Goal: Task Accomplishment & Management: Manage account settings

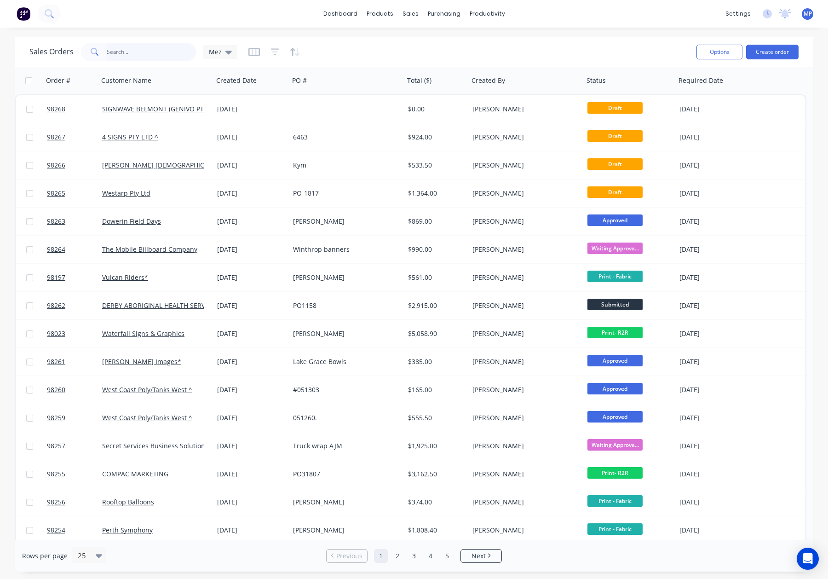
click at [132, 52] on input "text" at bounding box center [152, 52] width 90 height 18
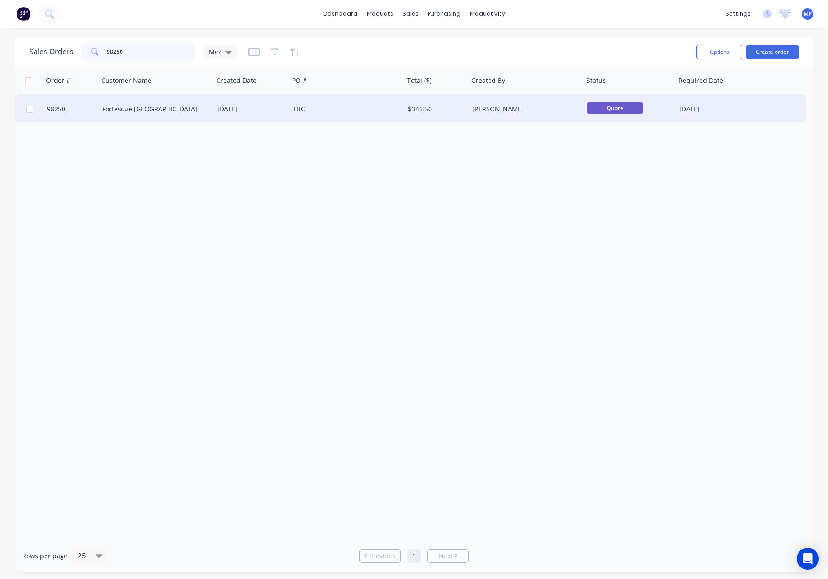
type input "98250"
click at [274, 109] on div "[DATE]" at bounding box center [251, 108] width 69 height 9
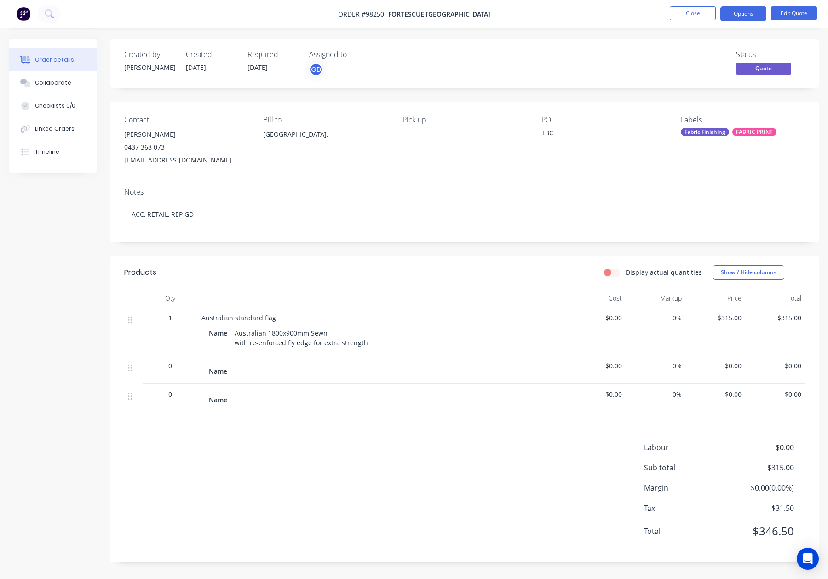
click at [549, 136] on div "TBC" at bounding box center [598, 134] width 115 height 13
click at [557, 133] on div "TBC" at bounding box center [598, 134] width 115 height 13
click at [553, 132] on div "TBC" at bounding box center [598, 134] width 115 height 13
click at [686, 17] on button "Close" at bounding box center [693, 13] width 46 height 14
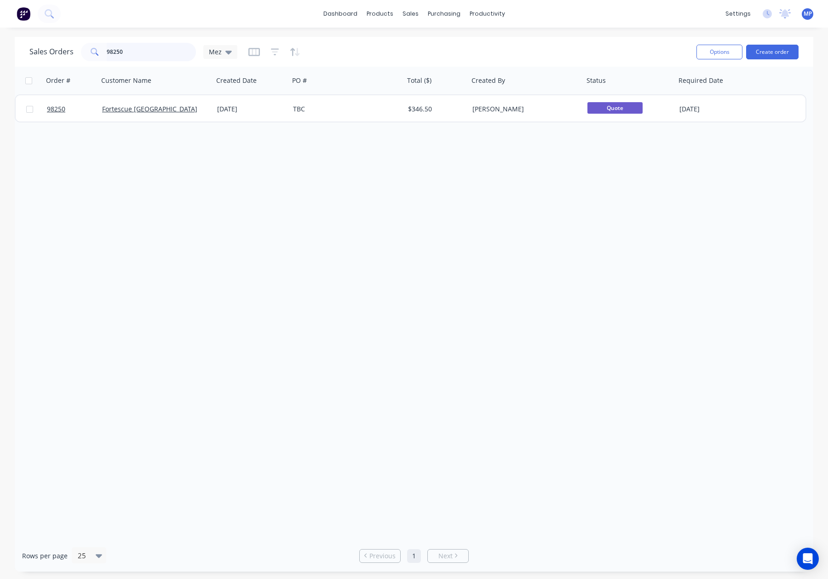
click at [135, 52] on input "98250" at bounding box center [152, 52] width 90 height 18
drag, startPoint x: 128, startPoint y: 52, endPoint x: 82, endPoint y: 52, distance: 46.0
click at [82, 52] on div "98250" at bounding box center [138, 52] width 115 height 18
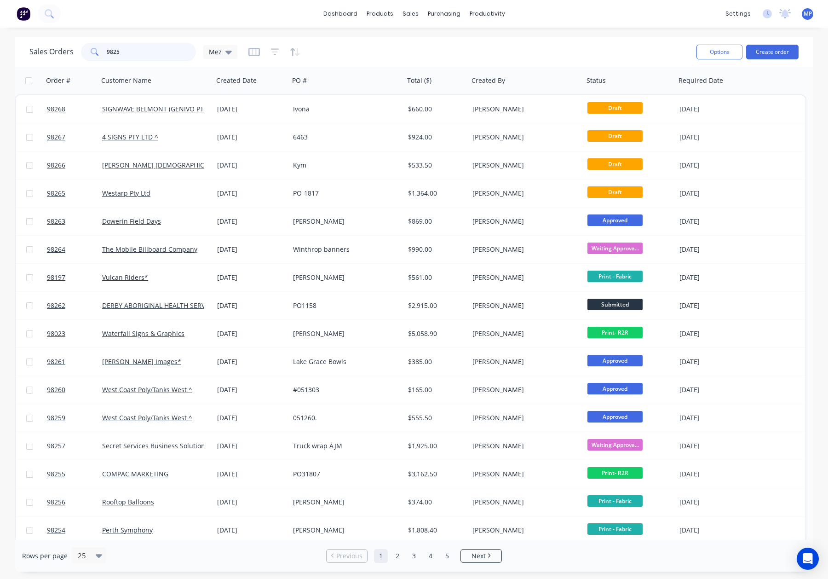
type input "98250"
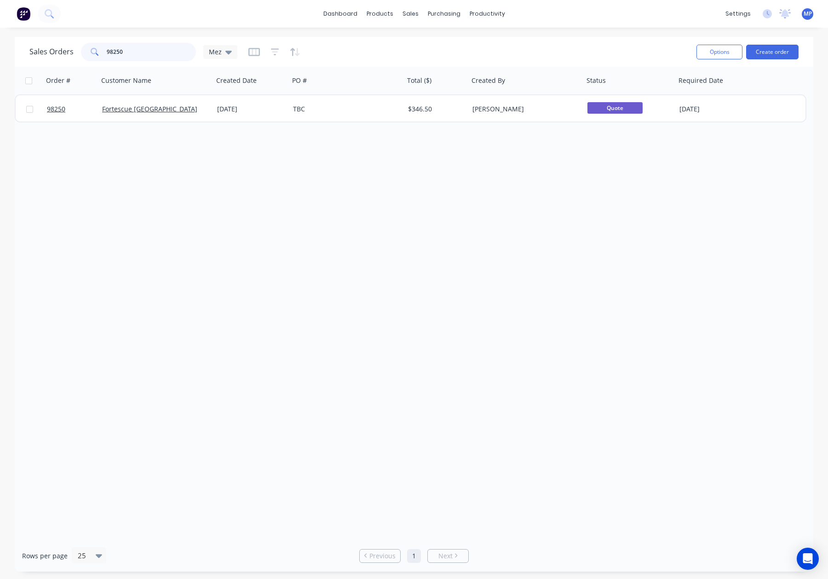
drag, startPoint x: 146, startPoint y: 55, endPoint x: 76, endPoint y: 42, distance: 71.1
click at [76, 43] on div "Sales Orders 98250 Mez" at bounding box center [133, 52] width 208 height 18
type input "98250"
click at [277, 52] on icon "button" at bounding box center [275, 51] width 8 height 9
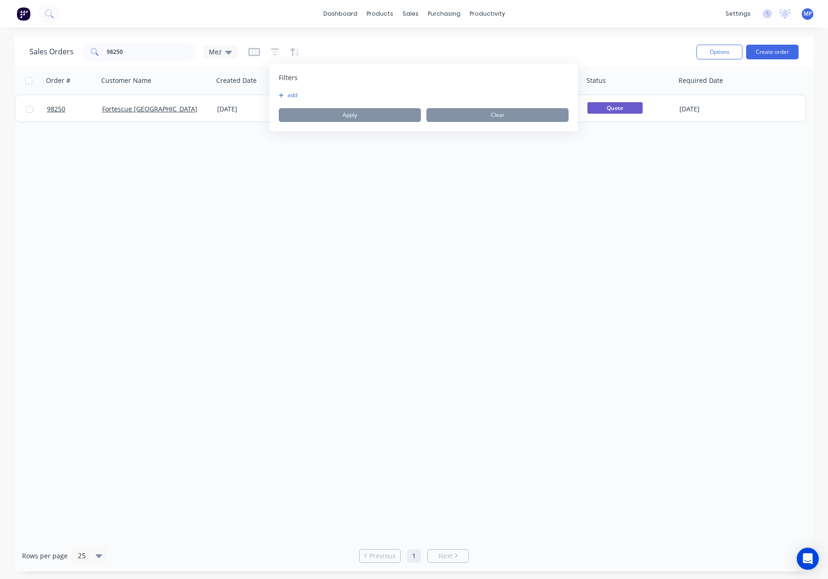
click at [294, 96] on button "add" at bounding box center [290, 95] width 23 height 7
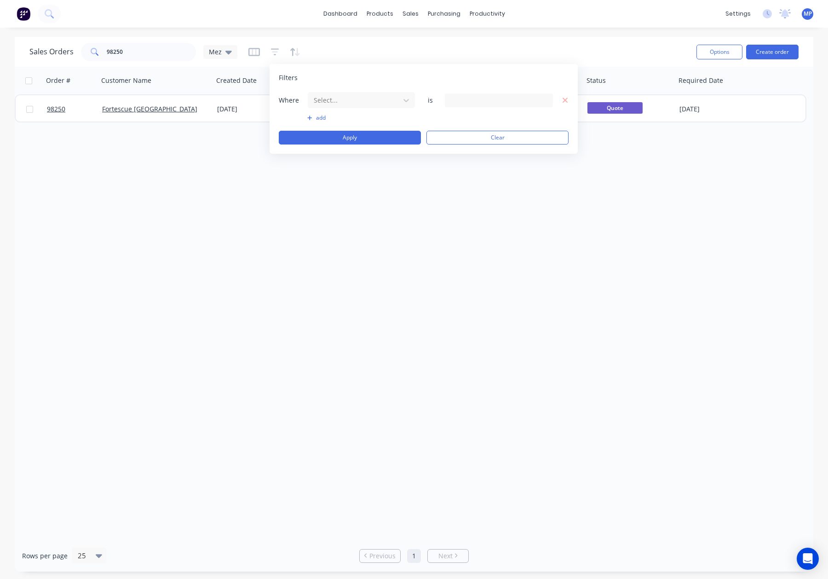
drag, startPoint x: 366, startPoint y: 102, endPoint x: 371, endPoint y: 110, distance: 9.7
click at [366, 102] on div at bounding box center [354, 99] width 82 height 11
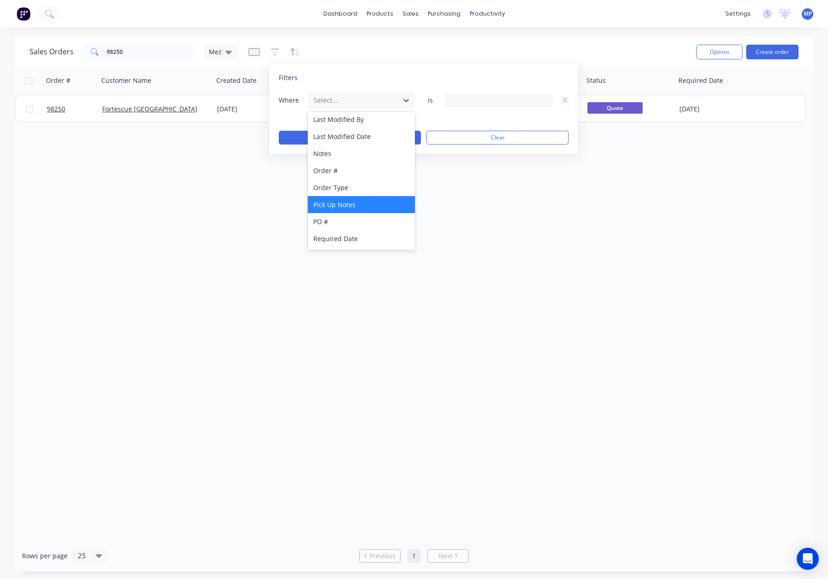
scroll to position [206, 0]
click at [370, 238] on div "Status" at bounding box center [361, 239] width 107 height 17
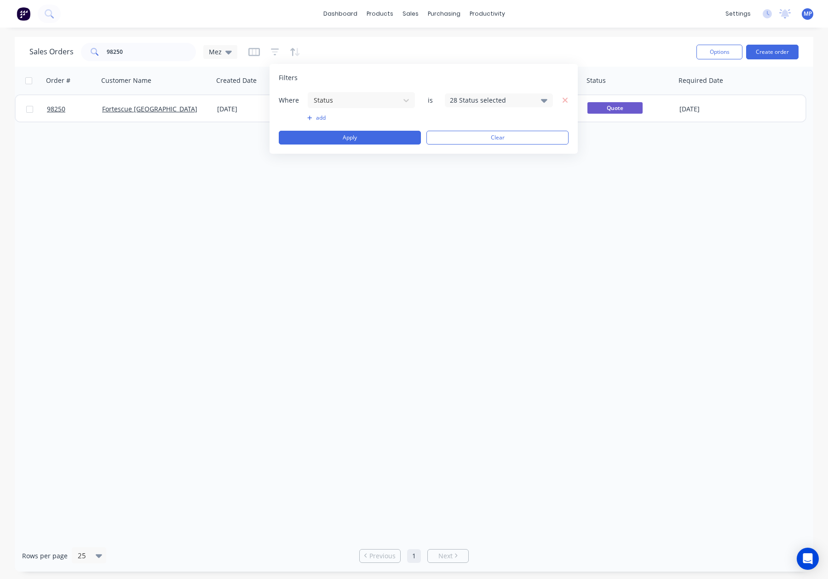
click at [465, 90] on div "Filters Where Status is 28 Status selected add Apply Clear" at bounding box center [424, 109] width 308 height 90
click at [469, 96] on div "28 Status selected" at bounding box center [491, 100] width 83 height 10
click at [505, 168] on div "Archived" at bounding box center [528, 170] width 110 height 10
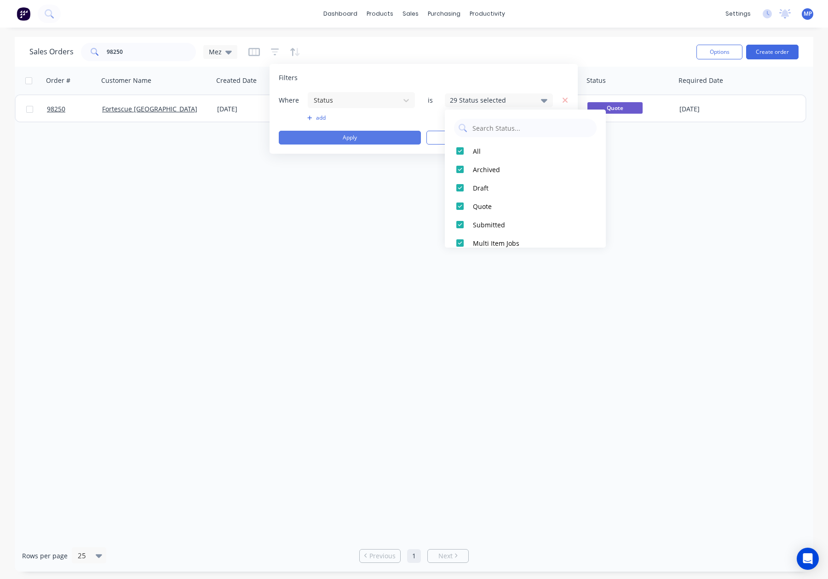
click at [382, 132] on button "Apply" at bounding box center [350, 138] width 142 height 14
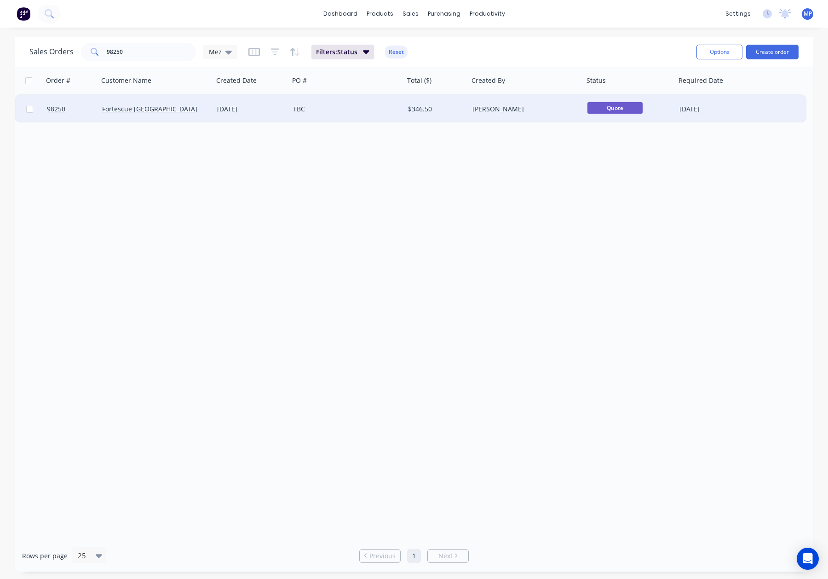
click at [378, 109] on div "TBC" at bounding box center [344, 108] width 102 height 9
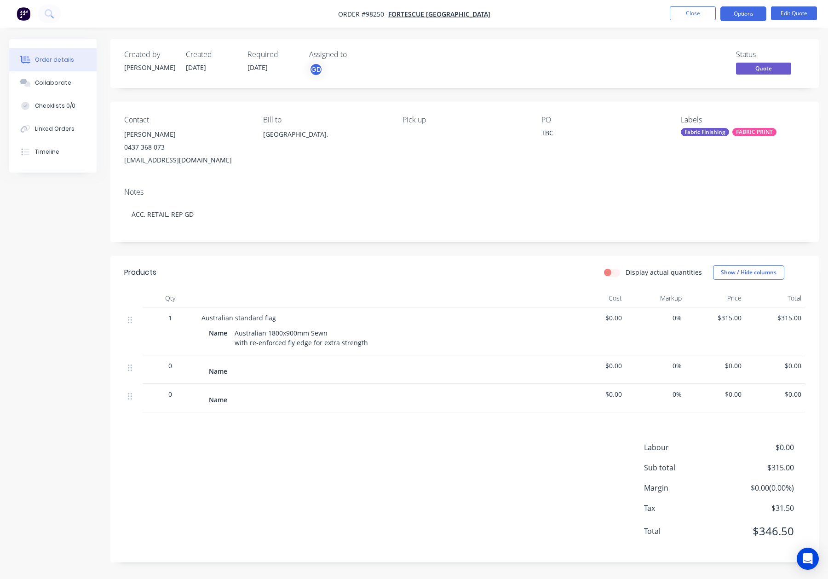
click at [544, 132] on div "TBC" at bounding box center [598, 134] width 115 height 13
click at [785, 17] on button "Edit Quote" at bounding box center [794, 13] width 46 height 14
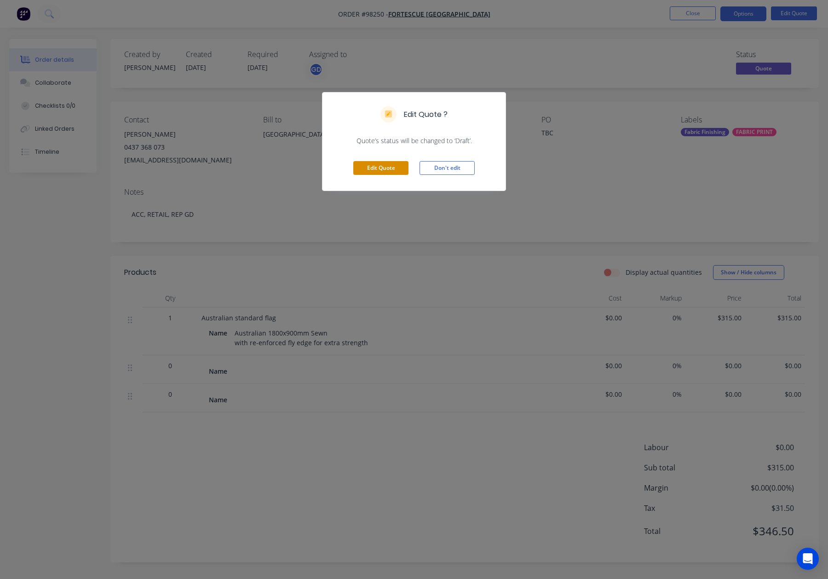
click at [382, 171] on button "Edit Quote" at bounding box center [380, 168] width 55 height 14
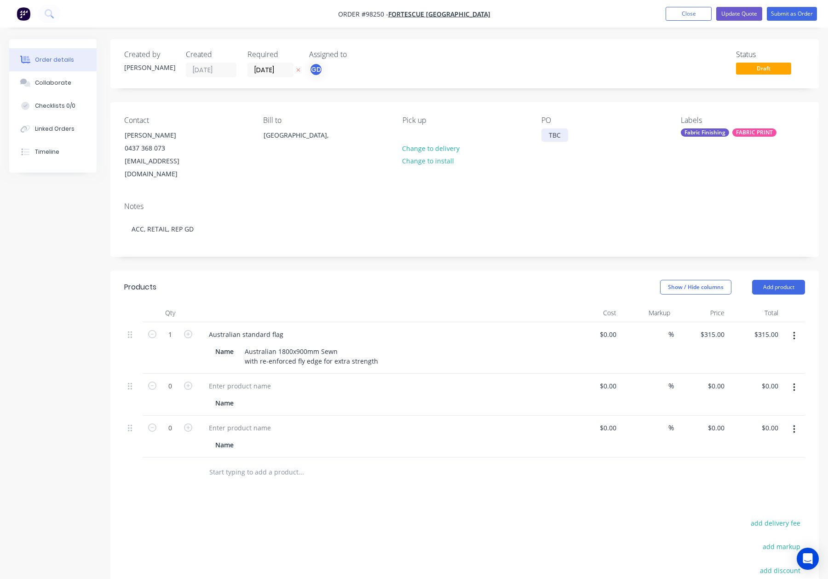
click at [563, 129] on div "TBC" at bounding box center [554, 134] width 27 height 13
drag, startPoint x: 567, startPoint y: 135, endPoint x: 511, endPoint y: 135, distance: 55.6
click at [511, 135] on div "Contact James Cameron 0437 368 073 nyidinghuvillagesuper@fortescue.com Bill to …" at bounding box center [464, 148] width 708 height 92
click at [742, 13] on button "Update Quote" at bounding box center [739, 14] width 46 height 14
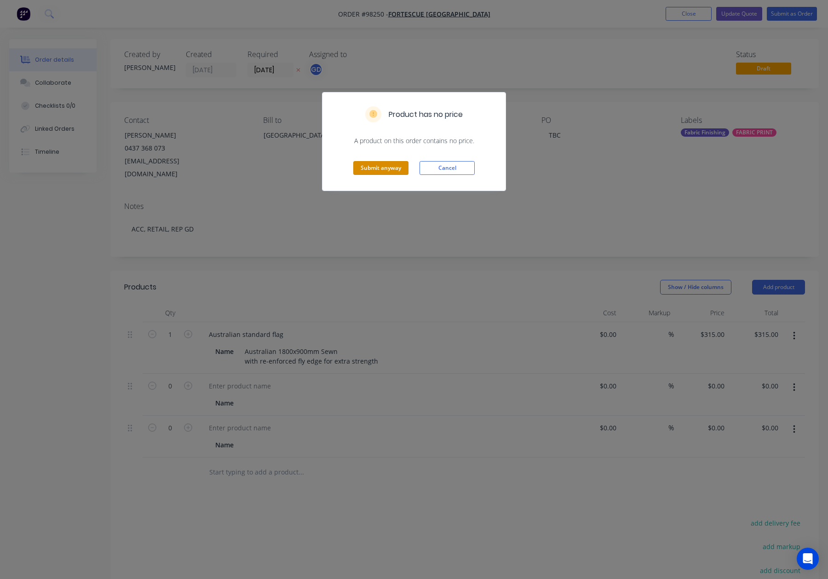
drag, startPoint x: 392, startPoint y: 171, endPoint x: 429, endPoint y: 150, distance: 42.0
click at [392, 171] on button "Submit anyway" at bounding box center [380, 168] width 55 height 14
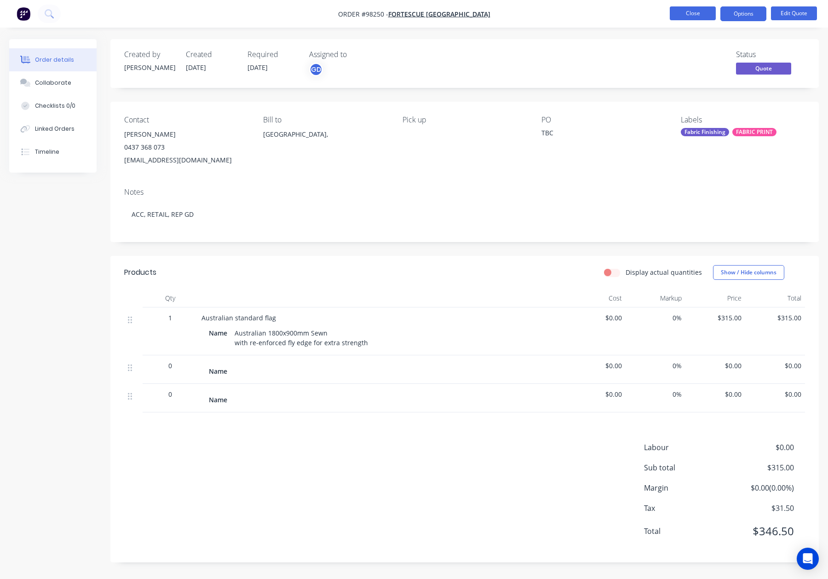
click at [692, 13] on button "Close" at bounding box center [693, 13] width 46 height 14
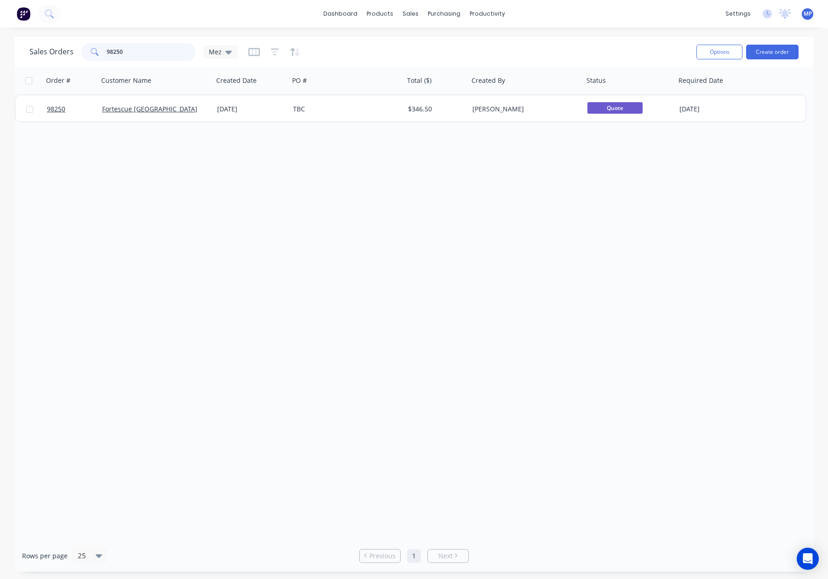
drag, startPoint x: 155, startPoint y: 52, endPoint x: 89, endPoint y: 48, distance: 66.3
click at [88, 48] on div "98250" at bounding box center [138, 52] width 115 height 18
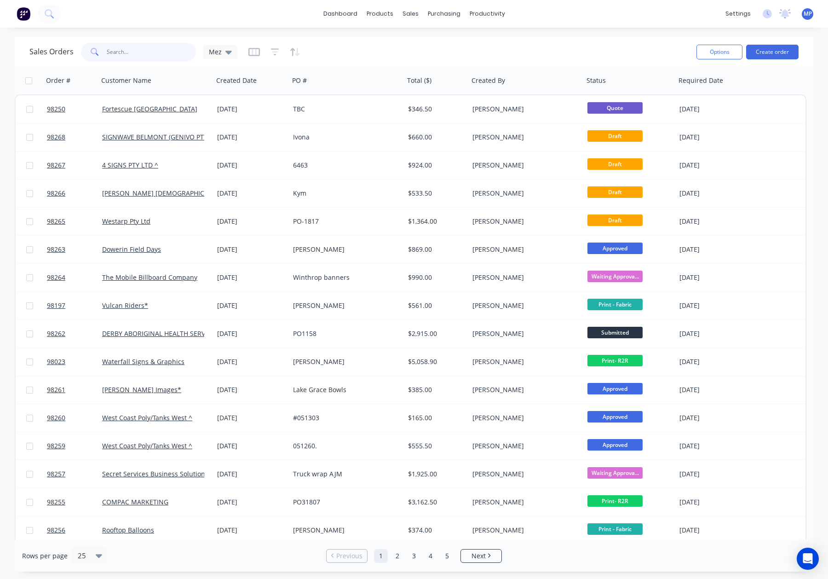
click at [134, 49] on input "text" at bounding box center [152, 52] width 90 height 18
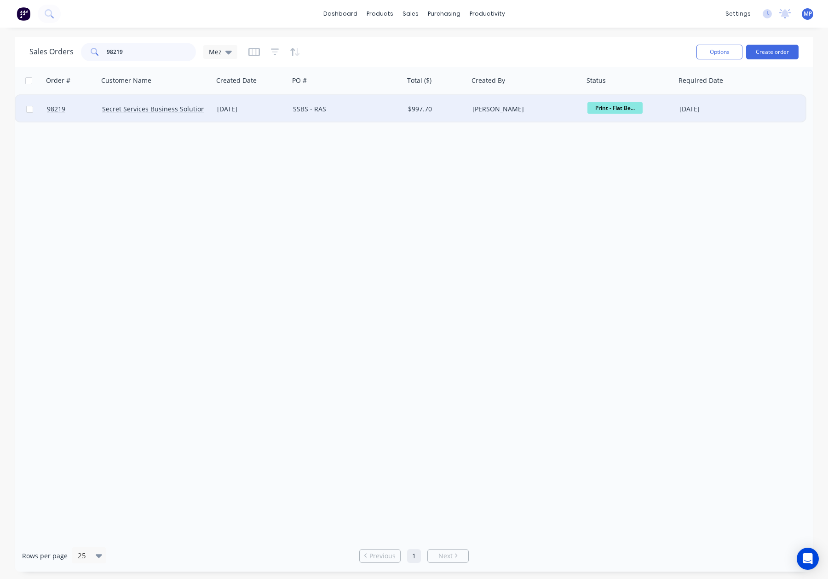
type input "98219"
click at [444, 106] on div "$997.70" at bounding box center [435, 108] width 54 height 9
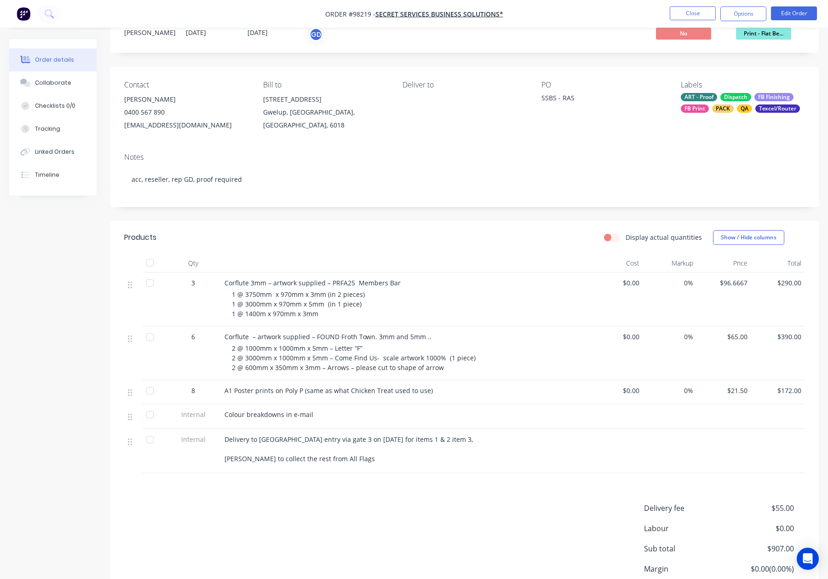
scroll to position [44, 0]
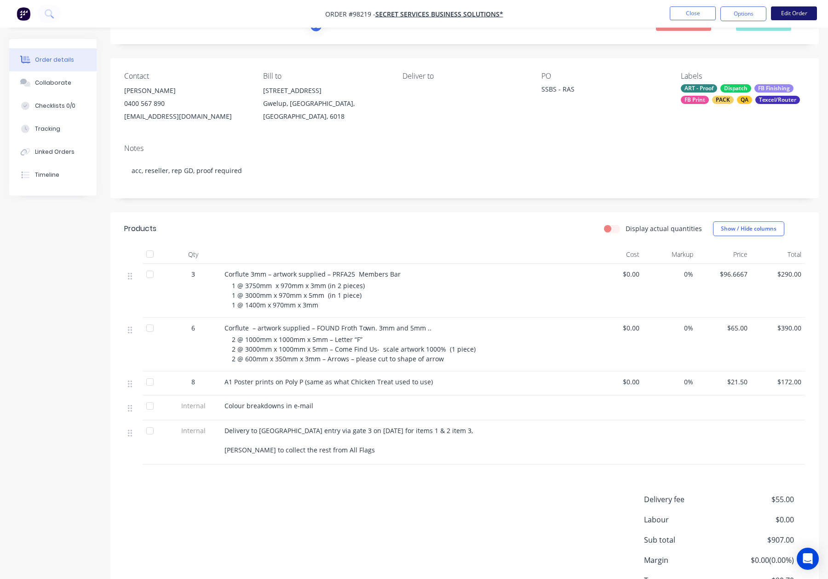
click at [790, 14] on button "Edit Order" at bounding box center [794, 13] width 46 height 14
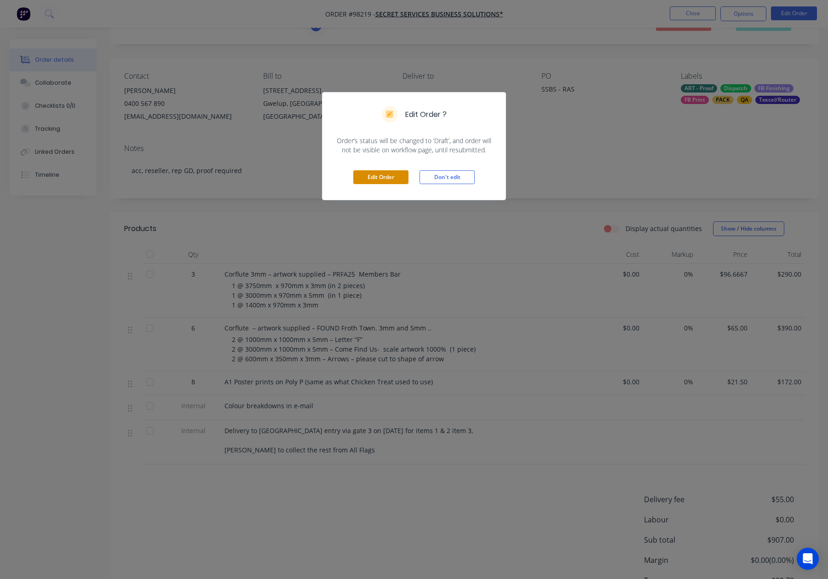
click at [377, 174] on button "Edit Order" at bounding box center [380, 177] width 55 height 14
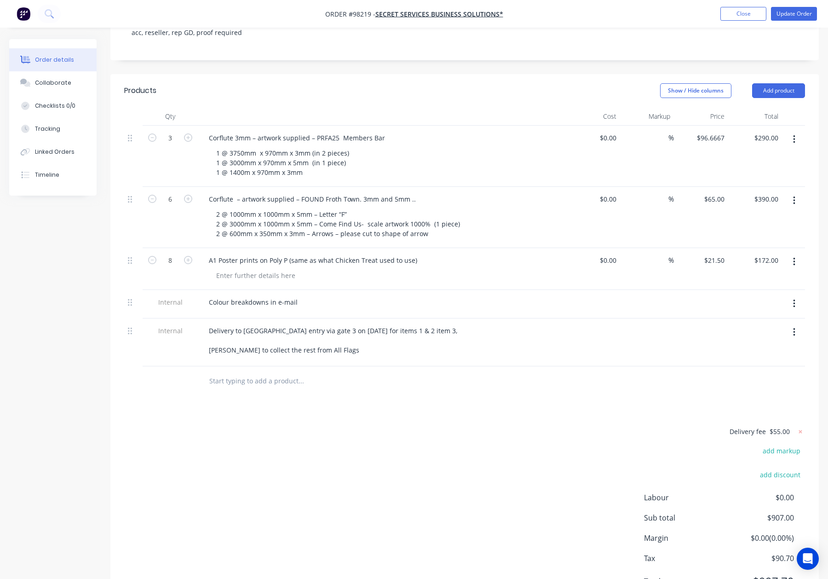
scroll to position [216, 0]
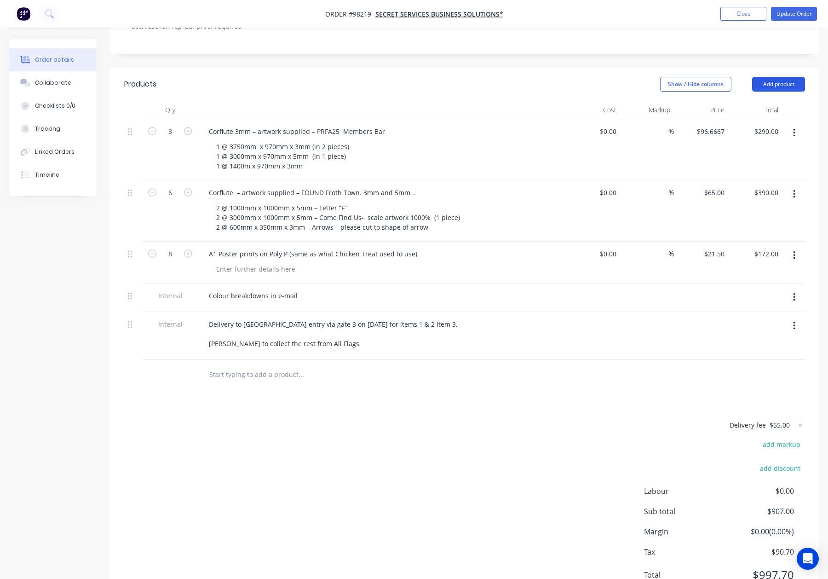
click at [772, 77] on button "Add product" at bounding box center [778, 84] width 53 height 15
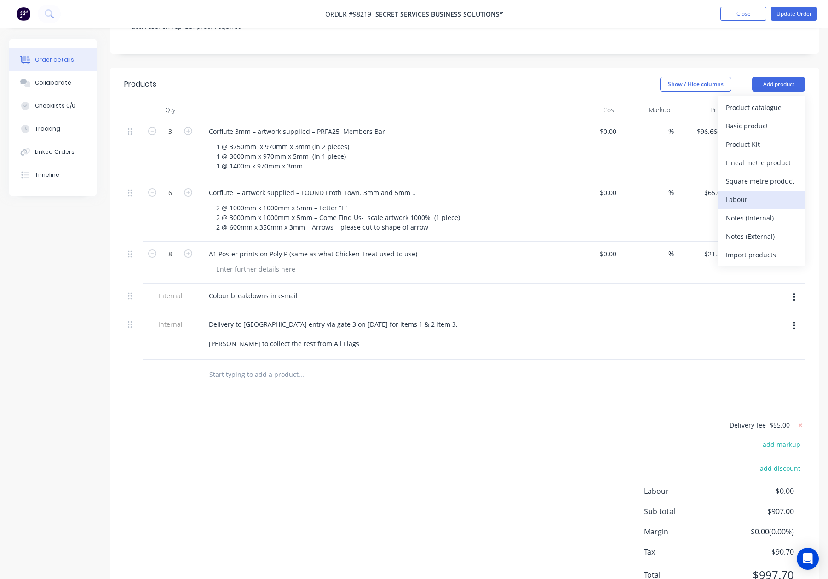
click at [766, 190] on button "Labour" at bounding box center [760, 199] width 87 height 18
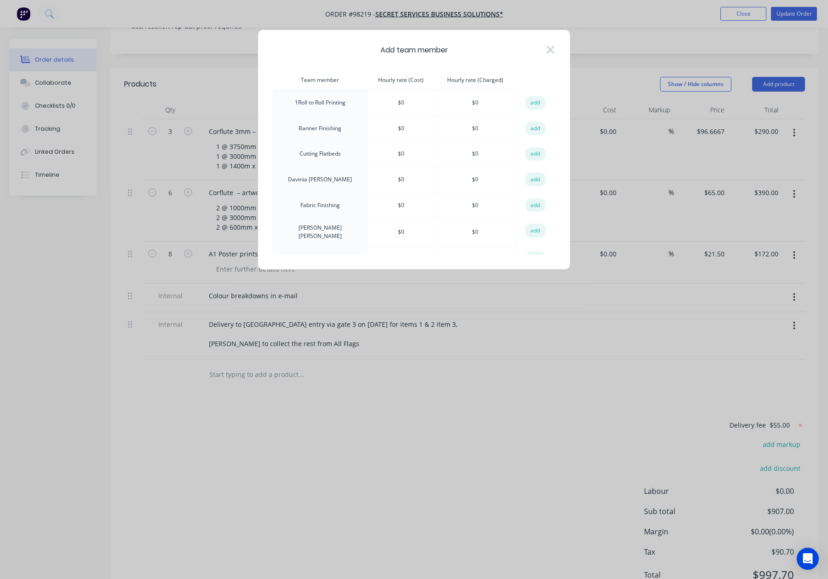
click at [553, 49] on icon at bounding box center [550, 49] width 10 height 13
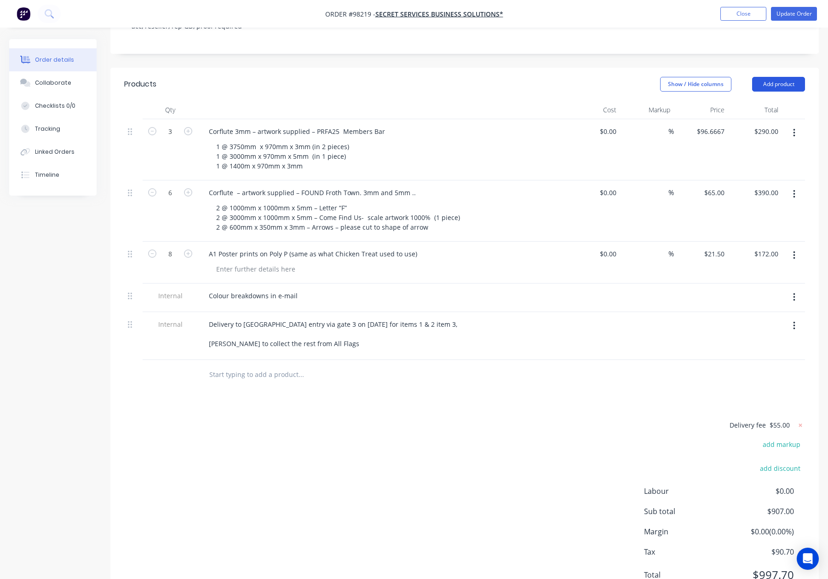
click at [781, 77] on button "Add product" at bounding box center [778, 84] width 53 height 15
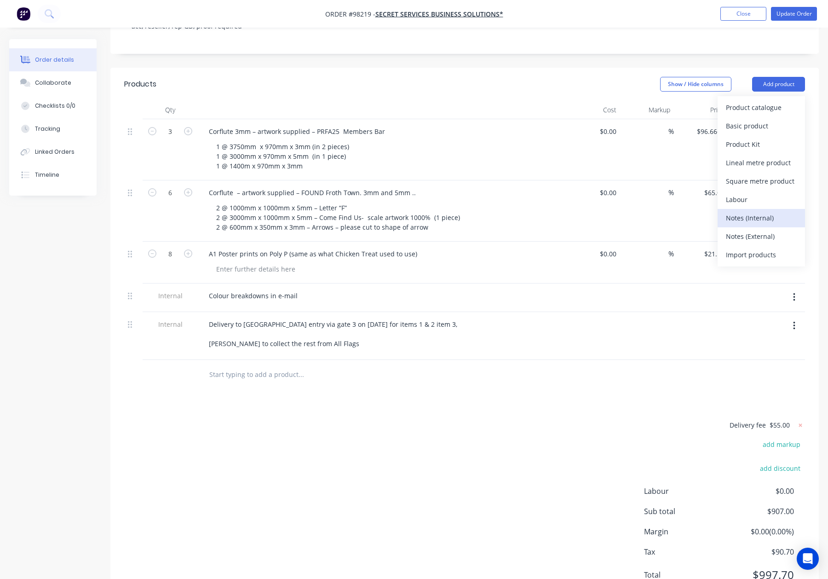
click at [773, 211] on div "Notes (Internal)" at bounding box center [761, 217] width 71 height 13
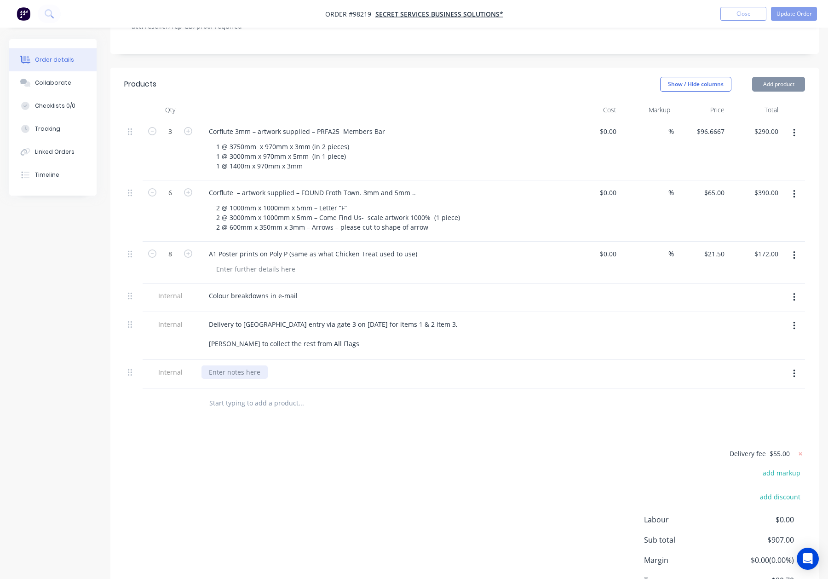
drag, startPoint x: 241, startPoint y: 345, endPoint x: 268, endPoint y: 347, distance: 27.7
click at [241, 365] on div at bounding box center [234, 371] width 66 height 13
click at [253, 365] on div "Please wrap" at bounding box center [381, 371] width 361 height 13
click at [251, 365] on div "Please wrap" at bounding box center [227, 371] width 52 height 13
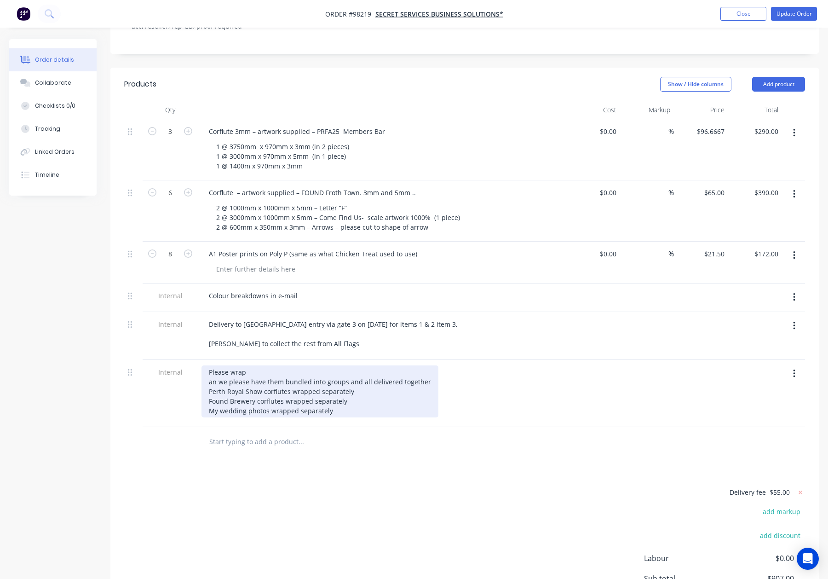
click at [207, 365] on div "Please wrap an we please have them bundled into groups and all delivered togeth…" at bounding box center [319, 391] width 237 height 52
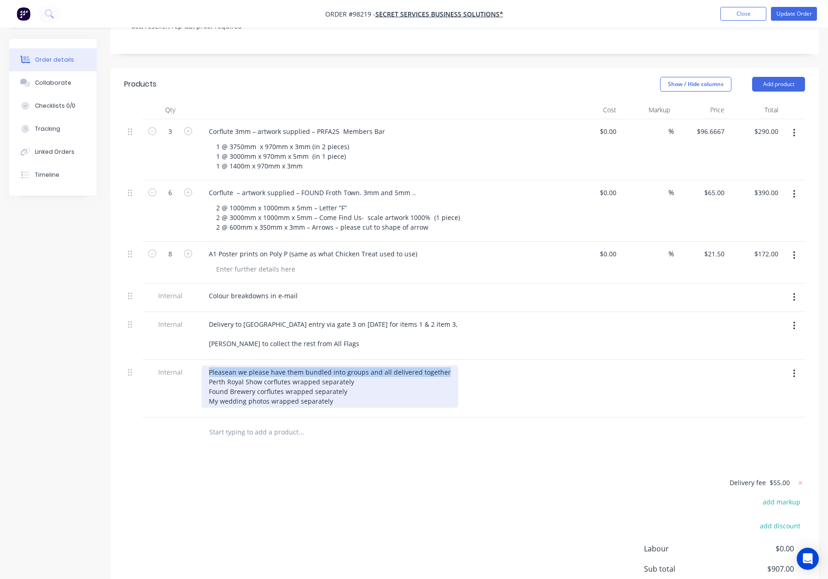
drag, startPoint x: 444, startPoint y: 346, endPoint x: 204, endPoint y: 349, distance: 240.1
click at [204, 365] on div "Please an we please have them bundled into groups and all delivered together Pe…" at bounding box center [329, 386] width 257 height 42
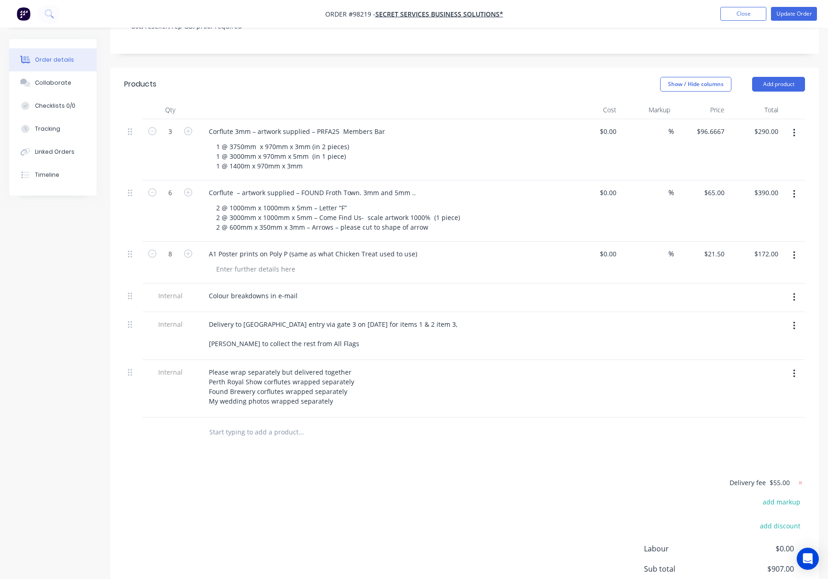
click at [358, 365] on div "Please wrap separately but delivered together Perth Royal Show corflutes wrappe…" at bounding box center [381, 386] width 361 height 42
click at [353, 365] on div "Please wrap separately but delivered together Perth Royal Show corflutes wrappe…" at bounding box center [281, 386] width 160 height 42
click at [276, 365] on div "Please wrap separately but delivered together Perth Royal Show corflutes wrappe…" at bounding box center [281, 386] width 160 height 42
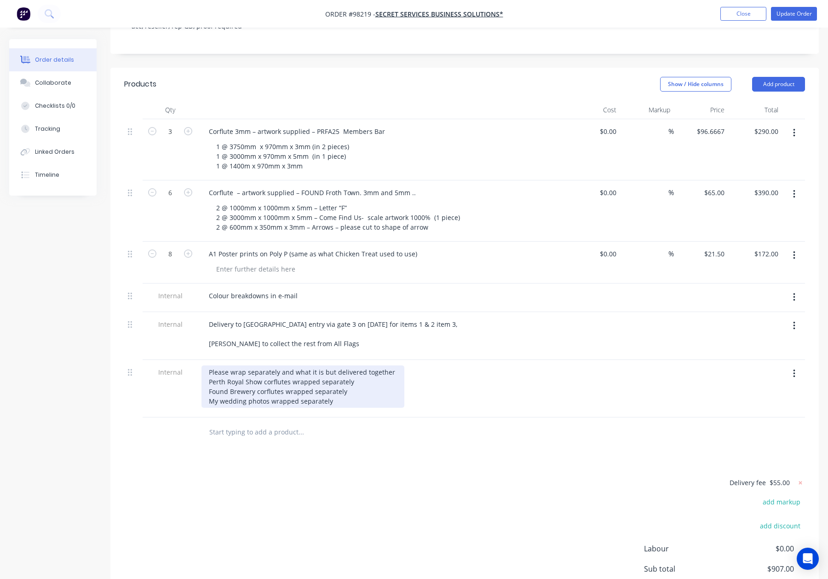
click at [208, 365] on div "Please wrap separately and what it is but delivered together Perth Royal Show c…" at bounding box center [302, 386] width 203 height 42
click at [203, 365] on div "Please wrap separately and what it is but delivered together 1. Perth Royal Sho…" at bounding box center [302, 386] width 203 height 42
click at [210, 374] on div "Please wrap separately and what it is but delivered together 1. Perth Royal Sho…" at bounding box center [302, 386] width 203 height 42
click at [231, 376] on div "Please wrap separately and what it is but delivered together 1. Perth Royal Sho…" at bounding box center [302, 386] width 203 height 42
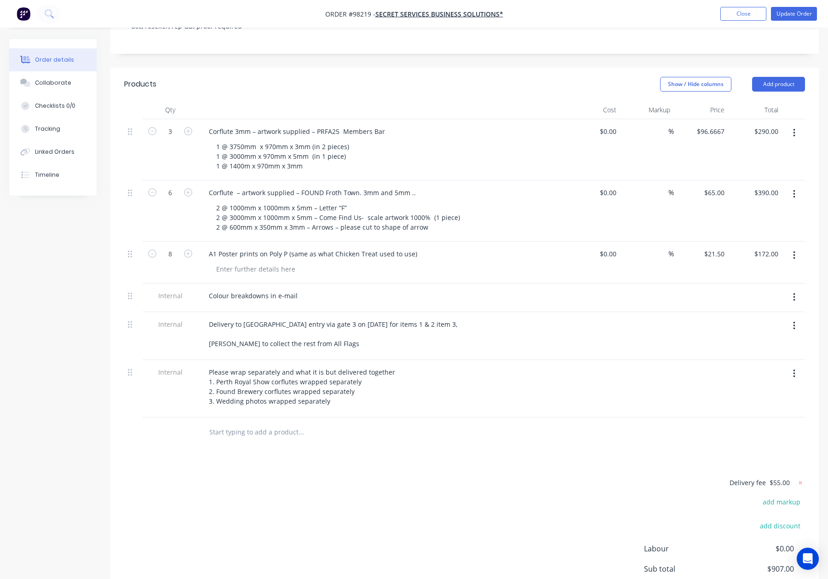
click at [381, 446] on div "Products Show / Hide columns Add product Qty Cost Markup Price Total 3 Corflute…" at bounding box center [464, 366] width 708 height 596
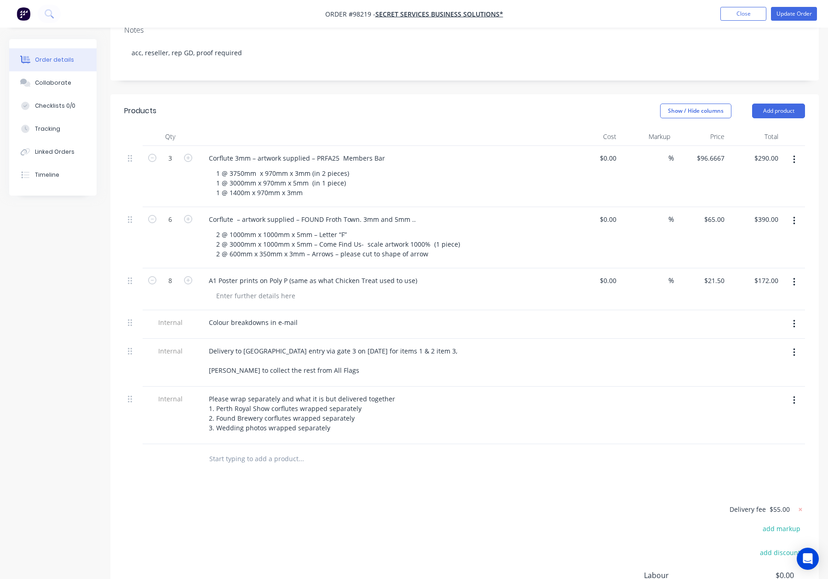
scroll to position [201, 0]
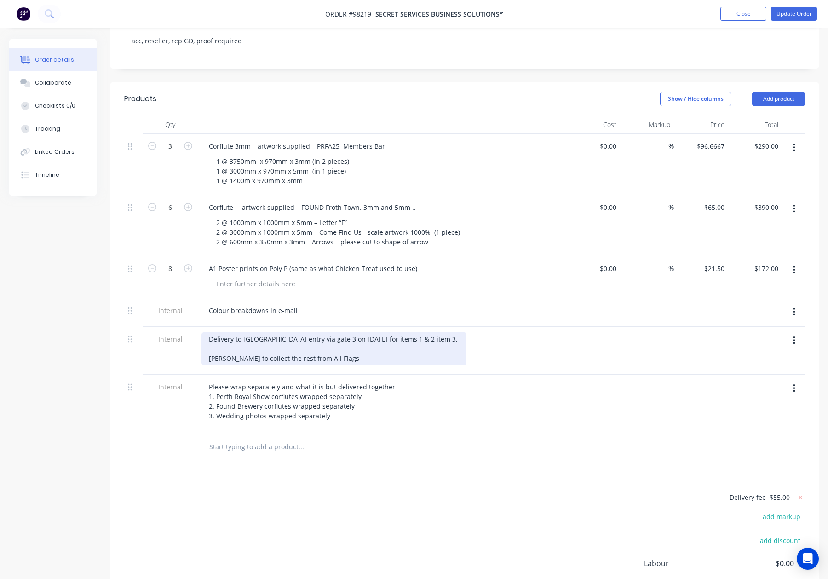
drag, startPoint x: 327, startPoint y: 333, endPoint x: 156, endPoint y: 301, distance: 173.7
click at [156, 327] on div "Internal Delivery to Claremont Show Grounds entry via gate 3 on 19th August for…" at bounding box center [464, 351] width 681 height 48
paste div
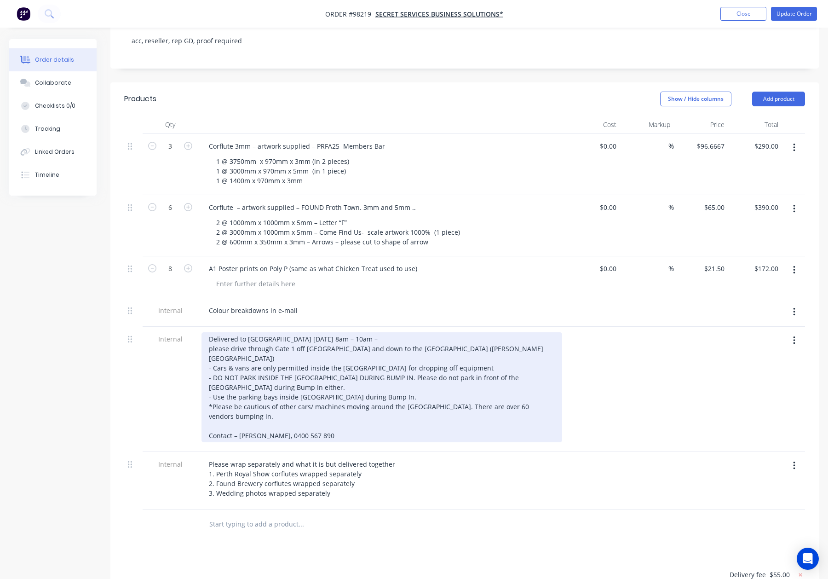
click at [205, 332] on div "Delivered to Claremont Show Grounds Thursday the 21st August 8am – 10am – pleas…" at bounding box center [381, 387] width 361 height 110
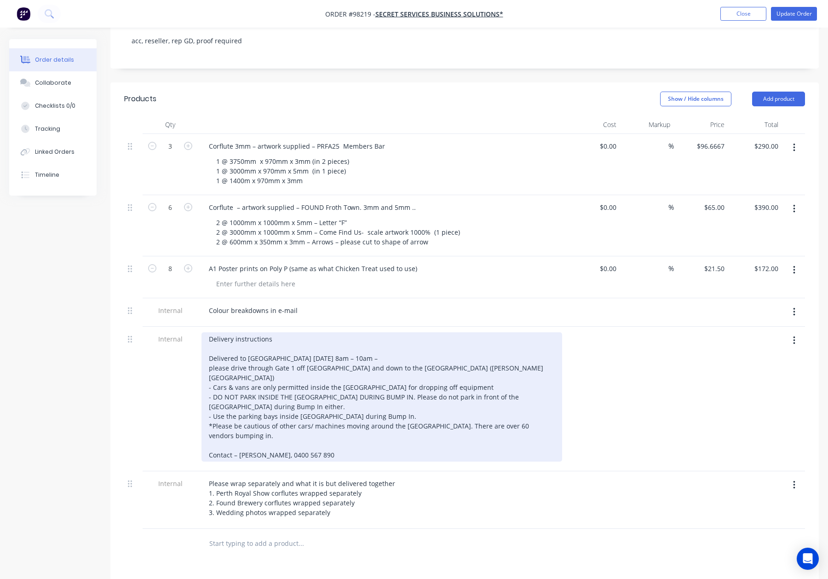
click at [274, 332] on div "Delivery instructions Delivered to Claremont Show Grounds Thursday the 21st Aug…" at bounding box center [381, 396] width 361 height 129
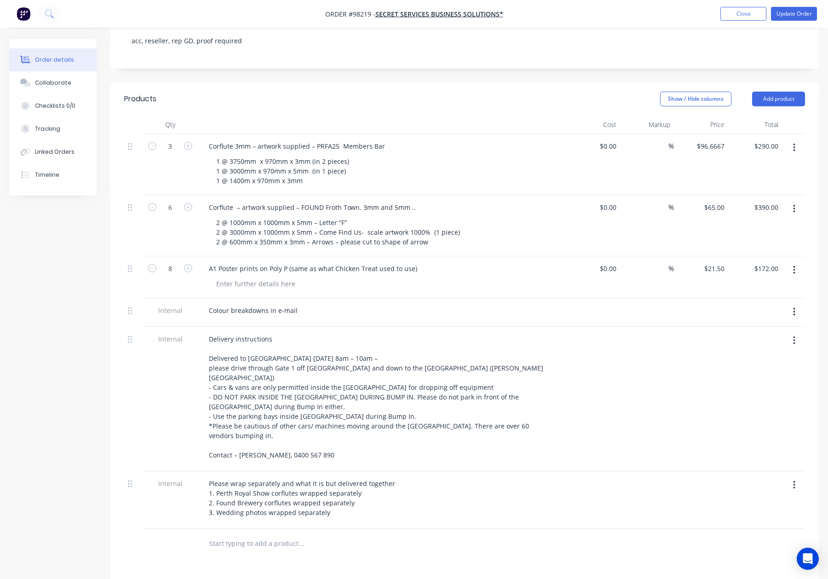
click at [636, 367] on div at bounding box center [647, 399] width 54 height 144
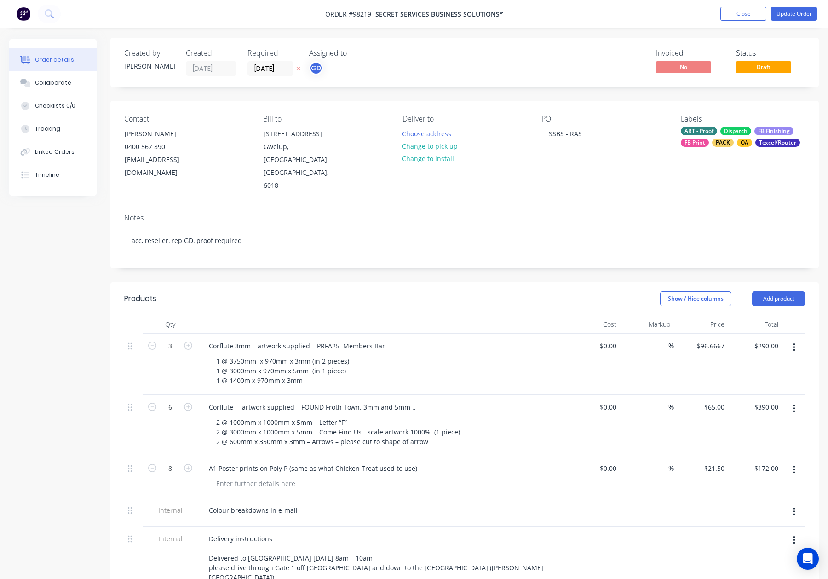
scroll to position [0, 0]
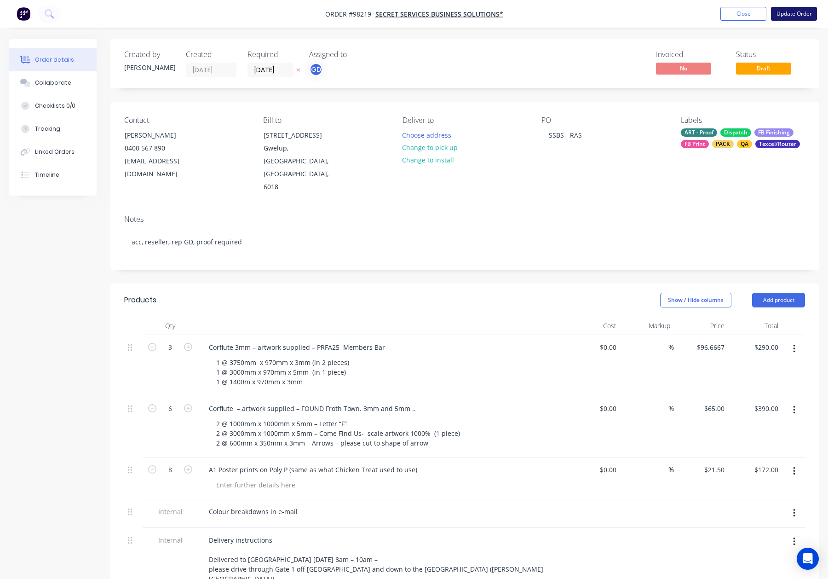
click at [789, 12] on button "Update Order" at bounding box center [794, 14] width 46 height 14
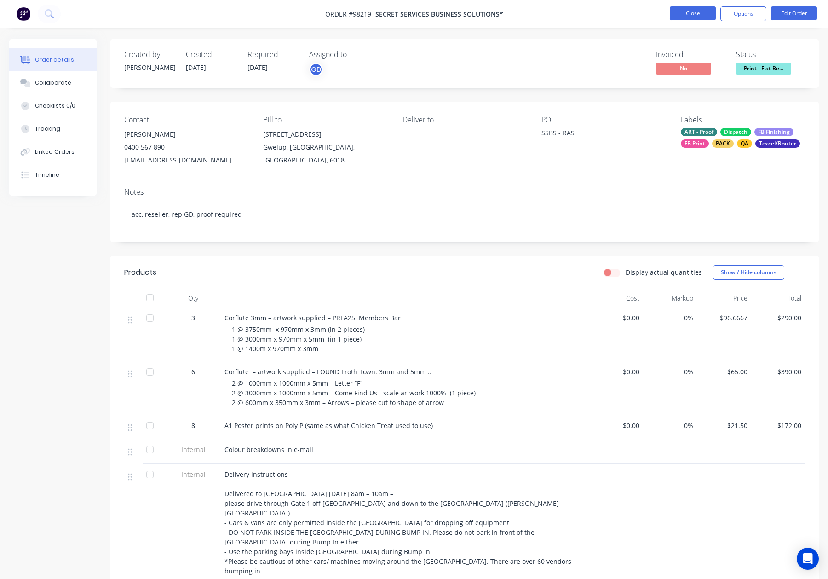
click at [696, 16] on button "Close" at bounding box center [693, 13] width 46 height 14
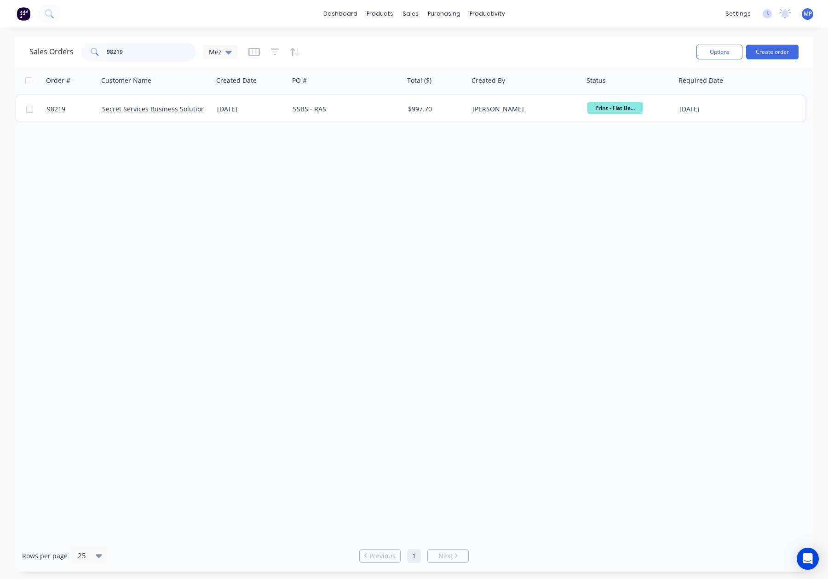
click at [128, 52] on input "98219" at bounding box center [152, 52] width 90 height 18
click at [67, 56] on div "Sales Orders 98219 Mez" at bounding box center [133, 52] width 208 height 18
type input "9821"
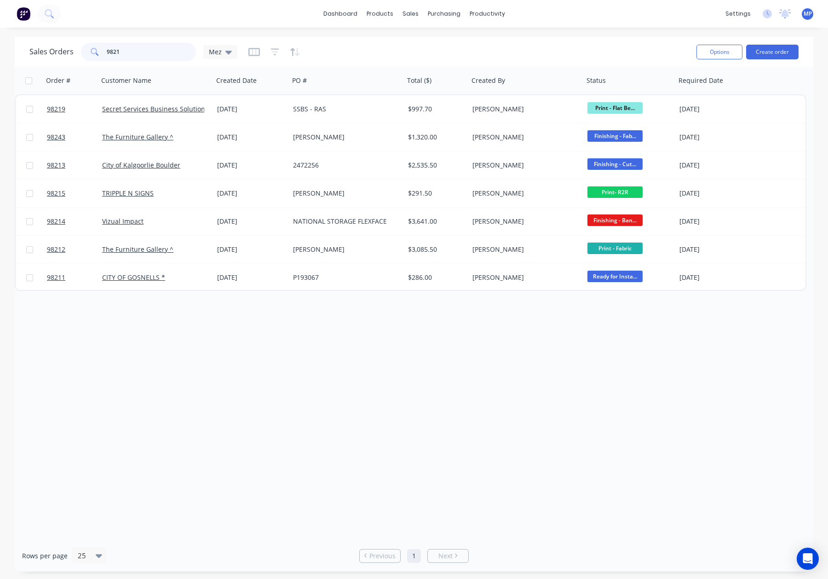
drag, startPoint x: 115, startPoint y: 50, endPoint x: 100, endPoint y: 50, distance: 15.2
click at [100, 50] on div "9821" at bounding box center [138, 52] width 115 height 18
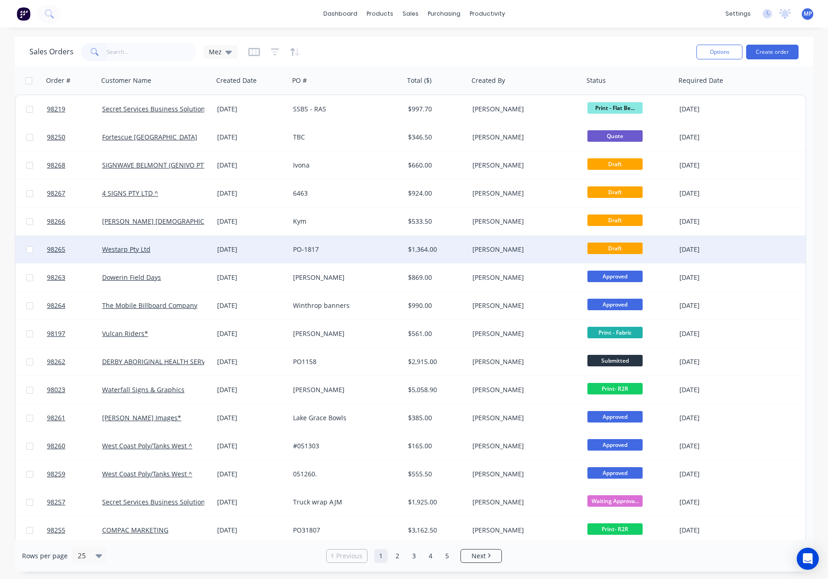
click at [370, 245] on div "PO-1817" at bounding box center [344, 249] width 102 height 9
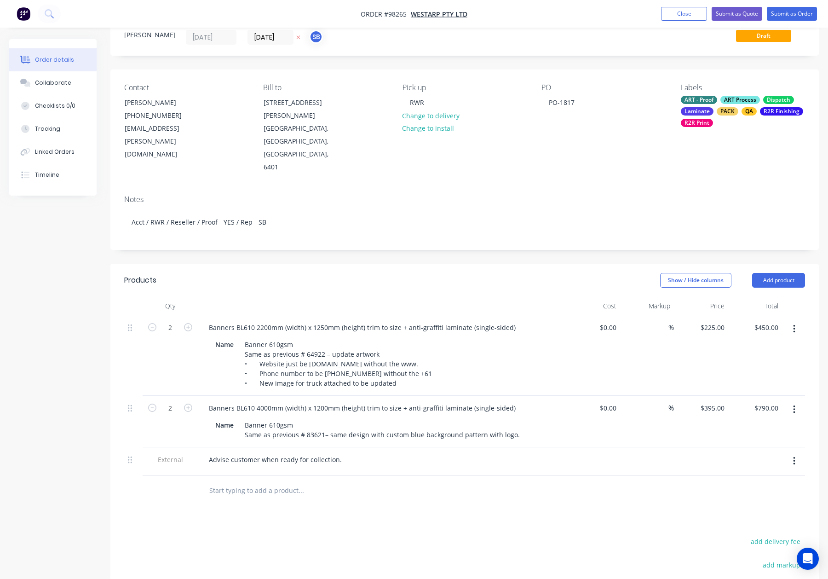
scroll to position [41, 0]
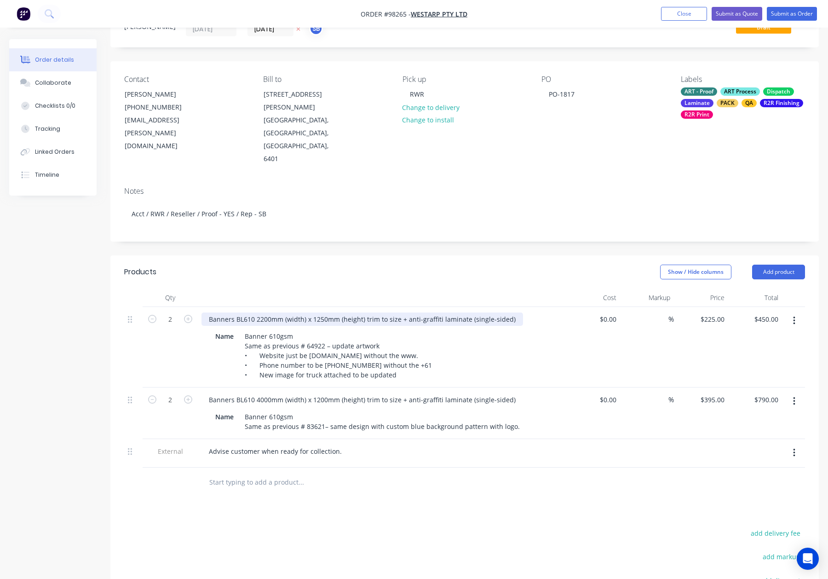
click at [234, 312] on div "Banners BL610 2200mm (width) x 1250mm (height) trim to size + anti-graffiti lam…" at bounding box center [361, 318] width 321 height 13
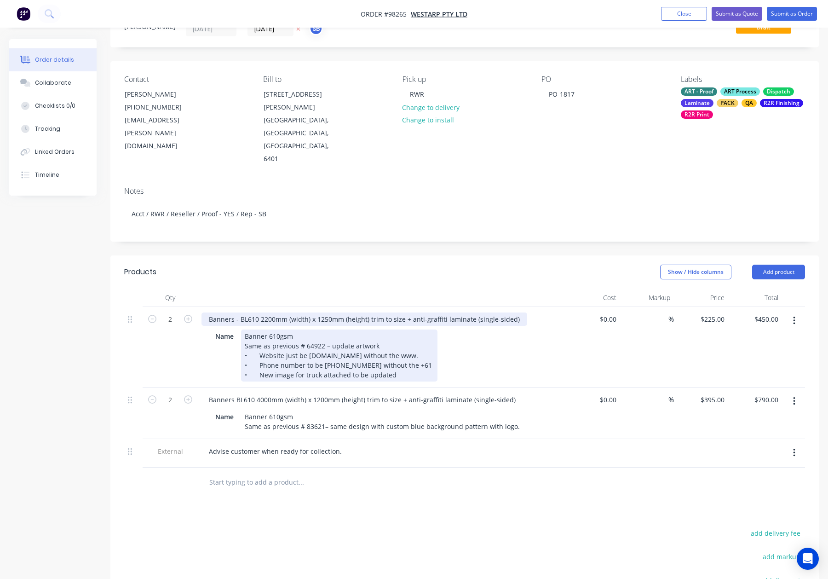
drag, startPoint x: 258, startPoint y: 280, endPoint x: 267, endPoint y: 292, distance: 14.5
click at [258, 312] on div "Banners - BL610 2200mm (width) x 1250mm (height) trim to size + anti-graffiti l…" at bounding box center [364, 318] width 326 height 13
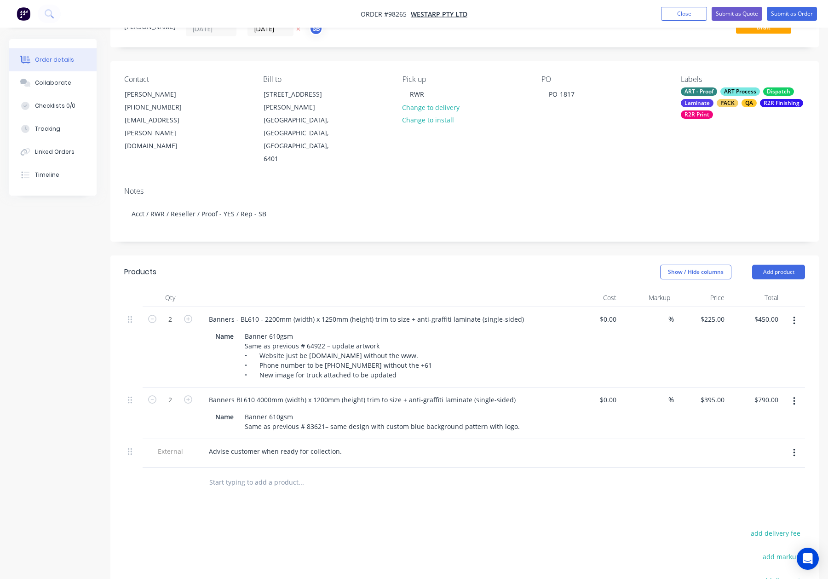
click at [309, 288] on div at bounding box center [382, 297] width 368 height 18
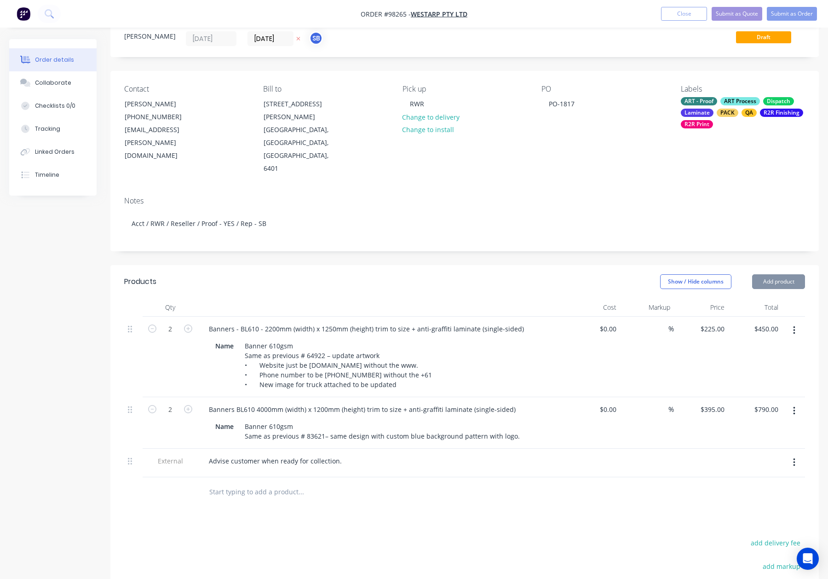
scroll to position [0, 0]
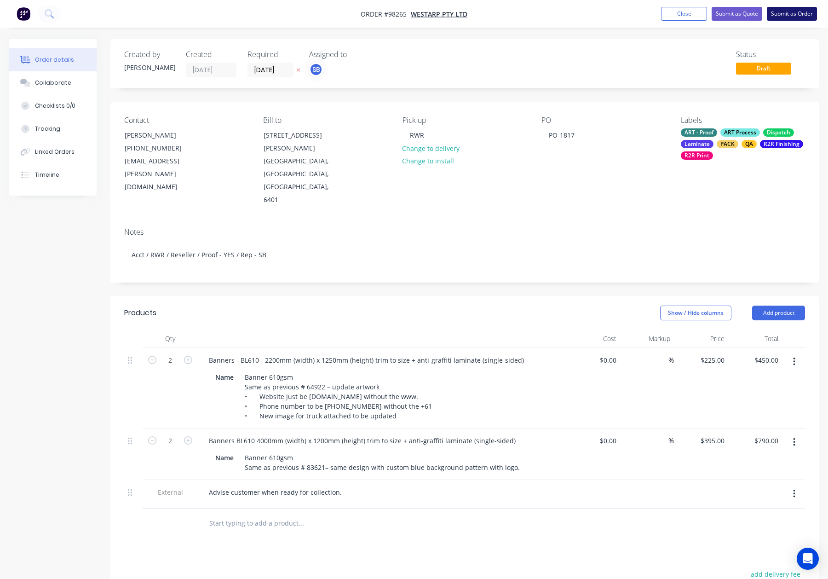
click at [773, 17] on button "Submit as Order" at bounding box center [792, 14] width 50 height 14
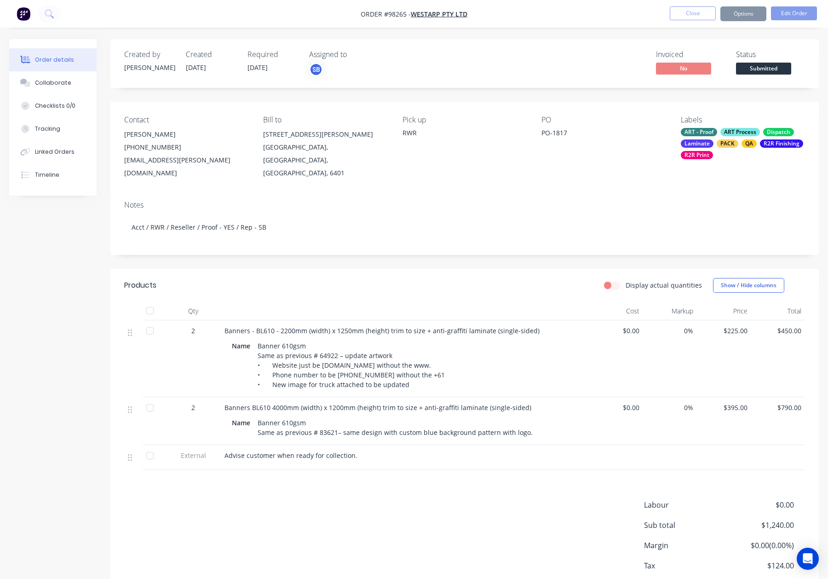
click at [735, 16] on button "Options" at bounding box center [743, 13] width 46 height 15
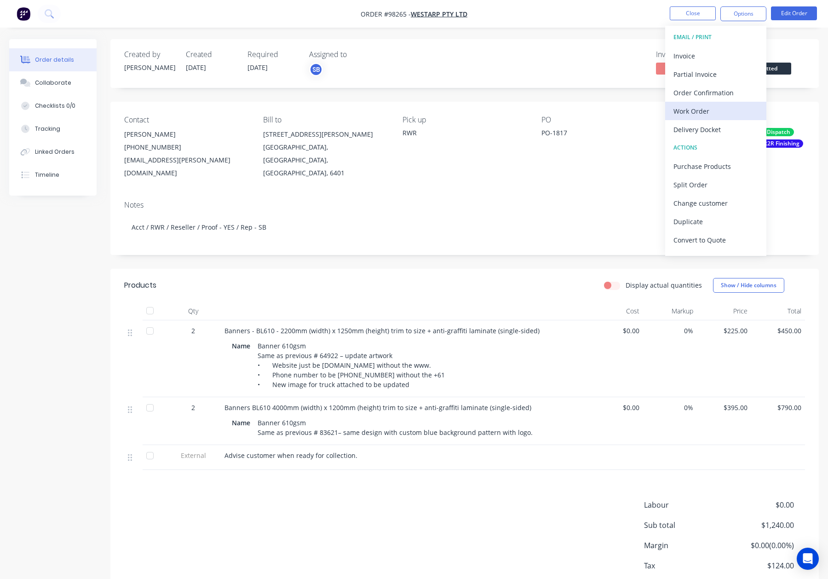
click at [729, 105] on div "Work Order" at bounding box center [715, 110] width 85 height 13
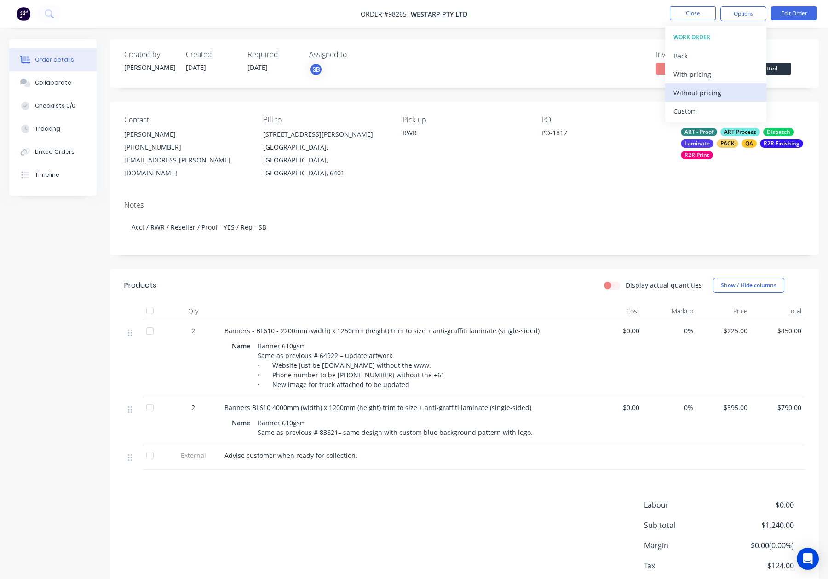
click at [729, 91] on div "Without pricing" at bounding box center [715, 92] width 85 height 13
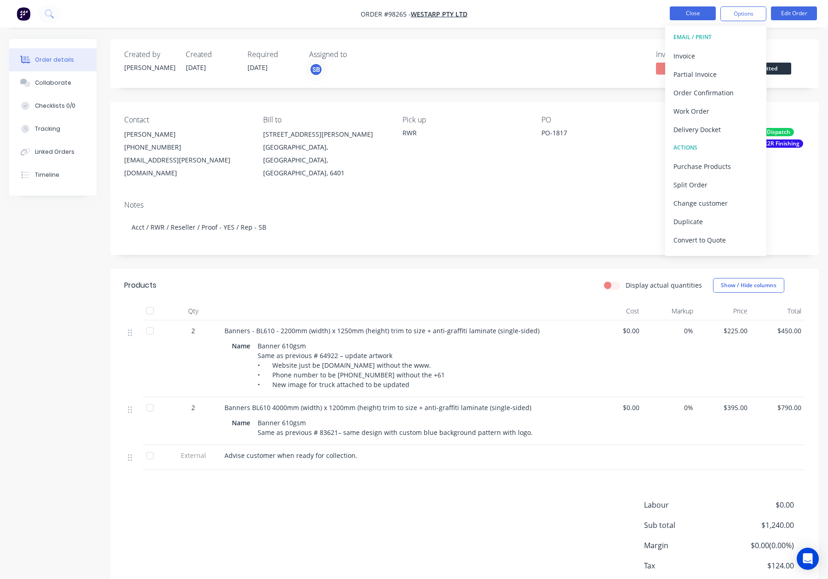
click at [691, 15] on button "Close" at bounding box center [693, 13] width 46 height 14
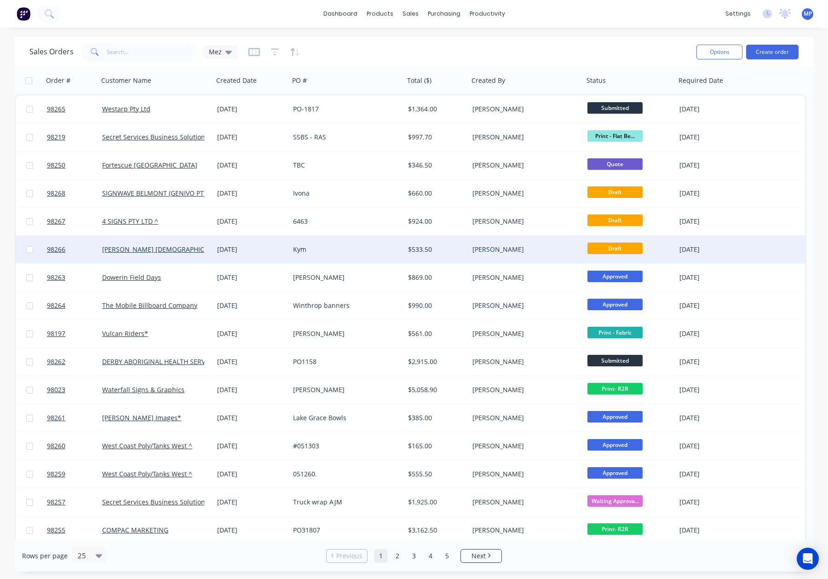
click at [366, 247] on div "Kym" at bounding box center [344, 249] width 102 height 9
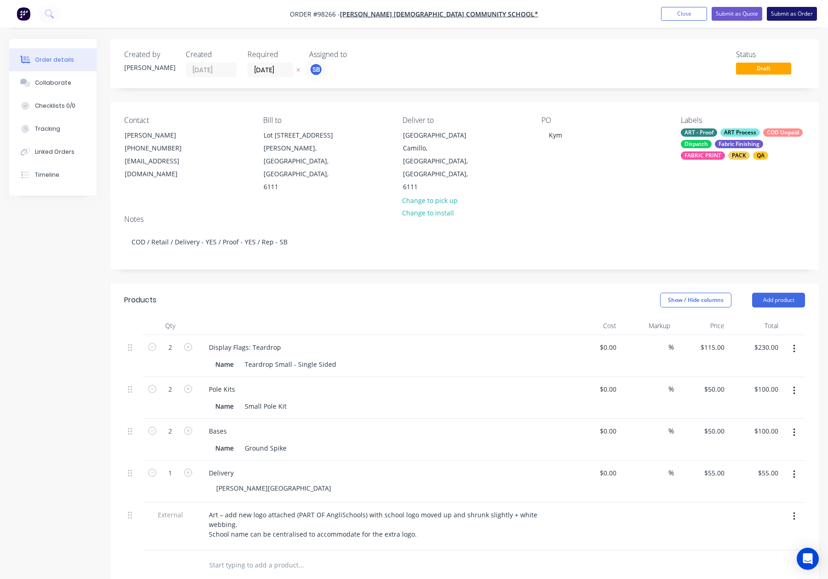
click at [787, 11] on button "Submit as Order" at bounding box center [792, 14] width 50 height 14
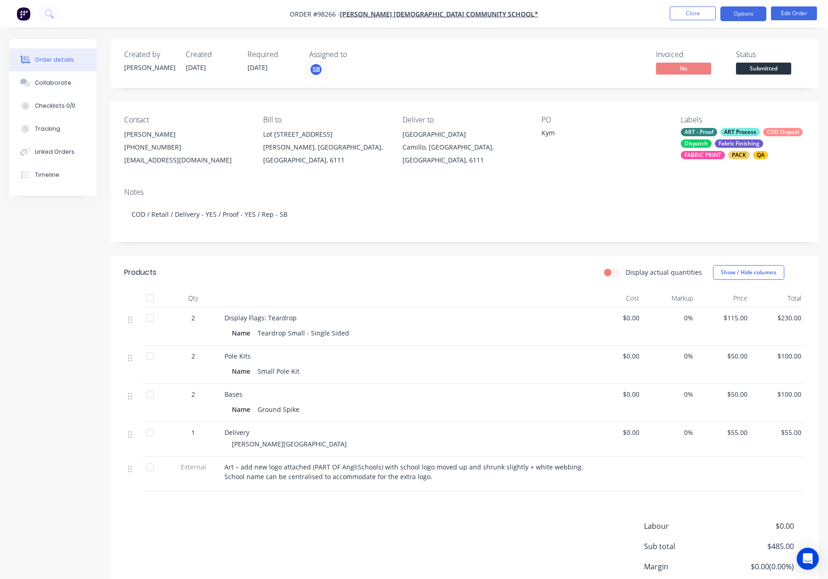
click at [731, 13] on button "Options" at bounding box center [743, 13] width 46 height 15
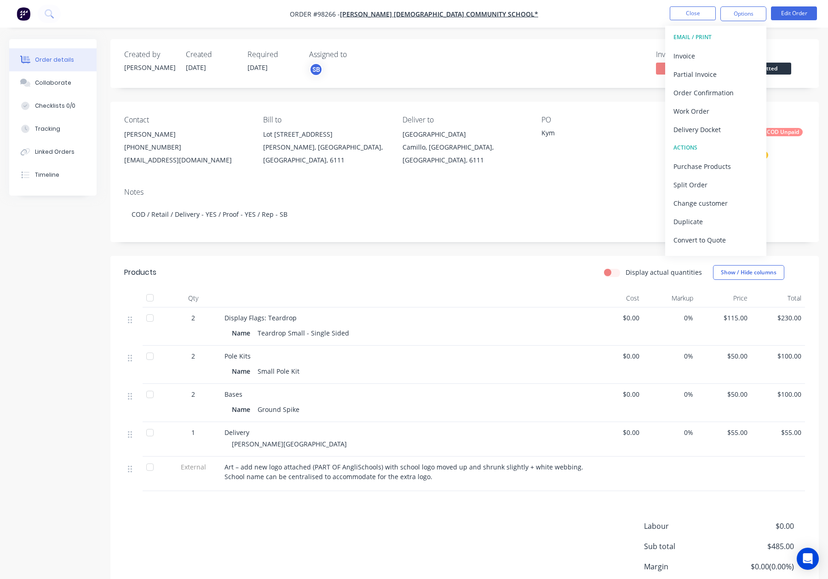
click at [716, 120] on button "Delivery Docket" at bounding box center [715, 129] width 101 height 18
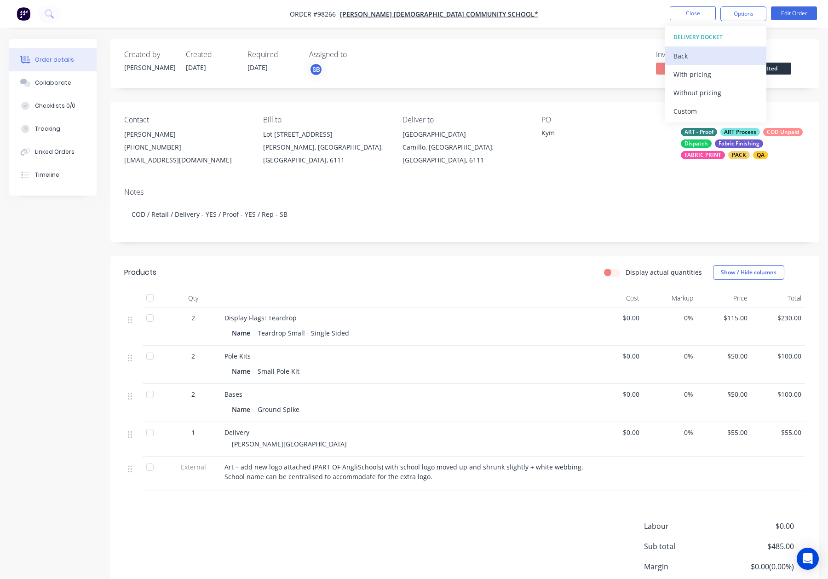
click at [693, 57] on div "Back" at bounding box center [715, 55] width 85 height 13
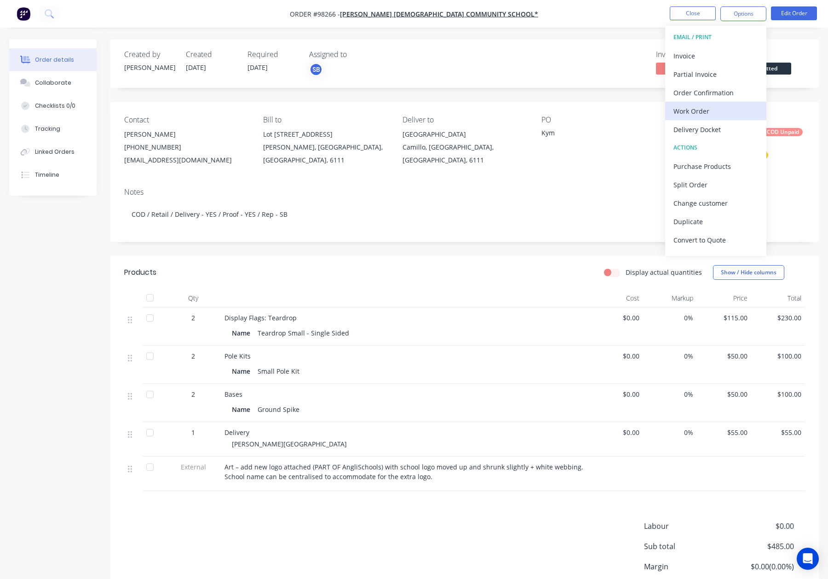
click at [707, 104] on div "Work Order" at bounding box center [715, 110] width 85 height 13
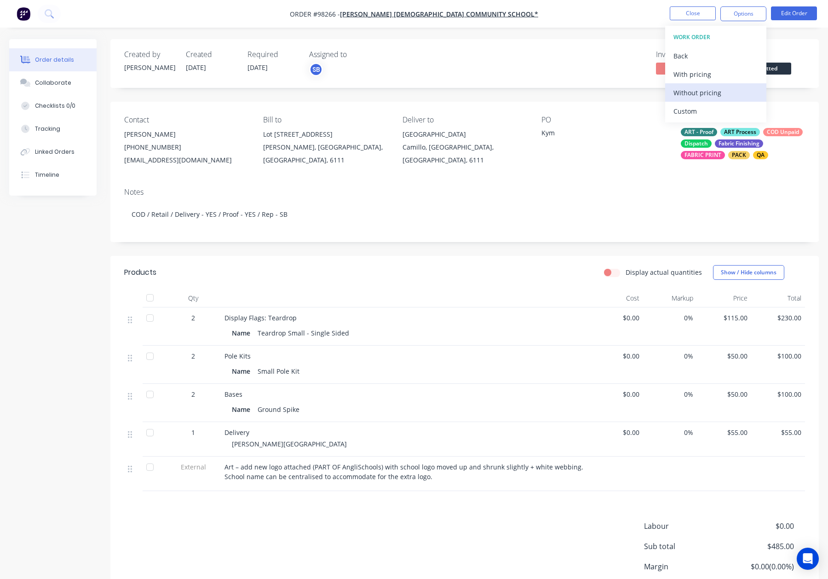
click at [710, 94] on div "Without pricing" at bounding box center [715, 92] width 85 height 13
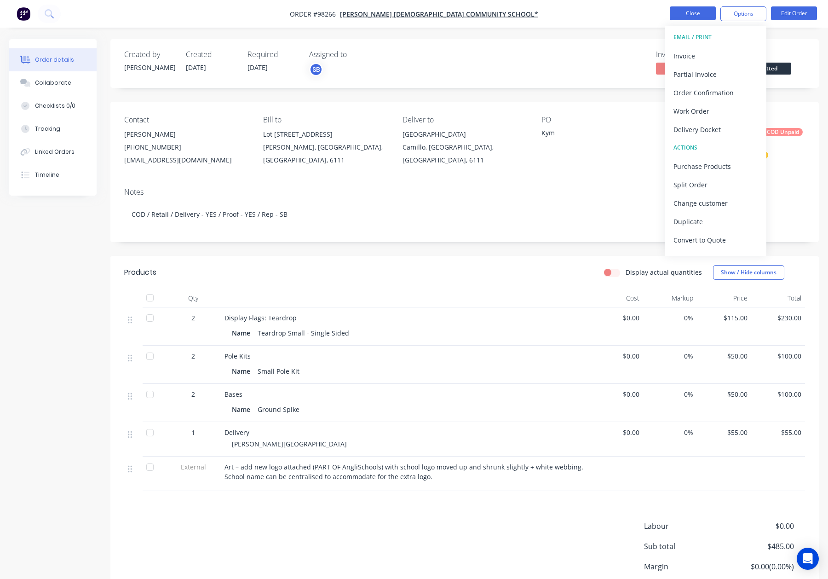
click at [681, 14] on button "Close" at bounding box center [693, 13] width 46 height 14
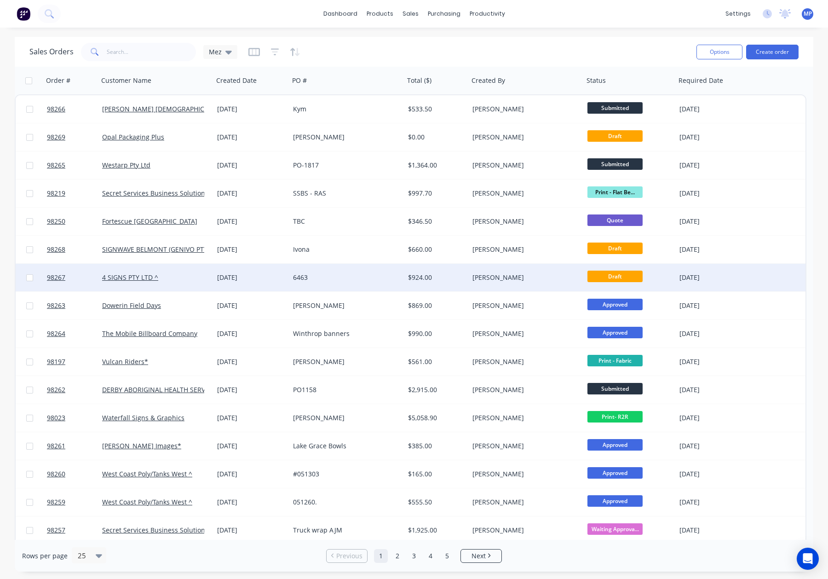
click at [355, 279] on div "6463" at bounding box center [344, 277] width 102 height 9
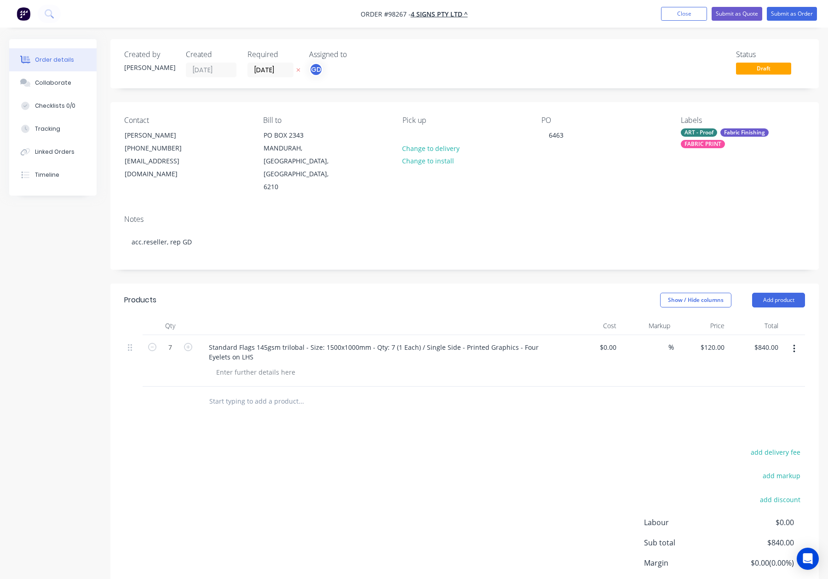
scroll to position [13, 0]
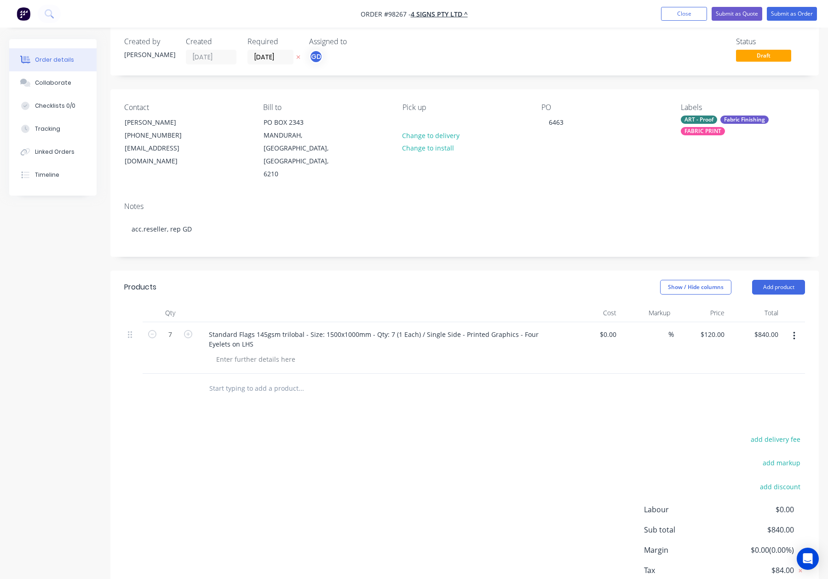
click at [247, 379] on input "text" at bounding box center [301, 388] width 184 height 18
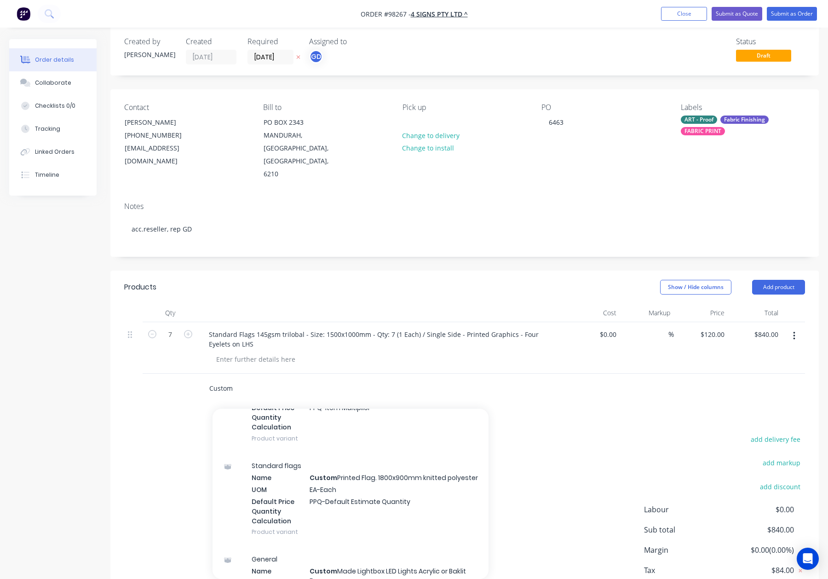
scroll to position [267, 0]
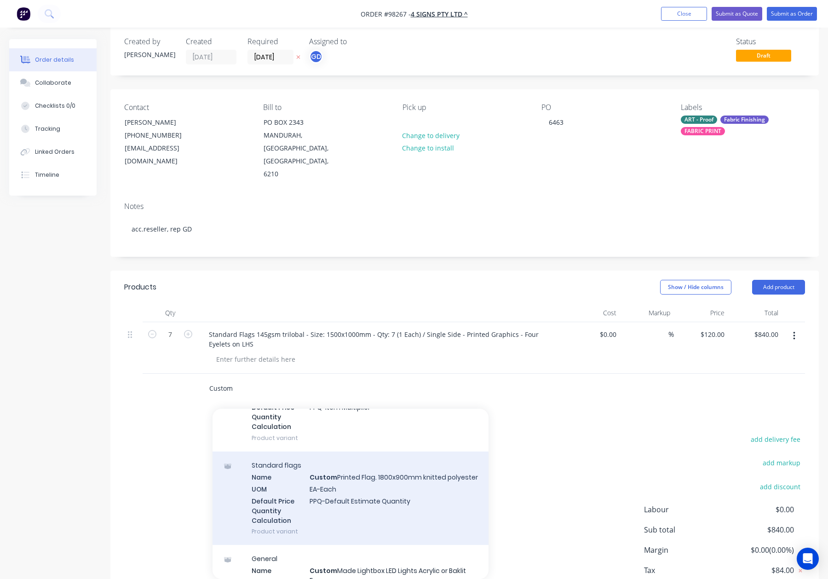
type input "Custom"
click at [402, 457] on div "Standard flags Name Custom Printed Flag. 1800x900mm knitted polyester UOM EA-Ea…" at bounding box center [350, 497] width 276 height 93
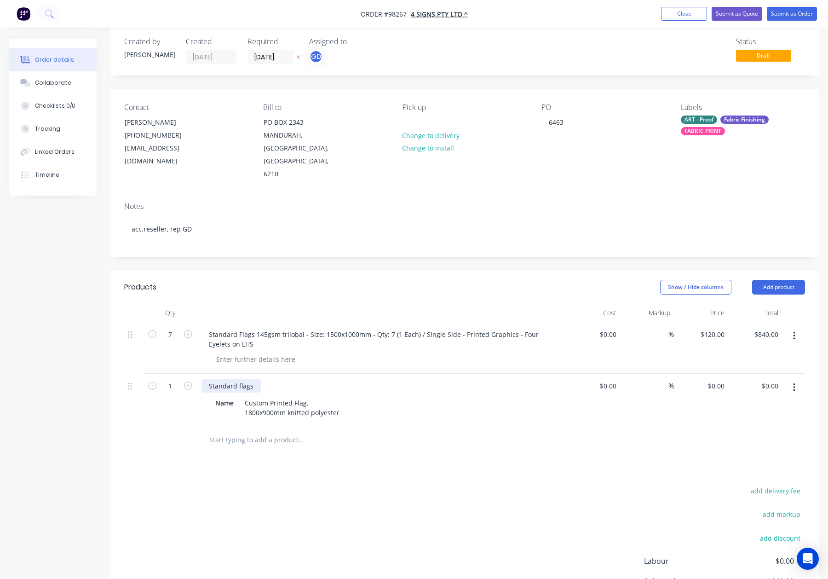
click at [208, 379] on div "Standard flags" at bounding box center [230, 385] width 59 height 13
drag, startPoint x: 244, startPoint y: 378, endPoint x: 339, endPoint y: 379, distance: 95.2
click at [339, 396] on div "Custom Printed Flag. 1800x900mm knitted polyester" at bounding box center [292, 407] width 102 height 23
copy div "Custom Printed Flag."
drag, startPoint x: 253, startPoint y: 359, endPoint x: 186, endPoint y: 361, distance: 67.2
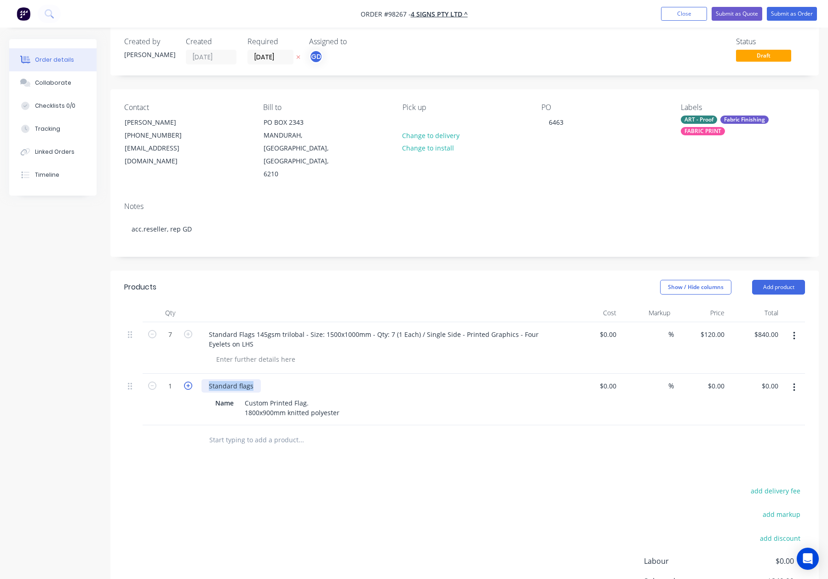
click at [186, 373] on div "1 Standard flags Name Custom Printed Flag. 1800x900mm knitted polyester $0.00 $…" at bounding box center [464, 399] width 681 height 52
paste div
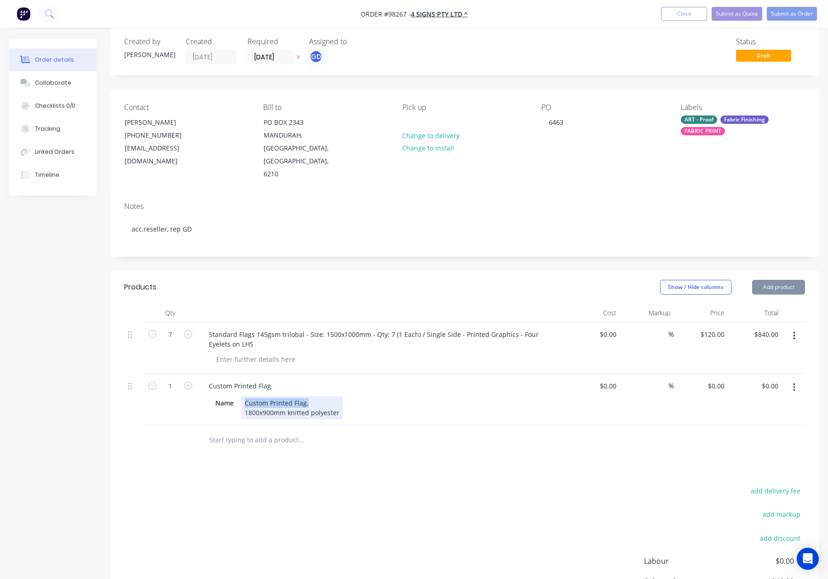
drag, startPoint x: 300, startPoint y: 375, endPoint x: 244, endPoint y: 376, distance: 56.1
click at [245, 396] on div "Custom Printed Flag. 1800x900mm knitted polyester" at bounding box center [292, 407] width 102 height 23
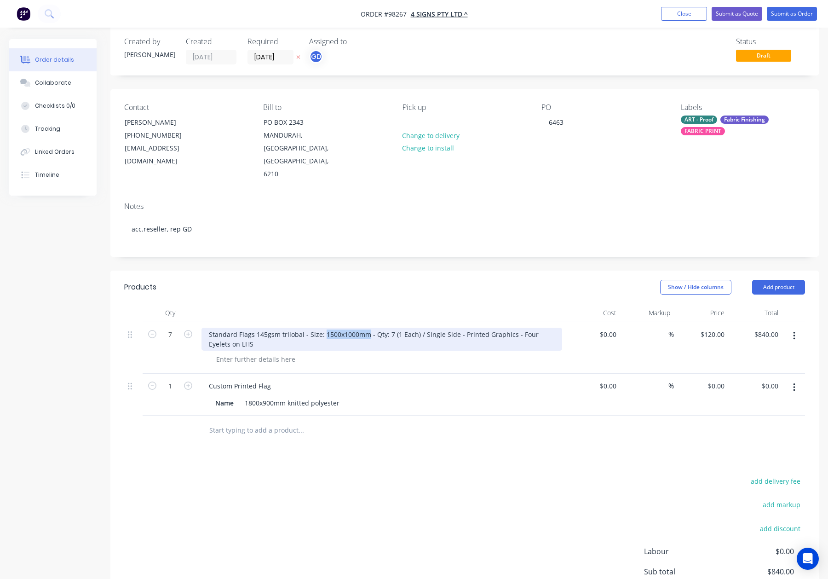
drag, startPoint x: 327, startPoint y: 307, endPoint x: 364, endPoint y: 308, distance: 36.8
click at [364, 327] on div "Standard Flags 145gsm trilobal - Size: 1500x1000mm - Qty: 7 (1 Each) / Single S…" at bounding box center [381, 338] width 361 height 23
copy div "1500x1000mm"
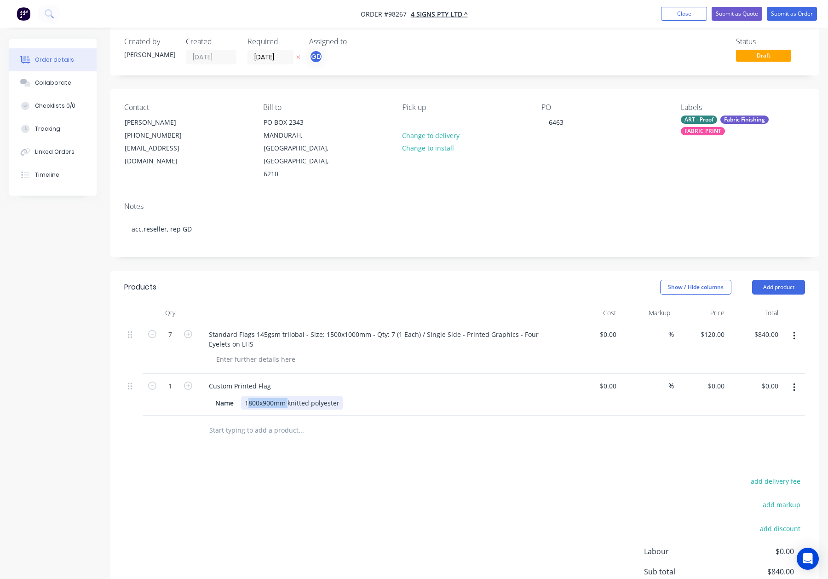
drag, startPoint x: 246, startPoint y: 388, endPoint x: 284, endPoint y: 390, distance: 38.2
click at [284, 396] on div "1800x900mm knitted polyester" at bounding box center [292, 402] width 102 height 13
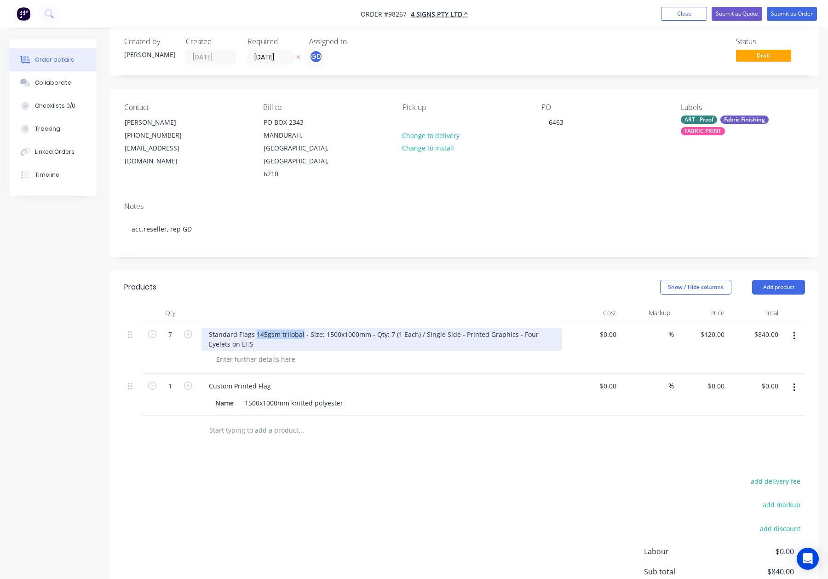
drag, startPoint x: 255, startPoint y: 307, endPoint x: 300, endPoint y: 310, distance: 45.6
click at [300, 327] on div "Standard Flags 145gsm trilobal - Size: 1500x1000mm - Qty: 7 (1 Each) / Single S…" at bounding box center [381, 338] width 361 height 23
copy div "145gsm trilobal"
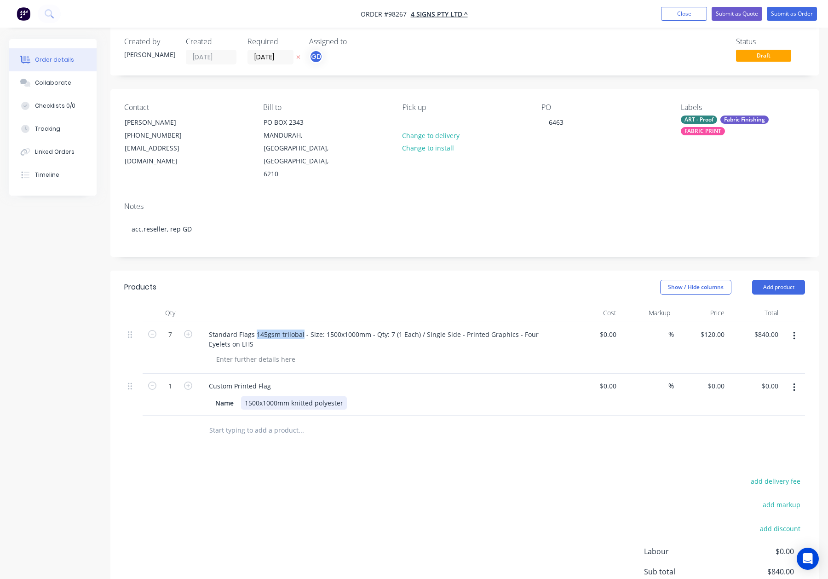
drag, startPoint x: 294, startPoint y: 386, endPoint x: 358, endPoint y: 386, distance: 63.5
click at [358, 396] on div "Name 1500x1000mm knitted polyester" at bounding box center [380, 402] width 337 height 13
click at [174, 341] on input "1" at bounding box center [170, 334] width 24 height 14
type input "7"
click at [263, 379] on div "Custom Printed Flag" at bounding box center [239, 385] width 77 height 13
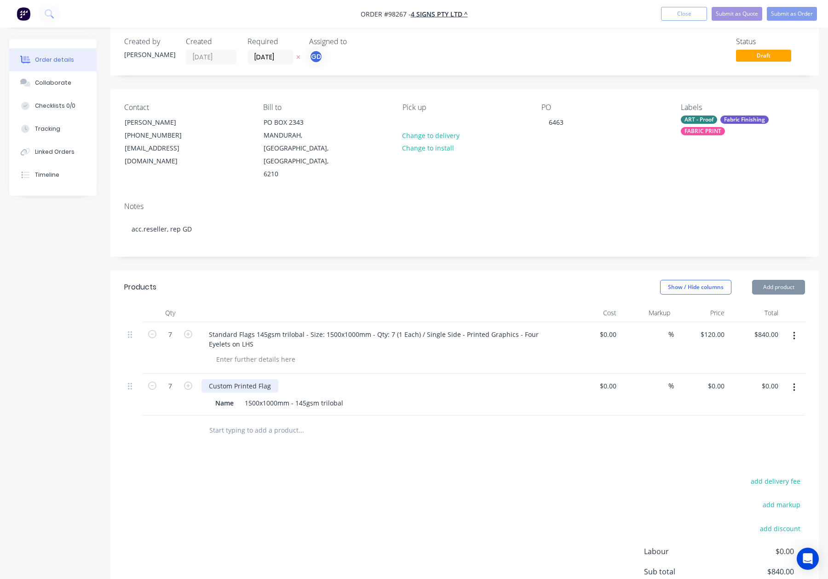
click at [270, 379] on div "Custom Printed Flag" at bounding box center [239, 385] width 77 height 13
drag, startPoint x: 403, startPoint y: 437, endPoint x: 397, endPoint y: 438, distance: 6.5
click at [403, 437] on div "Products Show / Hide columns Add product Qty Cost Markup Price Total 7 Standard…" at bounding box center [464, 468] width 708 height 396
click at [280, 379] on div "Custom Printed Flags" at bounding box center [381, 385] width 361 height 13
click at [276, 379] on div "Custom Printed Flags" at bounding box center [241, 385] width 80 height 13
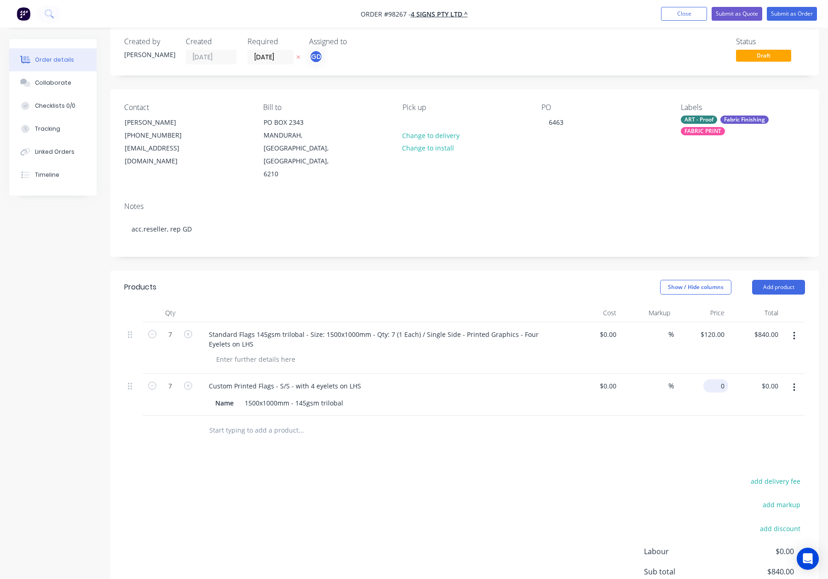
click at [719, 379] on input "0" at bounding box center [717, 385] width 21 height 13
type input "$120.00"
type input "$840.00"
drag, startPoint x: 696, startPoint y: 401, endPoint x: 702, endPoint y: 392, distance: 10.6
click at [696, 415] on div at bounding box center [464, 430] width 681 height 30
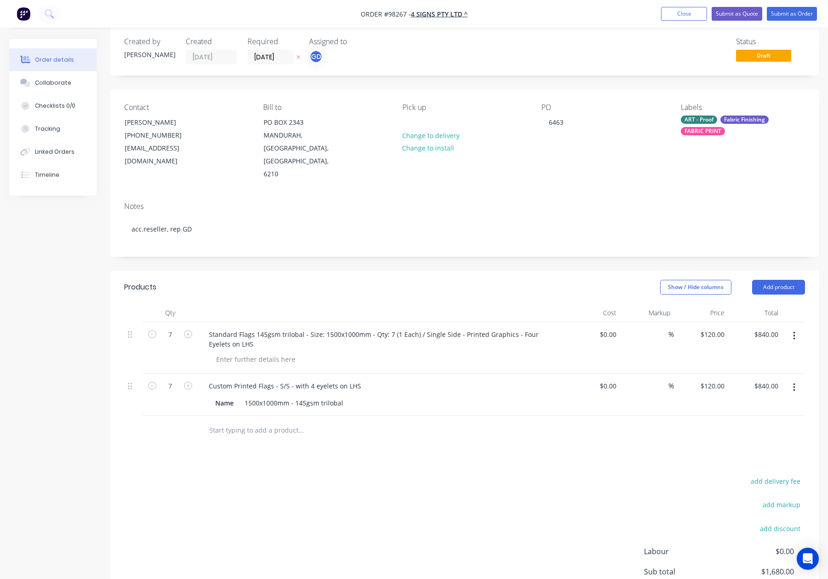
drag, startPoint x: 795, startPoint y: 309, endPoint x: 790, endPoint y: 316, distance: 9.3
click at [795, 327] on button "button" at bounding box center [794, 335] width 22 height 17
click at [742, 408] on div "Delete" at bounding box center [761, 414] width 71 height 13
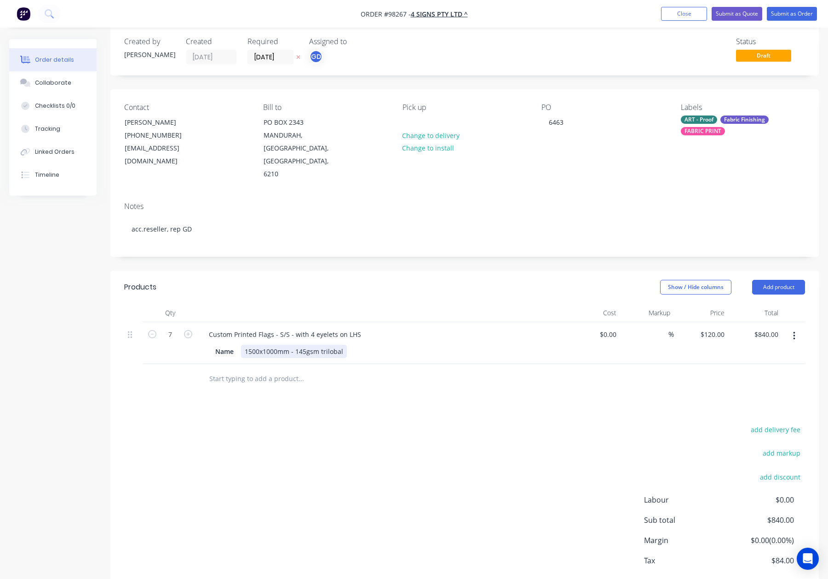
click at [245, 344] on div "1500x1000mm - 145gsm trilobal" at bounding box center [294, 350] width 106 height 13
click at [269, 280] on div "Show / Hide columns Add product" at bounding box center [537, 287] width 536 height 15
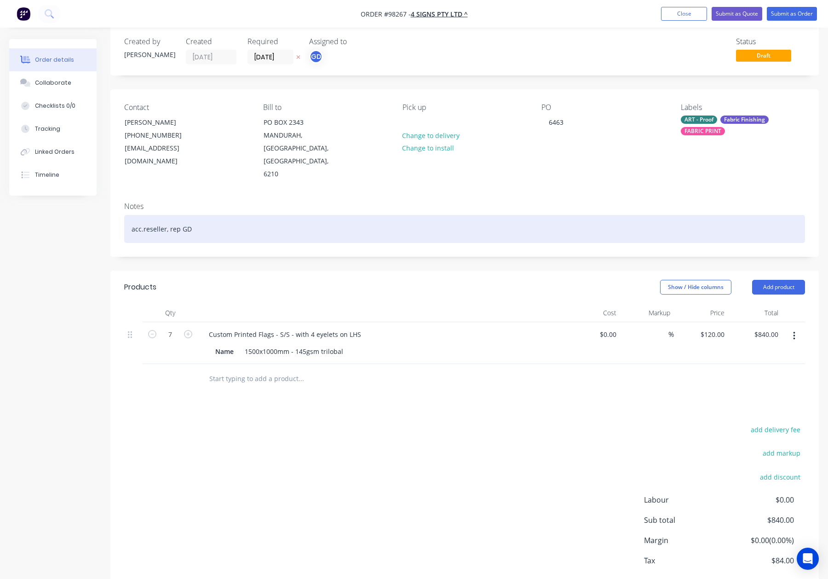
click at [248, 215] on div "acc.reseller, rep GD" at bounding box center [464, 229] width 681 height 28
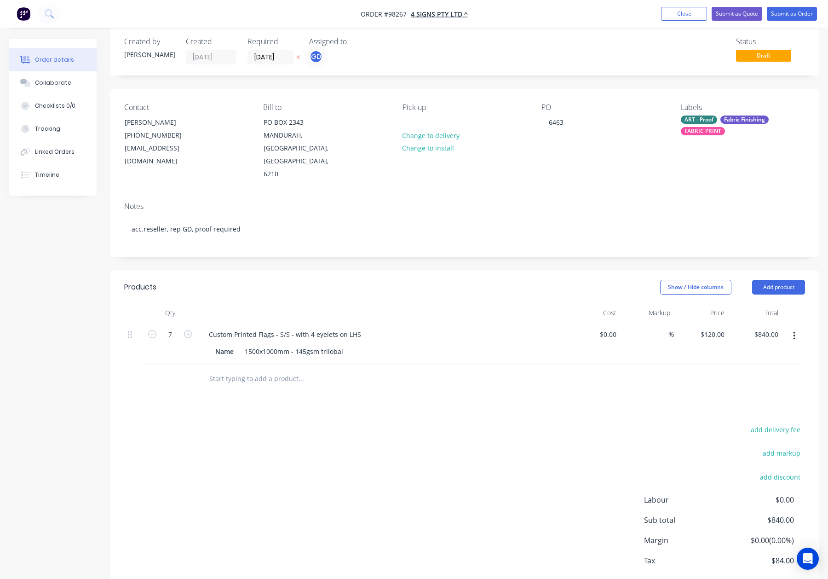
click at [704, 116] on div "ART - Proof" at bounding box center [699, 119] width 36 height 8
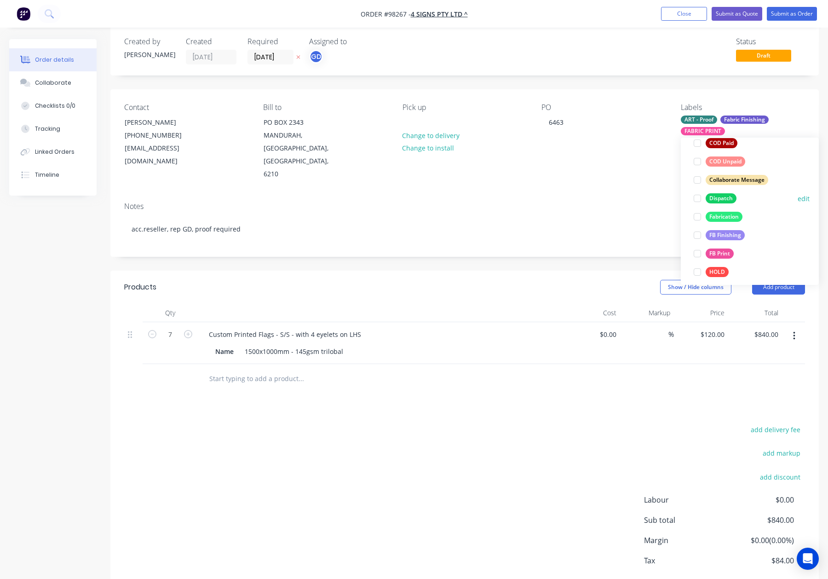
drag, startPoint x: 723, startPoint y: 196, endPoint x: 729, endPoint y: 194, distance: 6.4
click at [723, 196] on div "Dispatch" at bounding box center [720, 198] width 31 height 10
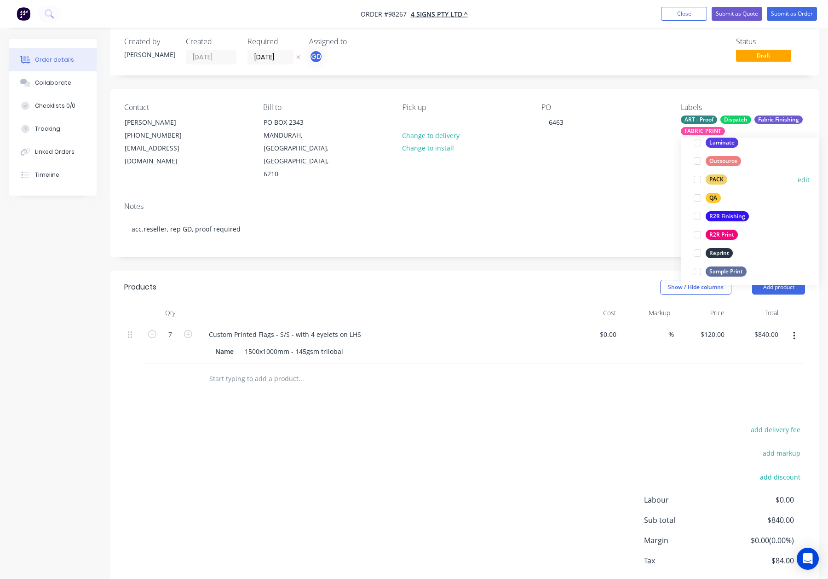
drag, startPoint x: 717, startPoint y: 179, endPoint x: 730, endPoint y: 177, distance: 13.5
click at [717, 178] on div "PACK" at bounding box center [716, 179] width 22 height 10
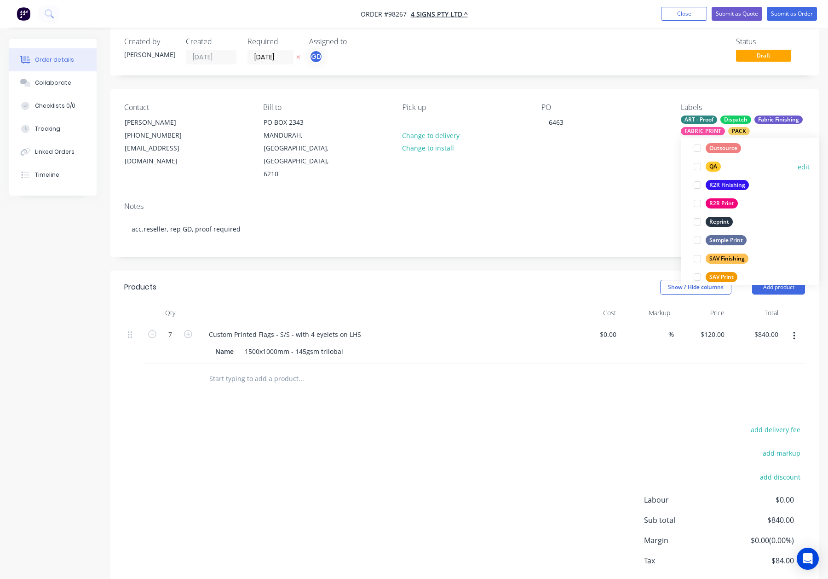
click at [712, 168] on div "QA" at bounding box center [712, 166] width 15 height 10
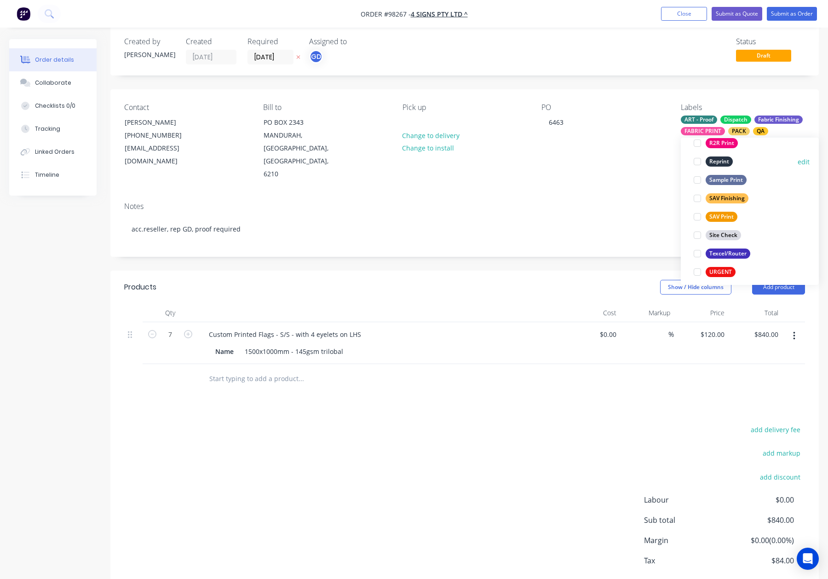
scroll to position [421, 0]
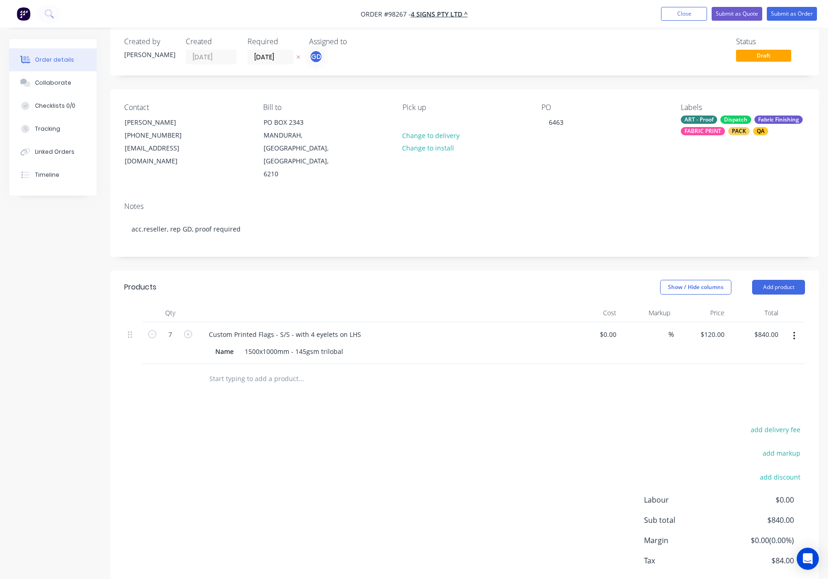
click at [593, 166] on div "Contact Tae Jang (08) 9583 3644 sales@4signs.net.au Bill to PO BOX 2343 MANDURA…" at bounding box center [464, 141] width 708 height 105
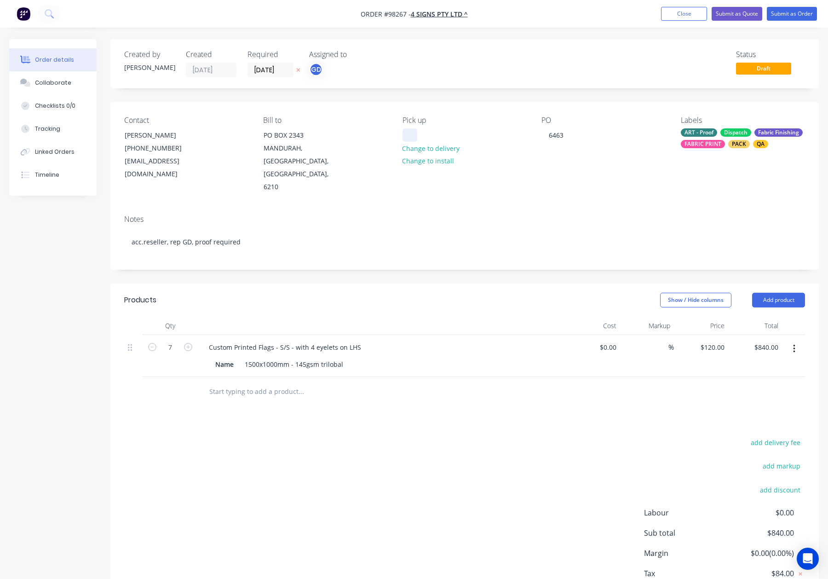
click at [412, 132] on div at bounding box center [409, 134] width 15 height 13
click at [659, 166] on div "PO 6463" at bounding box center [603, 155] width 124 height 78
click at [260, 69] on input "20/08/25" at bounding box center [270, 70] width 45 height 14
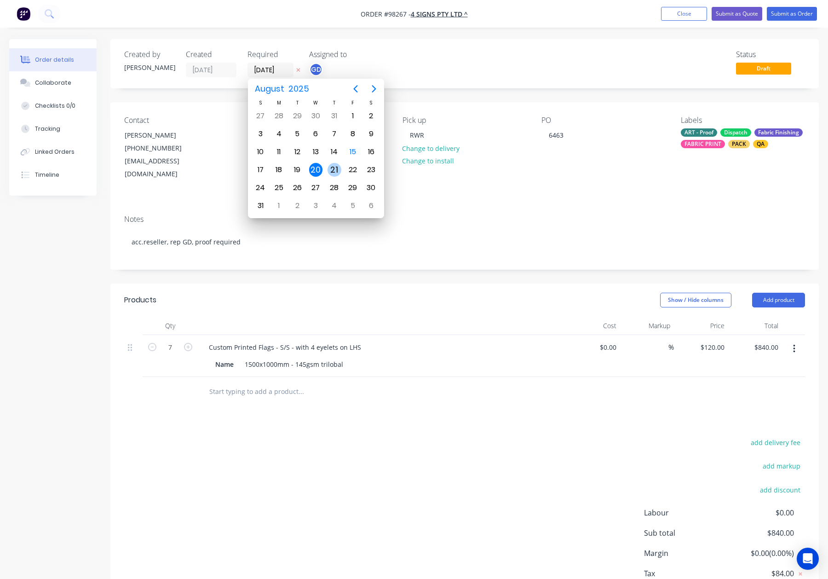
click at [335, 172] on div "21" at bounding box center [334, 170] width 14 height 14
type input "21/08/25"
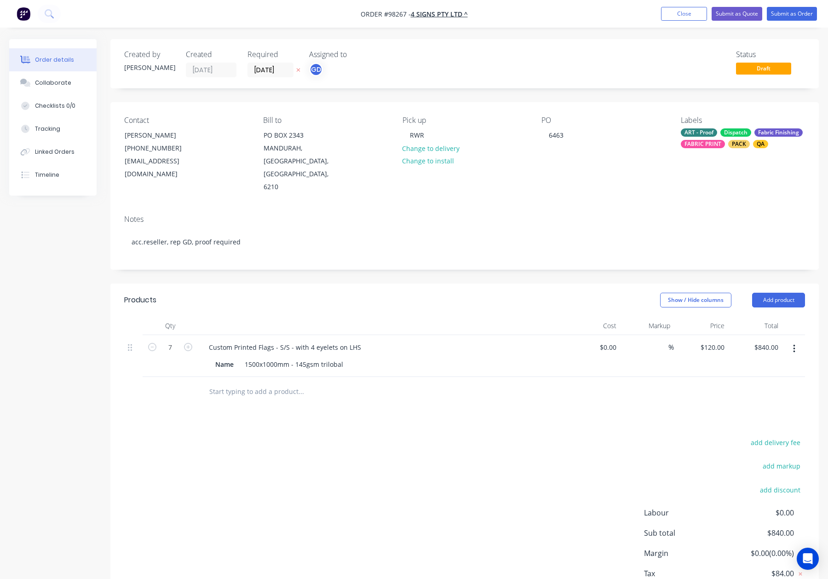
click at [303, 255] on div "Created by Gino Created 15/08/25 Required 21/08/25 Assigned to GD Status Draft …" at bounding box center [464, 333] width 708 height 588
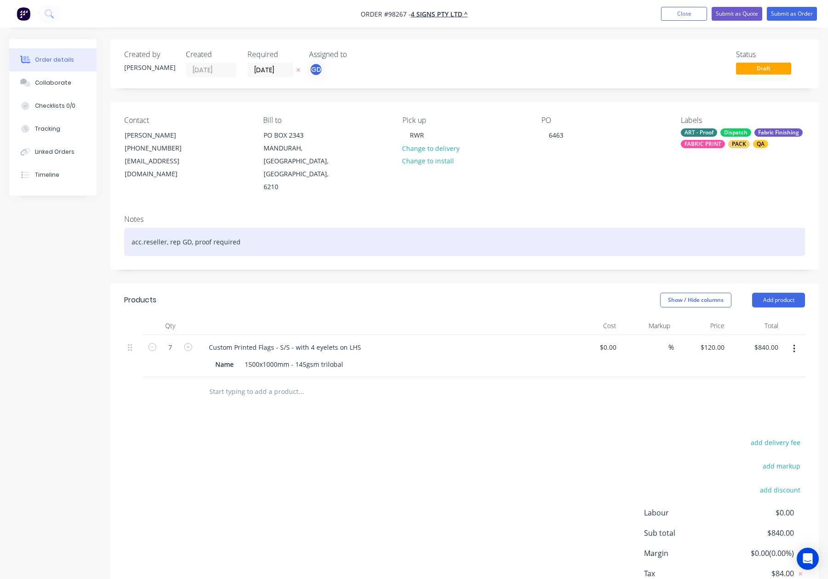
drag, startPoint x: 143, startPoint y: 218, endPoint x: 169, endPoint y: 234, distance: 30.6
click at [143, 228] on div "acc.reseller, rep GD, proof required" at bounding box center [464, 242] width 681 height 28
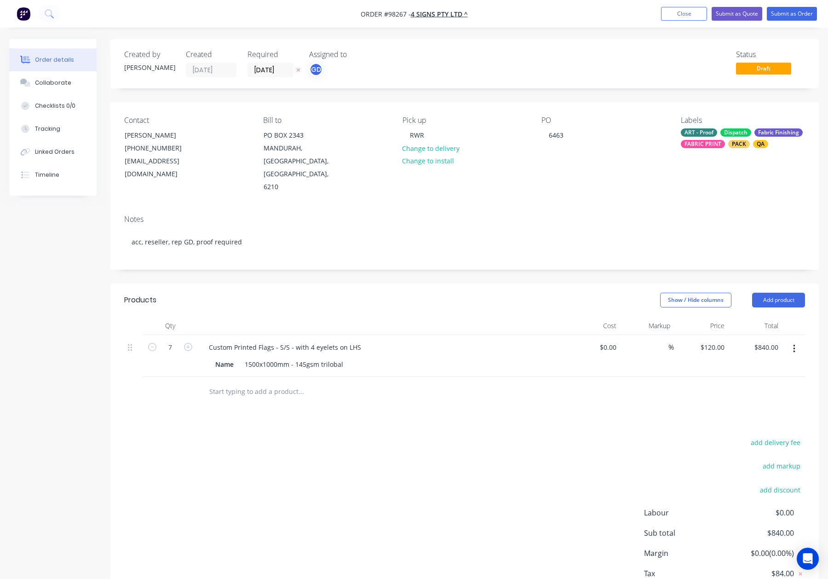
click at [264, 242] on div "Notes acc, reseller, rep GD, proof required" at bounding box center [464, 238] width 708 height 62
click at [313, 340] on div "Custom Printed Flags - S/S - with 4 eyelets on LHS" at bounding box center [284, 346] width 167 height 13
click at [423, 283] on header "Products Show / Hide columns Add product" at bounding box center [464, 299] width 708 height 33
click at [787, 16] on button "Submit as Order" at bounding box center [792, 14] width 50 height 14
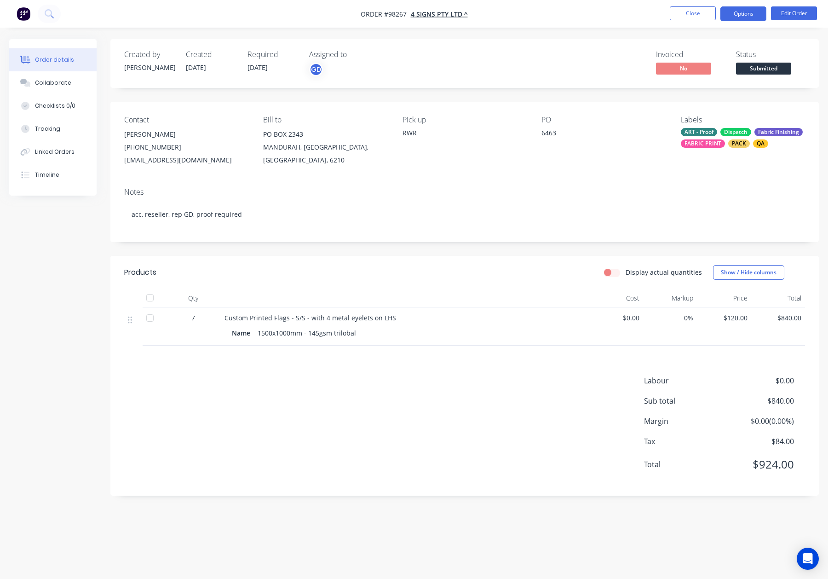
drag, startPoint x: 737, startPoint y: 12, endPoint x: 737, endPoint y: 18, distance: 5.5
click at [737, 12] on button "Options" at bounding box center [743, 13] width 46 height 15
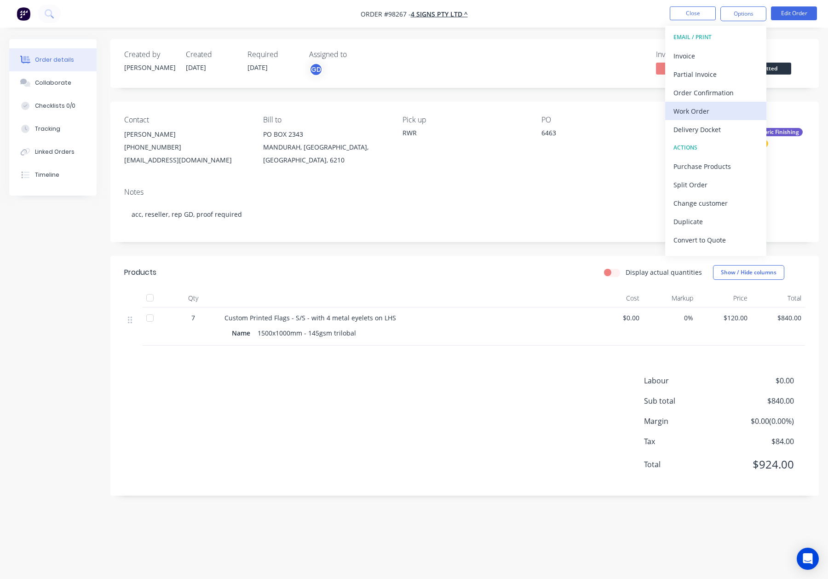
click at [721, 102] on button "Work Order" at bounding box center [715, 111] width 101 height 18
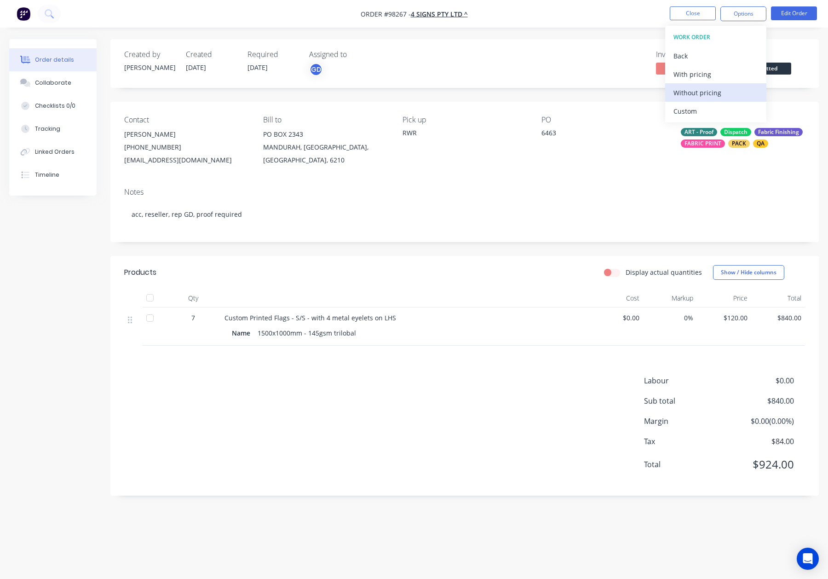
click at [717, 94] on div "Without pricing" at bounding box center [715, 92] width 85 height 13
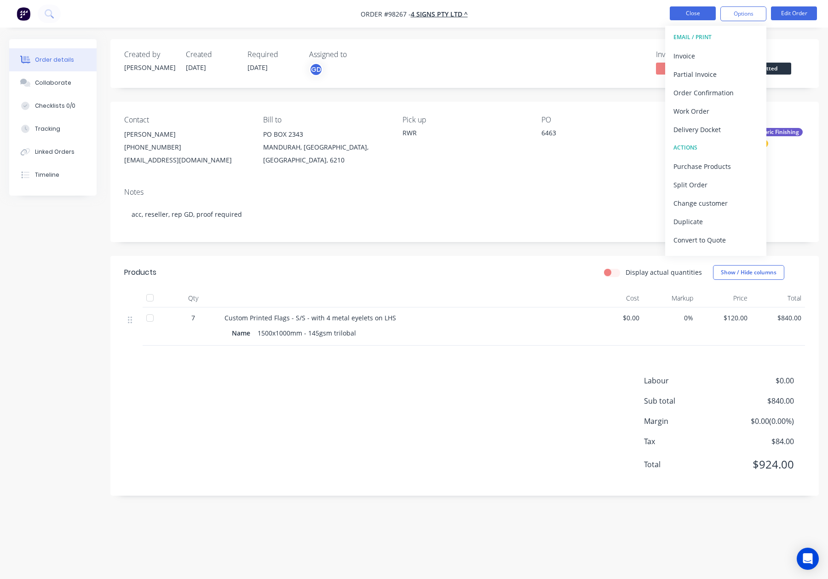
click at [690, 12] on button "Close" at bounding box center [693, 13] width 46 height 14
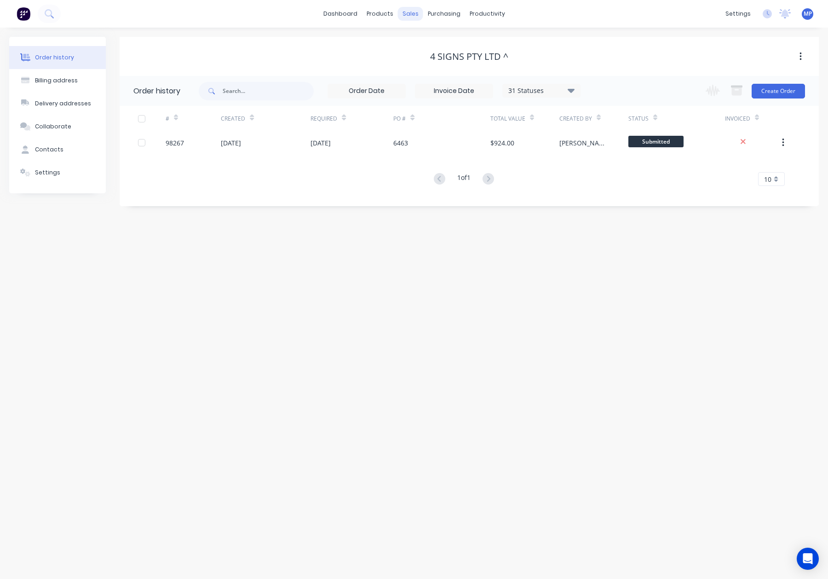
click at [415, 9] on div "sales" at bounding box center [410, 14] width 25 height 14
click at [430, 52] on link "Sales Orders" at bounding box center [459, 43] width 122 height 18
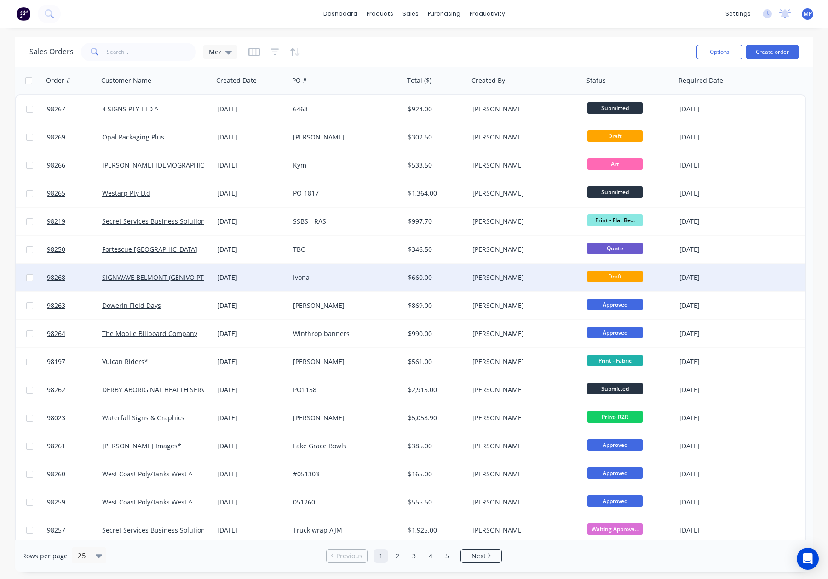
click at [470, 279] on div "[PERSON_NAME]" at bounding box center [526, 278] width 115 height 28
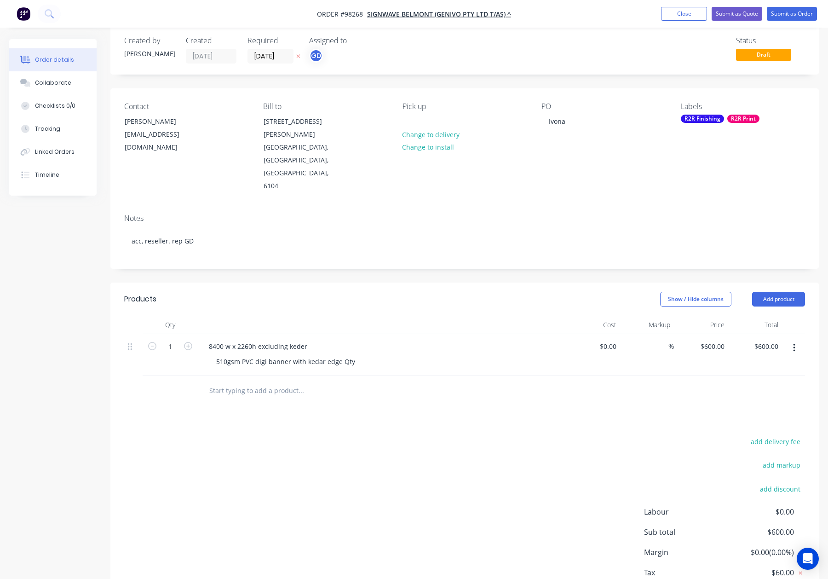
scroll to position [15, 0]
drag, startPoint x: 213, startPoint y: 334, endPoint x: 355, endPoint y: 336, distance: 141.2
click at [355, 353] on div "510gsm PVC digi banner with kedar edge Qty" at bounding box center [286, 359] width 154 height 13
copy div "510gsm PVC digi banner with kedar edge Qty"
click at [207, 338] on div "8400 w x 2260h excluding keder" at bounding box center [257, 344] width 113 height 13
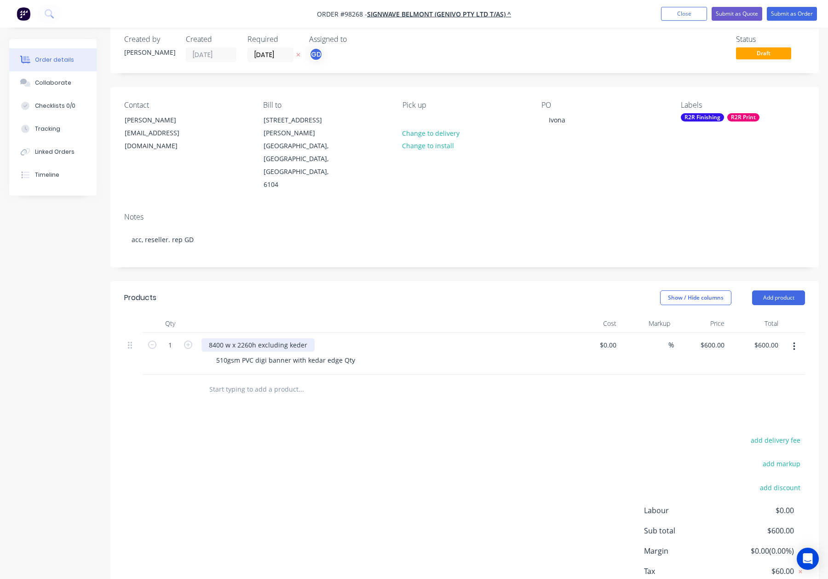
paste div
drag, startPoint x: 342, startPoint y: 318, endPoint x: 444, endPoint y: 321, distance: 101.7
click at [444, 338] on div "510gsm PVC digi banner with kedar edge Qty8400 w x 2260h excluding keder" at bounding box center [327, 344] width 252 height 13
copy div "8400 w x 2260h excluding keder"
drag, startPoint x: 352, startPoint y: 335, endPoint x: 201, endPoint y: 336, distance: 151.8
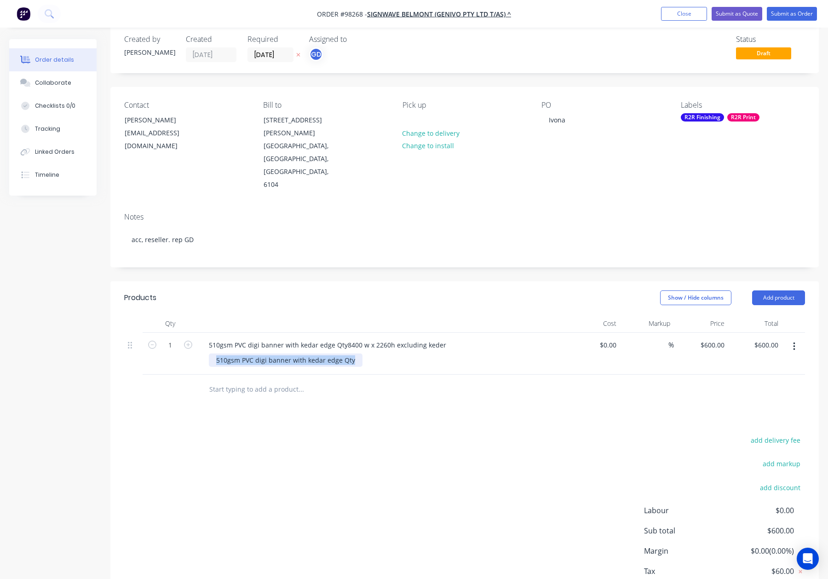
click at [201, 336] on div "510gsm PVC digi banner with kedar edge Qty8400 w x 2260h excluding keder 510gsm…" at bounding box center [382, 354] width 368 height 42
paste div
click at [206, 338] on div "510gsm PVC digi banner with kedar edge Qty8400 w x 2260h excluding keder" at bounding box center [327, 344] width 252 height 13
drag, startPoint x: 322, startPoint y: 319, endPoint x: 276, endPoint y: 319, distance: 46.5
click at [276, 338] on div "Digi banner - 510gsm PVC digi banner with kedar edge Qty8400 w x 2260h excludin…" at bounding box center [348, 344] width 294 height 13
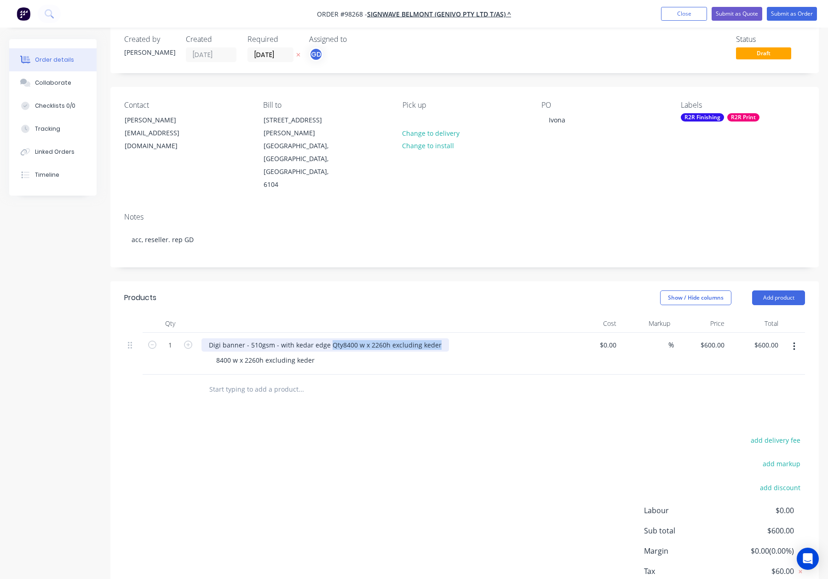
drag, startPoint x: 333, startPoint y: 318, endPoint x: 451, endPoint y: 317, distance: 118.7
click at [450, 338] on div "Digi banner - 510gsm - with kedar edge Qty8400 w x 2260h excluding keder" at bounding box center [381, 344] width 361 height 13
click at [356, 281] on header "Products Show / Hide columns Add product" at bounding box center [464, 297] width 708 height 33
click at [313, 353] on div "8400 w x 2260h excluding keder" at bounding box center [265, 359] width 113 height 13
click at [341, 281] on header "Products Show / Hide columns Add product" at bounding box center [464, 297] width 708 height 33
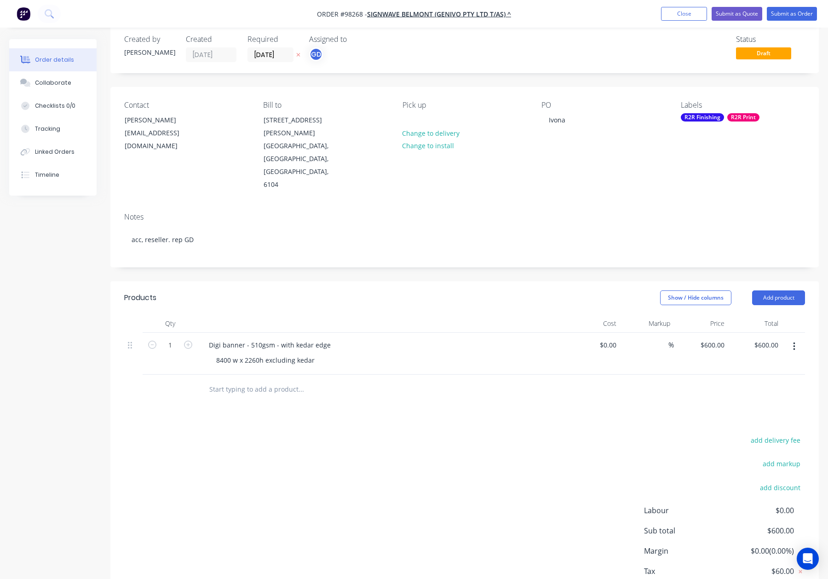
scroll to position [0, 0]
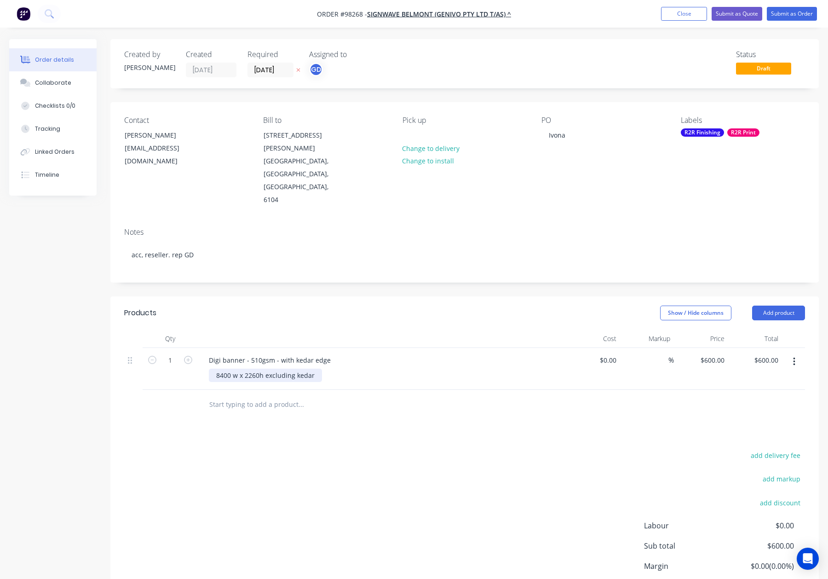
click at [229, 368] on div "8400 w x 2260h excluding kedar" at bounding box center [265, 374] width 113 height 13
click at [271, 368] on div "8400mm w x 2260h excluding kedar" at bounding box center [271, 374] width 125 height 13
click at [288, 305] on div "Show / Hide columns Add product" at bounding box center [537, 312] width 536 height 15
click at [717, 129] on div "R2R Finishing" at bounding box center [702, 132] width 43 height 8
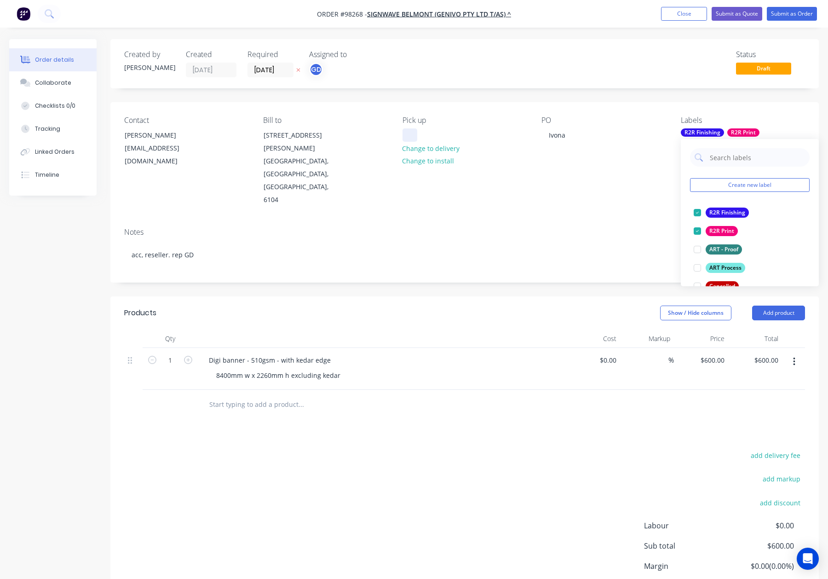
click at [412, 128] on div at bounding box center [409, 134] width 15 height 13
click at [714, 132] on div "R2R Finishing" at bounding box center [702, 132] width 43 height 8
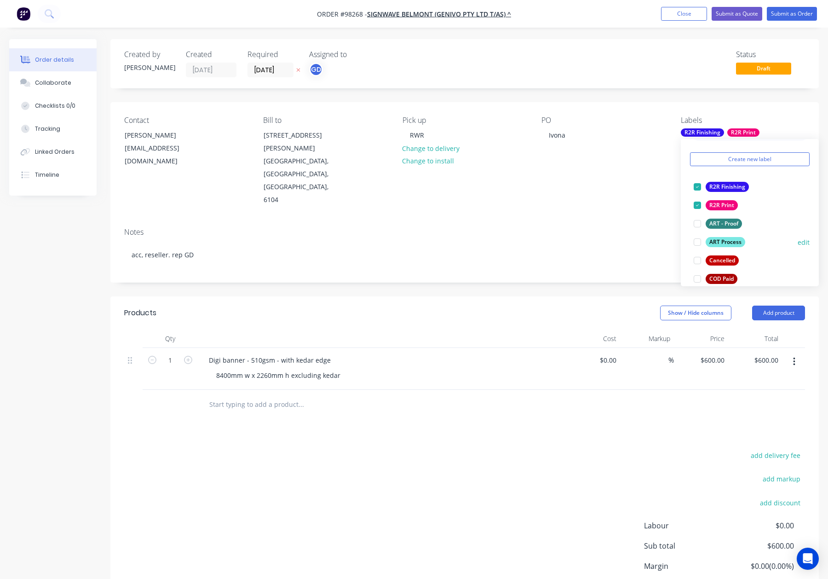
click at [730, 238] on div "ART Process" at bounding box center [725, 242] width 40 height 10
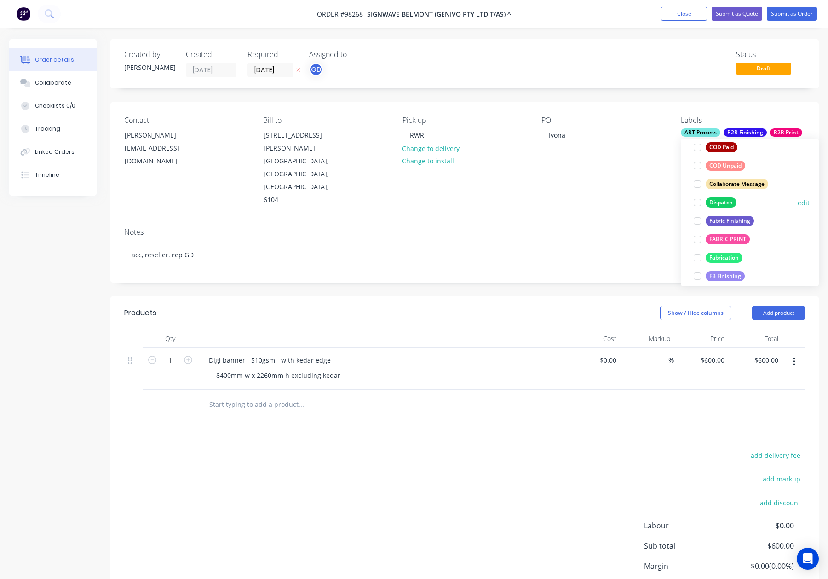
click at [719, 200] on div "Dispatch" at bounding box center [720, 202] width 31 height 10
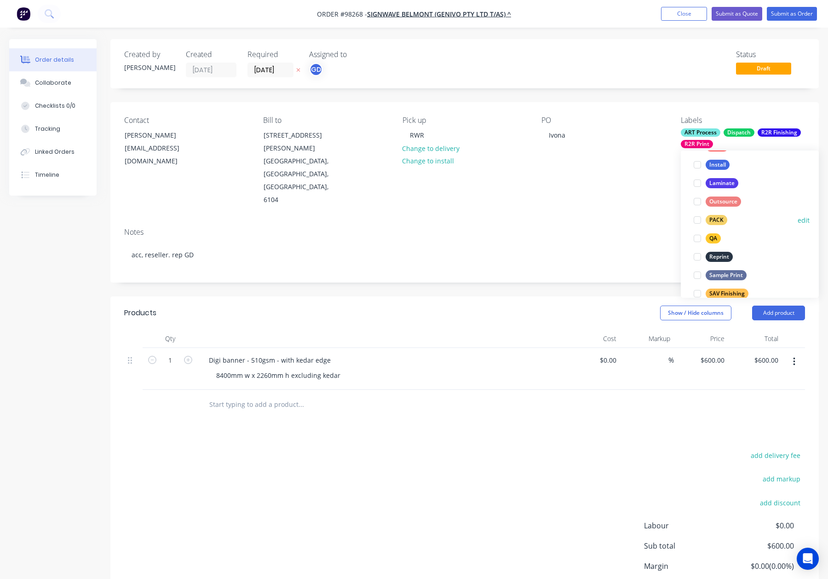
click at [720, 221] on div "PACK" at bounding box center [716, 220] width 22 height 10
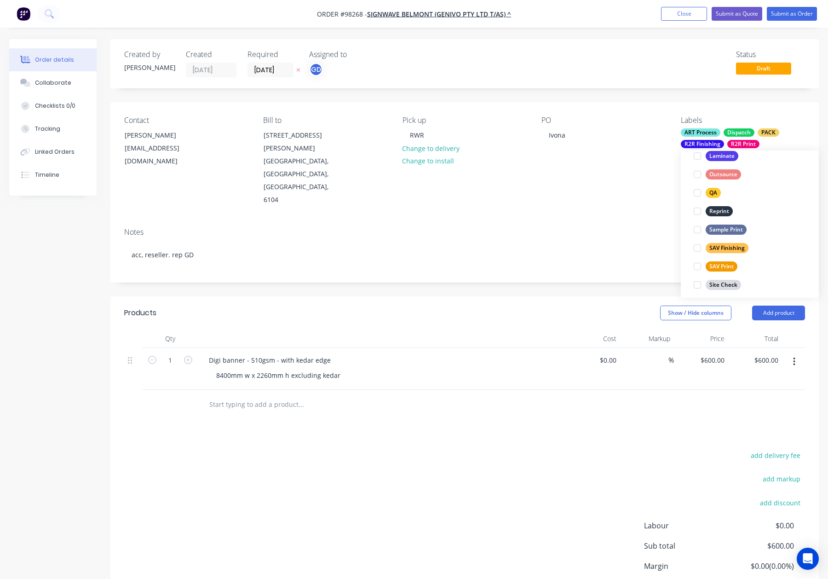
drag, startPoint x: 715, startPoint y: 190, endPoint x: 646, endPoint y: 182, distance: 69.9
click at [715, 190] on div "QA" at bounding box center [712, 193] width 15 height 10
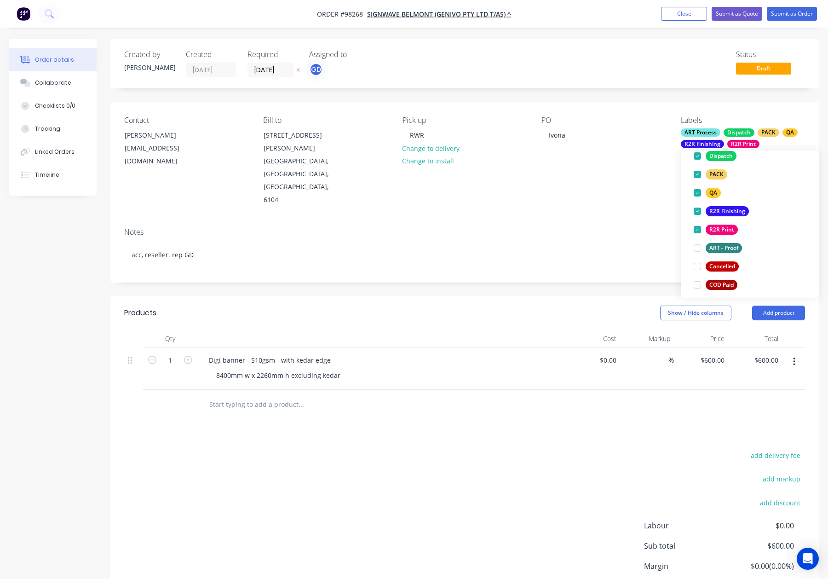
click at [602, 175] on div "PO Ivona" at bounding box center [603, 161] width 124 height 91
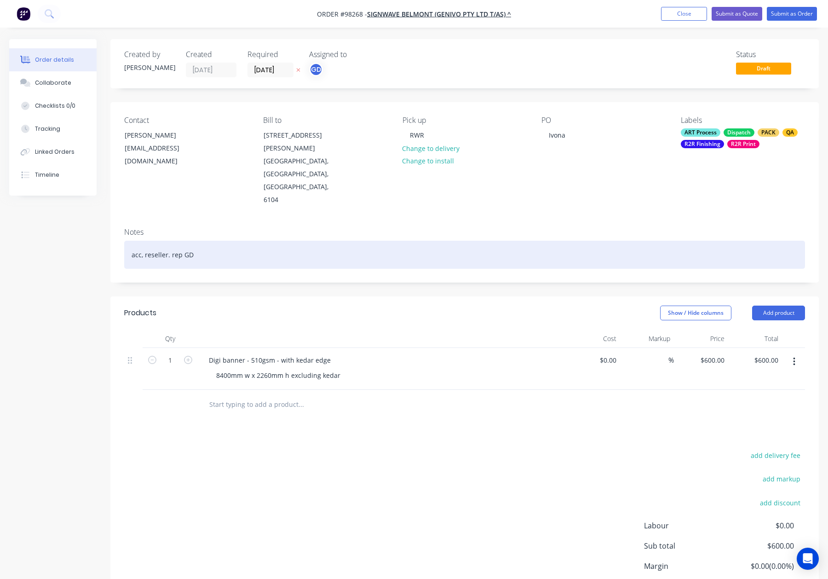
click at [208, 241] on div "acc, reseller. rep GD" at bounding box center [464, 255] width 681 height 28
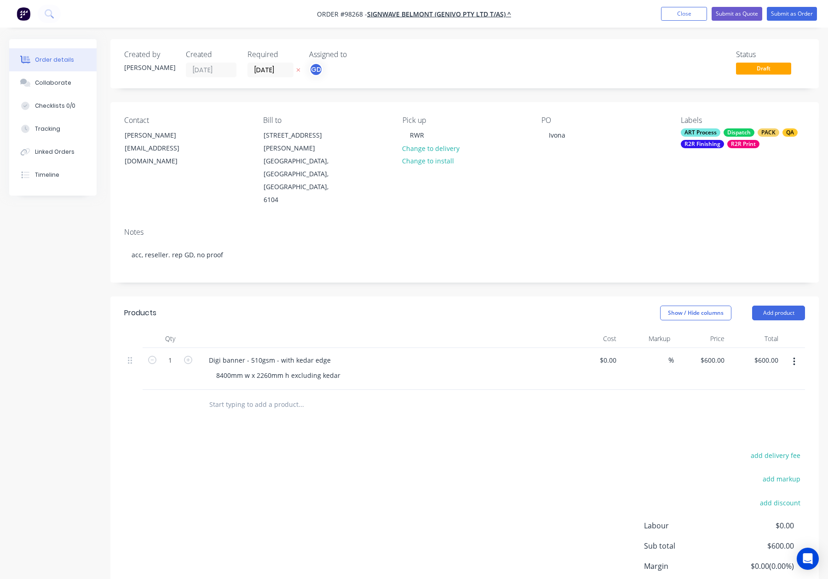
click at [316, 296] on header "Products Show / Hide columns Add product" at bounding box center [464, 312] width 708 height 33
click at [183, 159] on div "Contact IVONA OKUNIEWICZ belmont@signwave.com.au" at bounding box center [186, 161] width 124 height 91
click at [170, 133] on div "IVONA OKUNIEWICZ" at bounding box center [163, 135] width 76 height 13
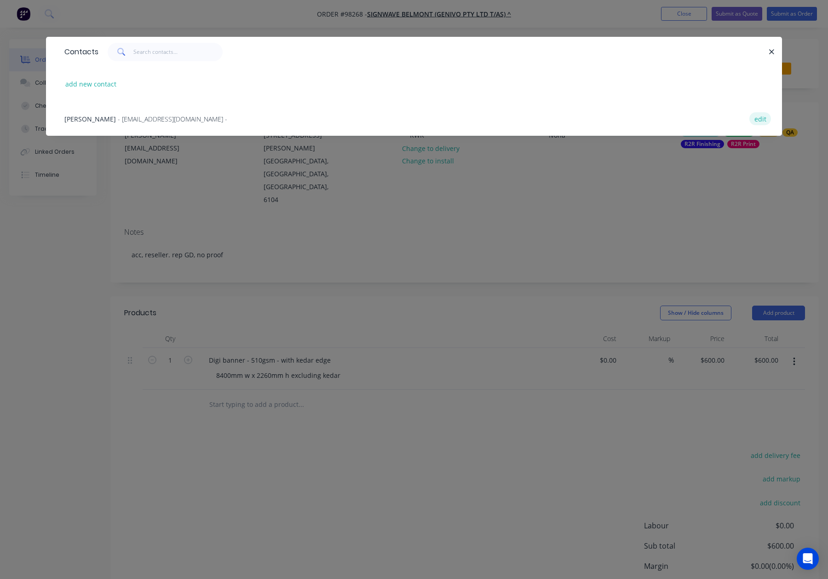
click at [757, 118] on button "edit" at bounding box center [760, 118] width 22 height 12
select select "AU"
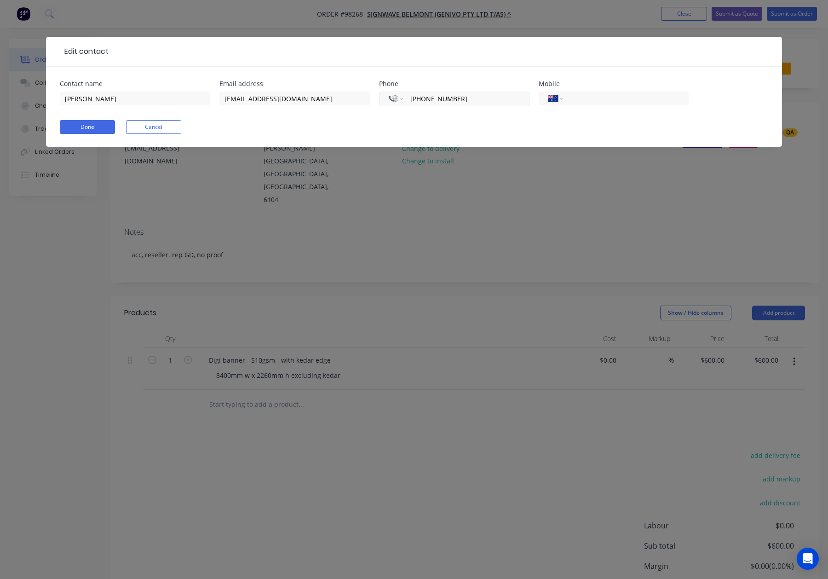
click at [478, 101] on input "+0894782029" at bounding box center [464, 98] width 110 height 11
click at [419, 98] on input "+0894782029" at bounding box center [464, 98] width 110 height 11
type input "+0894782029"
click at [457, 121] on div "Done Cancel" at bounding box center [414, 127] width 708 height 14
drag, startPoint x: 406, startPoint y: 94, endPoint x: 393, endPoint y: 98, distance: 13.7
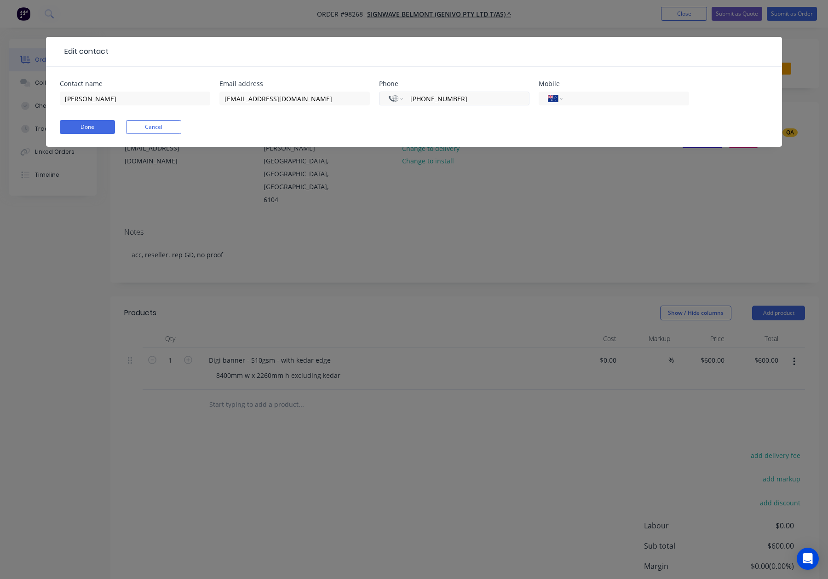
click at [406, 94] on div "International Afghanistan Åland Islands Albania Algeria American Samoa Andorra …" at bounding box center [454, 99] width 150 height 14
click at [392, 98] on select "International Afghanistan Åland Islands Albania Algeria American Samoa Andorra …" at bounding box center [396, 98] width 14 height 13
select select "AU"
type input "(08) 9478 2029"
click at [87, 127] on button "Done" at bounding box center [87, 127] width 55 height 14
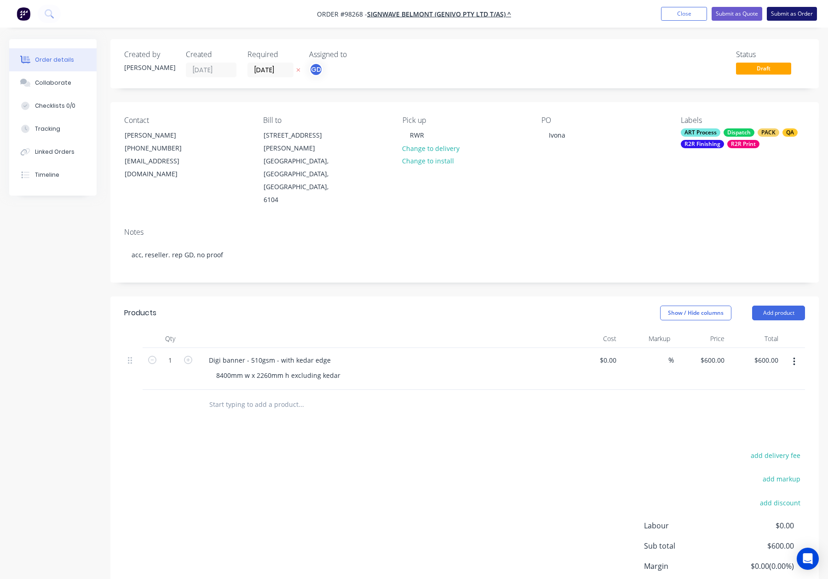
click at [779, 15] on button "Submit as Order" at bounding box center [792, 14] width 50 height 14
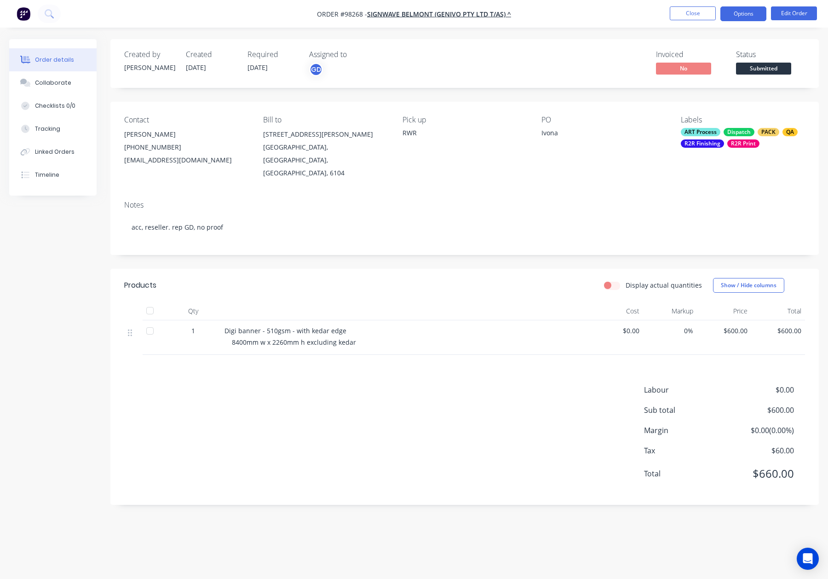
drag, startPoint x: 736, startPoint y: 14, endPoint x: 734, endPoint y: 20, distance: 6.3
click at [736, 14] on button "Options" at bounding box center [743, 13] width 46 height 15
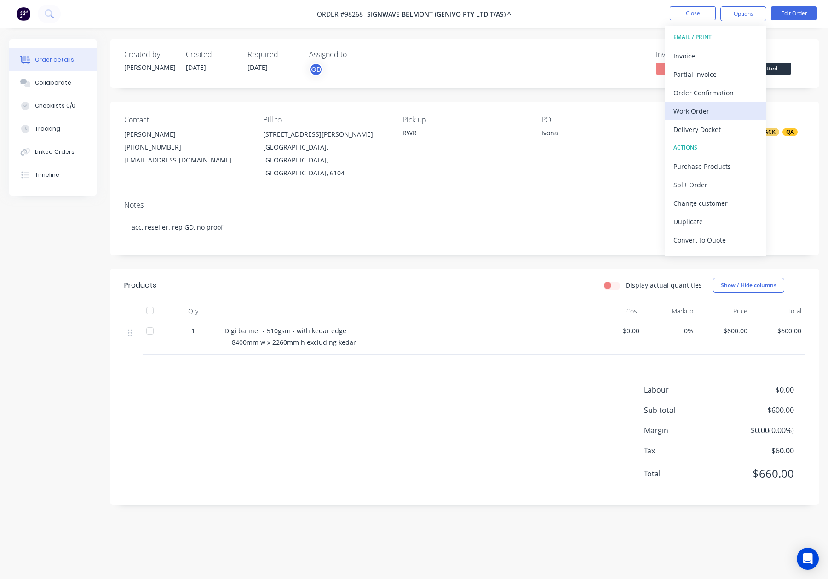
click at [704, 115] on div "Work Order" at bounding box center [715, 110] width 85 height 13
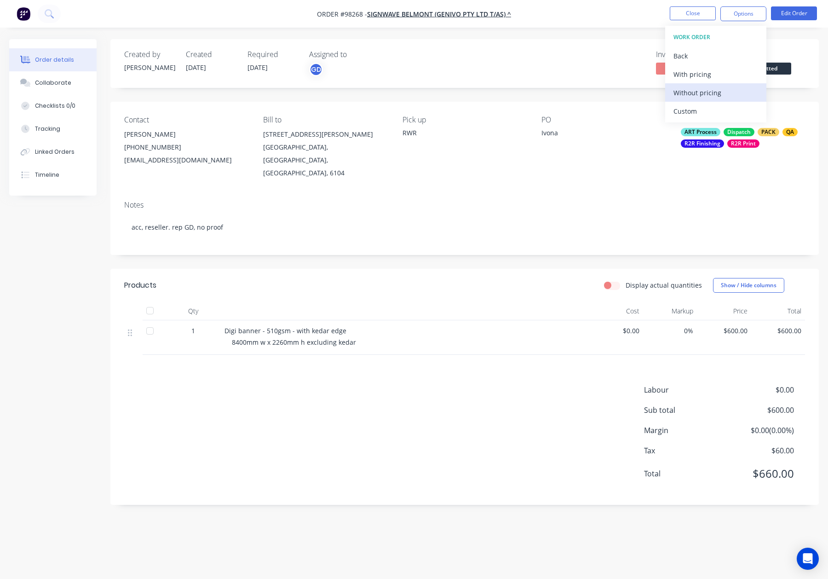
click at [703, 98] on div "Without pricing" at bounding box center [715, 92] width 85 height 13
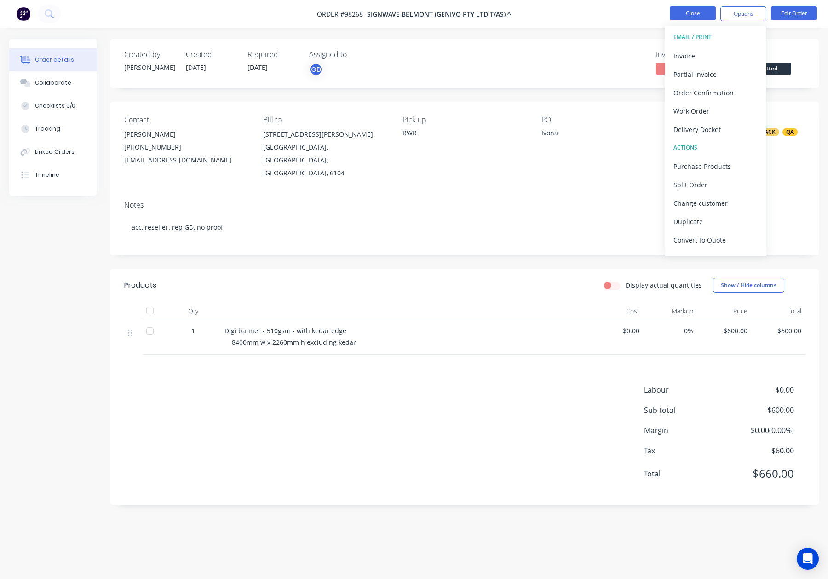
click at [704, 15] on button "Close" at bounding box center [693, 13] width 46 height 14
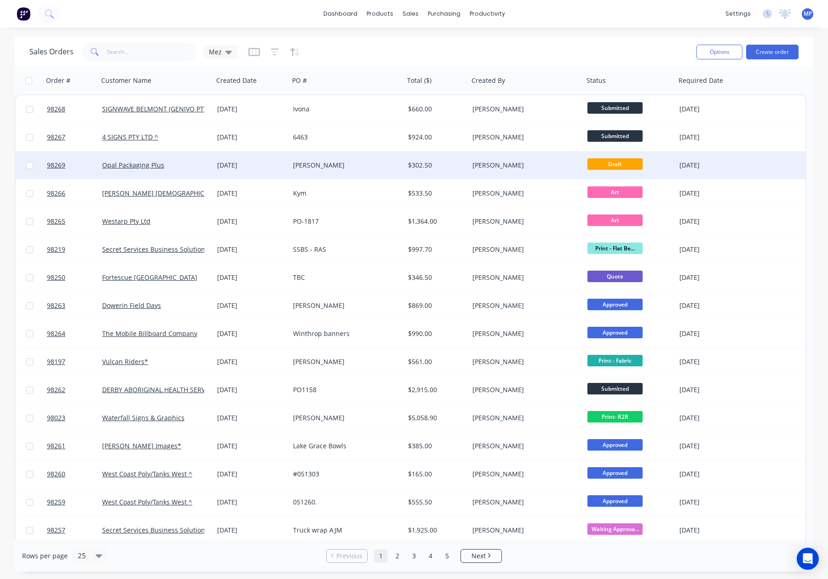
click at [560, 164] on div "[PERSON_NAME]" at bounding box center [523, 165] width 102 height 9
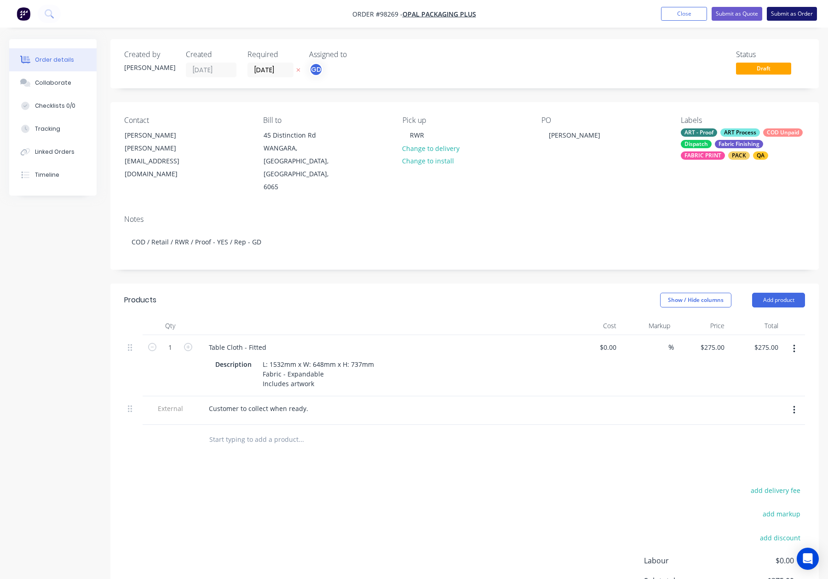
click at [785, 13] on button "Submit as Order" at bounding box center [792, 14] width 50 height 14
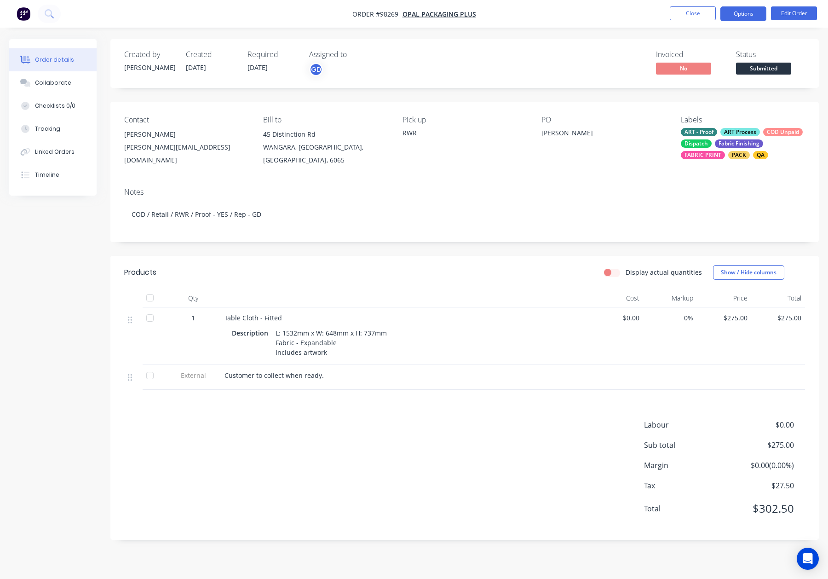
click at [733, 16] on button "Options" at bounding box center [743, 13] width 46 height 15
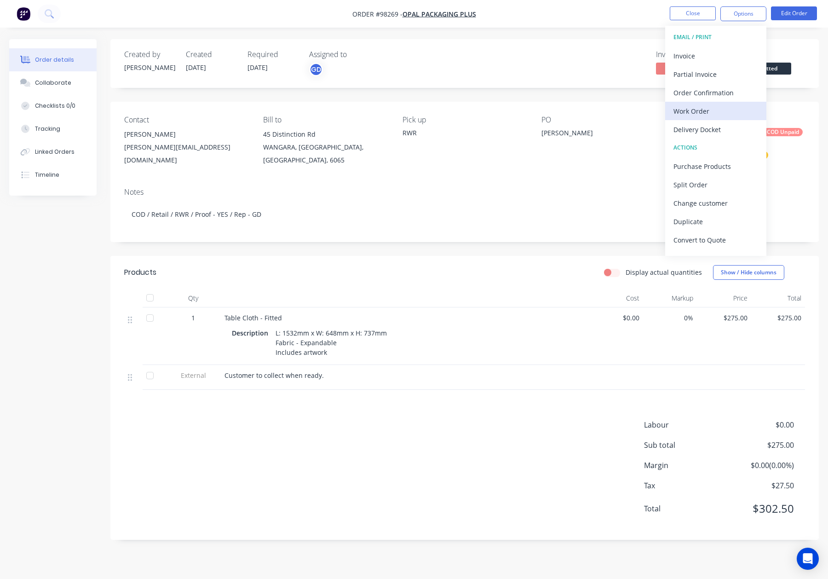
click at [727, 105] on div "Work Order" at bounding box center [715, 110] width 85 height 13
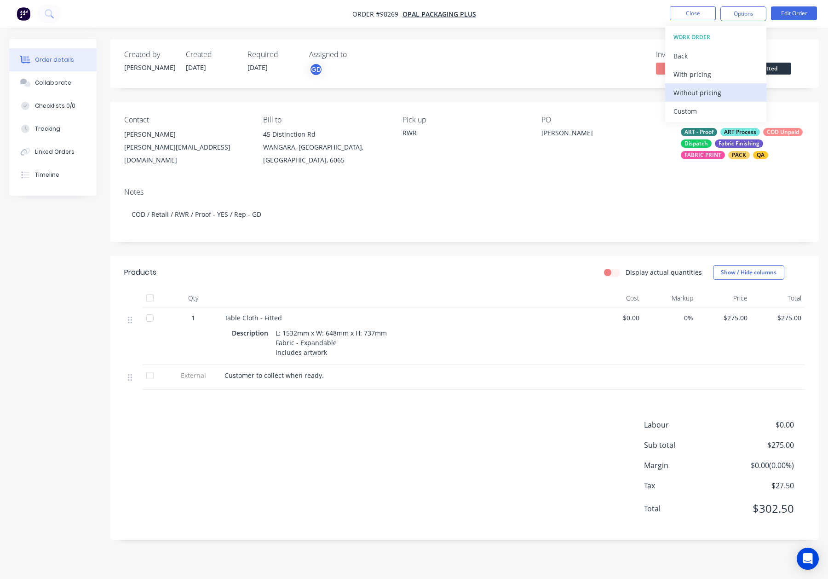
click at [723, 87] on div "Without pricing" at bounding box center [715, 92] width 85 height 13
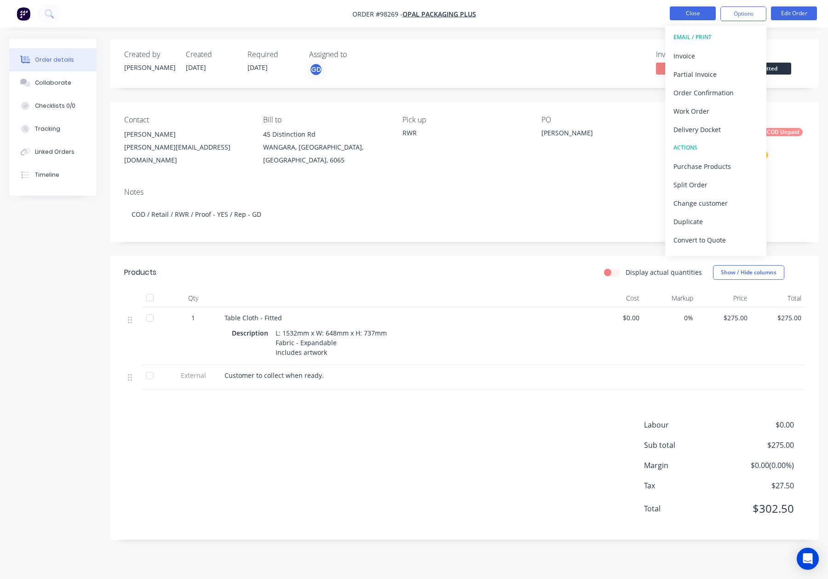
click at [671, 17] on button "Close" at bounding box center [693, 13] width 46 height 14
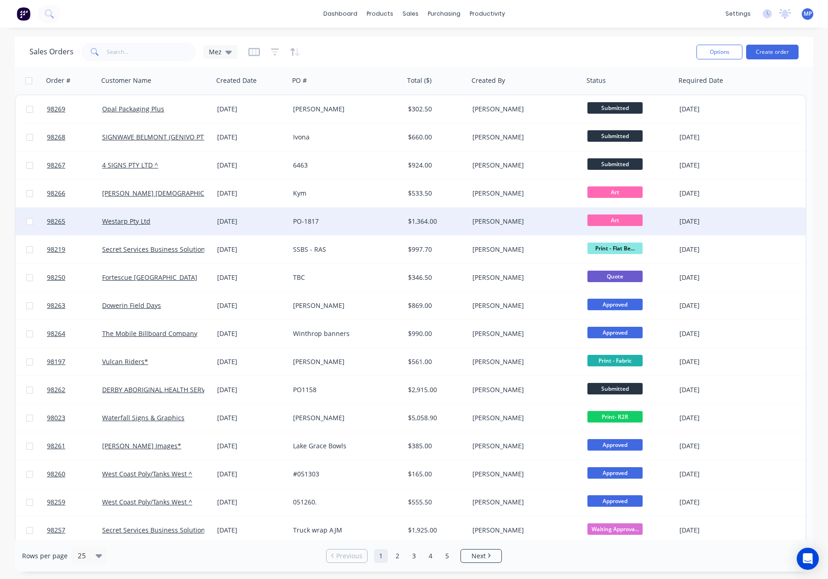
click at [186, 222] on div "Westarp Pty Ltd" at bounding box center [153, 221] width 102 height 9
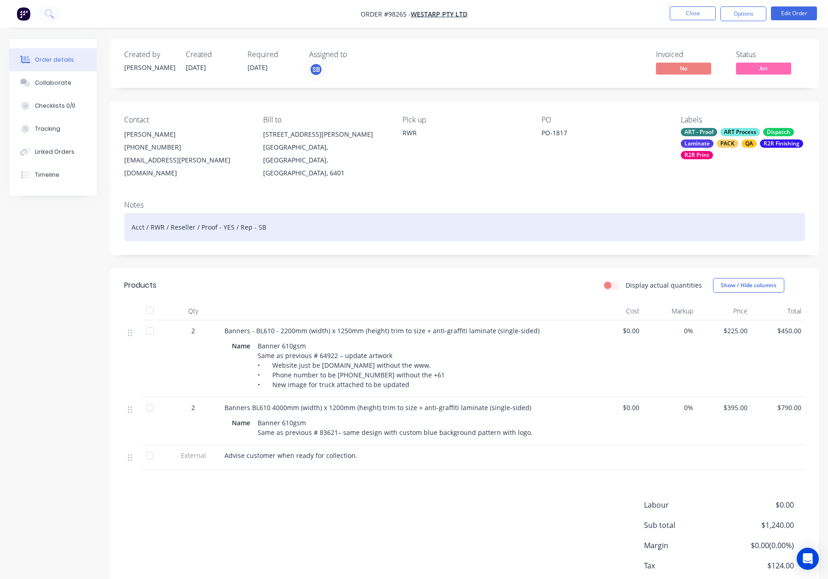
scroll to position [21, 0]
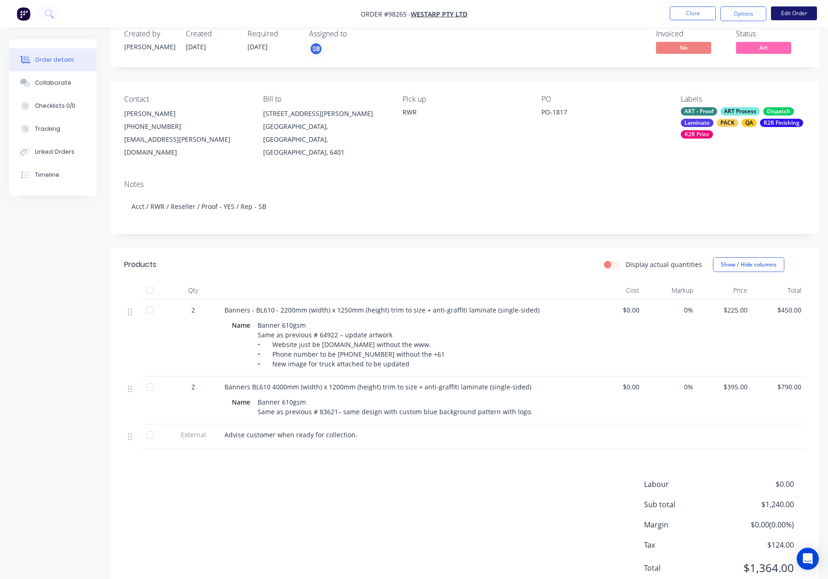
click at [791, 8] on button "Edit Order" at bounding box center [794, 13] width 46 height 14
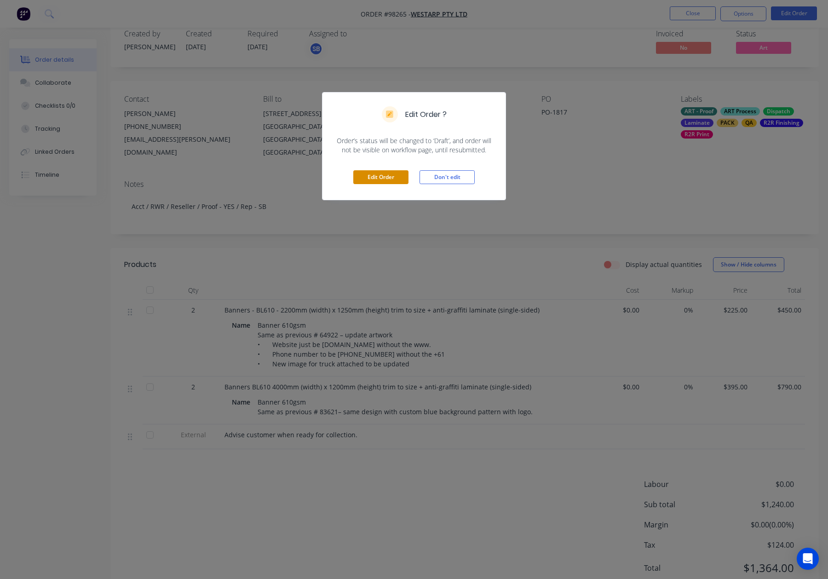
click at [367, 177] on button "Edit Order" at bounding box center [380, 177] width 55 height 14
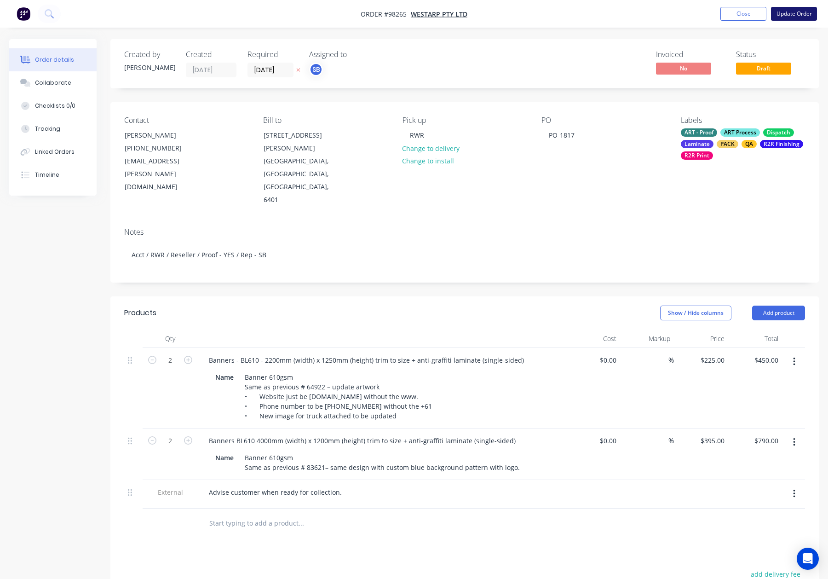
drag, startPoint x: 795, startPoint y: 11, endPoint x: 792, endPoint y: 19, distance: 8.3
click at [795, 11] on button "Update Order" at bounding box center [794, 14] width 46 height 14
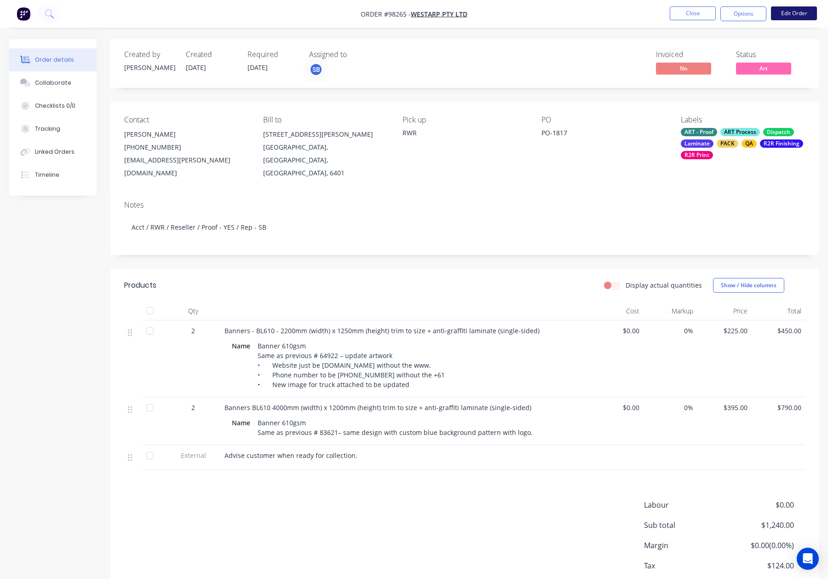
click at [789, 11] on button "Edit Order" at bounding box center [794, 13] width 46 height 14
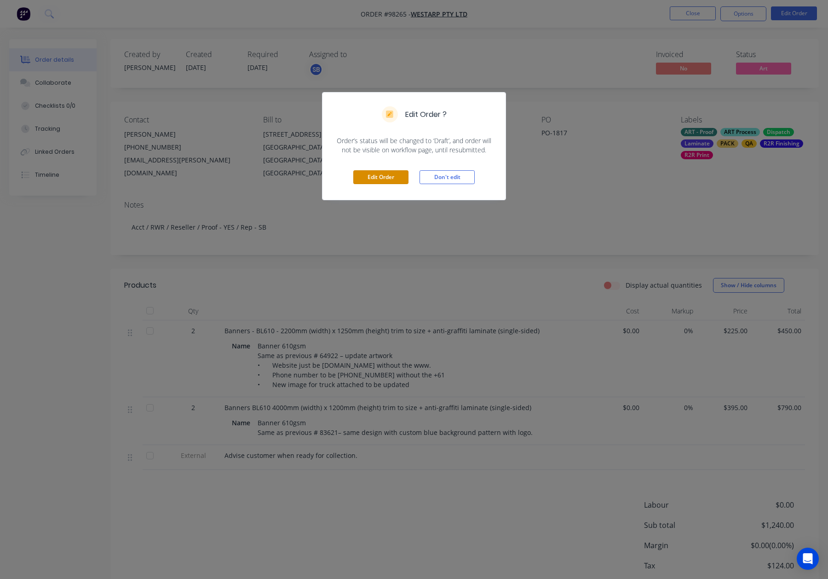
drag, startPoint x: 384, startPoint y: 180, endPoint x: 502, endPoint y: 157, distance: 120.3
click at [384, 180] on button "Edit Order" at bounding box center [380, 177] width 55 height 14
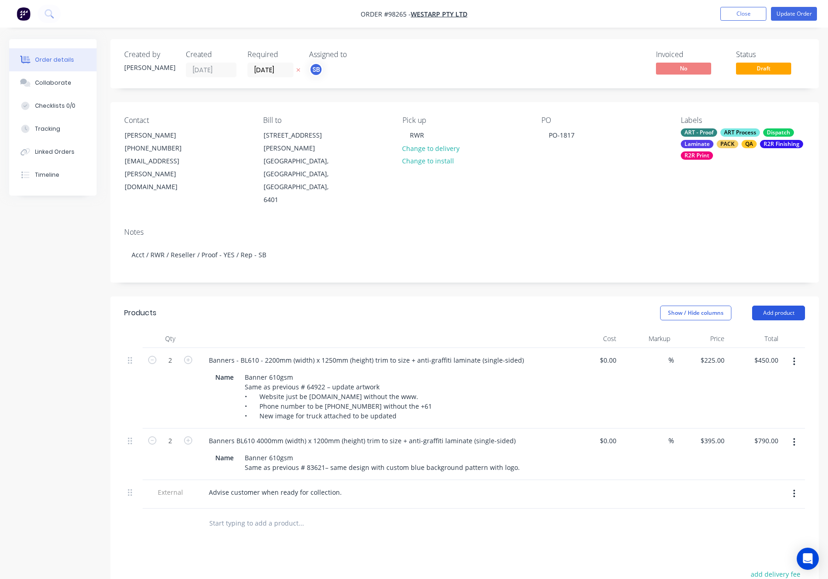
click at [788, 305] on button "Add product" at bounding box center [778, 312] width 53 height 15
drag, startPoint x: 770, startPoint y: 410, endPoint x: 764, endPoint y: 407, distance: 6.2
click at [770, 440] on div "Notes (Internal)" at bounding box center [761, 446] width 71 height 13
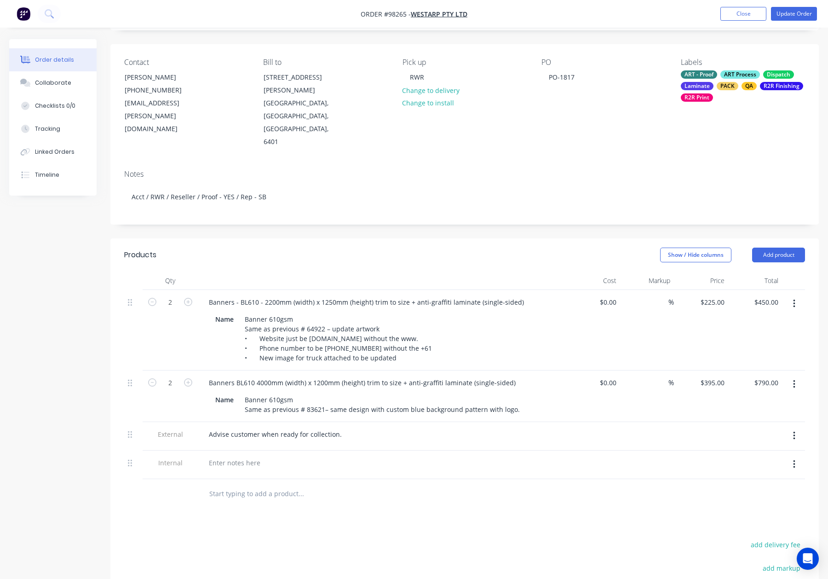
scroll to position [106, 0]
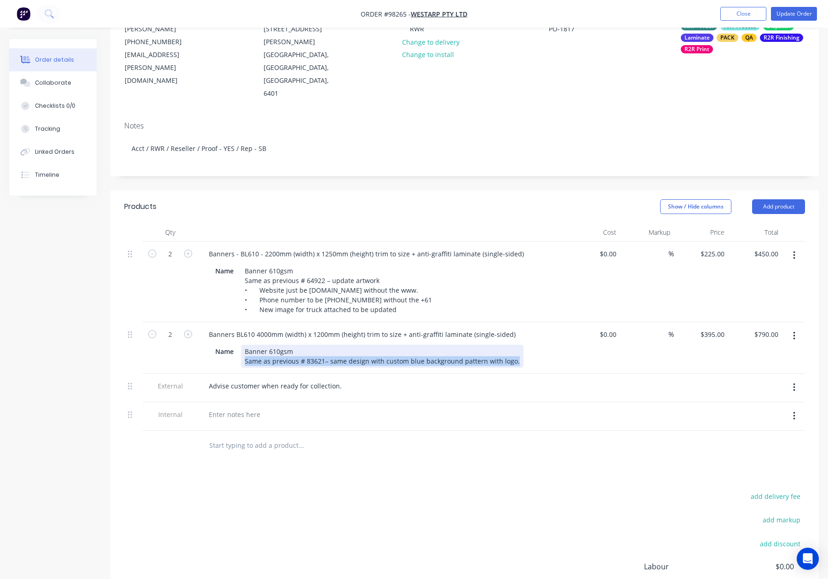
drag, startPoint x: 275, startPoint y: 323, endPoint x: 523, endPoint y: 329, distance: 247.5
click at [523, 329] on div "Banners BL610 4000mm (width) x 1200mm (height) trim to size + anti-graffiti lam…" at bounding box center [382, 348] width 368 height 52
copy div "Same as previous # 83621– same design with custom blue background pattern with …"
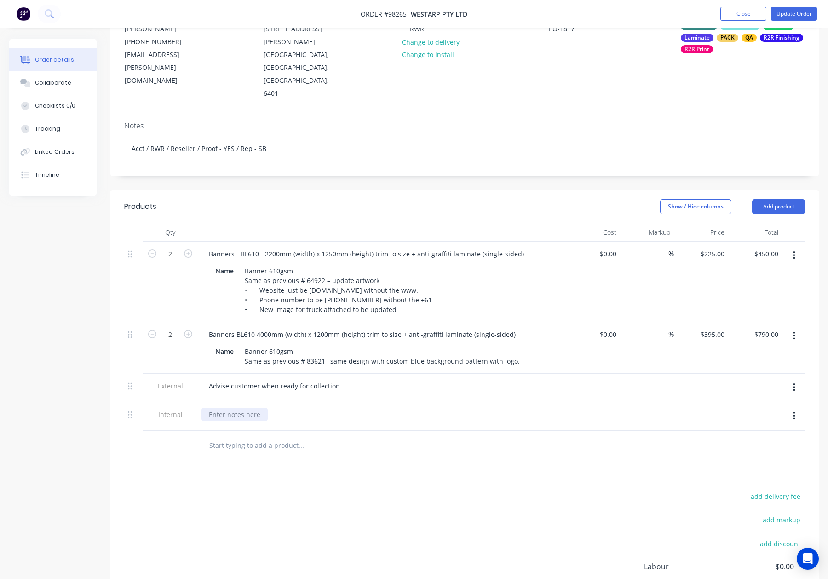
click at [235, 407] on div at bounding box center [234, 413] width 66 height 13
paste div
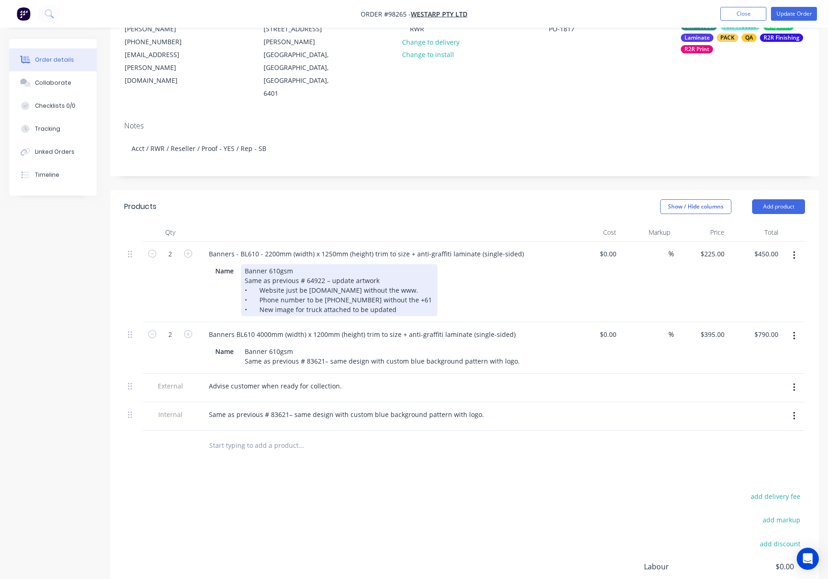
drag, startPoint x: 270, startPoint y: 244, endPoint x: 399, endPoint y: 273, distance: 131.5
click at [399, 273] on div "Banner 610gsm Same as previous # 64922 – update artwork • Website just be westa…" at bounding box center [339, 290] width 196 height 52
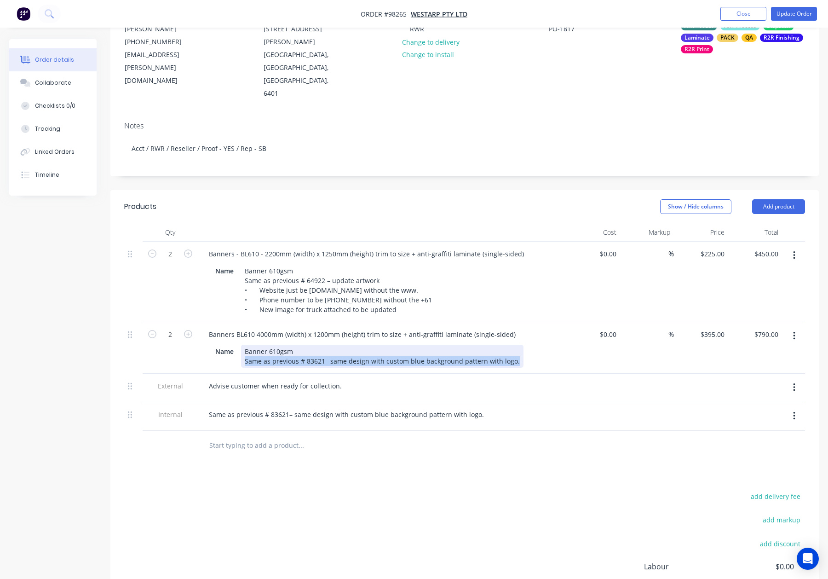
drag, startPoint x: 244, startPoint y: 321, endPoint x: 536, endPoint y: 329, distance: 292.2
click at [537, 329] on div "Banners BL610 4000mm (width) x 1200mm (height) trim to size + anti-graffiti lam…" at bounding box center [382, 348] width 368 height 52
paste div
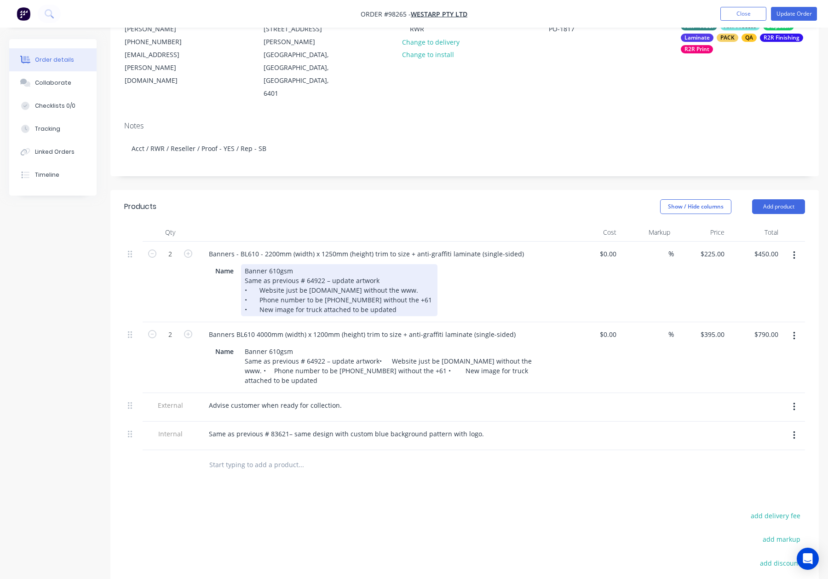
drag, startPoint x: 391, startPoint y: 267, endPoint x: 243, endPoint y: 245, distance: 149.8
click at [243, 264] on div "Banner 610gsm Same as previous # 64922 – update artwork • Website just be westa…" at bounding box center [339, 290] width 196 height 52
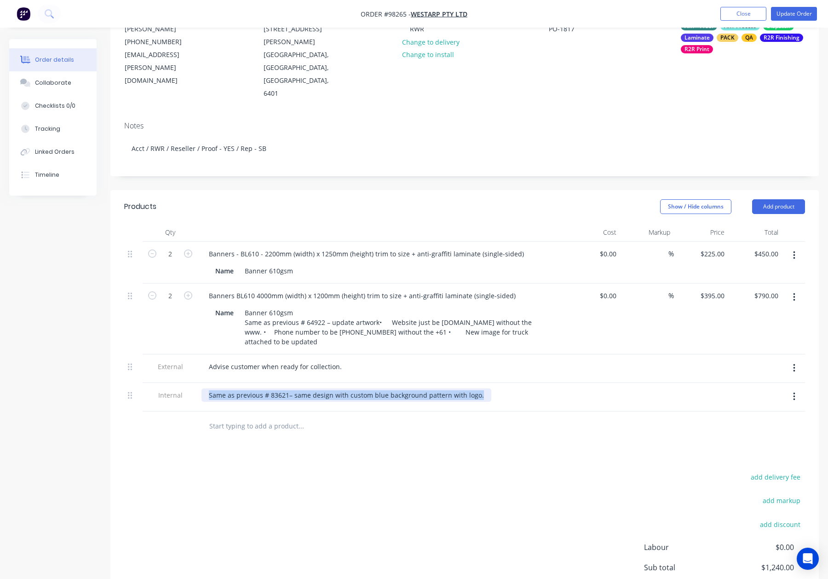
drag, startPoint x: 209, startPoint y: 367, endPoint x: 511, endPoint y: 373, distance: 302.7
click at [511, 383] on div "Same as previous # 83621– same design with custom blue background pattern with …" at bounding box center [382, 397] width 368 height 29
copy div "Same as previous # 83621– same design with custom blue background pattern with …"
drag, startPoint x: 254, startPoint y: 242, endPoint x: 276, endPoint y: 247, distance: 22.2
click at [254, 264] on div "Banner 610gsm" at bounding box center [269, 270] width 56 height 13
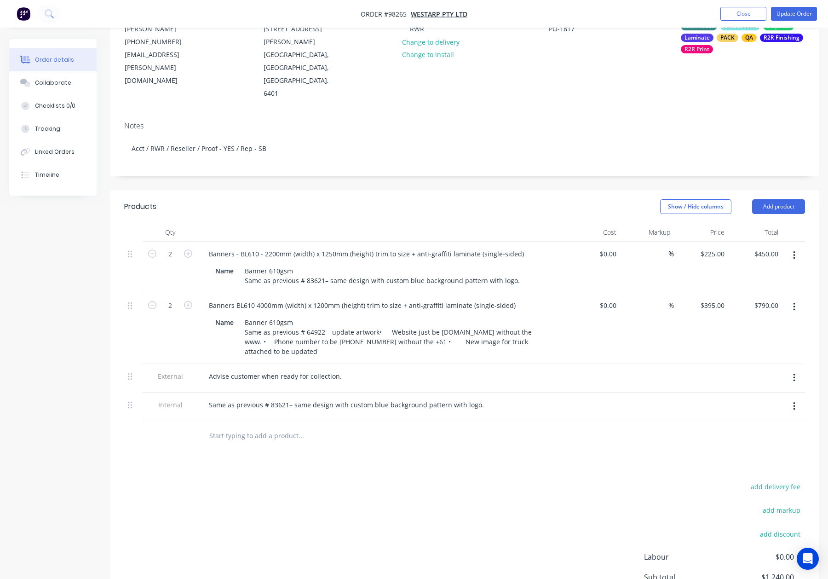
drag, startPoint x: 793, startPoint y: 365, endPoint x: 792, endPoint y: 378, distance: 12.9
click at [793, 401] on icon "button" at bounding box center [794, 406] width 2 height 10
click at [774, 442] on div "Delete" at bounding box center [761, 448] width 71 height 13
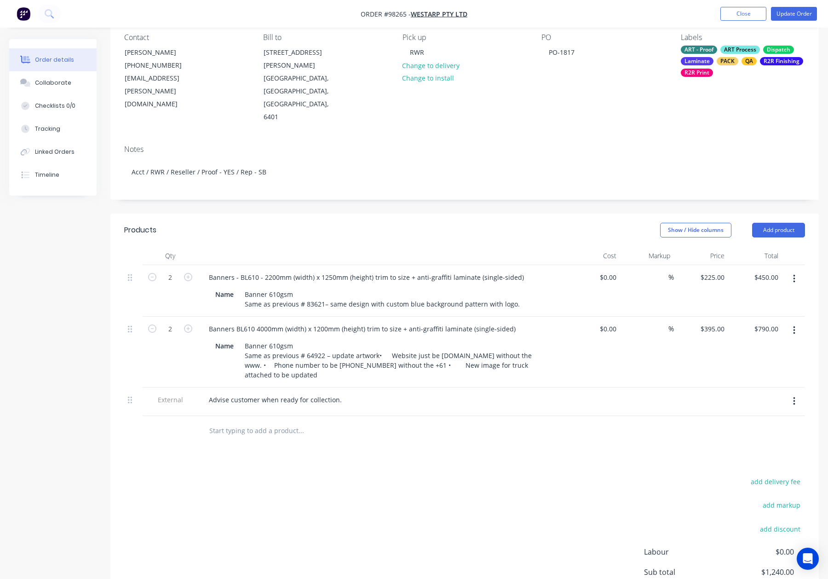
scroll to position [82, 0]
click at [444, 476] on div "add delivery fee add markup add discount Labour $0.00 Sub total $1,240.00 Margi…" at bounding box center [464, 565] width 681 height 178
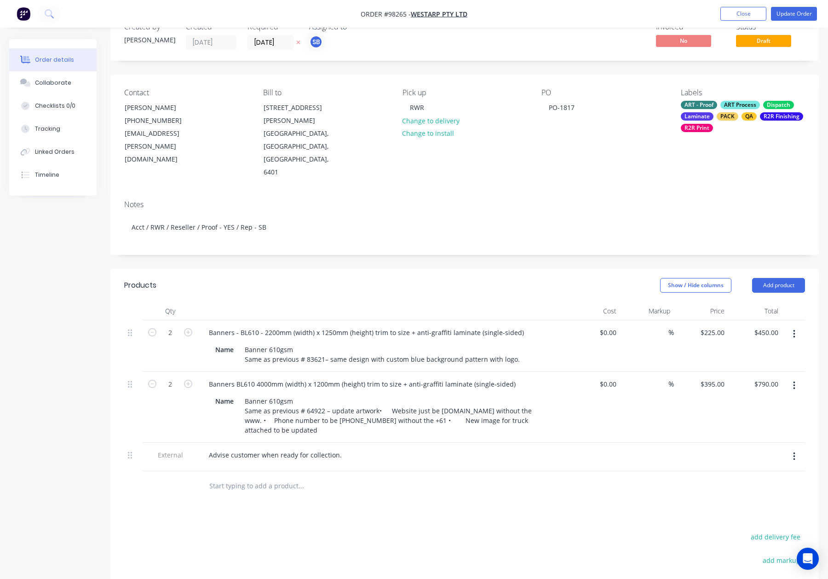
scroll to position [0, 0]
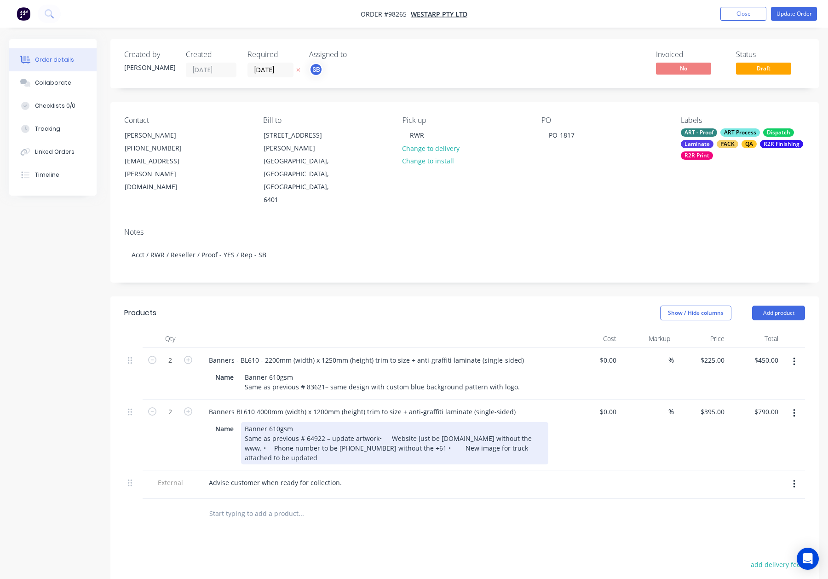
click at [374, 422] on div "Banner 610gsm Same as previous # 64922 – update artwork• Website just be westar…" at bounding box center [394, 443] width 307 height 42
click at [409, 422] on div "Banner 610gsm Same as previous # 64922 – update artwork • Website just be westa…" at bounding box center [394, 443] width 307 height 42
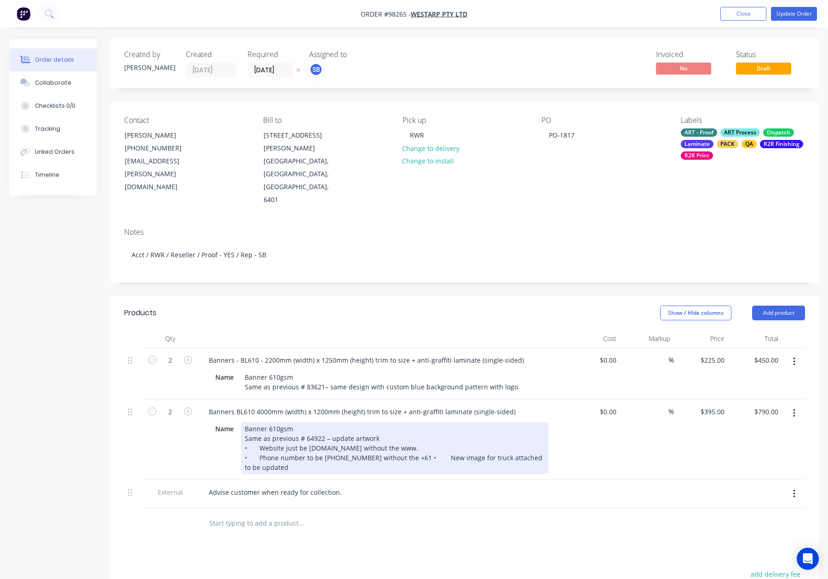
click at [417, 422] on div "Banner 610gsm Same as previous # 64922 – update artwork • Website just be westa…" at bounding box center [394, 448] width 307 height 52
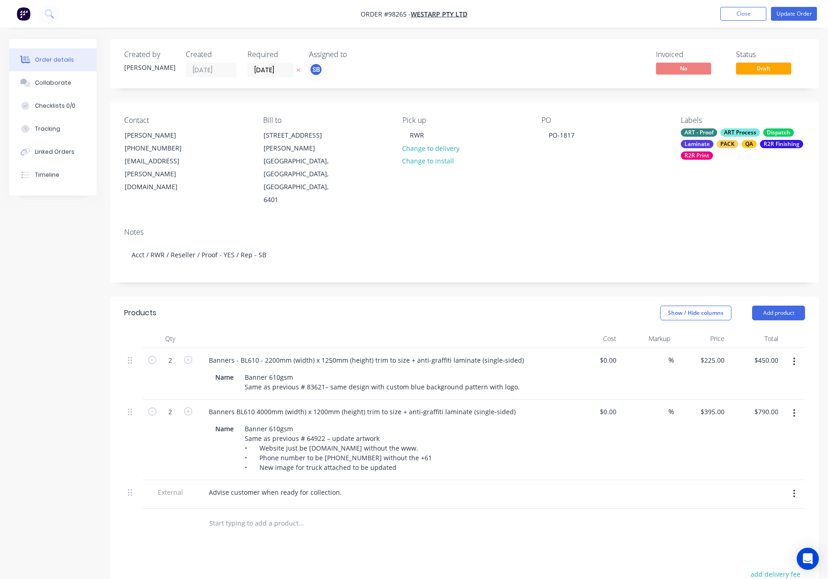
click at [416, 508] on div at bounding box center [363, 523] width 331 height 30
click at [803, 12] on button "Update Order" at bounding box center [794, 14] width 46 height 14
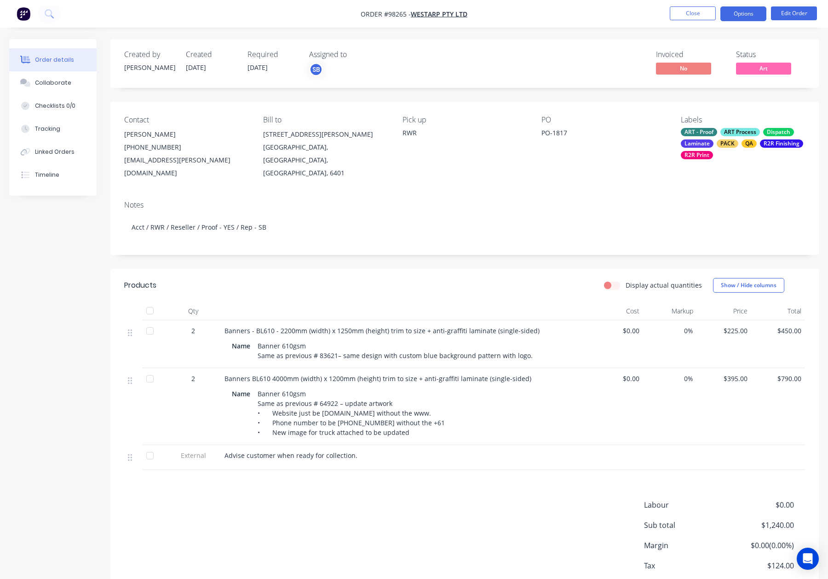
click at [743, 14] on button "Options" at bounding box center [743, 13] width 46 height 15
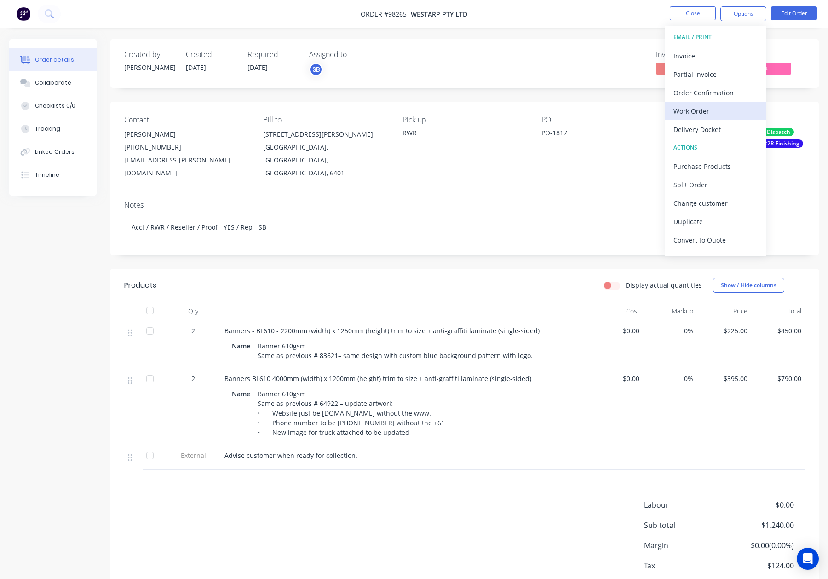
click at [713, 110] on div "Work Order" at bounding box center [715, 110] width 85 height 13
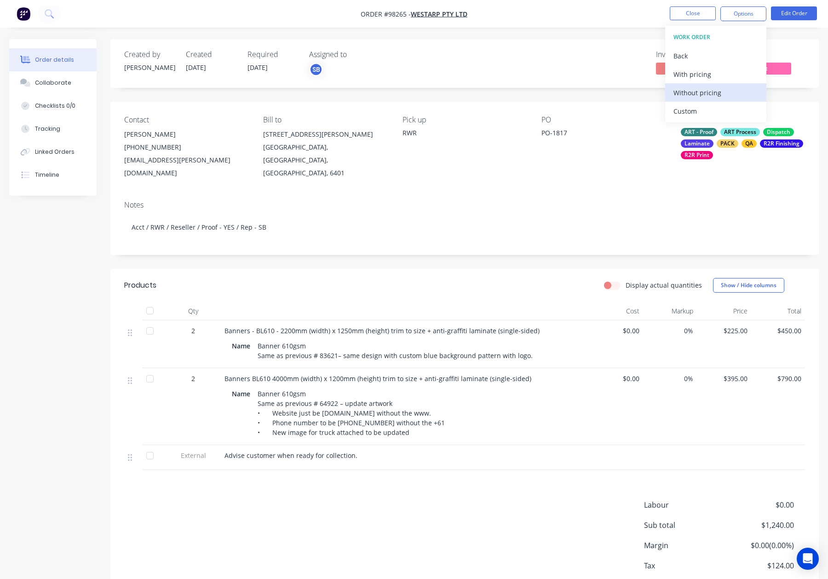
click at [715, 90] on div "Without pricing" at bounding box center [715, 92] width 85 height 13
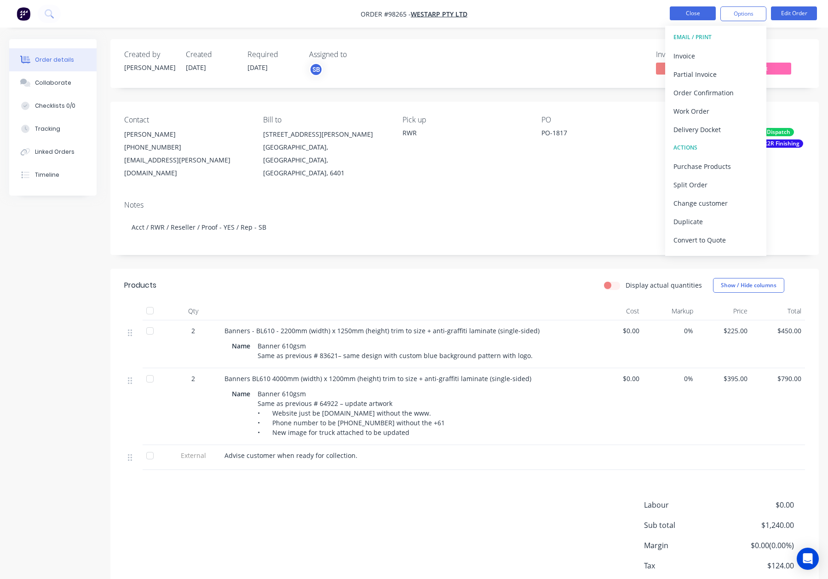
click at [698, 11] on button "Close" at bounding box center [693, 13] width 46 height 14
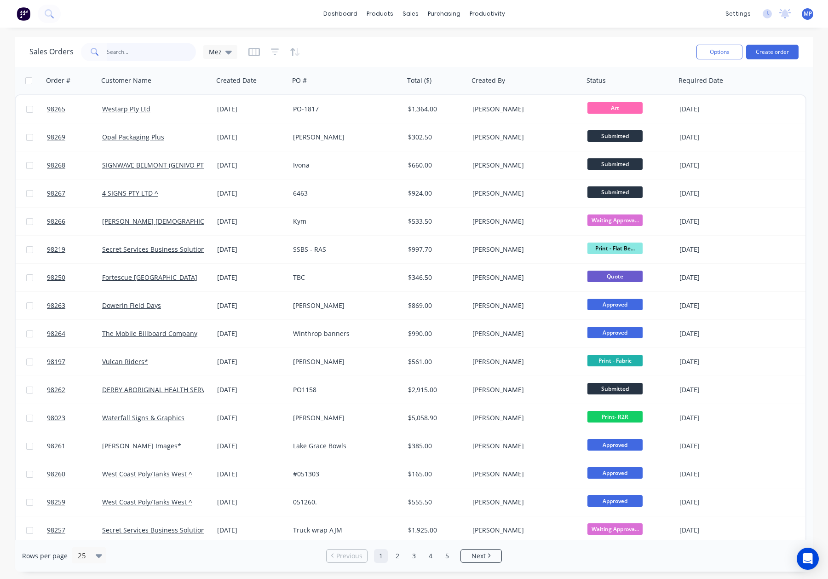
click at [120, 50] on input "text" at bounding box center [152, 52] width 90 height 18
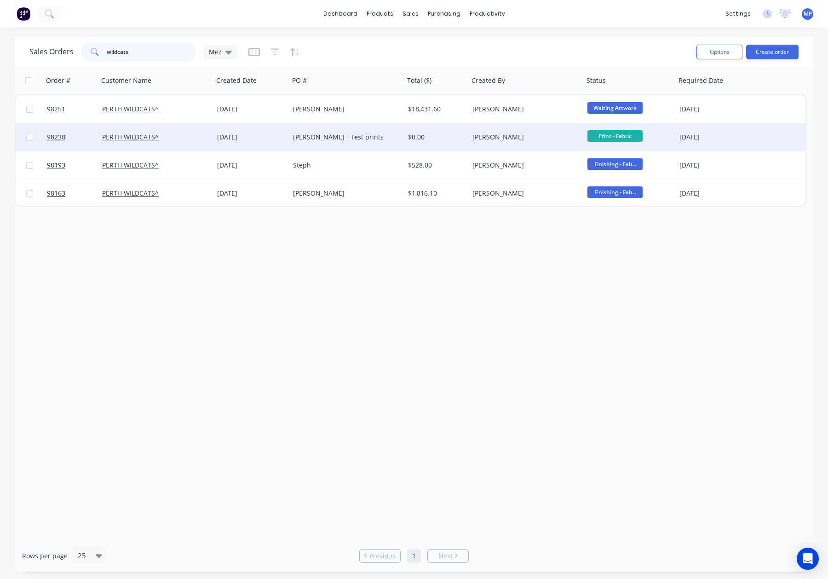
type input "wildcats"
click at [199, 133] on div "PERTH WILDCATS^" at bounding box center [153, 136] width 102 height 9
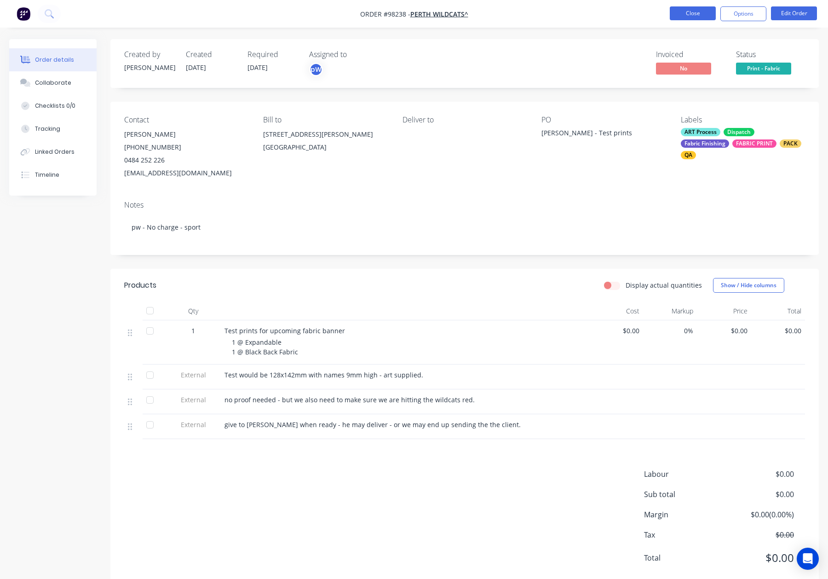
click at [700, 15] on button "Close" at bounding box center [693, 13] width 46 height 14
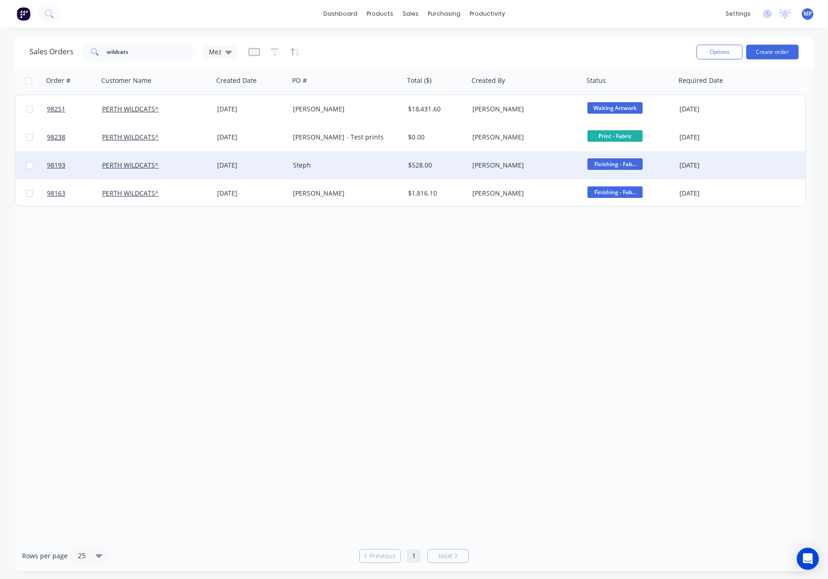
click at [538, 169] on div "[PERSON_NAME]" at bounding box center [523, 165] width 102 height 9
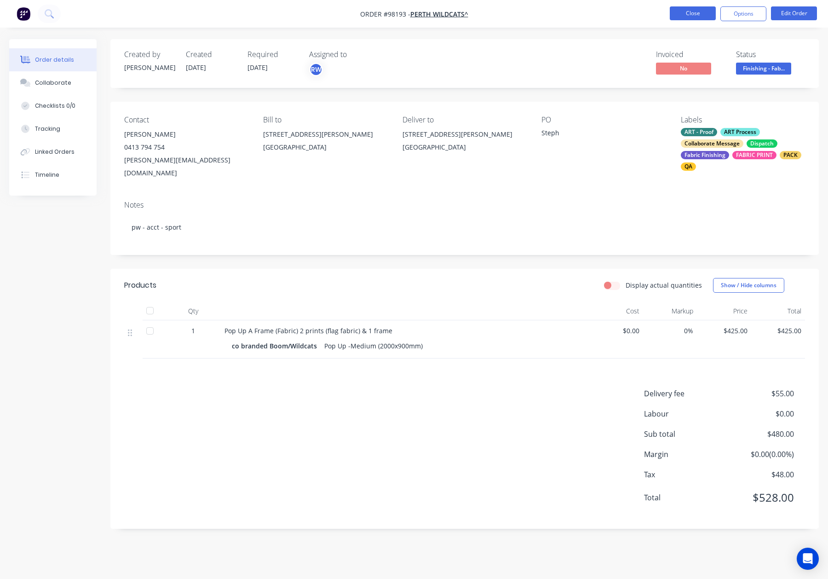
click at [686, 10] on button "Close" at bounding box center [693, 13] width 46 height 14
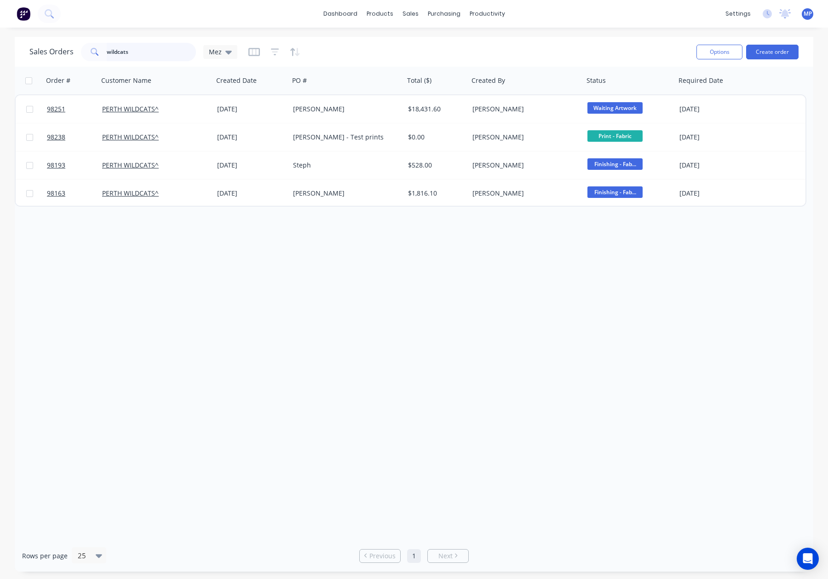
click at [163, 53] on input "wildcats" at bounding box center [152, 52] width 90 height 18
drag, startPoint x: 96, startPoint y: 50, endPoint x: 100, endPoint y: 50, distance: 4.6
click at [71, 50] on div "Sales Orders wildcats Mez" at bounding box center [133, 52] width 208 height 18
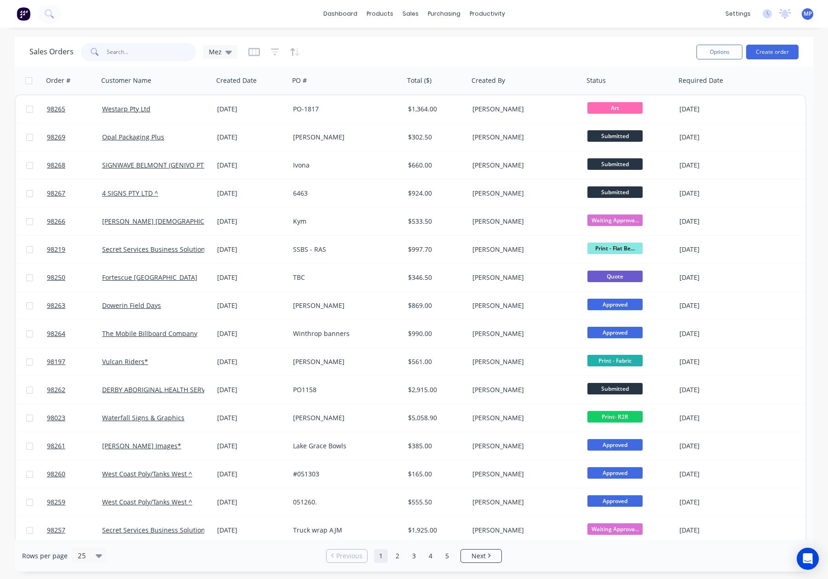
click at [119, 52] on input "text" at bounding box center [152, 52] width 90 height 18
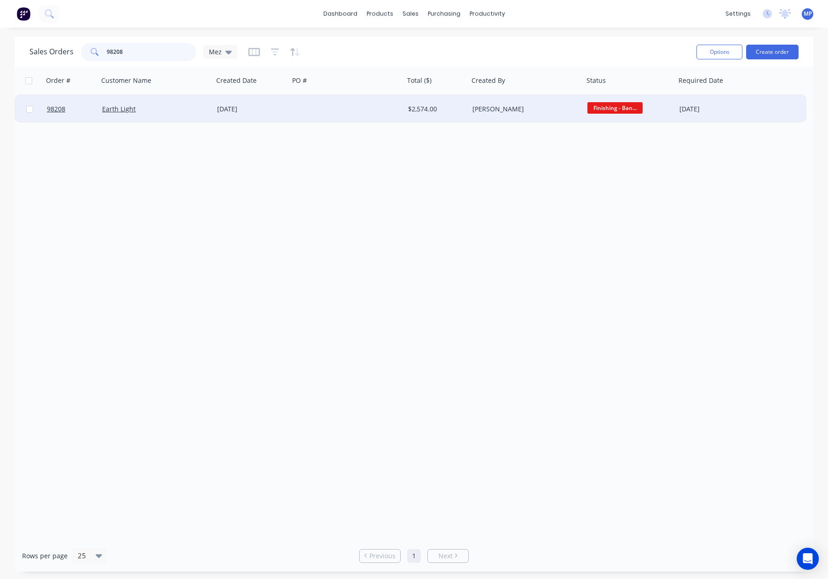
type input "98208"
click at [173, 111] on div "Earth Light" at bounding box center [153, 108] width 102 height 9
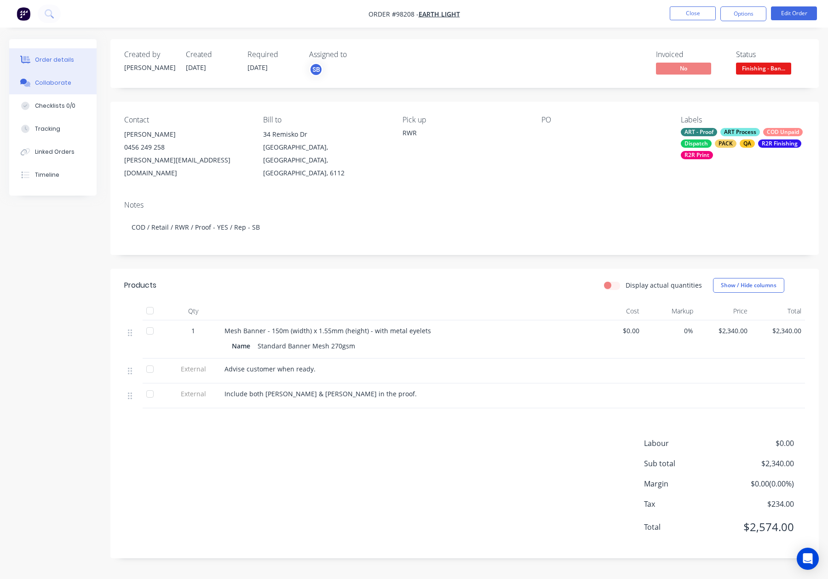
click at [67, 79] on div "Collaborate" at bounding box center [53, 83] width 36 height 8
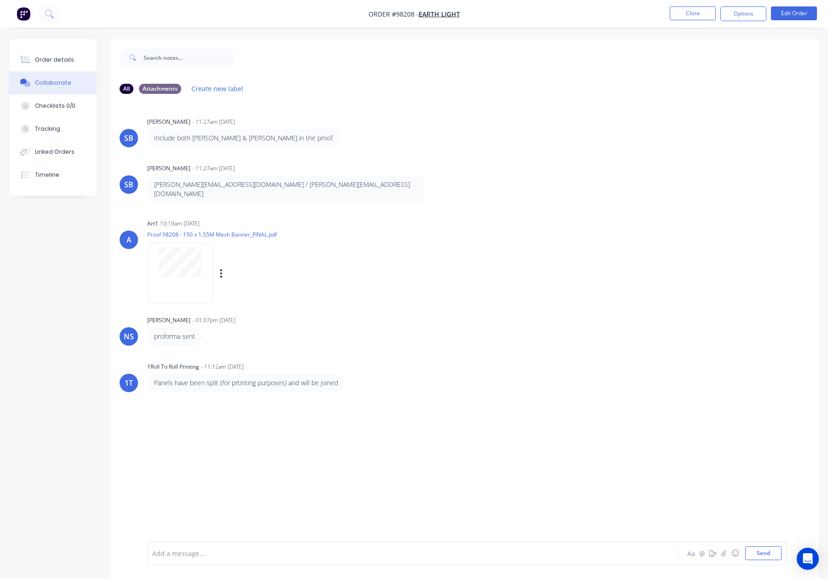
click at [182, 277] on div at bounding box center [180, 273] width 66 height 60
click at [692, 13] on button "Close" at bounding box center [693, 13] width 46 height 14
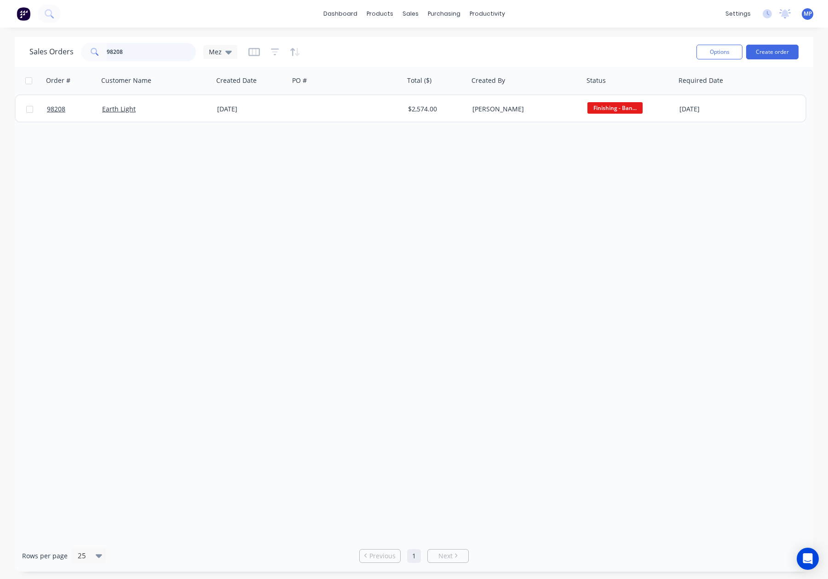
click at [112, 58] on input "98208" at bounding box center [152, 52] width 90 height 18
drag, startPoint x: 162, startPoint y: 53, endPoint x: 69, endPoint y: 48, distance: 94.0
click at [69, 48] on div "Sales Orders 98208 Mez" at bounding box center [133, 52] width 208 height 18
click at [103, 52] on span at bounding box center [94, 52] width 26 height 18
click at [107, 49] on input "ational" at bounding box center [152, 52] width 90 height 18
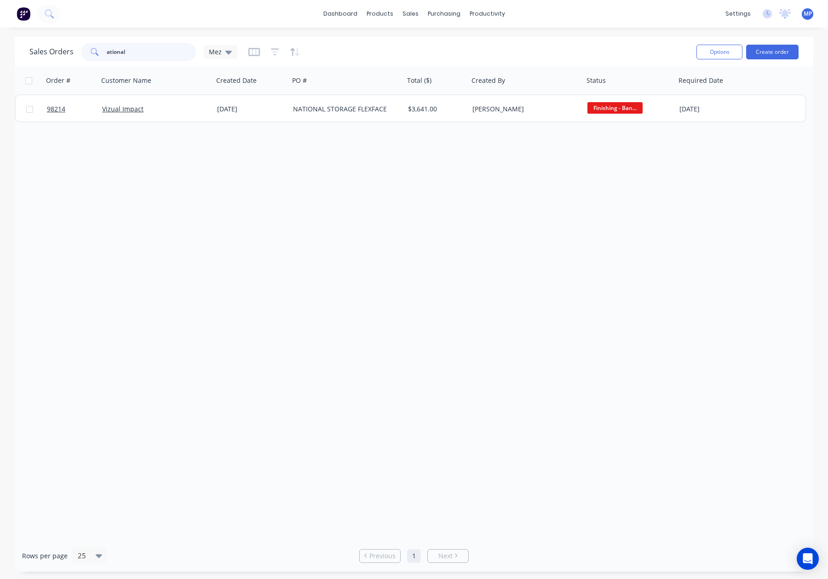
type input "national"
click at [152, 57] on input "national" at bounding box center [152, 52] width 90 height 18
click at [58, 49] on div "Sales Orders national Mez" at bounding box center [133, 52] width 208 height 18
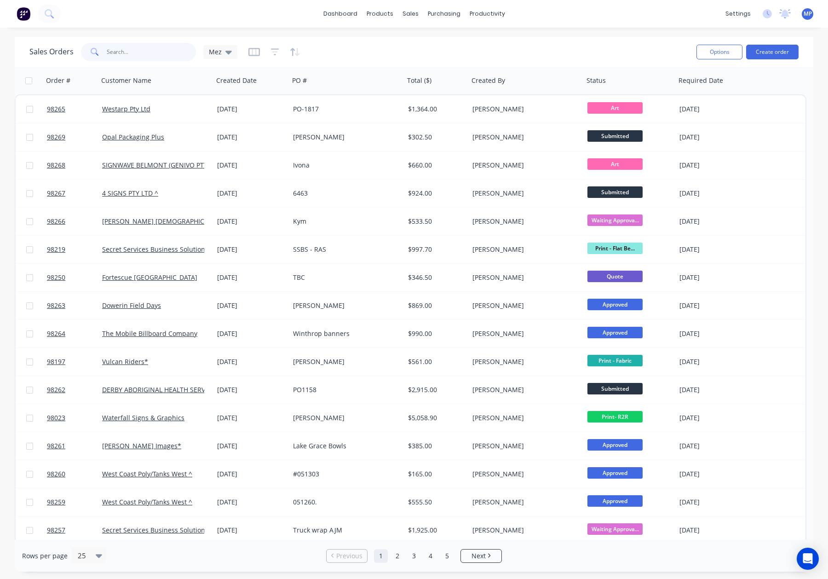
click at [133, 52] on input "text" at bounding box center [152, 52] width 90 height 18
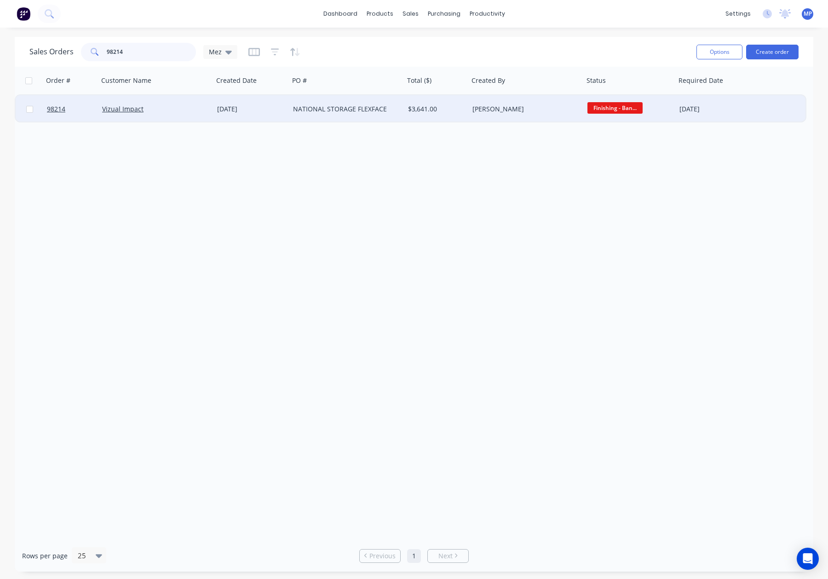
type input "98214"
click at [174, 113] on div "Vizual Impact" at bounding box center [153, 108] width 102 height 9
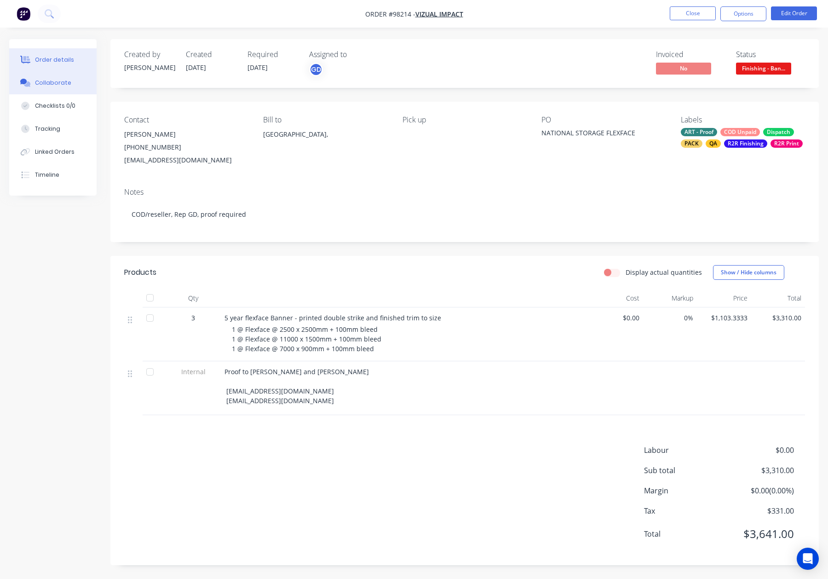
click at [63, 76] on button "Collaborate" at bounding box center [52, 82] width 87 height 23
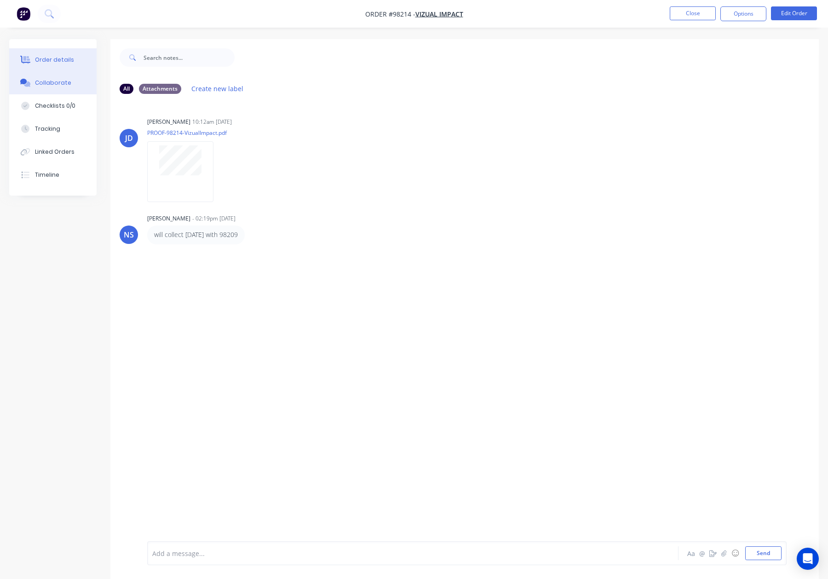
click at [62, 57] on div "Order details" at bounding box center [54, 60] width 39 height 8
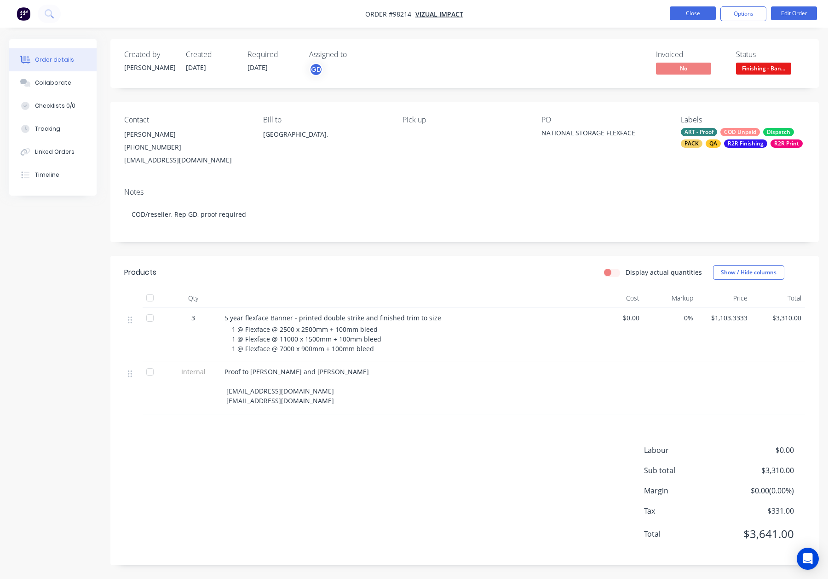
click at [680, 11] on button "Close" at bounding box center [693, 13] width 46 height 14
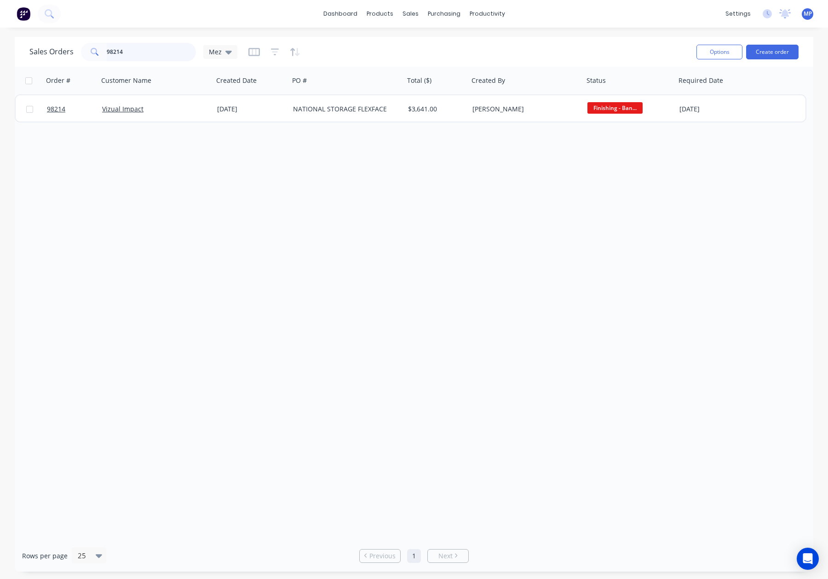
click at [149, 54] on input "98214" at bounding box center [152, 52] width 90 height 18
click at [79, 49] on div "Sales Orders 98214 Mez" at bounding box center [133, 52] width 208 height 18
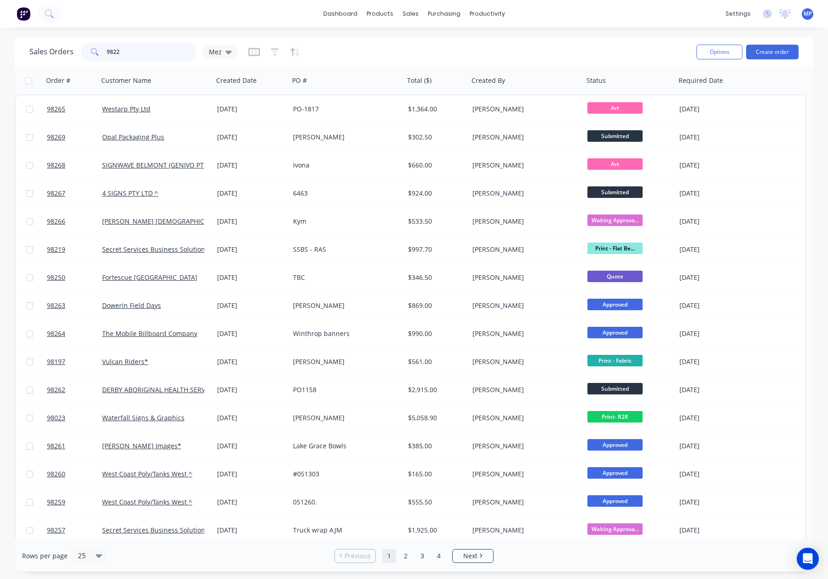
type input "98225"
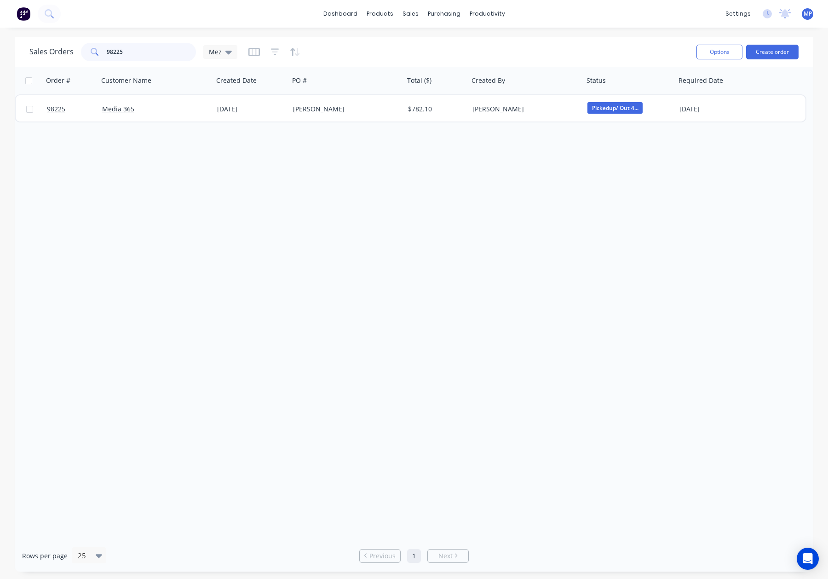
drag, startPoint x: 106, startPoint y: 51, endPoint x: 72, endPoint y: 49, distance: 34.1
click at [72, 49] on div "Sales Orders 98225 Mez" at bounding box center [133, 52] width 208 height 18
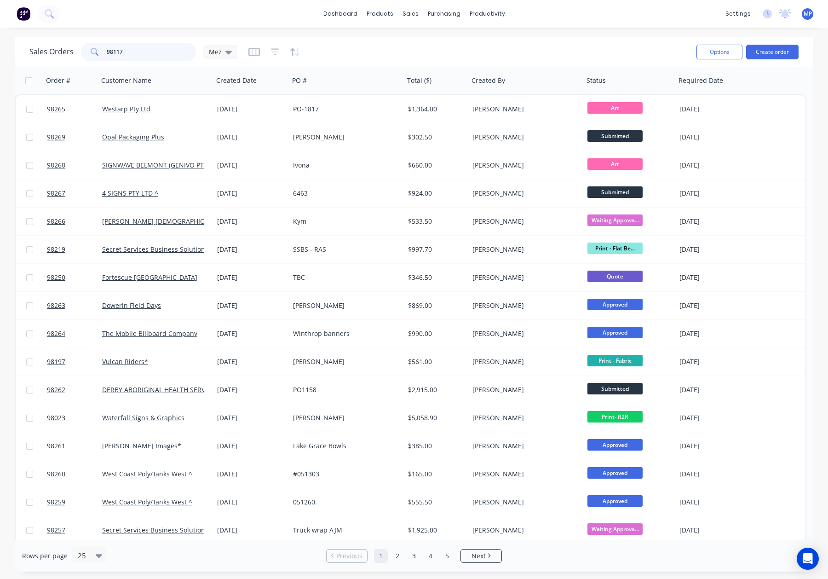
type input "98117"
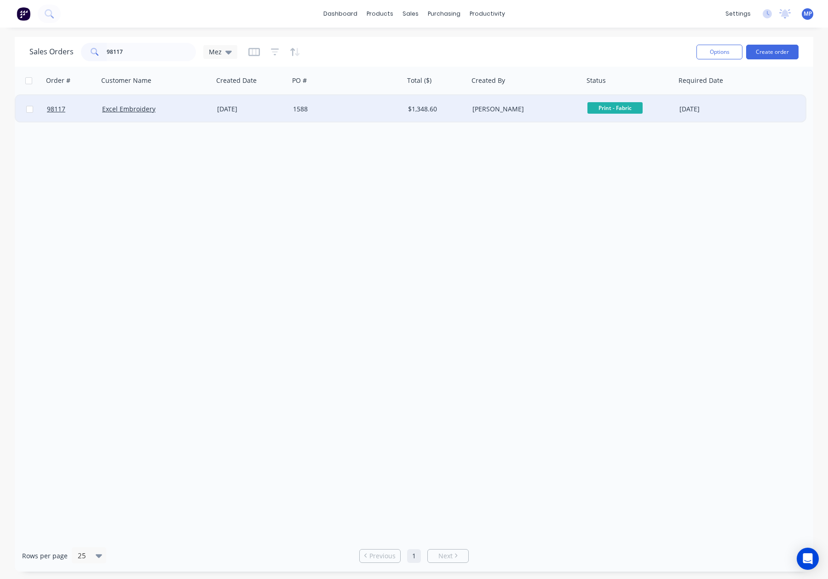
click at [157, 107] on div "Excel Embroidery" at bounding box center [153, 108] width 102 height 9
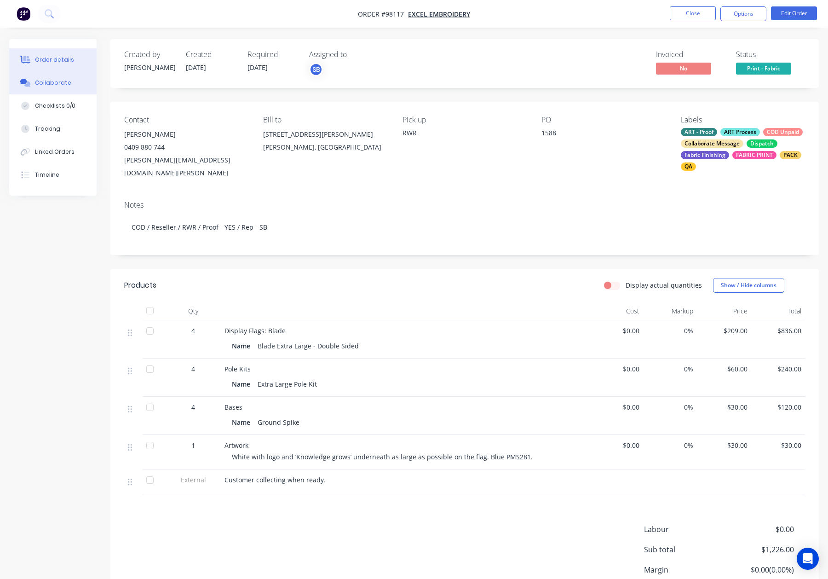
click at [50, 81] on div "Collaborate" at bounding box center [53, 83] width 36 height 8
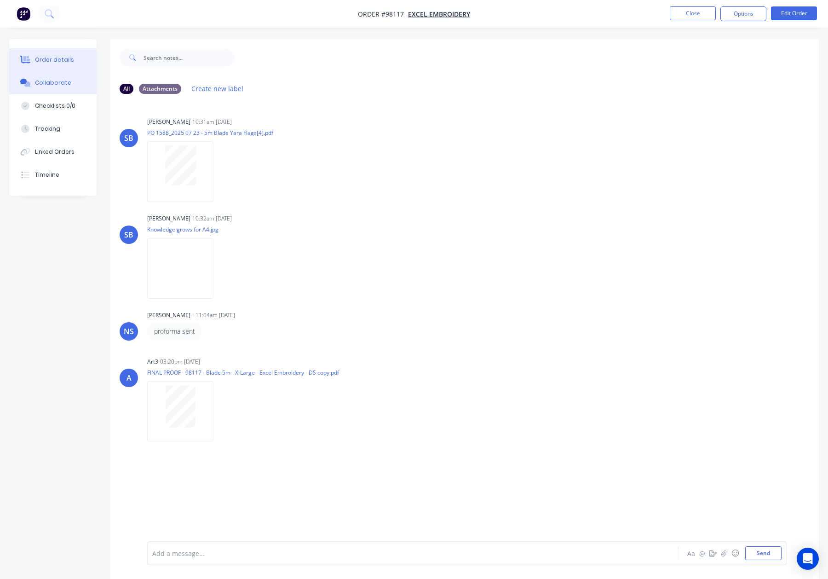
click at [46, 61] on div "Order details" at bounding box center [54, 60] width 39 height 8
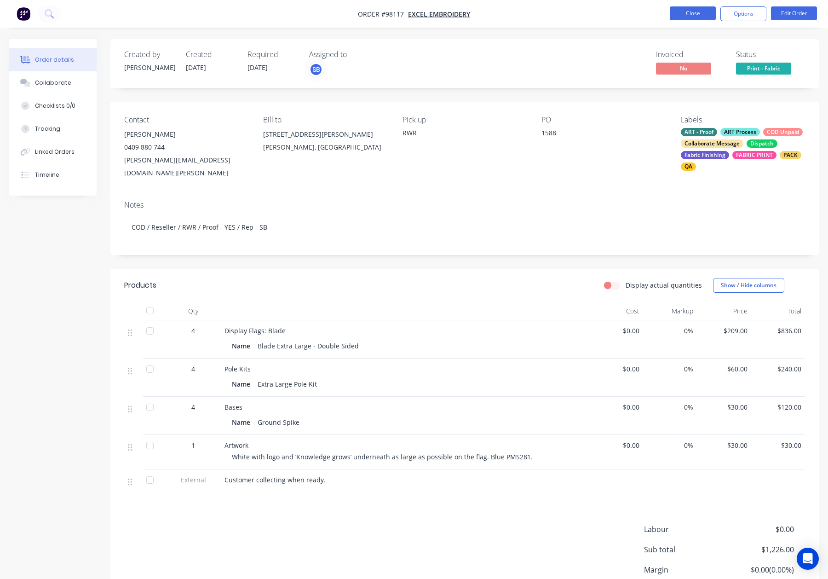
click at [688, 13] on button "Close" at bounding box center [693, 13] width 46 height 14
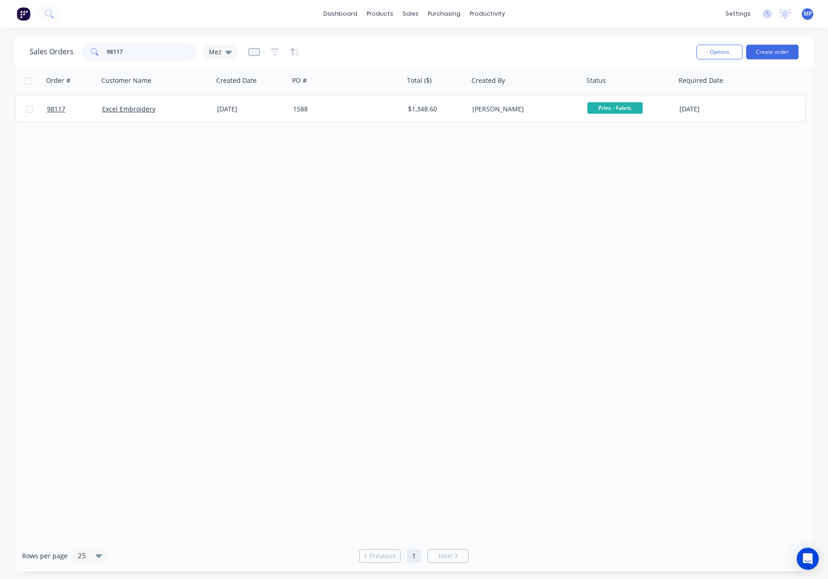
drag, startPoint x: 140, startPoint y: 49, endPoint x: 94, endPoint y: 50, distance: 46.0
click at [94, 50] on div "98117" at bounding box center [138, 52] width 115 height 18
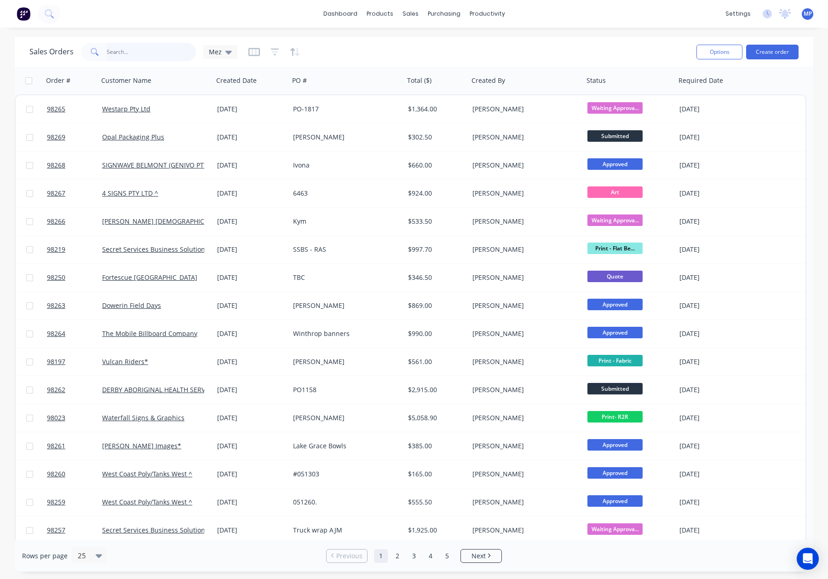
click at [139, 52] on input "text" at bounding box center [152, 52] width 90 height 18
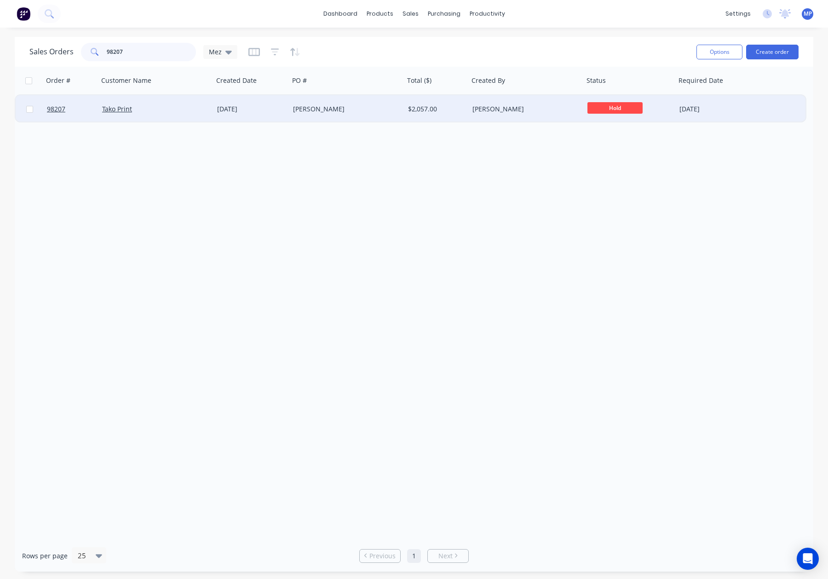
type input "98207"
click at [353, 109] on div "[PERSON_NAME]" at bounding box center [344, 108] width 102 height 9
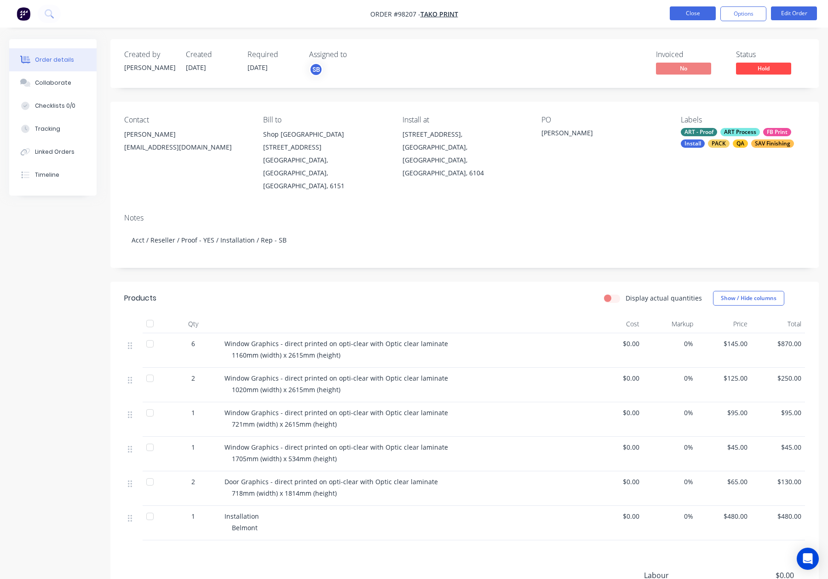
click at [685, 6] on nav "Order #98207 - Tako Print Close Options Edit Order" at bounding box center [414, 14] width 828 height 28
click at [695, 13] on button "Close" at bounding box center [693, 13] width 46 height 14
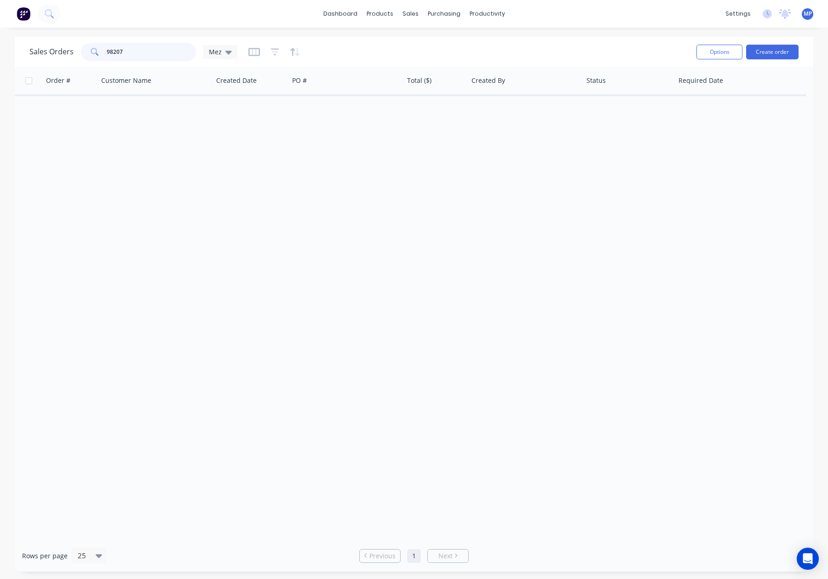
click at [127, 51] on input "98207" at bounding box center [152, 52] width 90 height 18
drag, startPoint x: 140, startPoint y: 53, endPoint x: 74, endPoint y: 47, distance: 66.0
click at [73, 47] on div "Sales Orders 98207 Mez" at bounding box center [133, 52] width 208 height 18
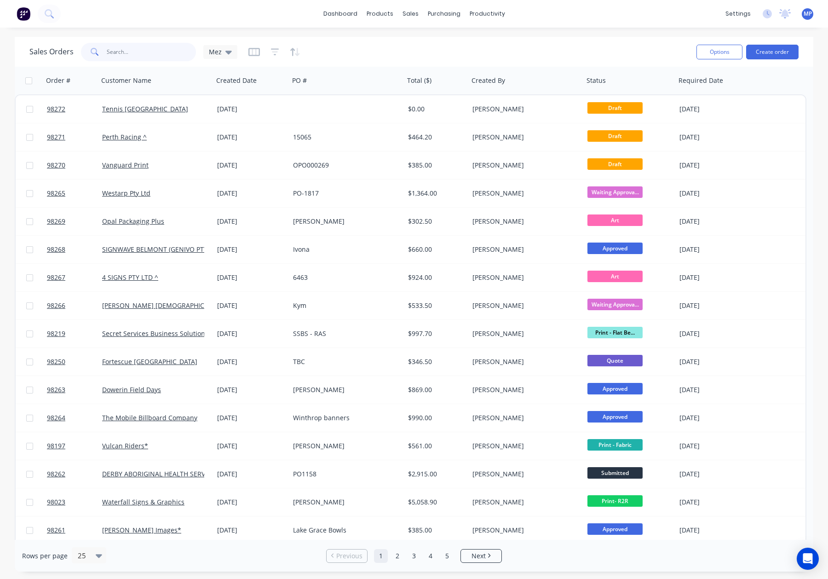
click at [144, 52] on input "text" at bounding box center [152, 52] width 90 height 18
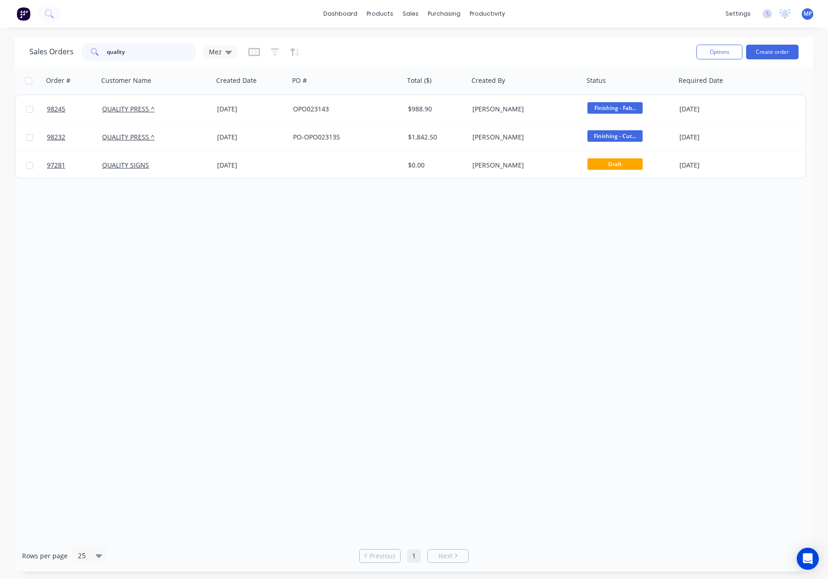
click at [151, 52] on input "quality" at bounding box center [152, 52] width 90 height 18
type input "q"
type input "c"
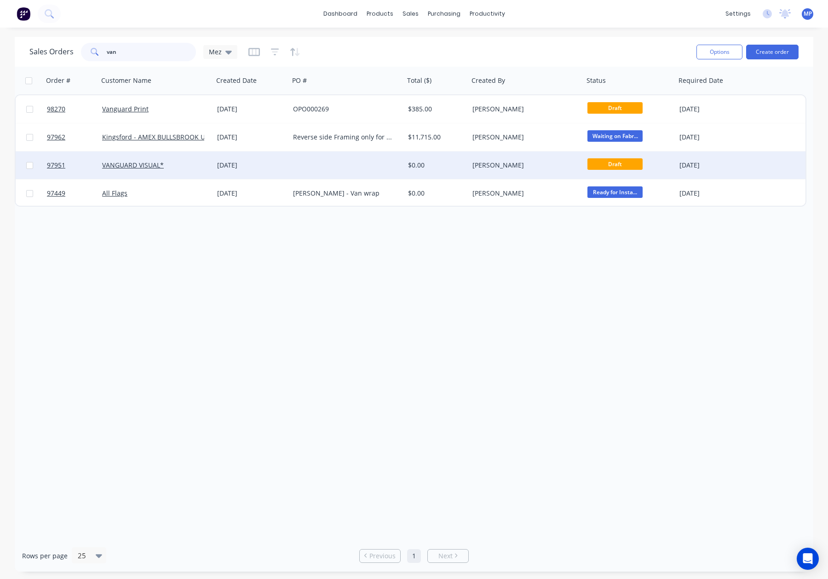
type input "van"
click at [313, 163] on div at bounding box center [346, 165] width 115 height 28
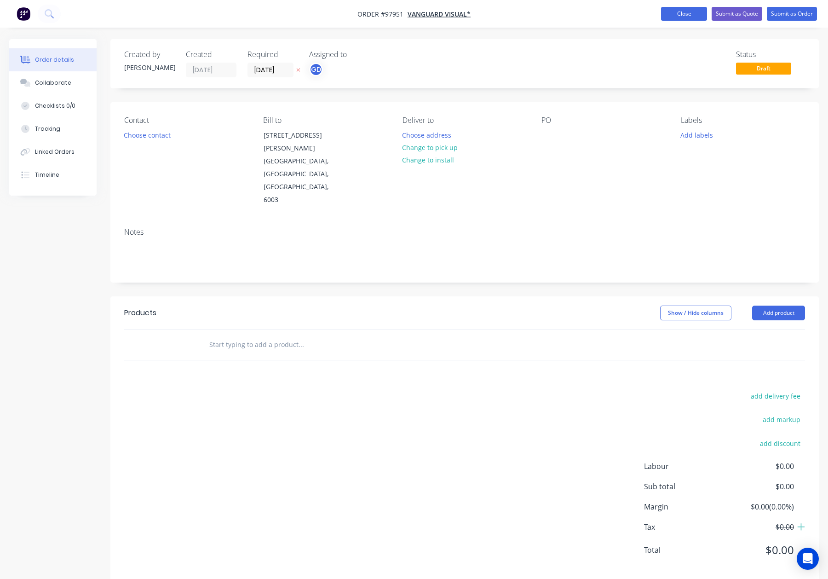
click at [674, 14] on button "Close" at bounding box center [684, 14] width 46 height 14
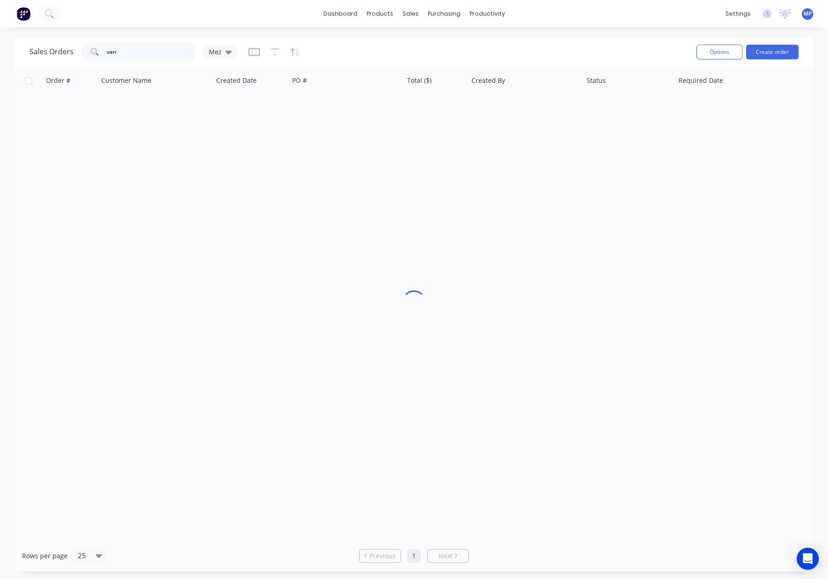
click at [127, 52] on input "van" at bounding box center [152, 52] width 90 height 18
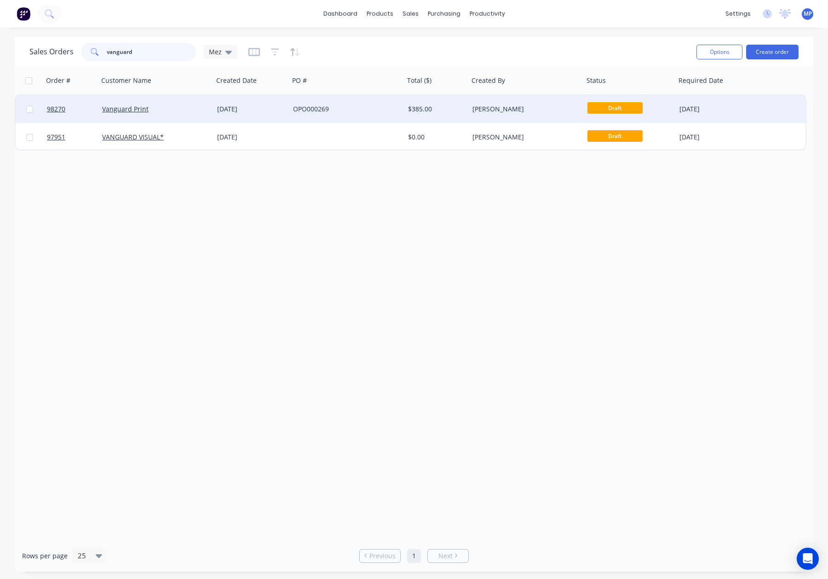
type input "vanguard"
click at [293, 108] on div "OPO000269" at bounding box center [344, 108] width 102 height 9
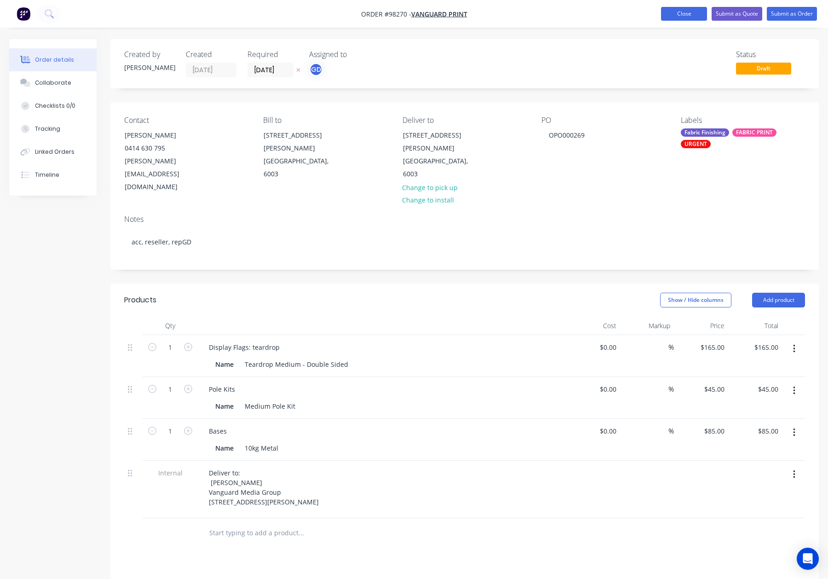
click at [671, 12] on button "Close" at bounding box center [684, 14] width 46 height 14
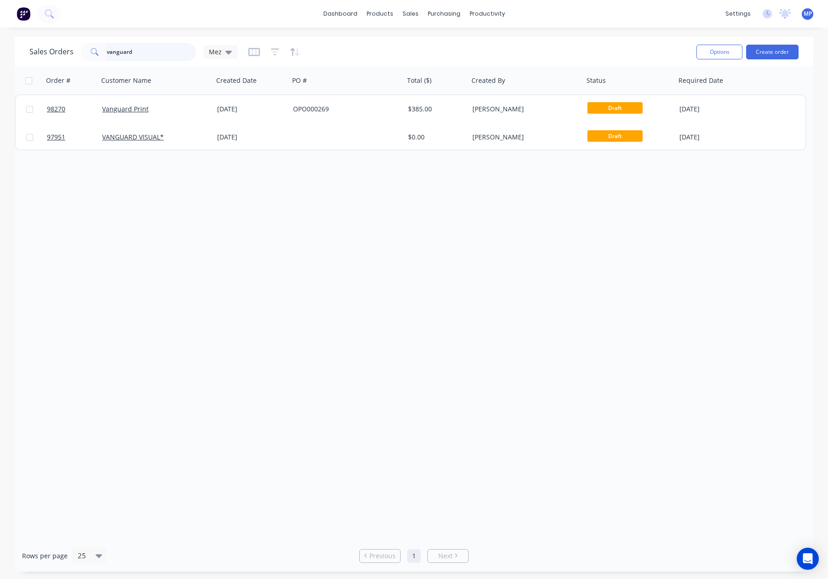
click at [142, 55] on input "vanguard" at bounding box center [152, 52] width 90 height 18
click at [66, 52] on div "Sales Orders vanguard Mez" at bounding box center [133, 52] width 208 height 18
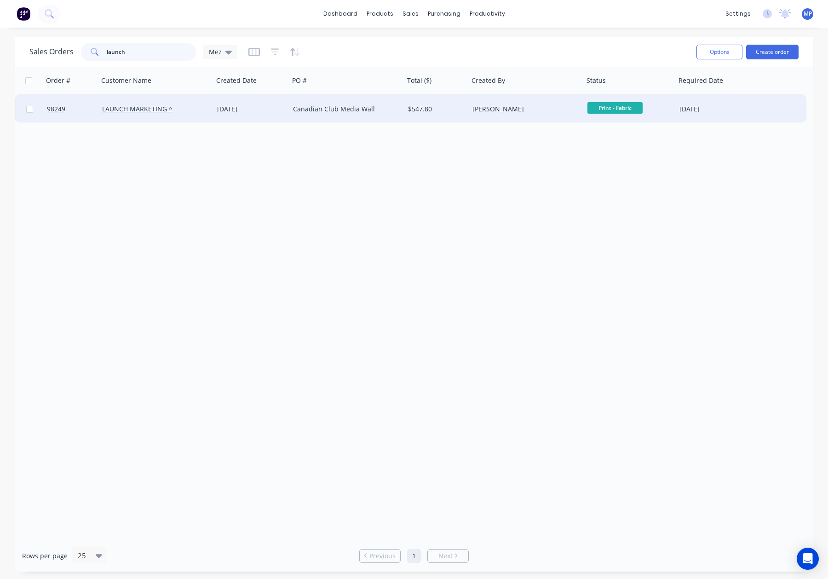
type input "launch"
click at [458, 104] on div "$547.80" at bounding box center [435, 108] width 54 height 9
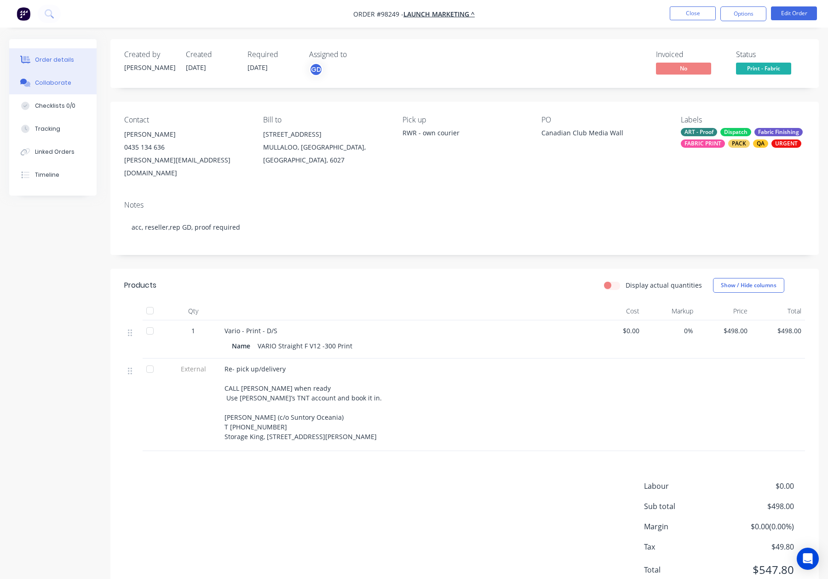
click at [71, 81] on button "Collaborate" at bounding box center [52, 82] width 87 height 23
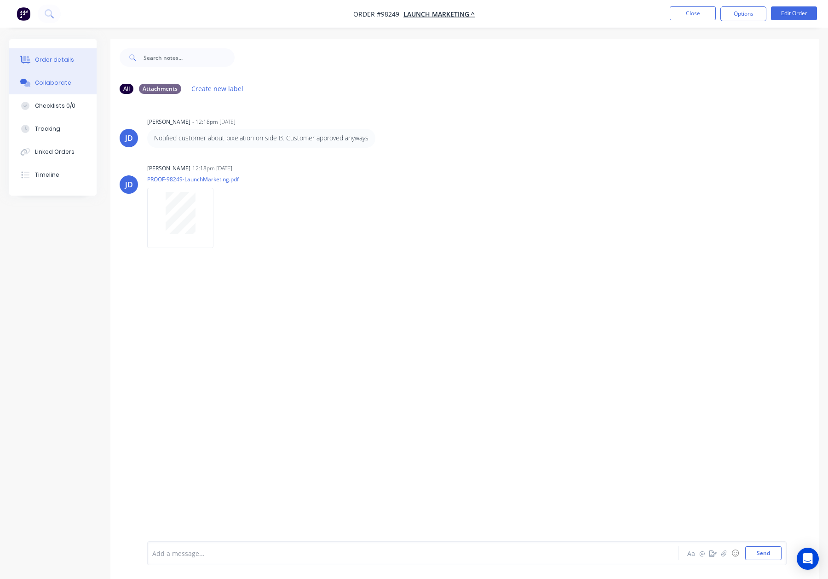
click at [70, 59] on div "Order details" at bounding box center [54, 60] width 39 height 8
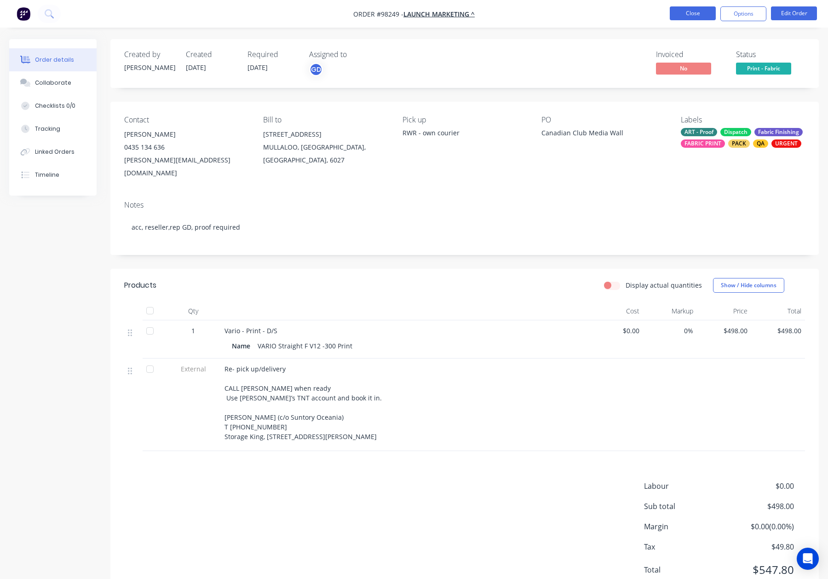
click at [687, 15] on button "Close" at bounding box center [693, 13] width 46 height 14
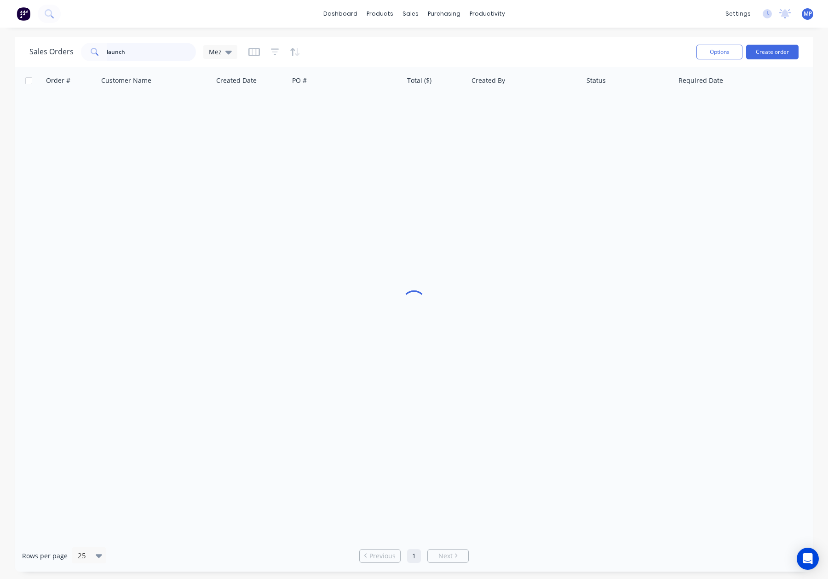
click at [134, 48] on input "launch" at bounding box center [152, 52] width 90 height 18
drag, startPoint x: 138, startPoint y: 52, endPoint x: 102, endPoint y: 51, distance: 35.9
click at [102, 51] on div "launch" at bounding box center [138, 52] width 115 height 18
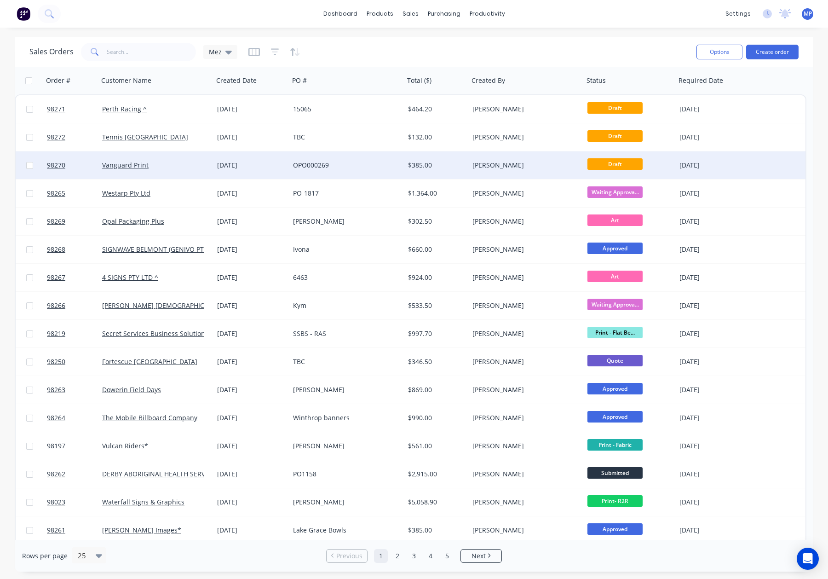
click at [356, 165] on div "OPO000269" at bounding box center [344, 165] width 102 height 9
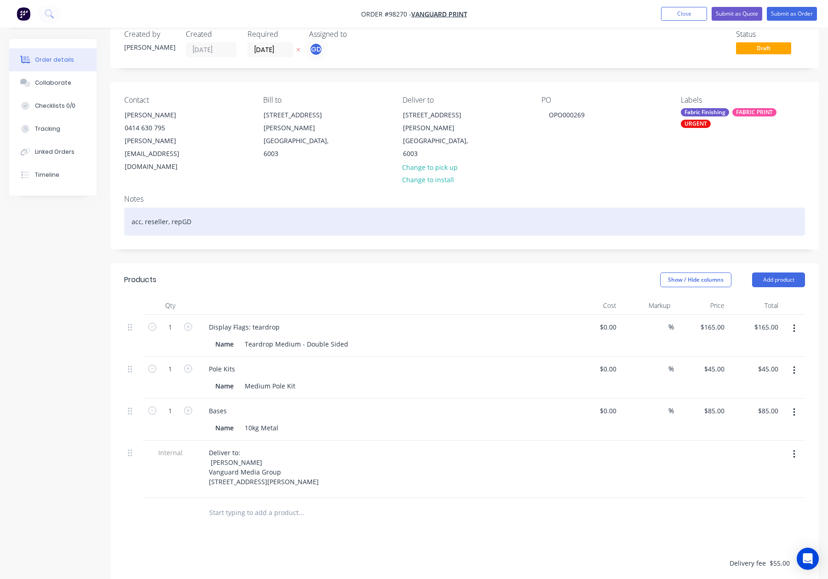
scroll to position [23, 0]
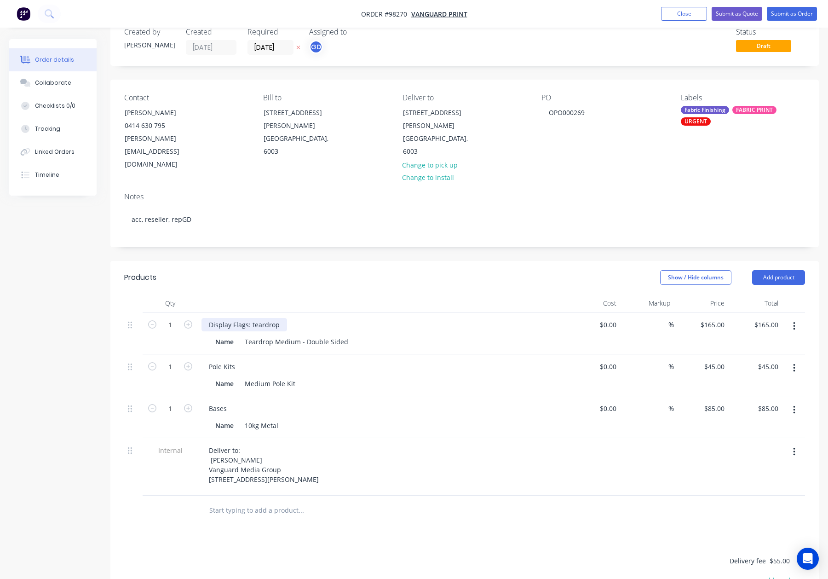
click at [255, 318] on div "Display Flags: teardrop" at bounding box center [244, 324] width 86 height 13
click at [368, 220] on div "Notes acc, reseller, repGD" at bounding box center [464, 216] width 708 height 62
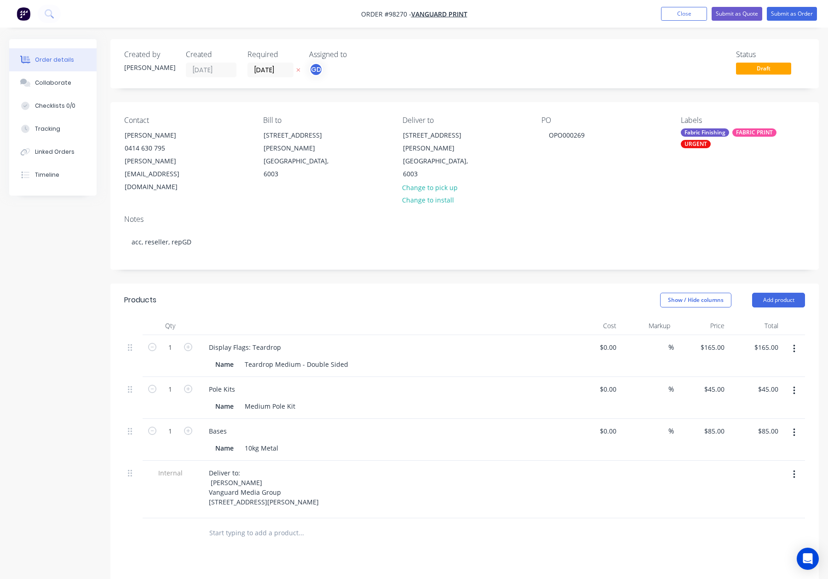
click at [698, 135] on div "Fabric Finishing" at bounding box center [705, 132] width 48 height 8
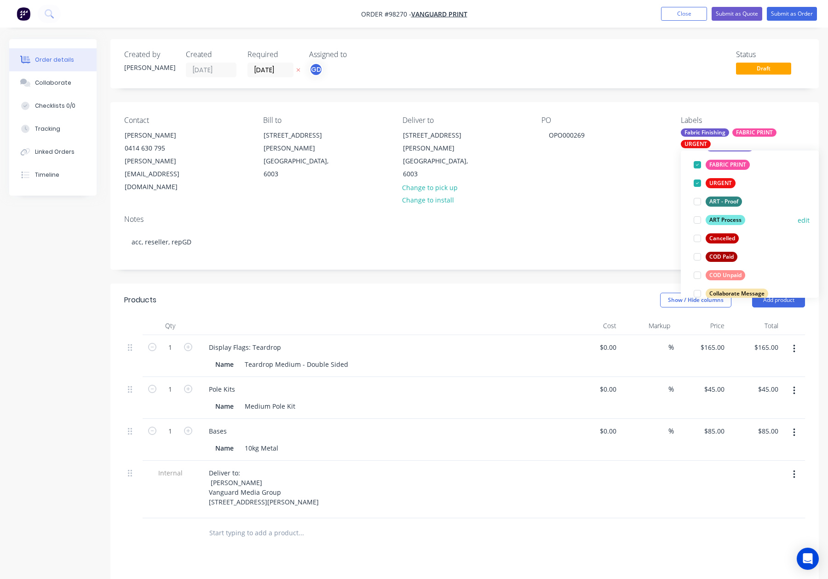
click at [727, 219] on div "ART Process" at bounding box center [725, 220] width 40 height 10
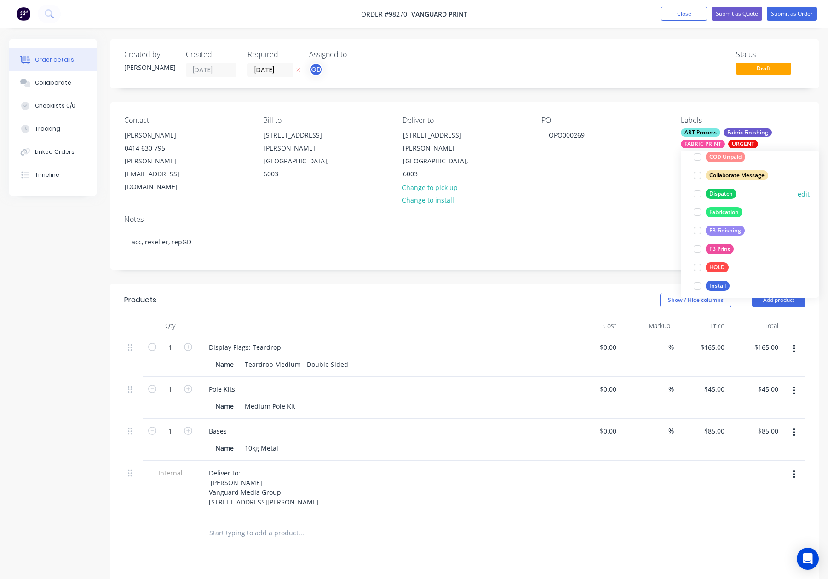
click at [723, 195] on div "Dispatch" at bounding box center [720, 194] width 31 height 10
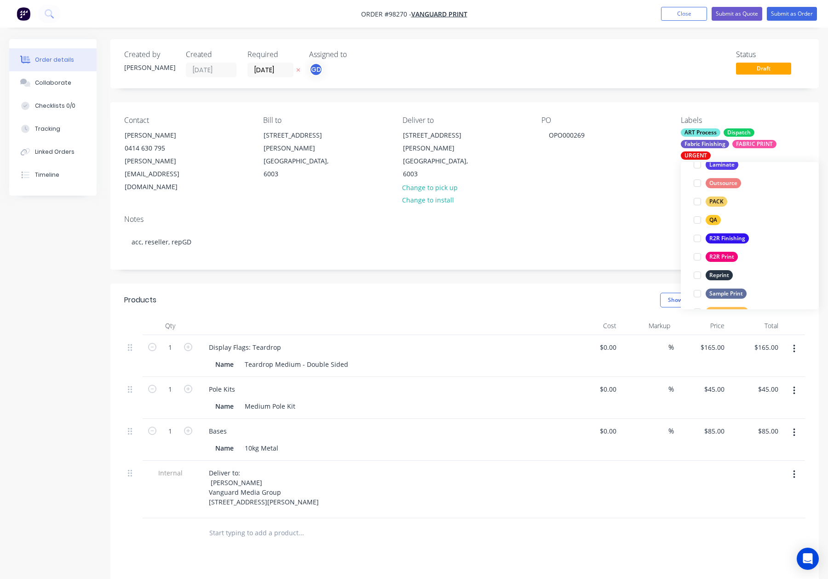
drag, startPoint x: 722, startPoint y: 203, endPoint x: 739, endPoint y: 191, distance: 21.4
click at [722, 203] on div "PACK" at bounding box center [716, 201] width 22 height 10
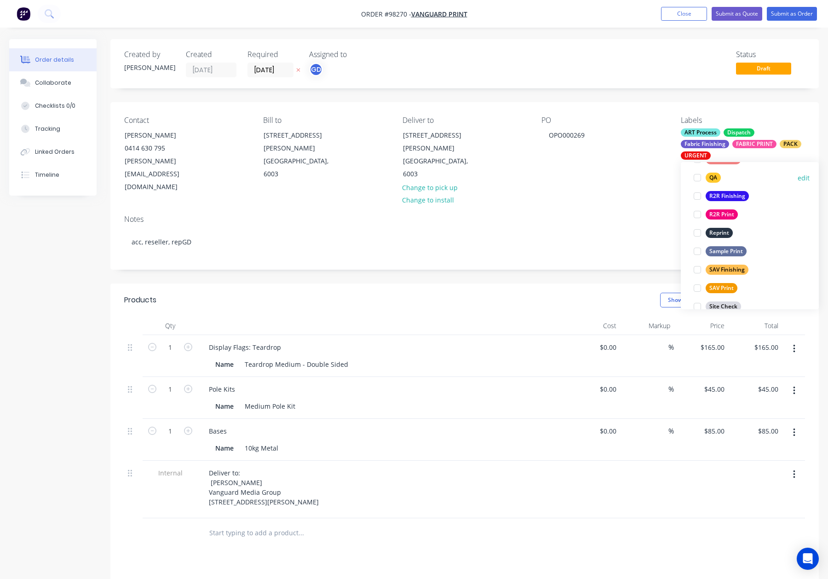
click at [716, 176] on div "QA" at bounding box center [712, 177] width 15 height 10
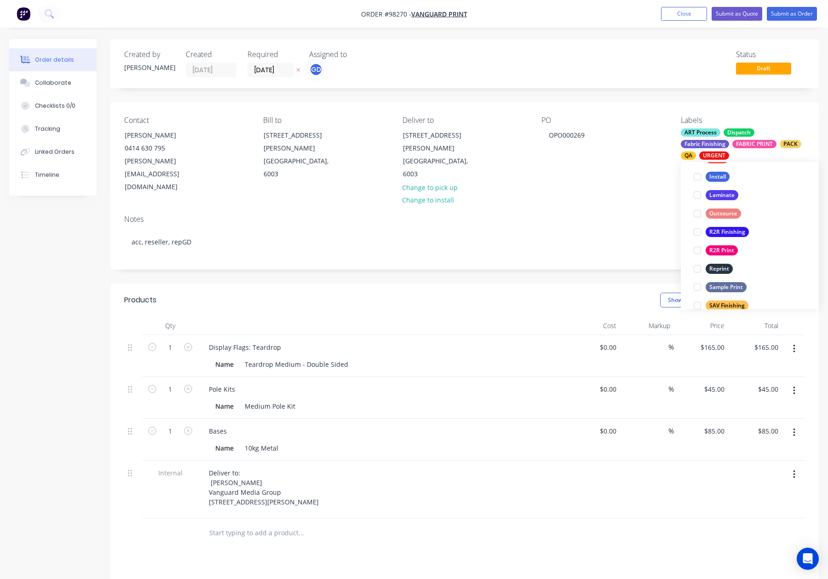
scroll to position [442, 0]
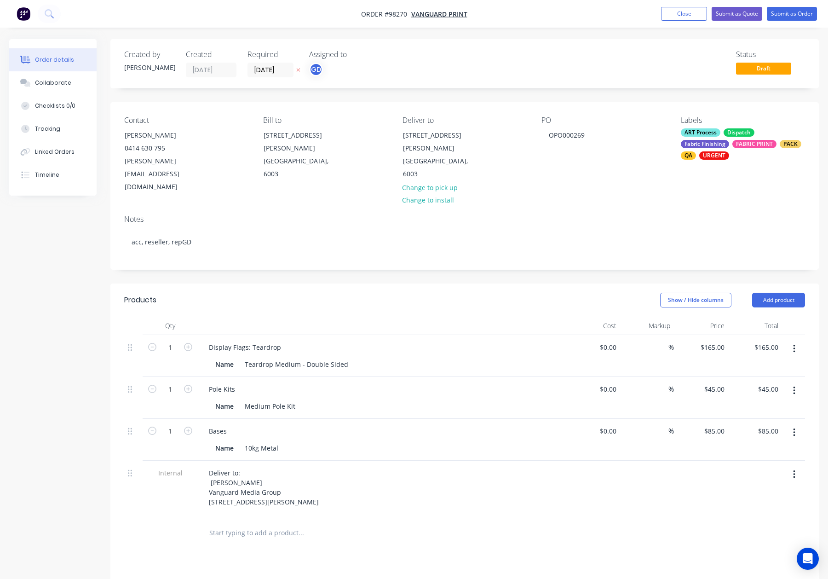
click at [556, 215] on div "Notes" at bounding box center [464, 219] width 681 height 9
click at [781, 19] on button "Submit as Order" at bounding box center [792, 14] width 50 height 14
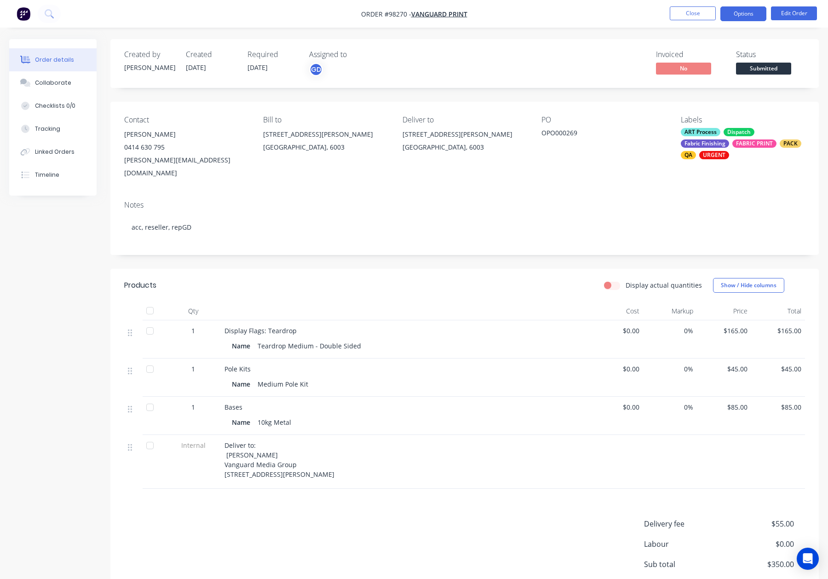
click at [741, 12] on button "Options" at bounding box center [743, 13] width 46 height 15
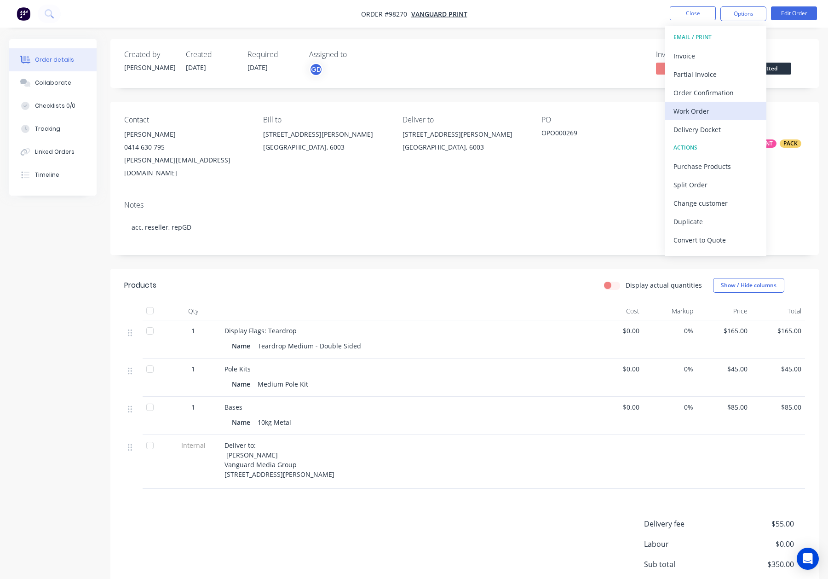
click at [707, 116] on div "Work Order" at bounding box center [715, 110] width 85 height 13
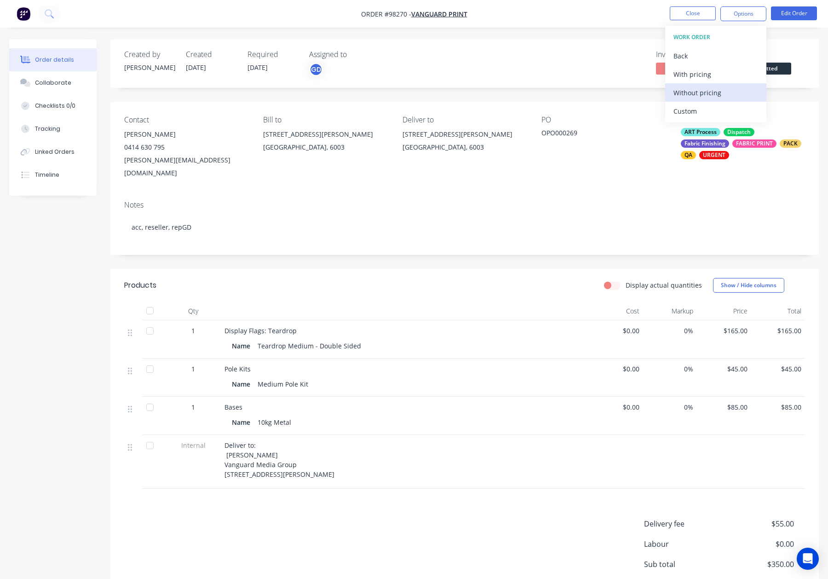
click at [711, 93] on div "Without pricing" at bounding box center [715, 92] width 85 height 13
click at [690, 10] on button "Close" at bounding box center [693, 13] width 46 height 14
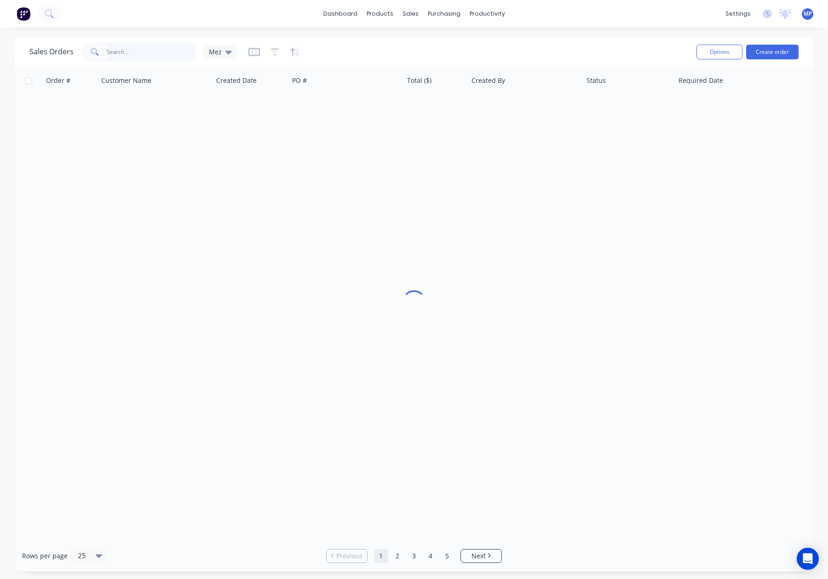
click at [148, 51] on input "text" at bounding box center [152, 52] width 90 height 18
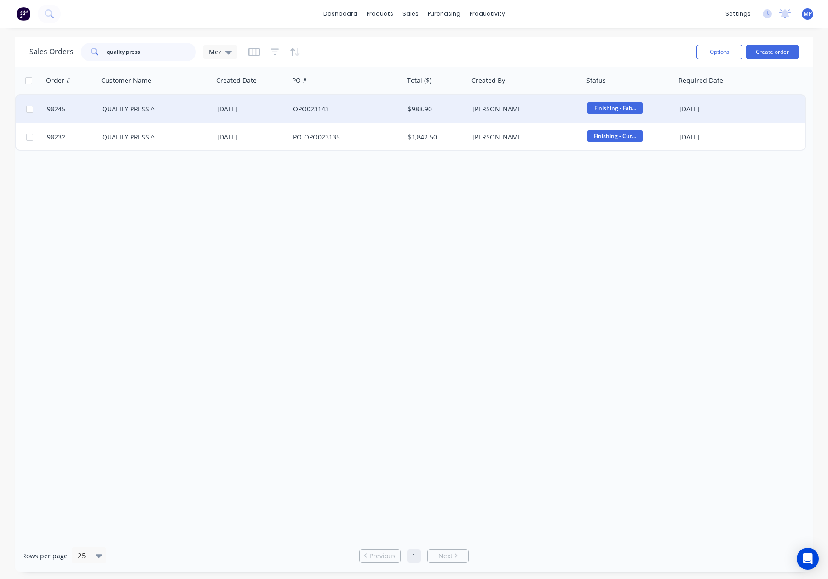
type input "quality press"
click at [195, 113] on div "QUALITY PRESS ^" at bounding box center [153, 108] width 102 height 9
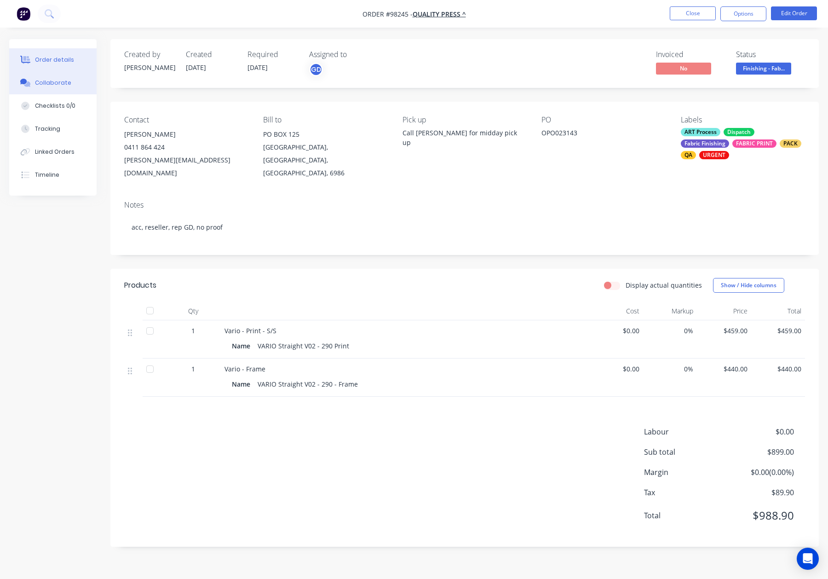
click at [53, 80] on div "Collaborate" at bounding box center [53, 83] width 36 height 8
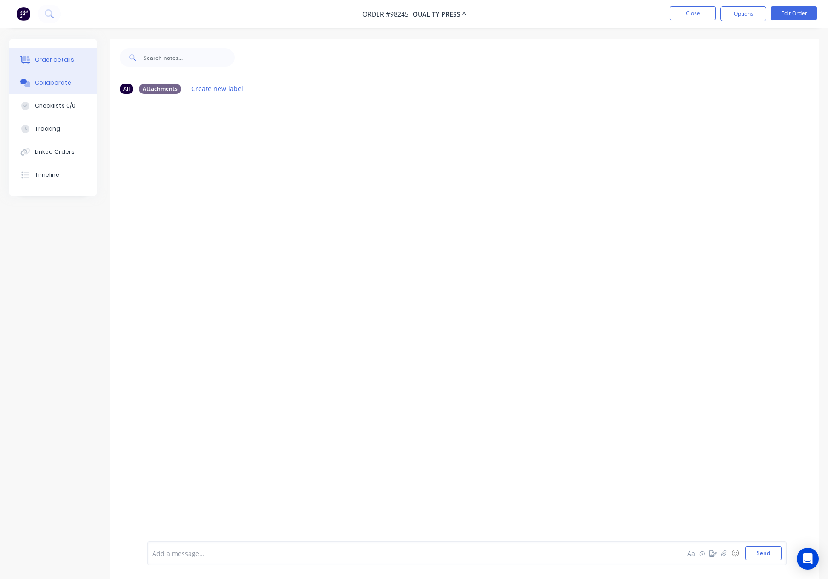
click at [49, 56] on div "Order details" at bounding box center [54, 60] width 39 height 8
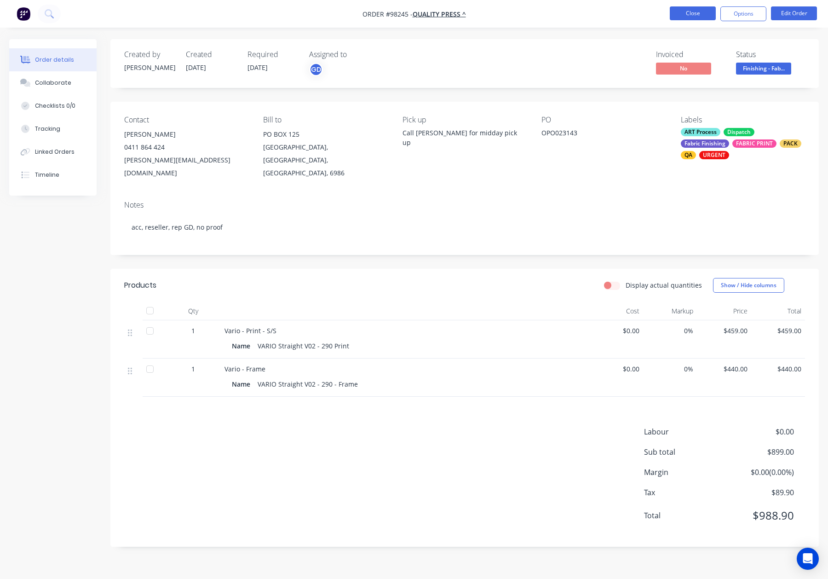
click at [679, 19] on button "Close" at bounding box center [693, 13] width 46 height 14
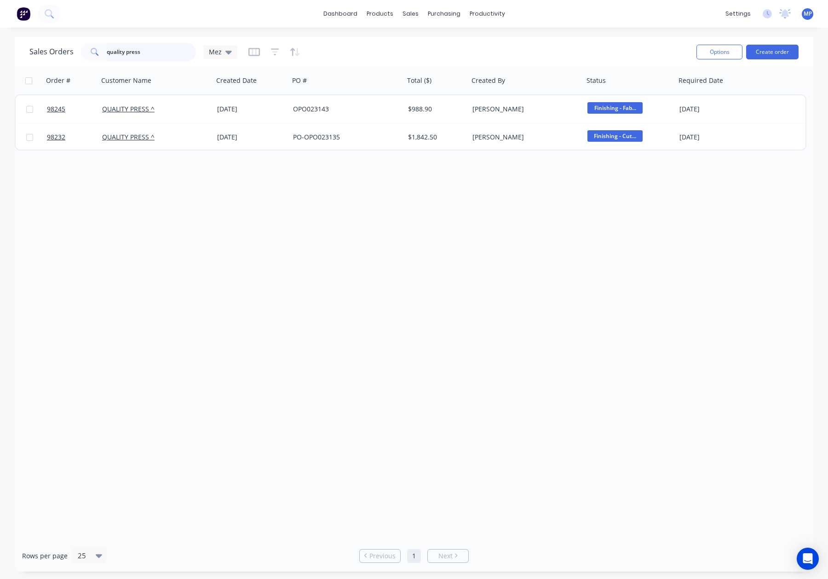
click at [138, 50] on input "quality press" at bounding box center [152, 52] width 90 height 18
drag, startPoint x: 92, startPoint y: 49, endPoint x: 77, endPoint y: 49, distance: 14.7
click at [77, 49] on div "Sales Orders quality press Mez" at bounding box center [133, 52] width 208 height 18
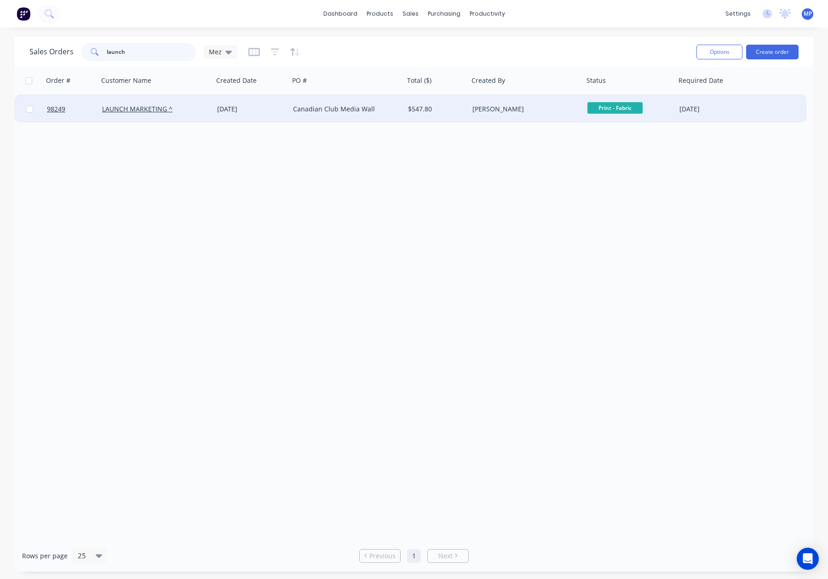
type input "launch"
click at [194, 109] on div "LAUNCH MARKETING ^" at bounding box center [153, 108] width 102 height 9
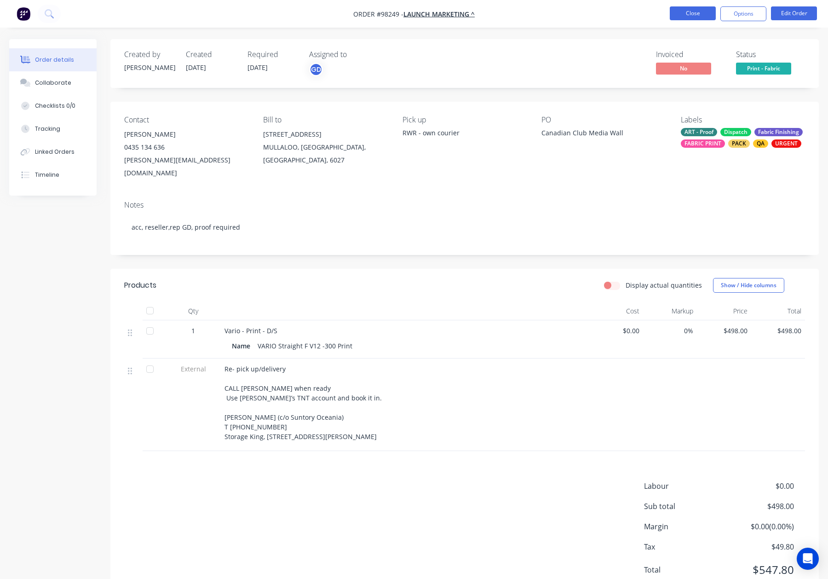
click at [682, 13] on button "Close" at bounding box center [693, 13] width 46 height 14
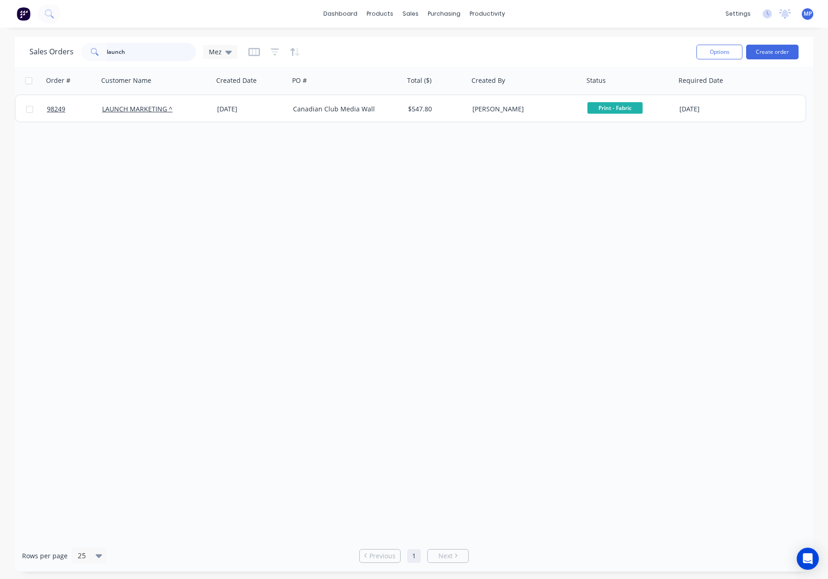
click at [146, 47] on input "launch" at bounding box center [152, 52] width 90 height 18
click at [89, 55] on div "launch" at bounding box center [138, 52] width 115 height 18
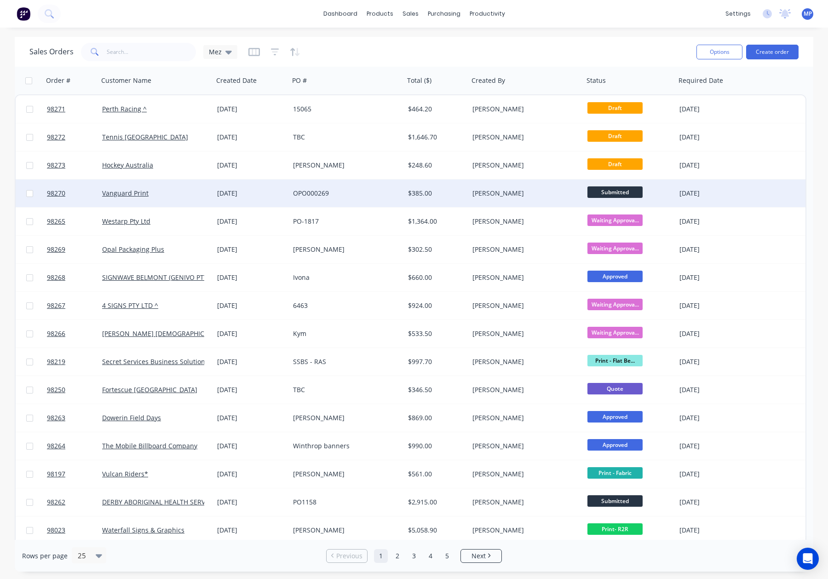
click at [364, 193] on div "OPO000269" at bounding box center [344, 193] width 102 height 9
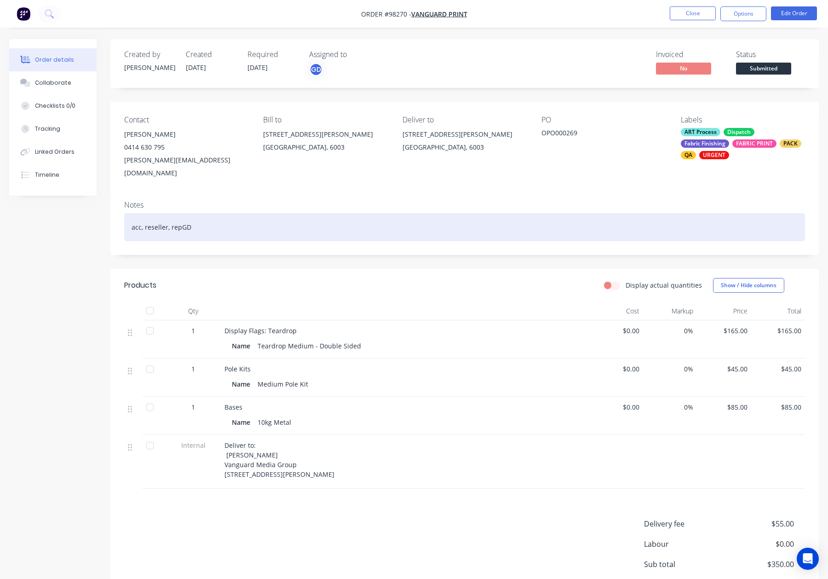
drag, startPoint x: 335, startPoint y: 205, endPoint x: 356, endPoint y: 208, distance: 21.5
click at [335, 213] on div "acc, reseller, repGD" at bounding box center [464, 227] width 681 height 28
click at [180, 213] on div "acc, reseller, repGD" at bounding box center [464, 227] width 681 height 28
click at [221, 213] on div "acc, reseller, rep GD" at bounding box center [464, 227] width 681 height 28
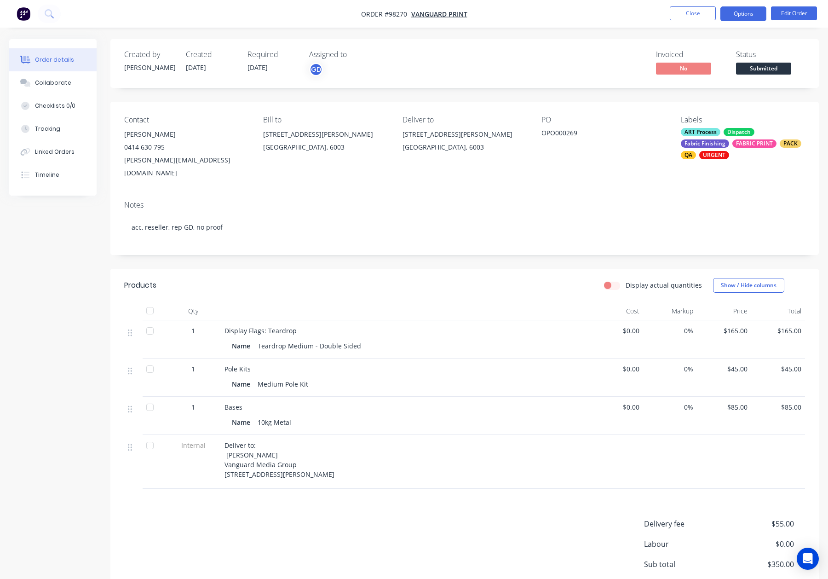
click at [734, 12] on button "Options" at bounding box center [743, 13] width 46 height 15
click at [684, 10] on button "Close" at bounding box center [693, 13] width 46 height 14
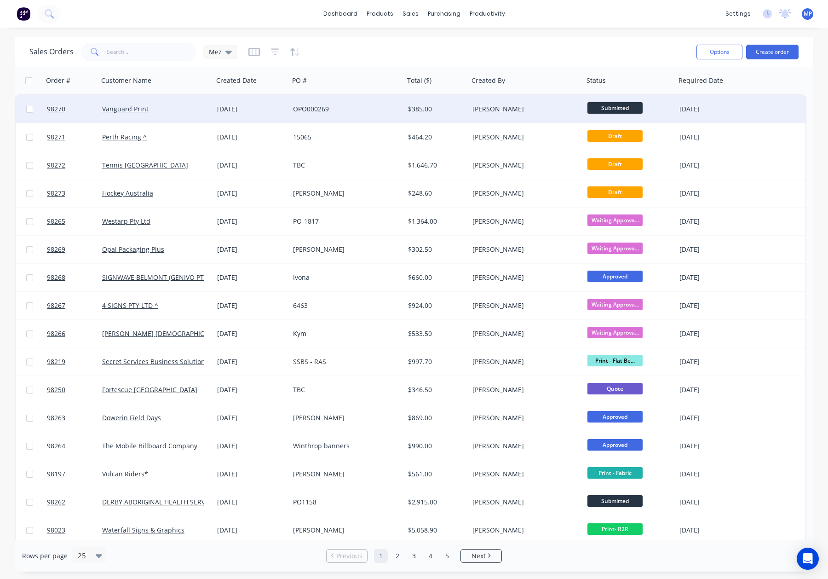
click at [520, 109] on div "[PERSON_NAME]" at bounding box center [523, 108] width 102 height 9
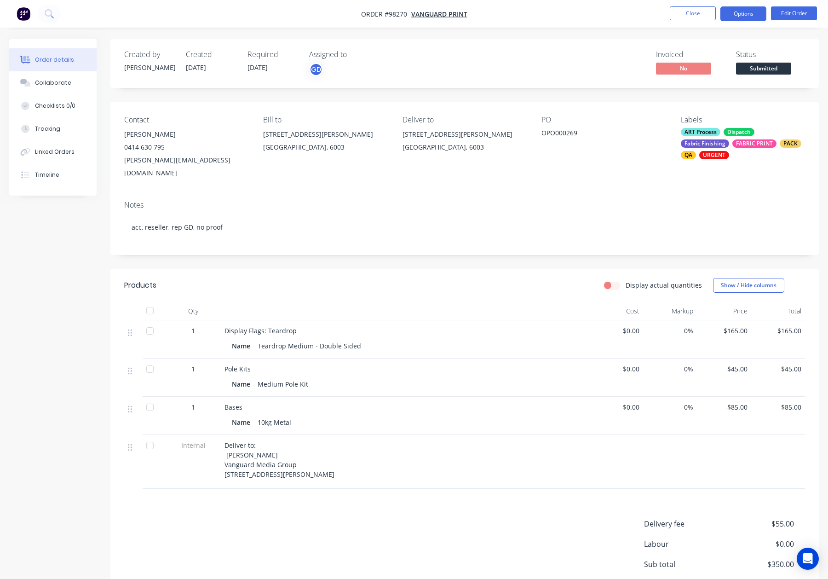
click at [753, 14] on button "Options" at bounding box center [743, 13] width 46 height 15
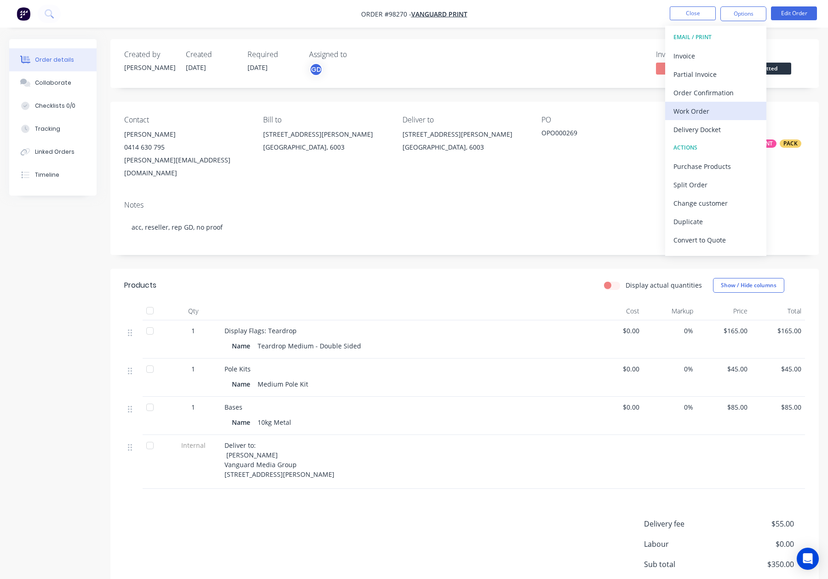
click at [732, 113] on div "Work Order" at bounding box center [715, 110] width 85 height 13
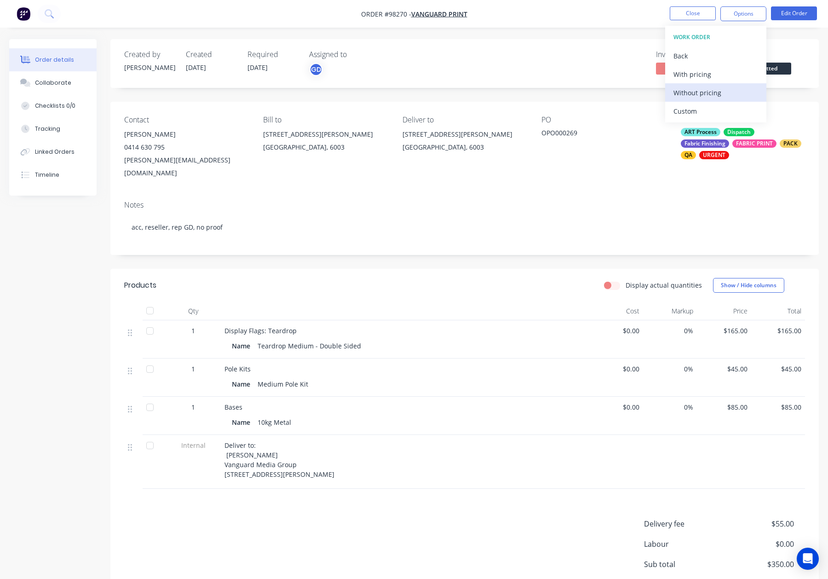
click at [726, 94] on div "Without pricing" at bounding box center [715, 92] width 85 height 13
click at [693, 16] on button "Close" at bounding box center [693, 13] width 46 height 14
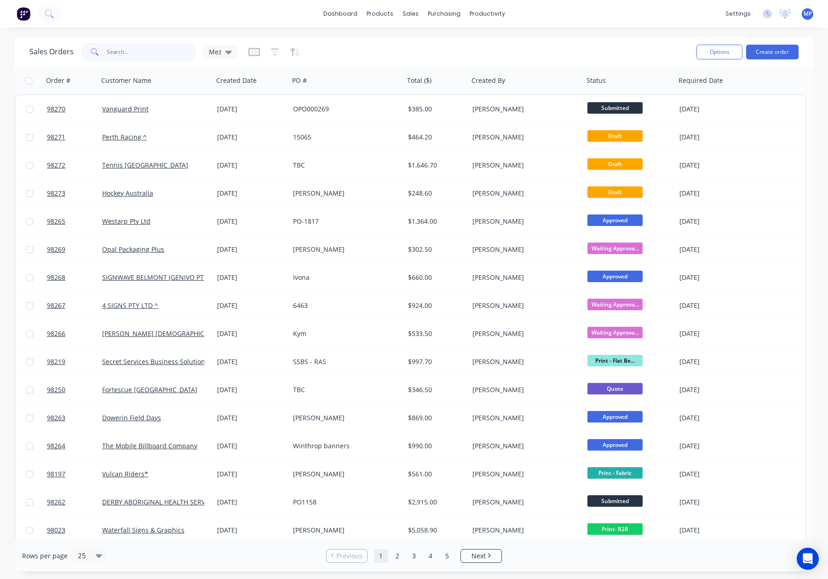
click at [133, 52] on input "text" at bounding box center [152, 52] width 90 height 18
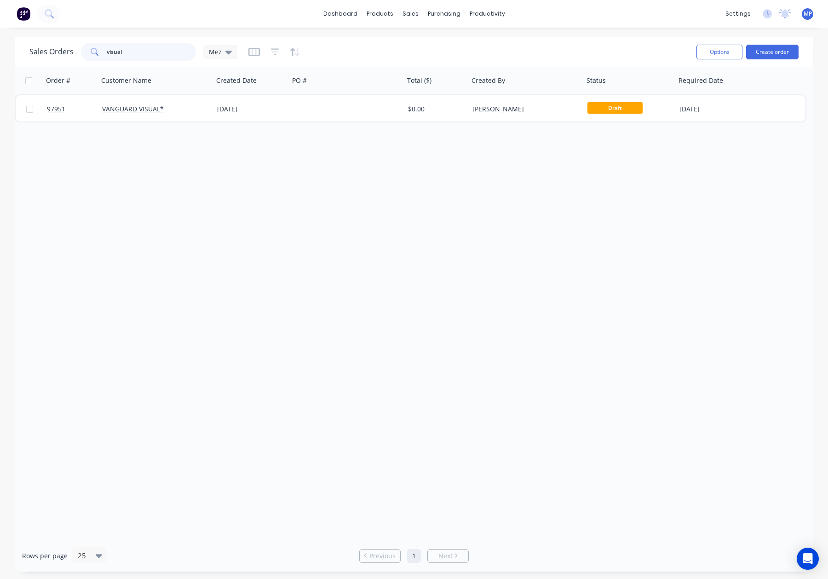
drag, startPoint x: 154, startPoint y: 51, endPoint x: 73, endPoint y: 50, distance: 80.9
click at [73, 50] on div "Sales Orders visual Mez" at bounding box center [133, 52] width 208 height 18
click at [278, 48] on div at bounding box center [274, 52] width 52 height 15
click at [273, 52] on icon "button" at bounding box center [275, 51] width 8 height 9
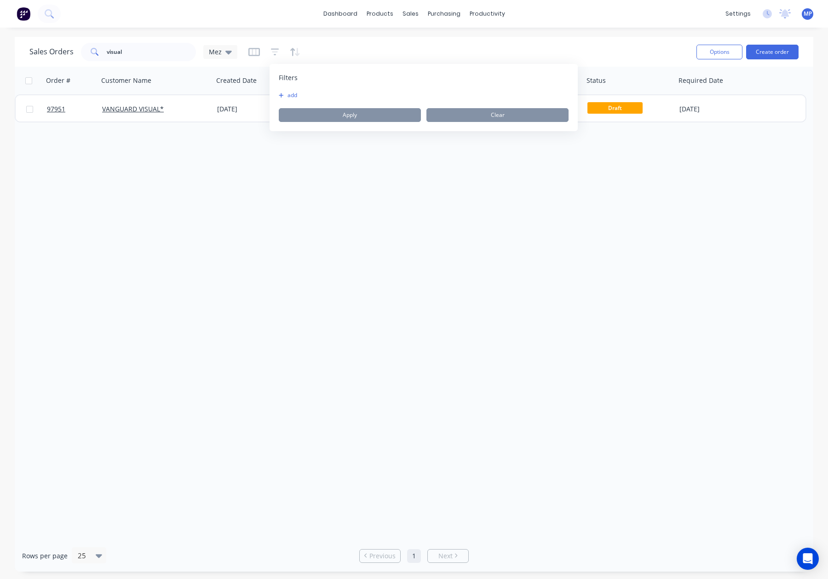
click at [292, 95] on button "add" at bounding box center [290, 95] width 23 height 7
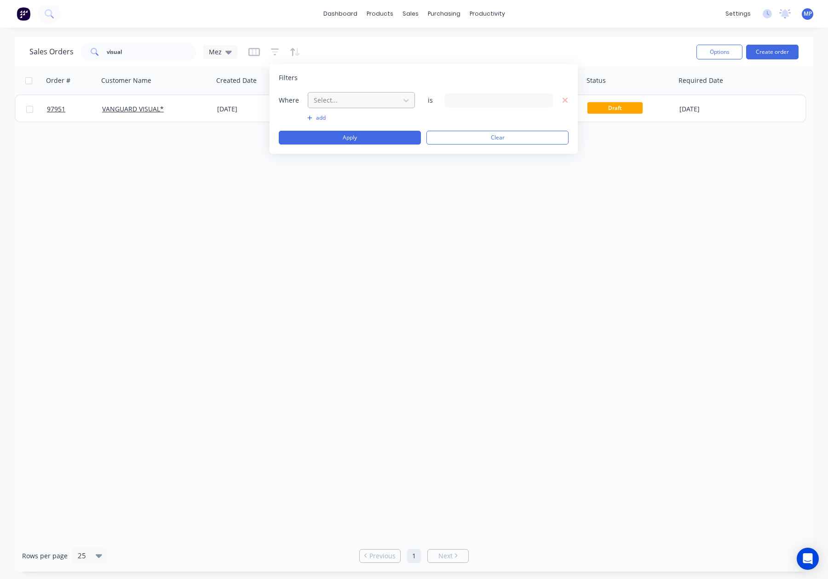
drag, startPoint x: 321, startPoint y: 94, endPoint x: 328, endPoint y: 105, distance: 13.5
click at [321, 94] on div at bounding box center [354, 99] width 82 height 11
drag, startPoint x: 364, startPoint y: 238, endPoint x: 401, endPoint y: 200, distance: 53.0
click at [364, 238] on div "Status" at bounding box center [361, 239] width 107 height 17
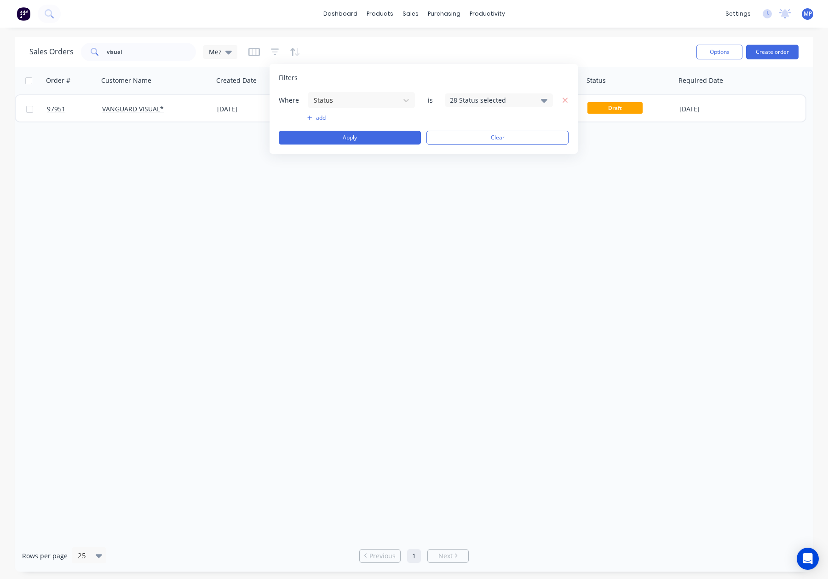
click at [470, 99] on div "28 Status selected" at bounding box center [491, 100] width 83 height 10
click at [476, 165] on div "Archived" at bounding box center [528, 170] width 110 height 10
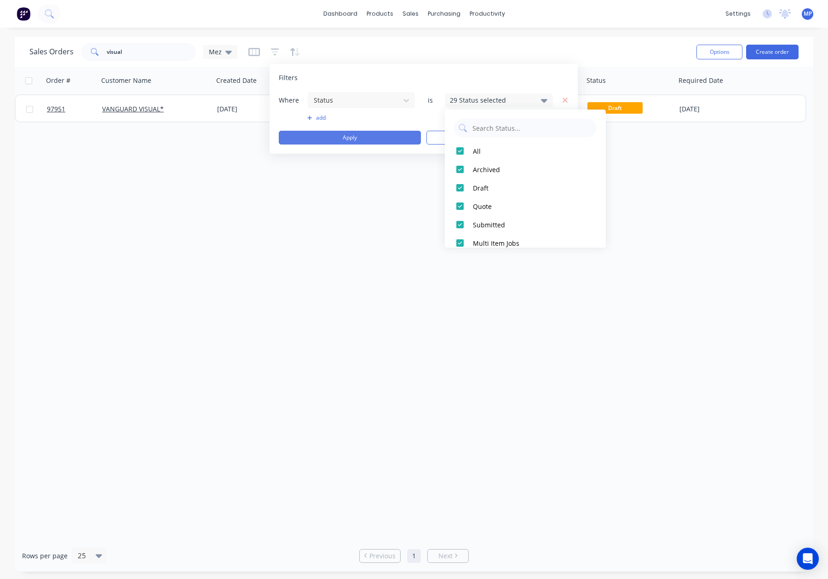
click at [362, 136] on button "Apply" at bounding box center [350, 138] width 142 height 14
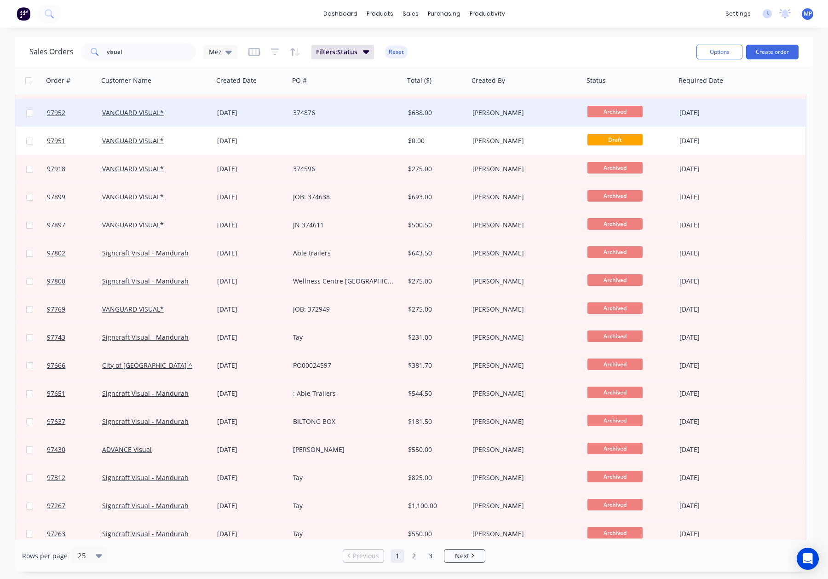
scroll to position [0, 0]
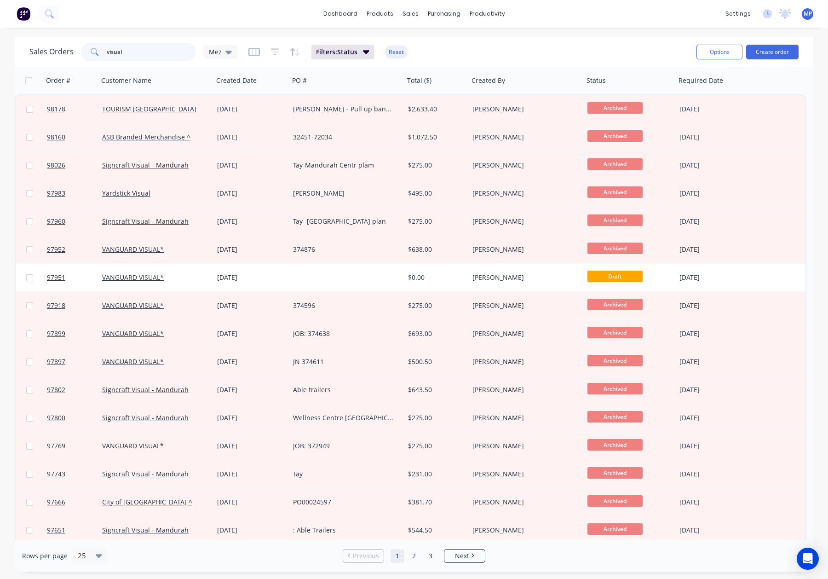
drag, startPoint x: 143, startPoint y: 53, endPoint x: 76, endPoint y: 52, distance: 66.2
click at [76, 52] on div "Sales Orders visual Mez" at bounding box center [133, 52] width 208 height 18
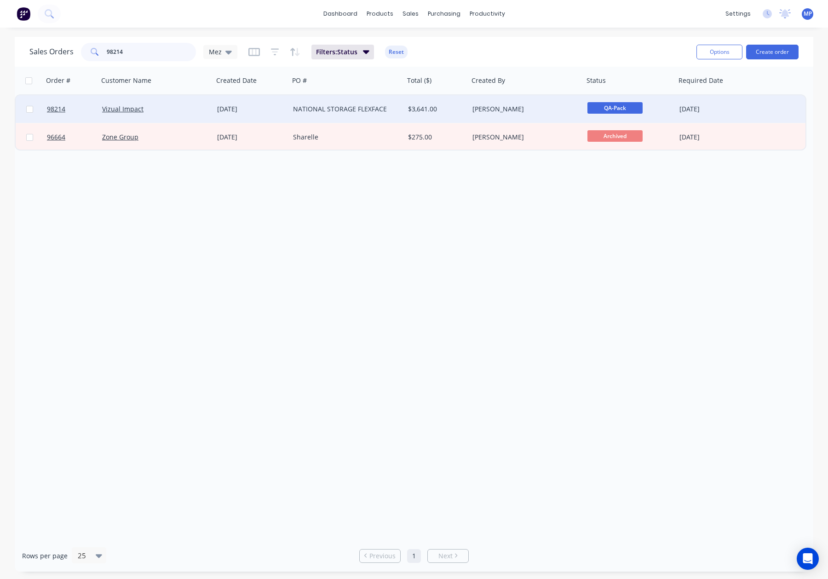
type input "98214"
click at [185, 109] on div "Vizual Impact" at bounding box center [153, 108] width 102 height 9
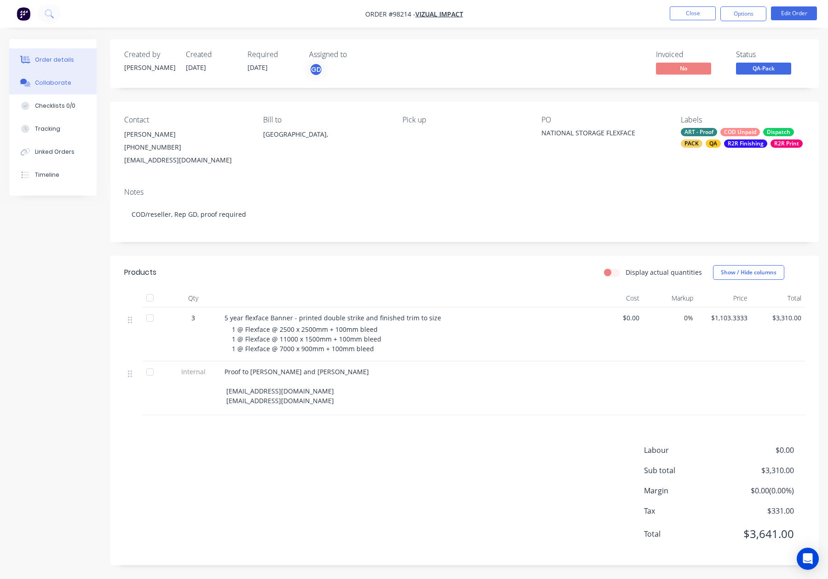
click at [46, 75] on button "Collaborate" at bounding box center [52, 82] width 87 height 23
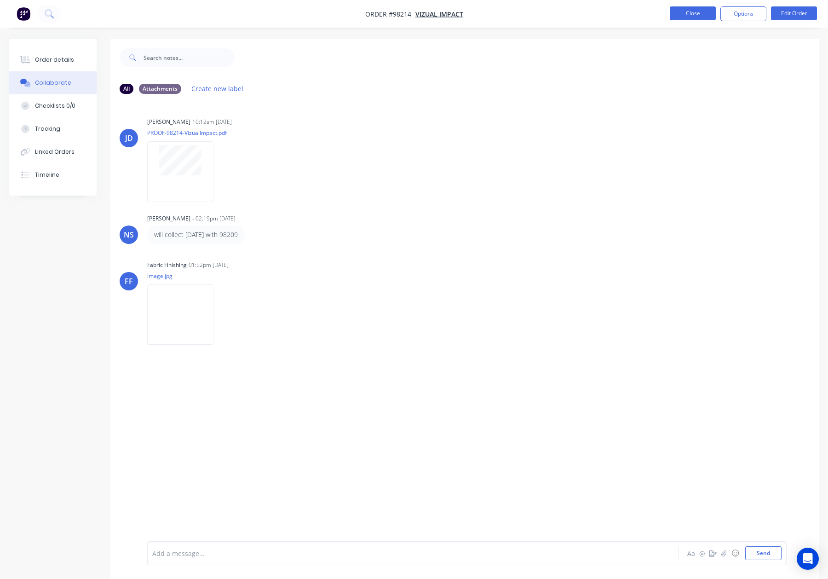
click at [693, 11] on button "Close" at bounding box center [693, 13] width 46 height 14
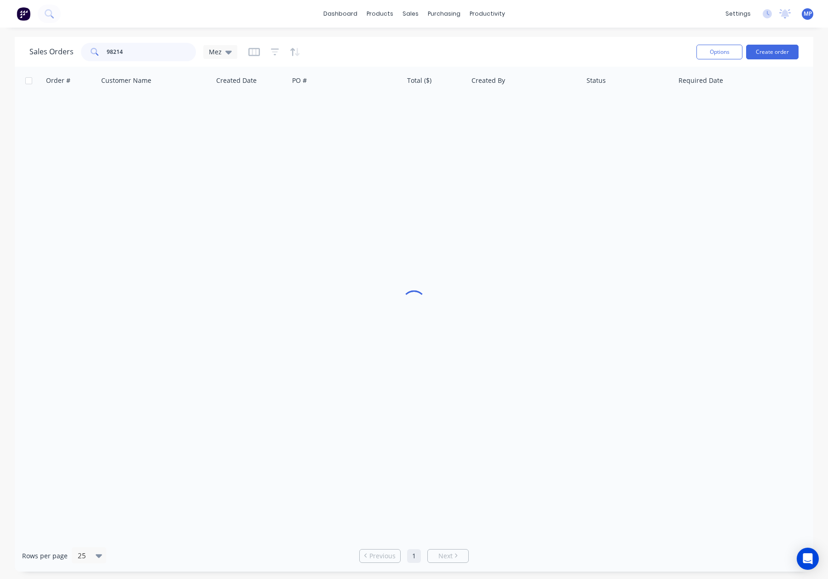
click at [126, 47] on input "98214" at bounding box center [152, 52] width 90 height 18
click at [141, 52] on input "98214" at bounding box center [152, 52] width 90 height 18
type input "98209"
drag, startPoint x: 148, startPoint y: 55, endPoint x: 85, endPoint y: 53, distance: 63.0
click at [85, 53] on div "98209" at bounding box center [138, 52] width 115 height 18
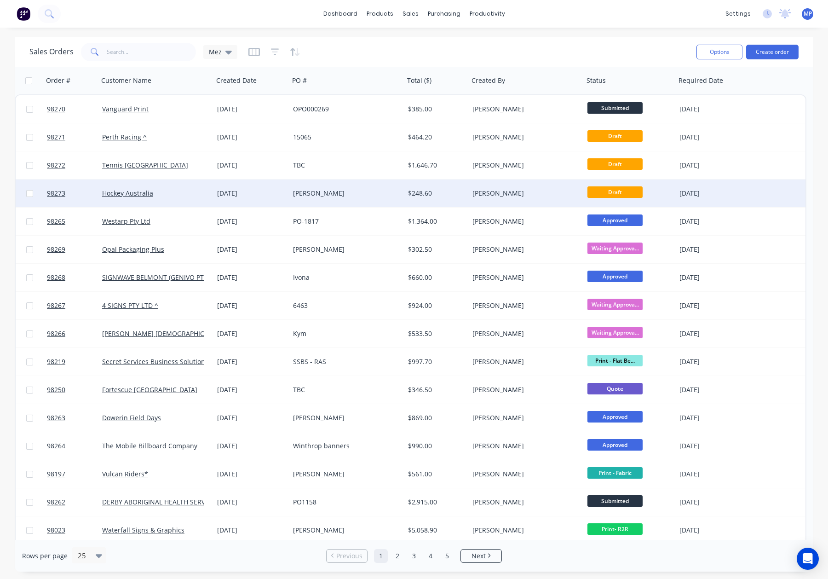
click at [330, 193] on div "[PERSON_NAME]" at bounding box center [344, 193] width 102 height 9
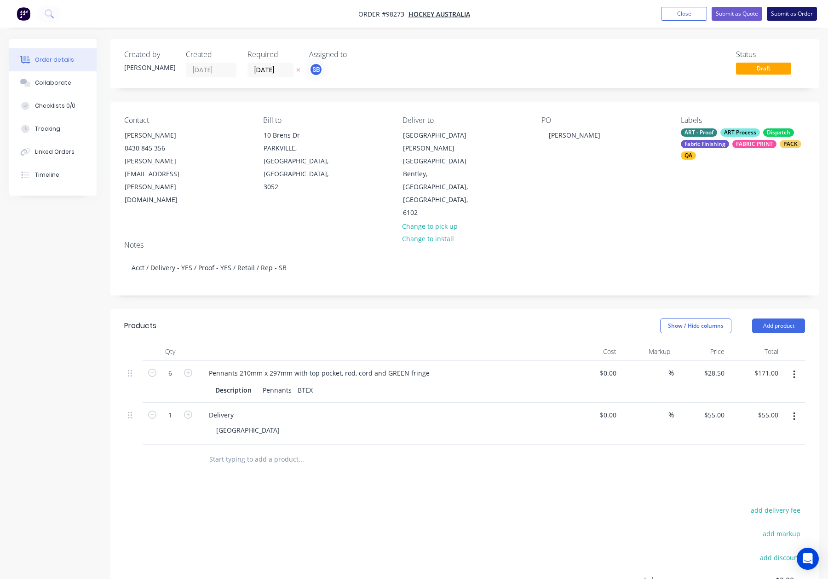
click at [782, 14] on button "Submit as Order" at bounding box center [792, 14] width 50 height 14
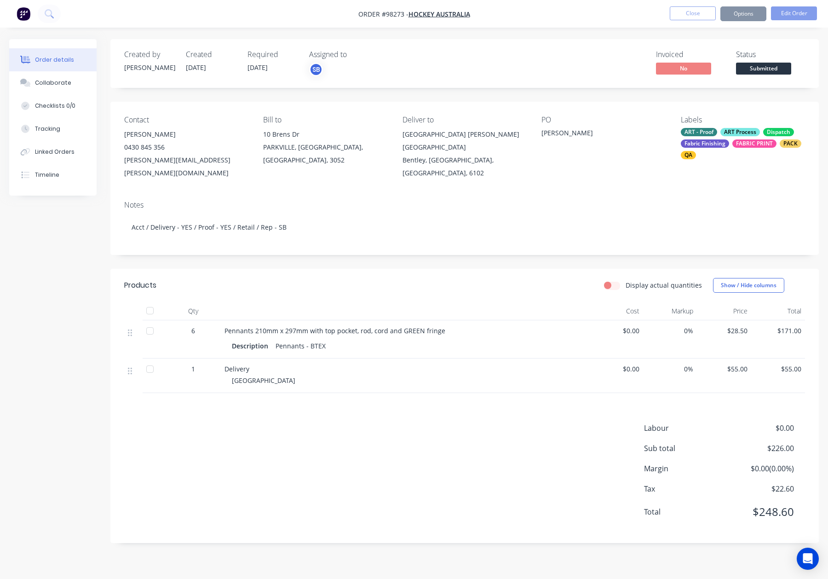
click at [736, 12] on button "Options" at bounding box center [743, 13] width 46 height 15
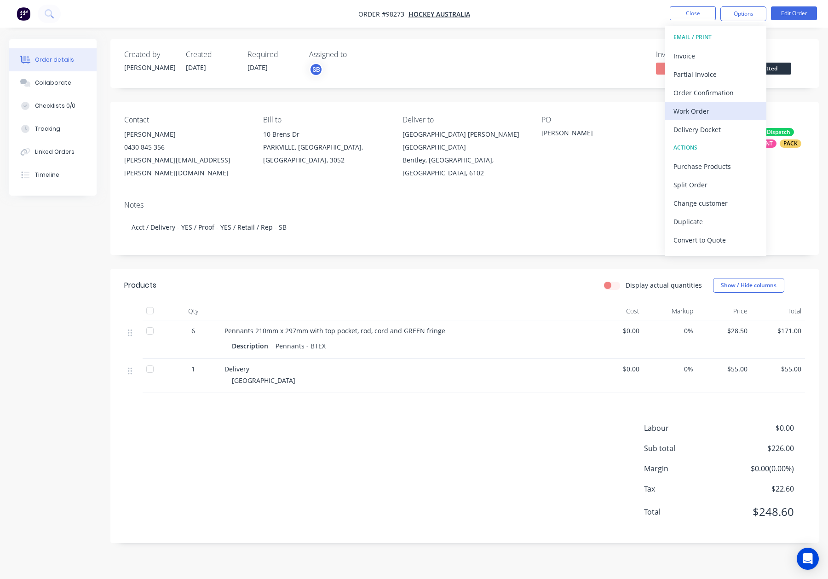
click at [710, 106] on div "Work Order" at bounding box center [715, 110] width 85 height 13
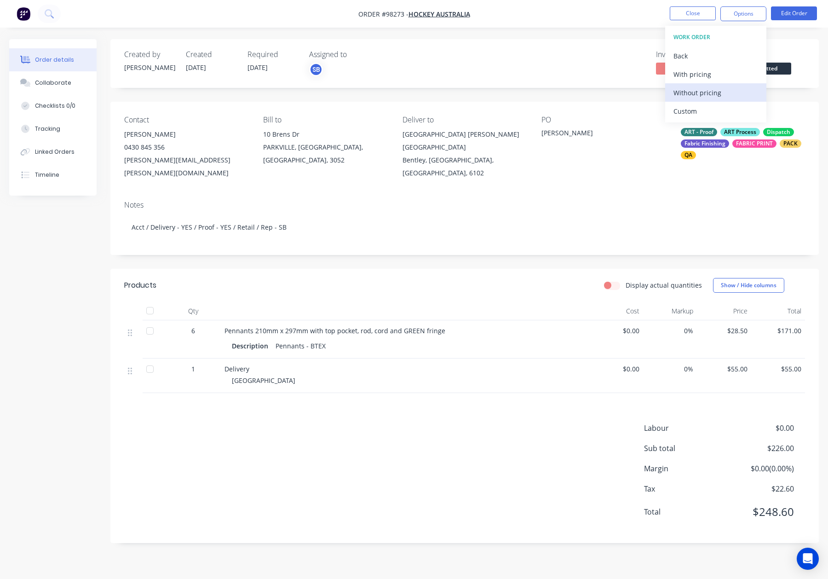
click at [711, 96] on div "Without pricing" at bounding box center [715, 92] width 85 height 13
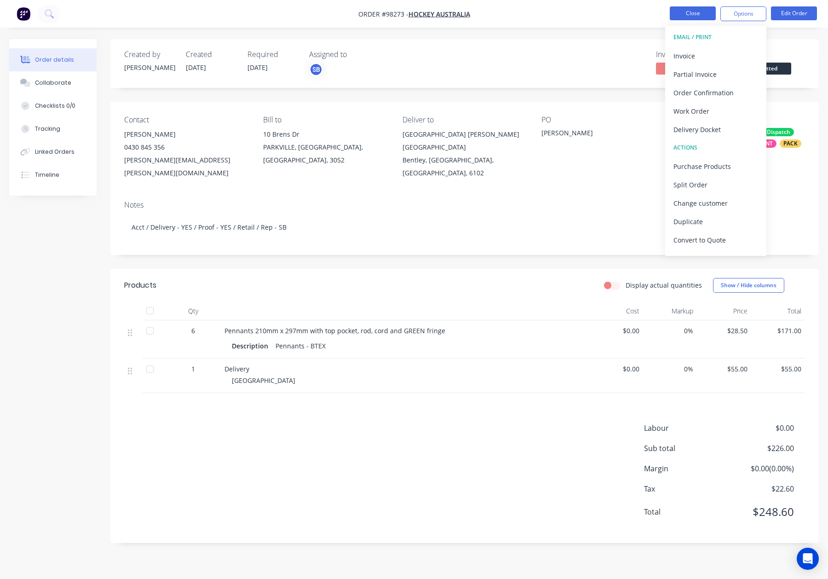
click at [682, 17] on button "Close" at bounding box center [693, 13] width 46 height 14
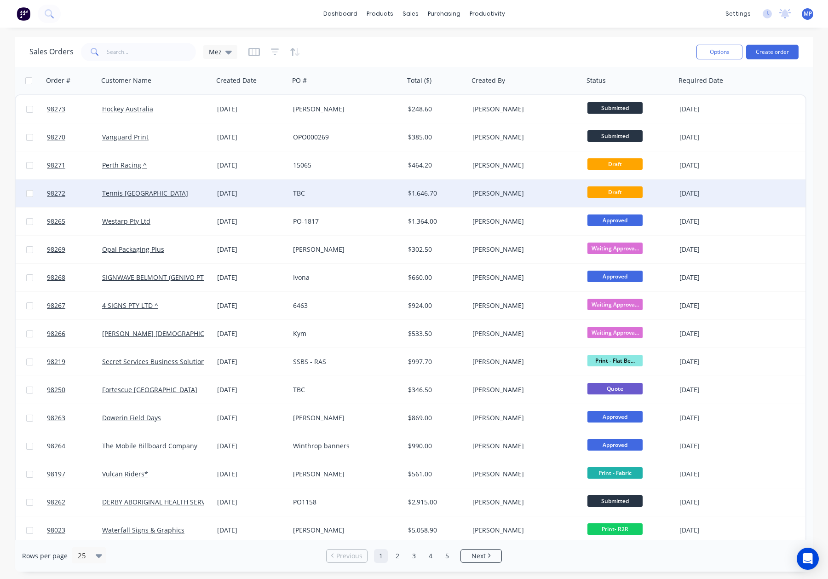
click at [328, 194] on div "TBC" at bounding box center [344, 193] width 102 height 9
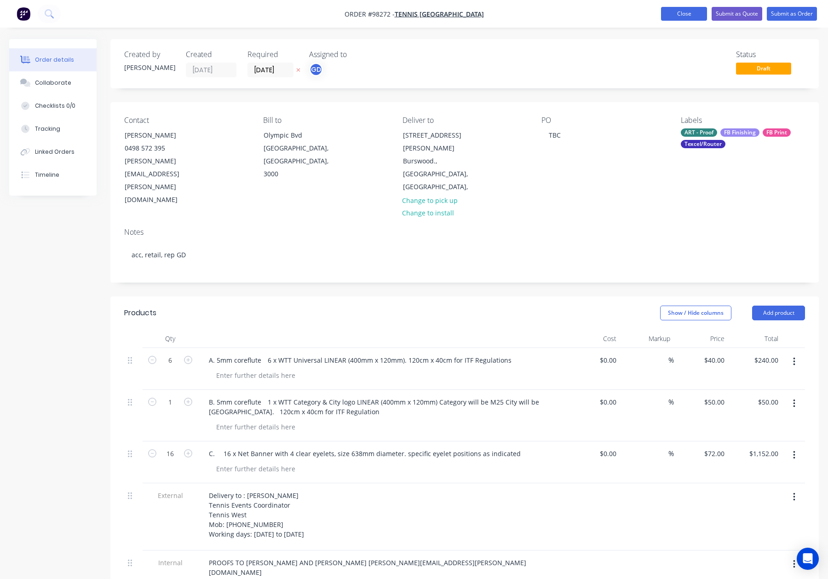
click at [669, 16] on button "Close" at bounding box center [684, 14] width 46 height 14
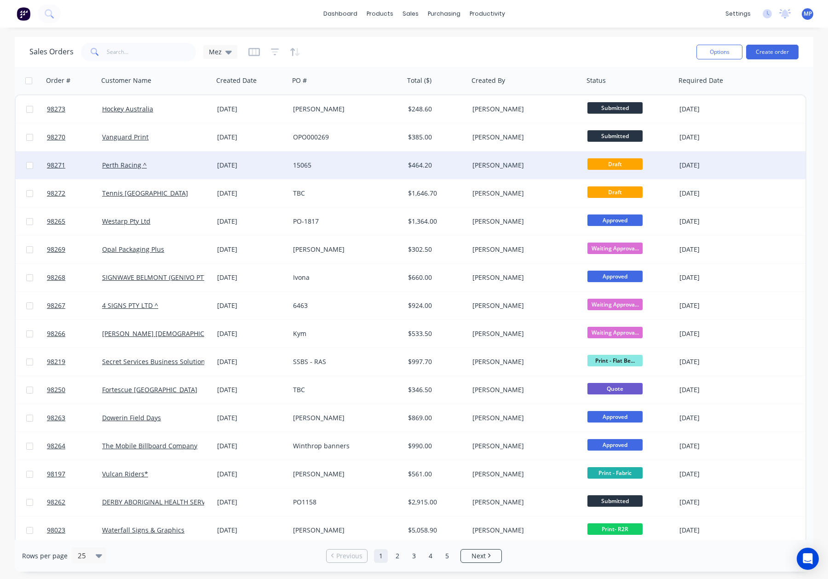
click at [349, 161] on div "15065" at bounding box center [344, 165] width 102 height 9
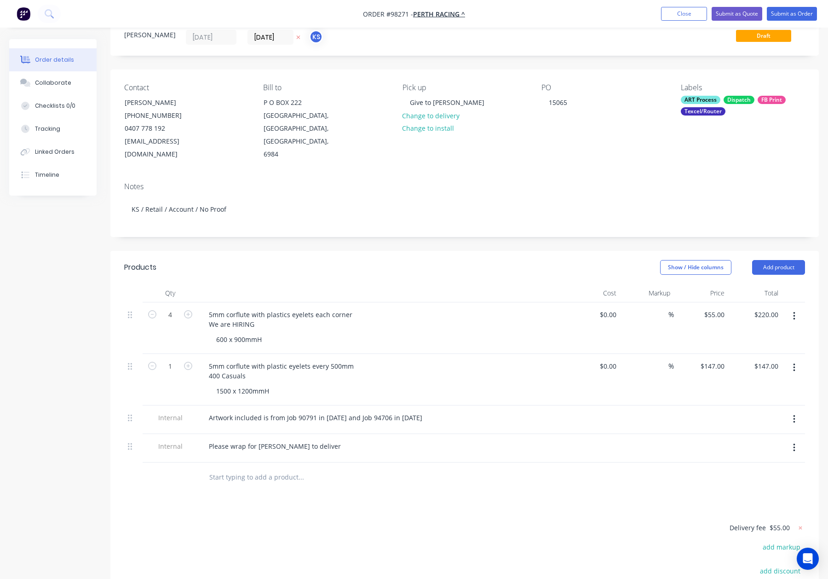
scroll to position [34, 0]
click at [205, 307] on div "5mm corflute with plastics eyelets each corner We are HIRING" at bounding box center [280, 318] width 158 height 23
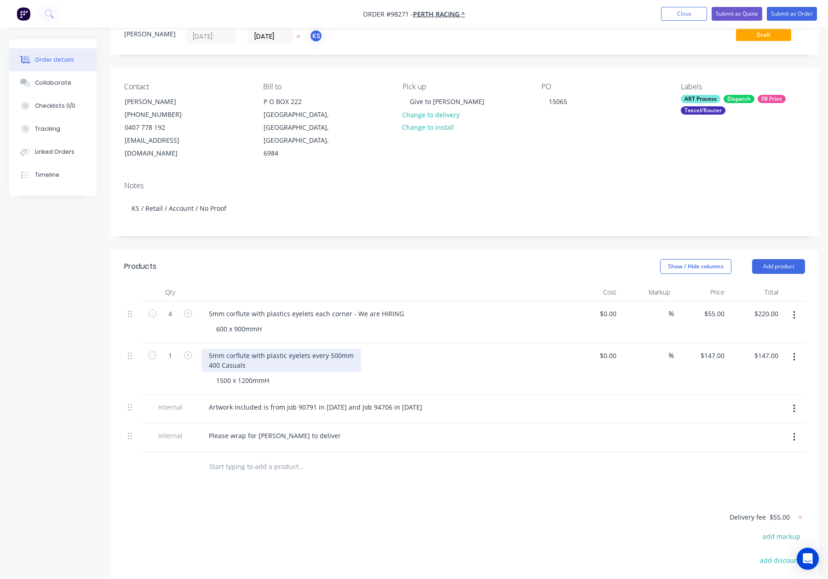
click at [204, 350] on div "5mm corflute with plastic eyelets every 500mm 400 Casuals" at bounding box center [281, 360] width 160 height 23
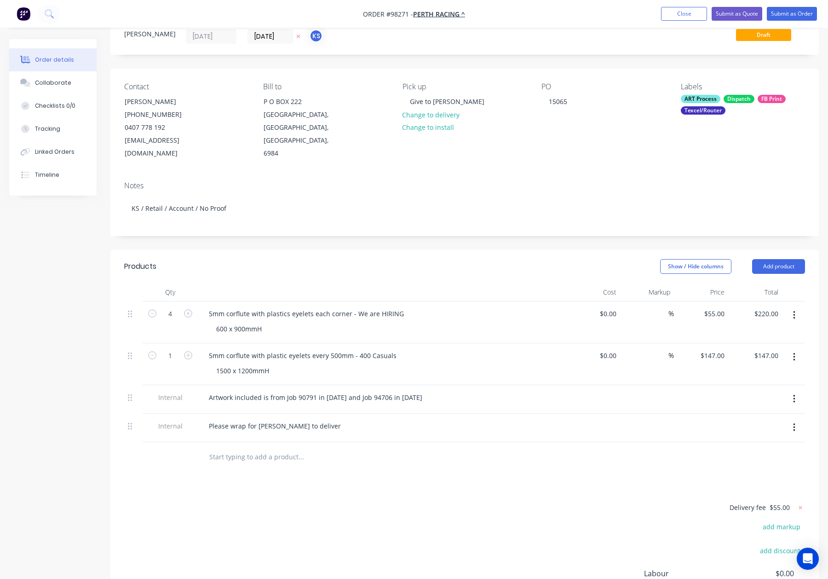
click at [249, 231] on div "Created by [PERSON_NAME] Created [DATE] Required [DATE] Assigned to KS Status D…" at bounding box center [464, 347] width 708 height 682
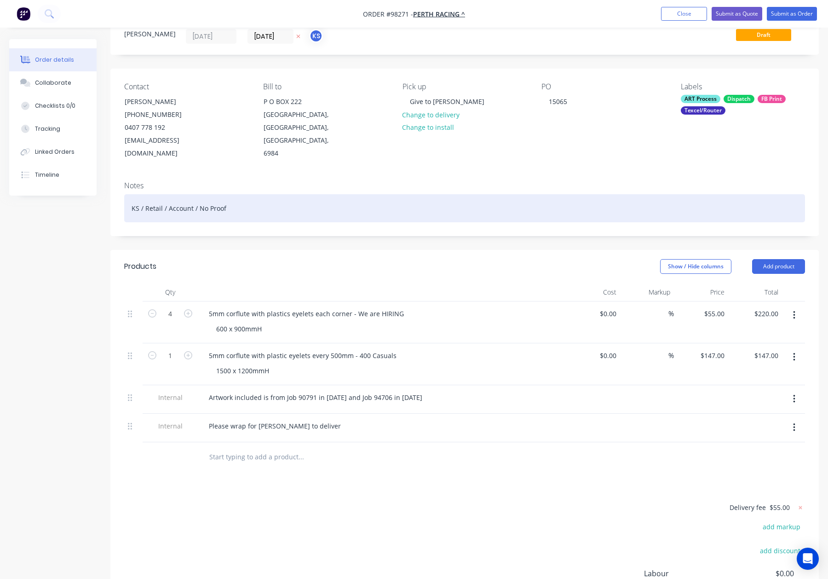
scroll to position [0, 0]
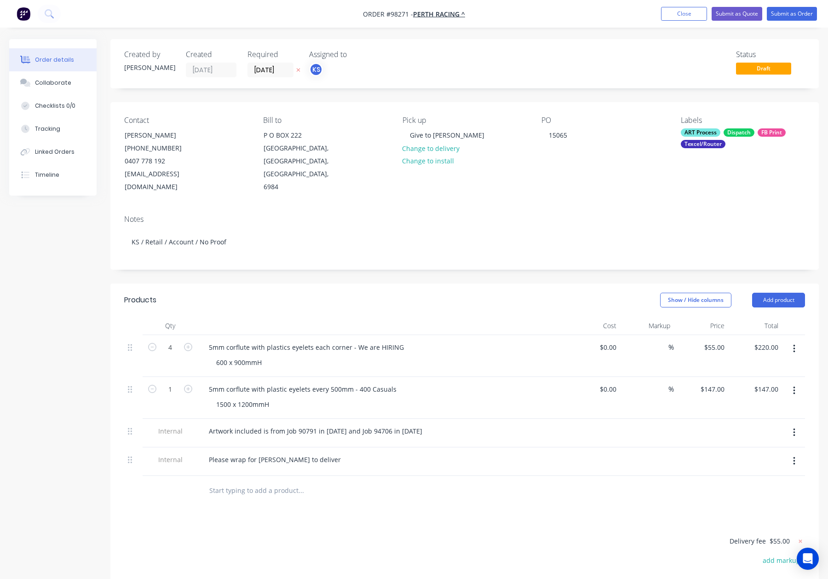
click at [700, 129] on div "ART Process" at bounding box center [701, 132] width 40 height 8
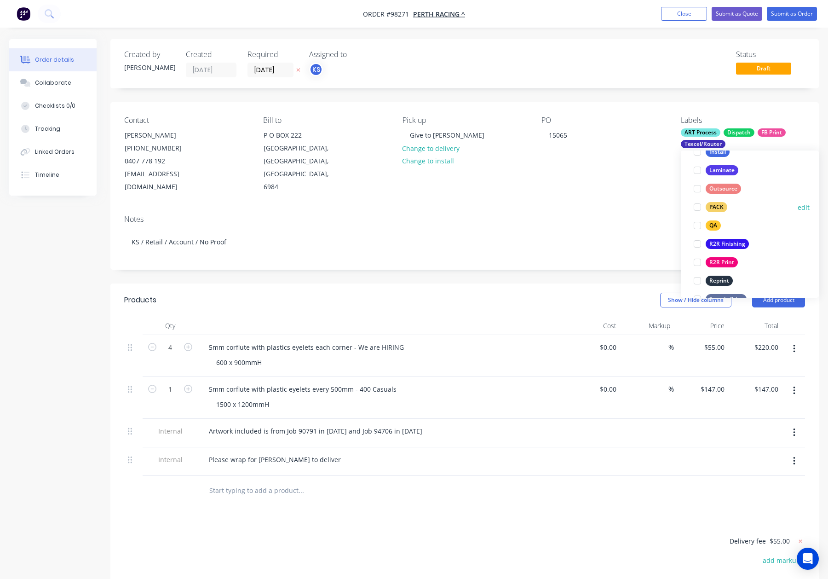
click at [715, 207] on div "PACK" at bounding box center [716, 207] width 22 height 10
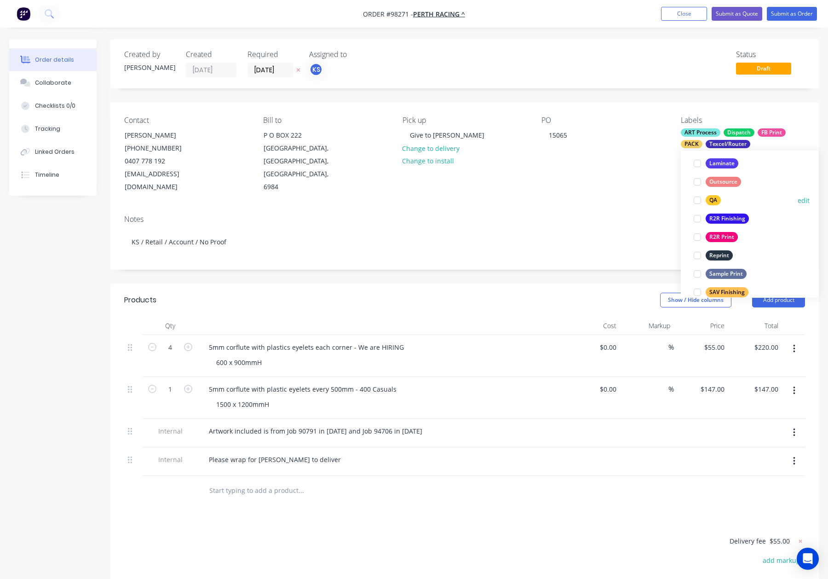
drag, startPoint x: 709, startPoint y: 200, endPoint x: 747, endPoint y: 195, distance: 37.9
click at [709, 200] on div "QA" at bounding box center [712, 200] width 15 height 10
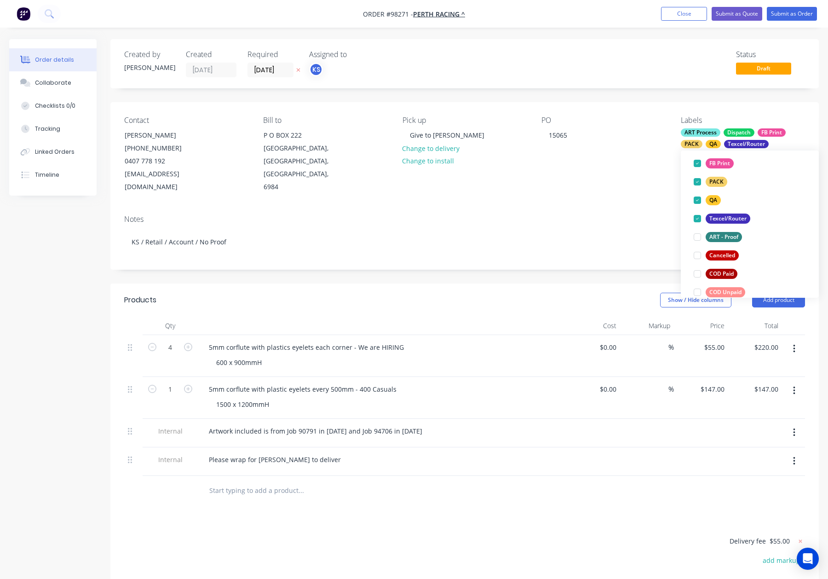
click at [556, 207] on div "Notes KS / Retail / Account / No Proof" at bounding box center [464, 238] width 708 height 62
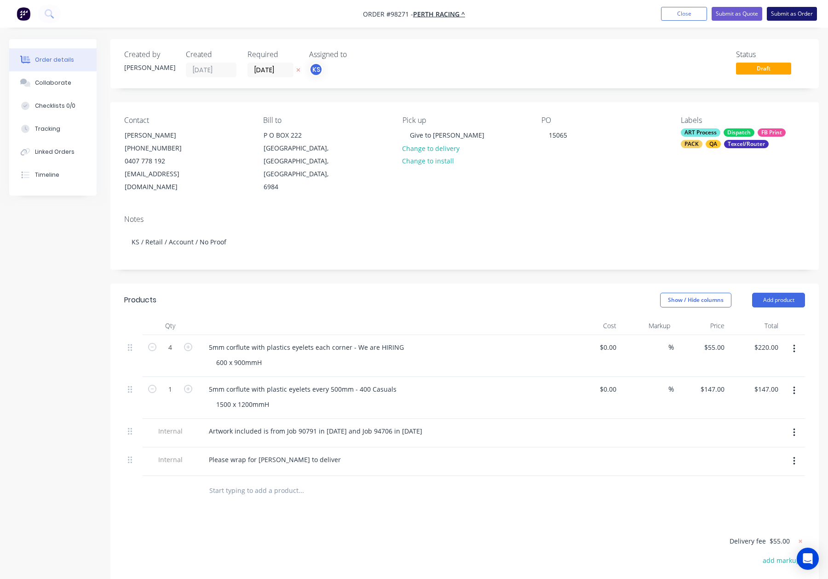
click at [794, 11] on button "Submit as Order" at bounding box center [792, 14] width 50 height 14
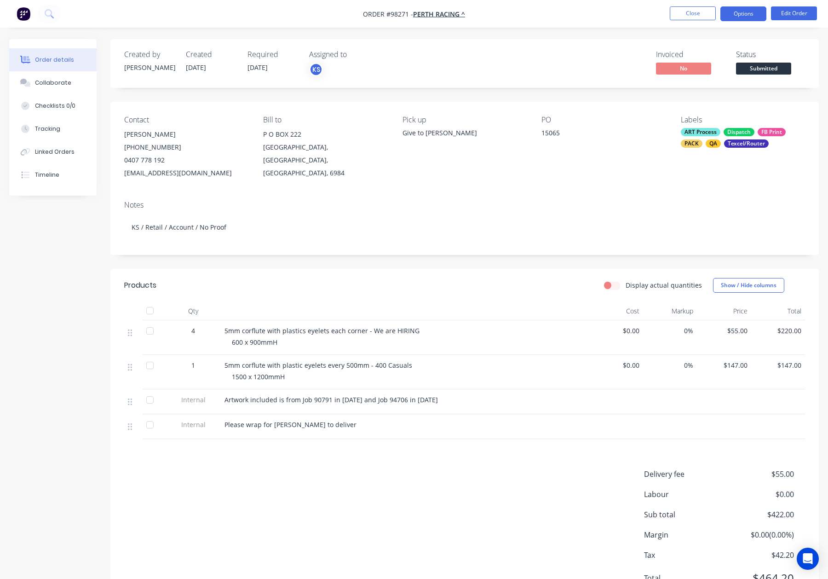
click at [734, 15] on button "Options" at bounding box center [743, 13] width 46 height 15
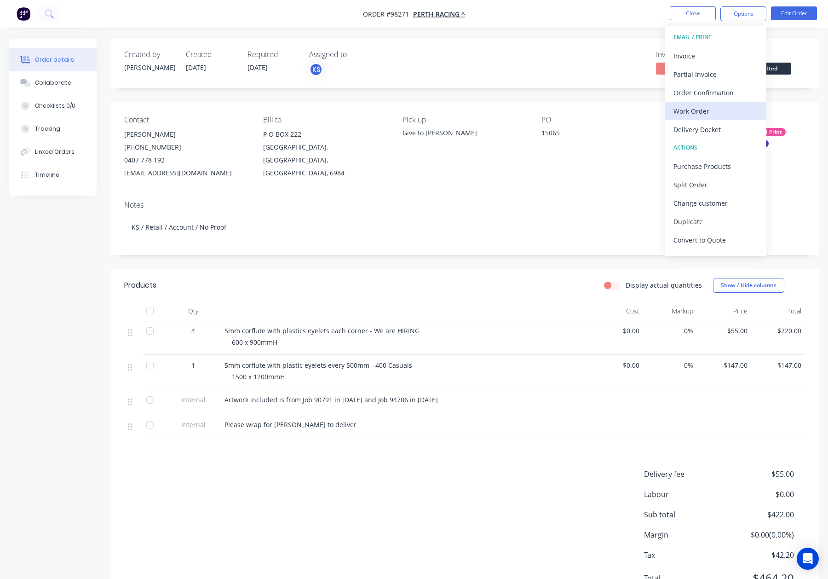
click at [719, 113] on div "Work Order" at bounding box center [715, 110] width 85 height 13
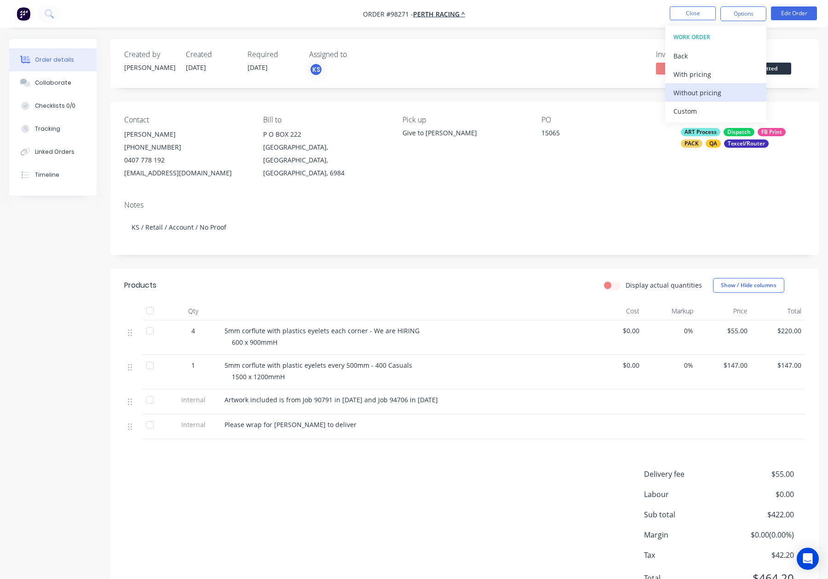
click at [718, 97] on div "Without pricing" at bounding box center [715, 92] width 85 height 13
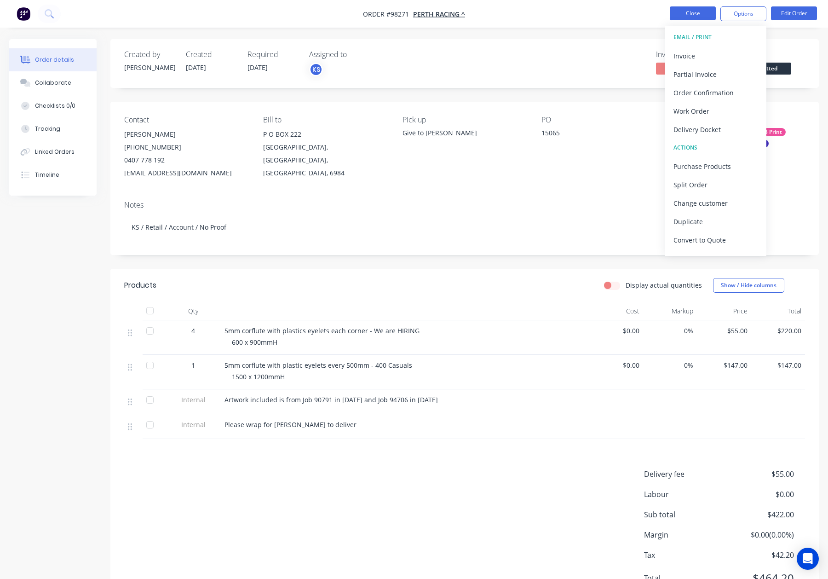
click at [698, 11] on button "Close" at bounding box center [693, 13] width 46 height 14
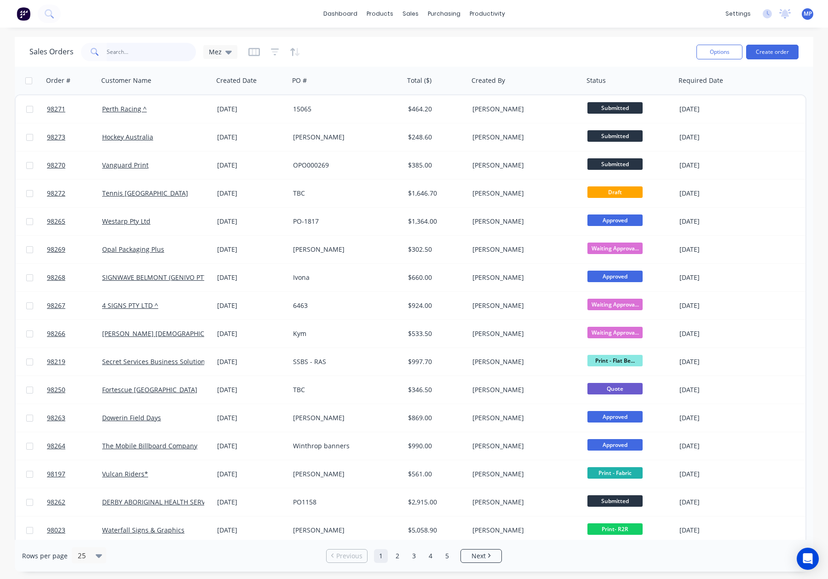
click at [127, 51] on input "text" at bounding box center [152, 52] width 90 height 18
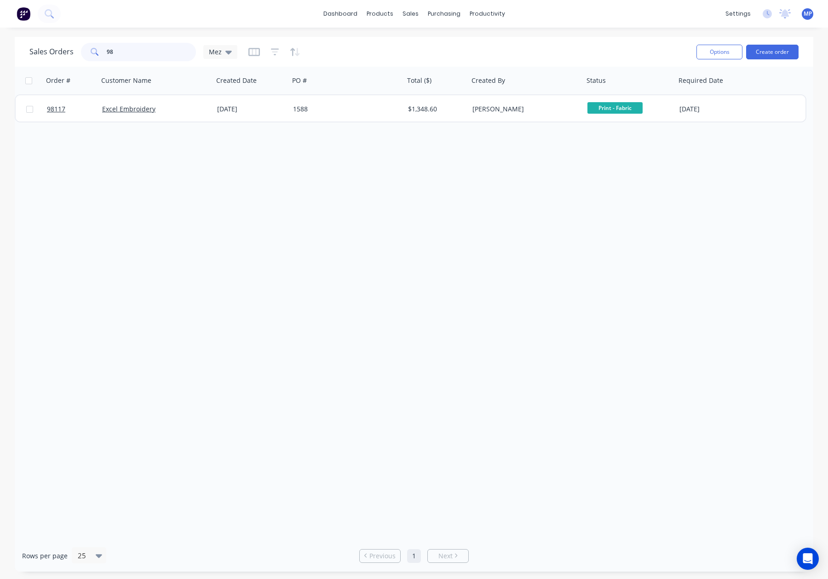
type input "9"
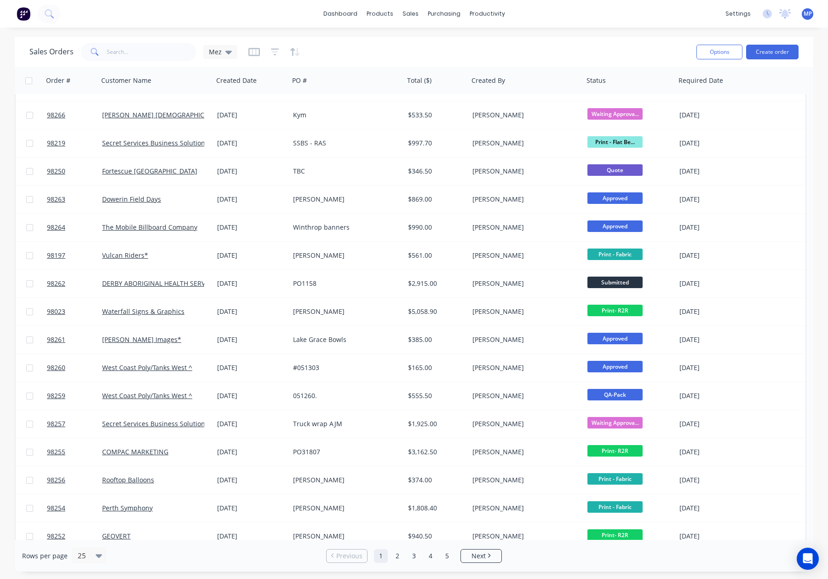
scroll to position [210, 0]
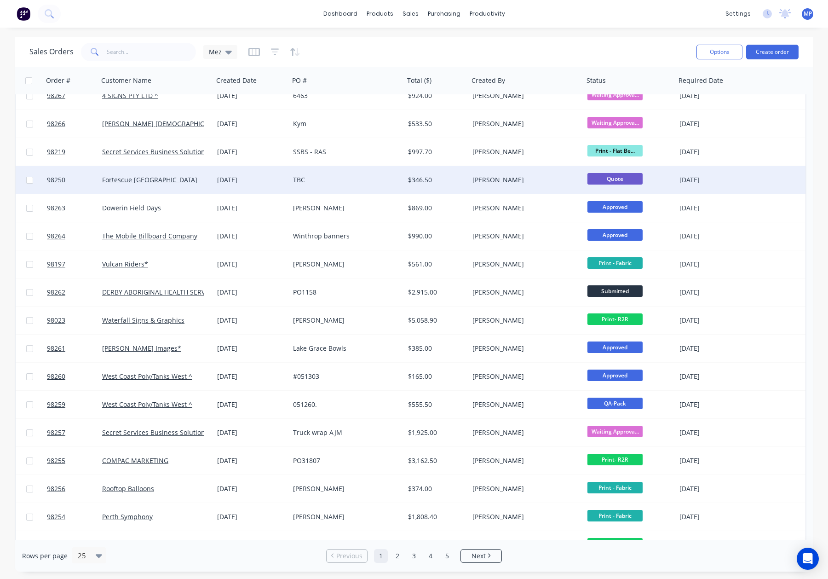
click at [367, 179] on div "TBC" at bounding box center [344, 179] width 102 height 9
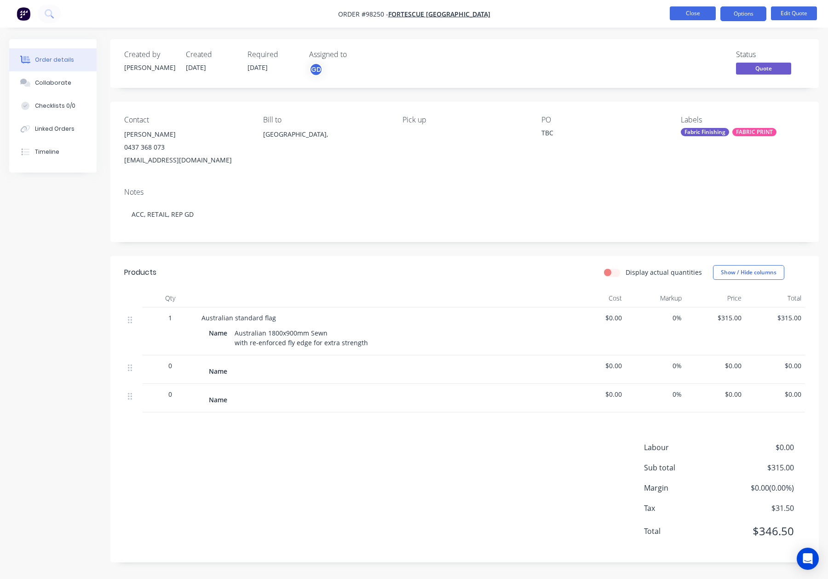
click at [696, 11] on button "Close" at bounding box center [693, 13] width 46 height 14
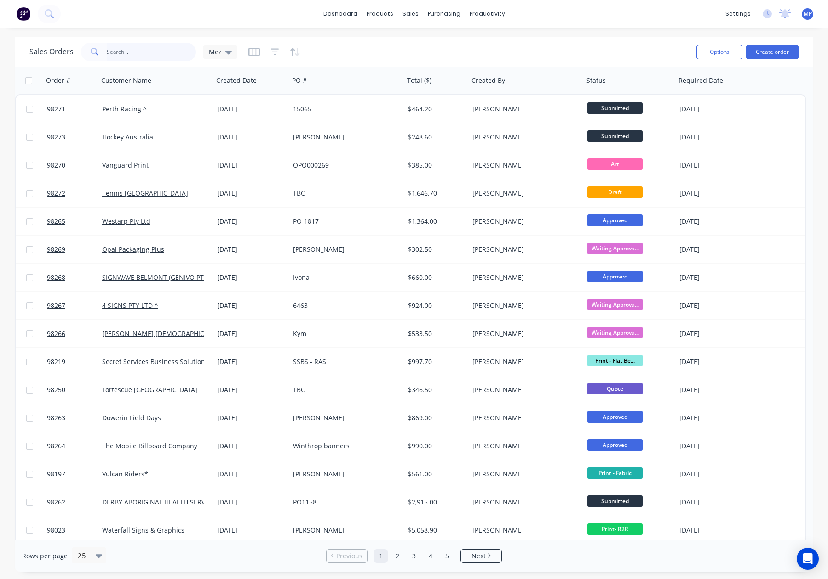
click at [135, 46] on input "text" at bounding box center [152, 52] width 90 height 18
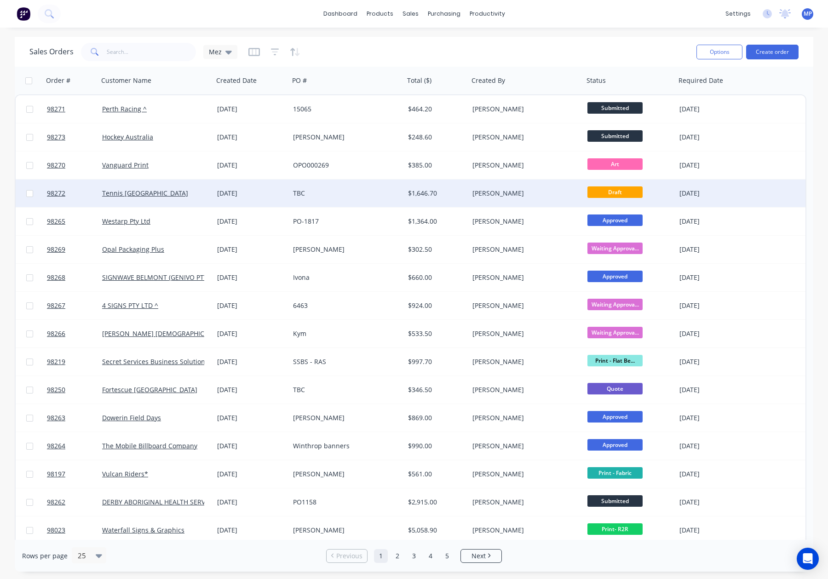
click at [346, 193] on div "TBC" at bounding box center [344, 193] width 102 height 9
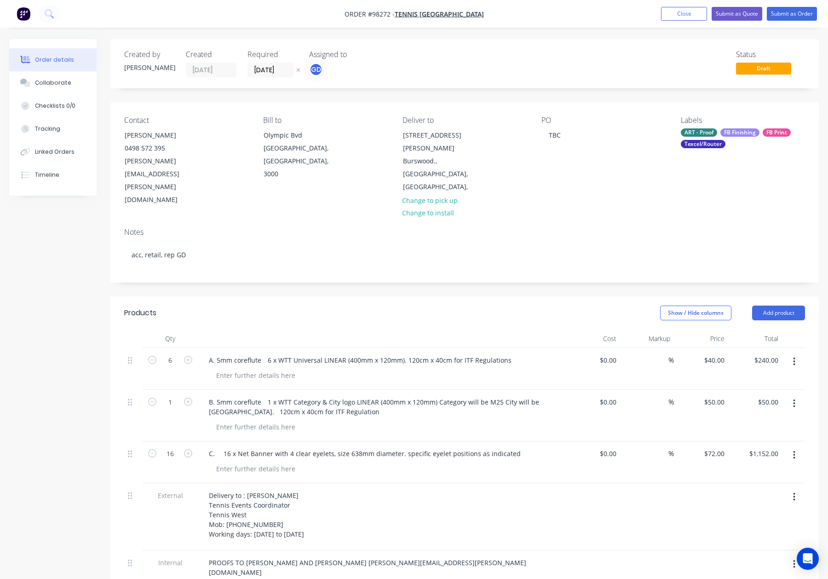
scroll to position [16, 0]
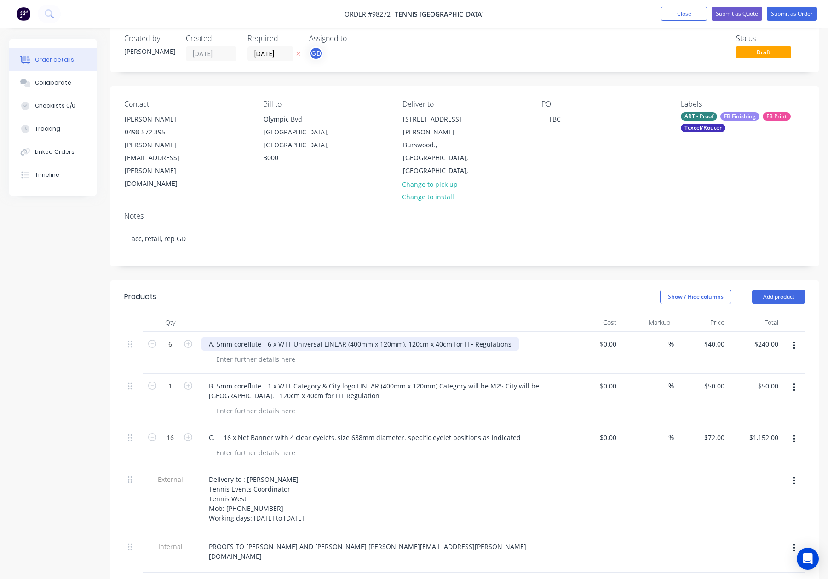
click at [214, 337] on div "A. 5mm coreflute 6 x WTT Universal LINEAR (400mm x 120mm). 120cm x 40cm for ITF…" at bounding box center [359, 343] width 317 height 13
click at [208, 337] on div "A. 5mm coreflute 6 x WTT Universal LINEAR (400mm x 120mm). 120cm x 40cm for ITF…" at bounding box center [359, 343] width 317 height 13
click at [233, 337] on div "Part A. 5mm coreflute 6 x WTT Universal LINEAR (400mm x 120mm). 120cm x 40cm fo…" at bounding box center [367, 343] width 332 height 13
click at [231, 337] on div "Part A. 5mm coreflute 6 x WTT Universal LINEAR (400mm x 120mm). 120cm x 40cm fo…" at bounding box center [367, 343] width 332 height 13
click at [289, 337] on div "Part A - 5mm coreflute 6 x WTT Universal LINEAR (400mm x 120mm). 120cm x 40cm f…" at bounding box center [367, 343] width 332 height 13
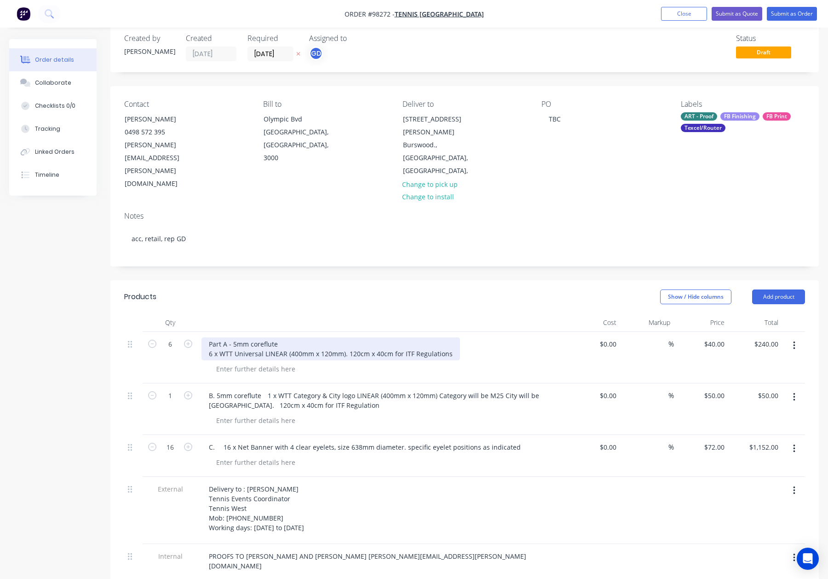
drag, startPoint x: 219, startPoint y: 315, endPoint x: 225, endPoint y: 316, distance: 6.1
click at [219, 337] on div "Part A - 5mm coreflute 6 x WTT Universal LINEAR (400mm x 120mm). 120cm x 40cm f…" at bounding box center [330, 348] width 258 height 23
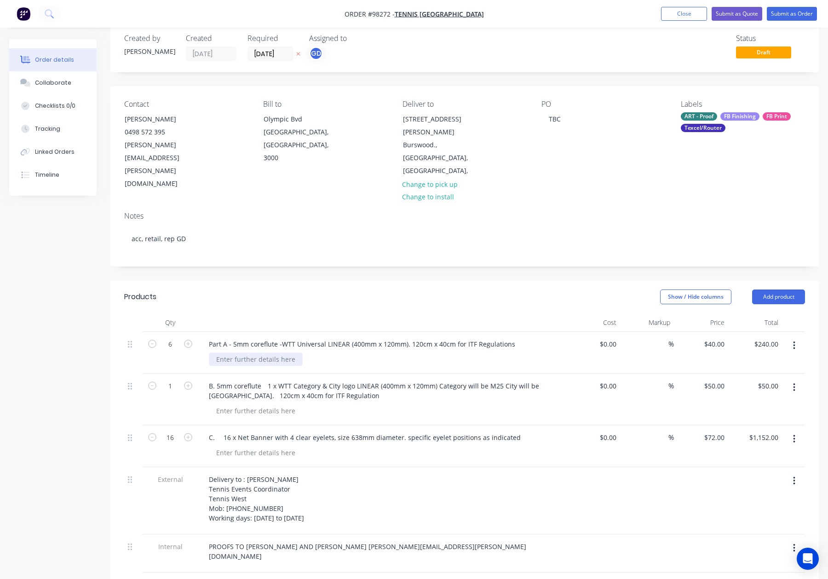
click at [254, 352] on div at bounding box center [256, 358] width 94 height 13
drag, startPoint x: 463, startPoint y: 305, endPoint x: 351, endPoint y: 306, distance: 111.3
click at [351, 337] on div "Part A - 5mm coreflute - WTT Universal LINEAR (400mm x 120mm). 120cm x 40cm for…" at bounding box center [362, 343] width 323 height 13
click at [385, 280] on header "Products Show / Hide columns Add product" at bounding box center [464, 296] width 708 height 33
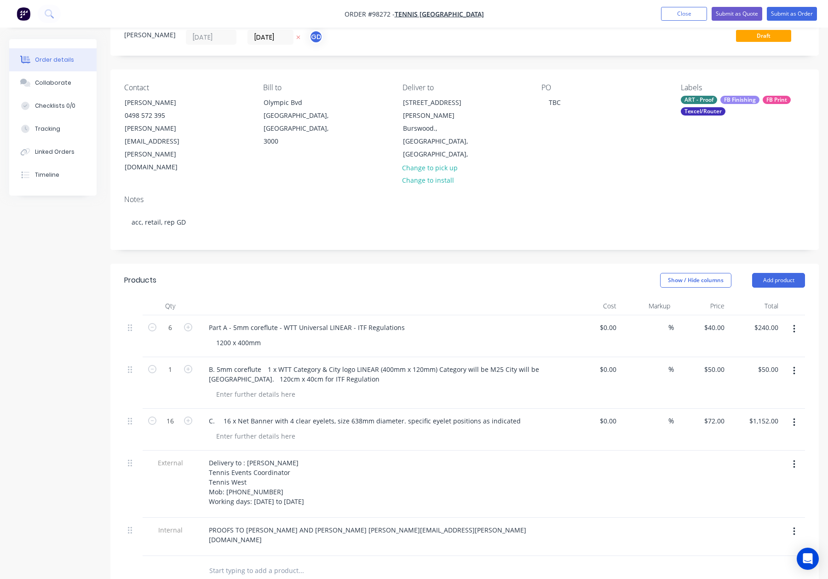
scroll to position [33, 0]
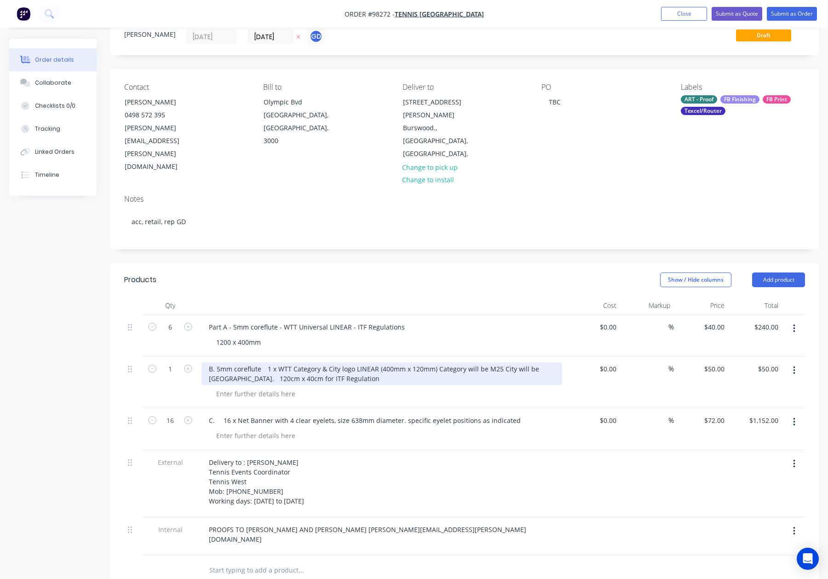
click at [207, 362] on div "B. 5mm coreflute 1 x WTT Category & City logo LINEAR (400mm x 120mm) Category w…" at bounding box center [381, 373] width 361 height 23
click at [276, 362] on div "Part B. 5mm coreflute 1 x WTT Category & City logo LINEAR (400mm x 120mm) Categ…" at bounding box center [381, 373] width 361 height 23
click at [286, 362] on div "Part B. 5mm coreflute 1 x WTT Category & City logo LINEAR (400mm x 120mm) Categ…" at bounding box center [381, 373] width 361 height 23
click at [259, 362] on div "Part B. 5mm coreflute - WTT Category & City logo LINEAR (400mm x 120mm) Categor…" at bounding box center [381, 373] width 361 height 23
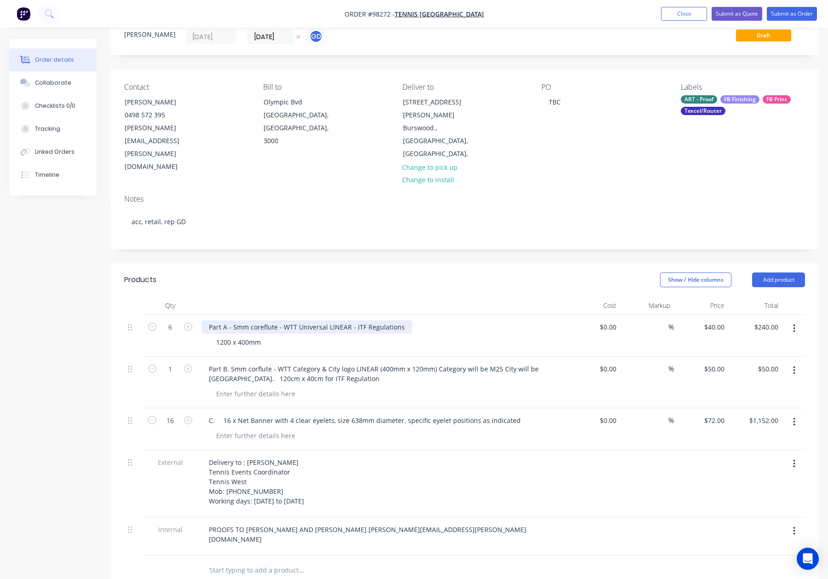
click at [262, 320] on div "Part A - 5mm coreflute - WTT Universal LINEAR - ITF Regulations" at bounding box center [306, 326] width 211 height 13
drag, startPoint x: 251, startPoint y: 287, endPoint x: 256, endPoint y: 292, distance: 6.8
click at [251, 320] on div "Part A - 5mm corflute - WTT Universal LINEAR - ITF Regulations" at bounding box center [304, 326] width 207 height 13
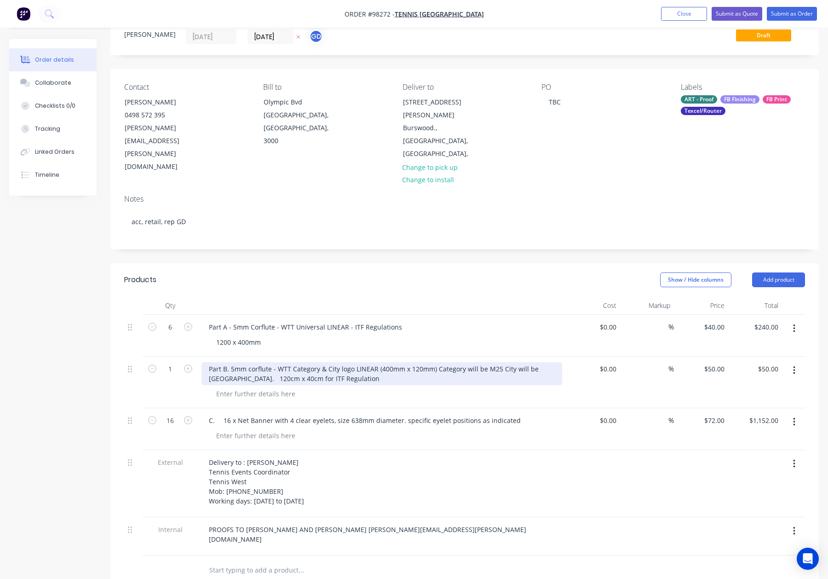
click at [251, 362] on div "Part B. 5mm corflute - WTT Category & City logo LINEAR (400mm x 120mm) Category…" at bounding box center [381, 373] width 361 height 23
drag, startPoint x: 484, startPoint y: 330, endPoint x: 436, endPoint y: 330, distance: 47.4
click at [436, 362] on div "Part B. 5mm Corflute - WTT Category & City logo LINEAR (400mm x 120mm) Category…" at bounding box center [381, 373] width 361 height 23
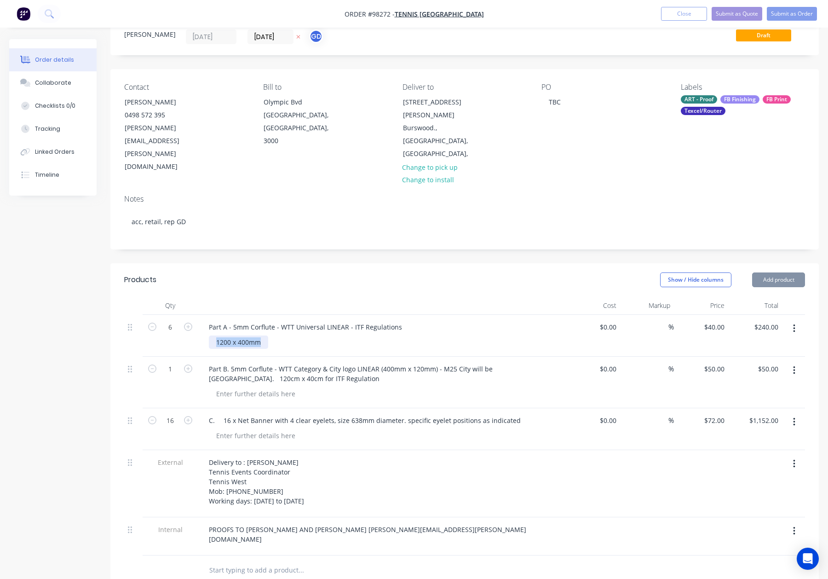
drag, startPoint x: 245, startPoint y: 303, endPoint x: 288, endPoint y: 304, distance: 42.8
click at [288, 335] on div "1200 x 400mm" at bounding box center [385, 341] width 353 height 13
copy div "1200 x 400mm"
click at [242, 387] on div at bounding box center [256, 393] width 94 height 13
paste div
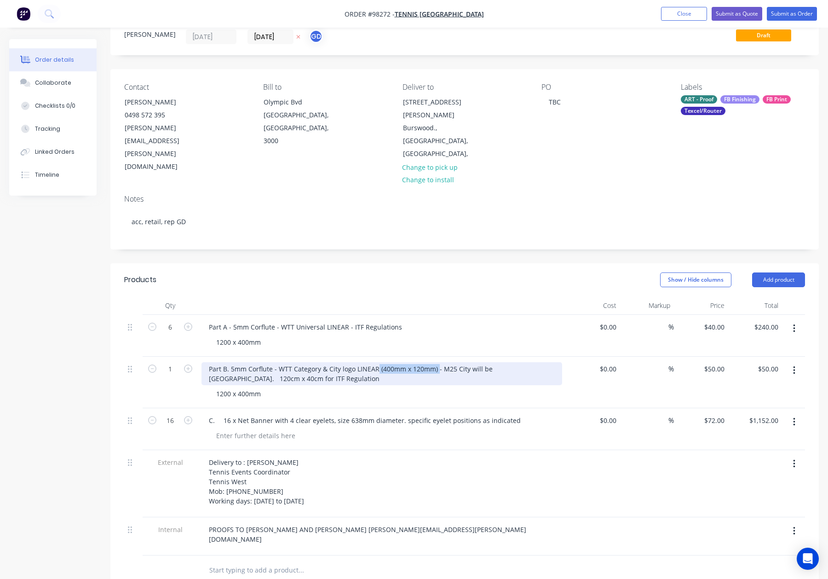
drag, startPoint x: 435, startPoint y: 330, endPoint x: 377, endPoint y: 329, distance: 58.4
click at [377, 362] on div "Part B. 5mm Corflute - WTT Category & City logo LINEAR (400mm x 120mm) - M25 Ci…" at bounding box center [381, 373] width 361 height 23
drag, startPoint x: 453, startPoint y: 329, endPoint x: 506, endPoint y: 330, distance: 53.4
click at [506, 362] on div "Part B. 5mm Corflute - WTT Category & City logo LINEAR - M25 City will be [GEOG…" at bounding box center [381, 373] width 361 height 23
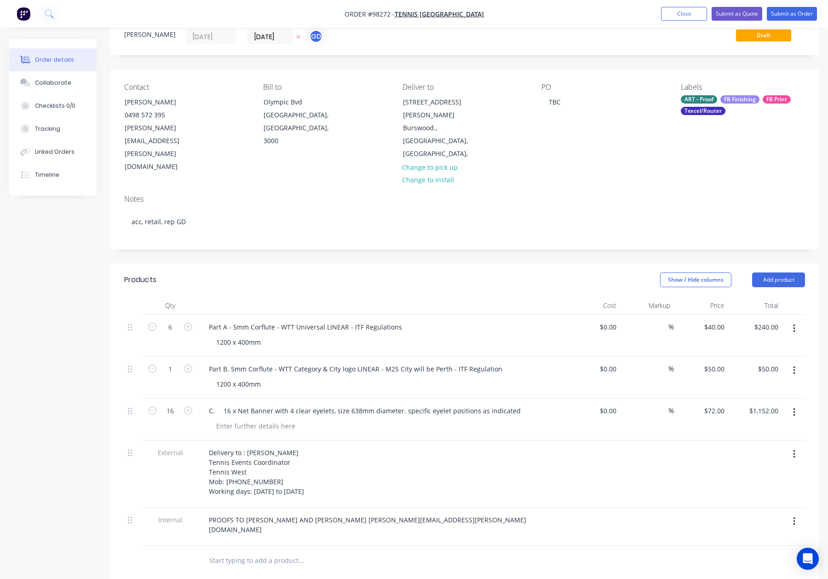
click at [514, 315] on div "Part A - 5mm Corflute - WTT Universal LINEAR - ITF Regulations 1200 x 400mm" at bounding box center [382, 336] width 368 height 42
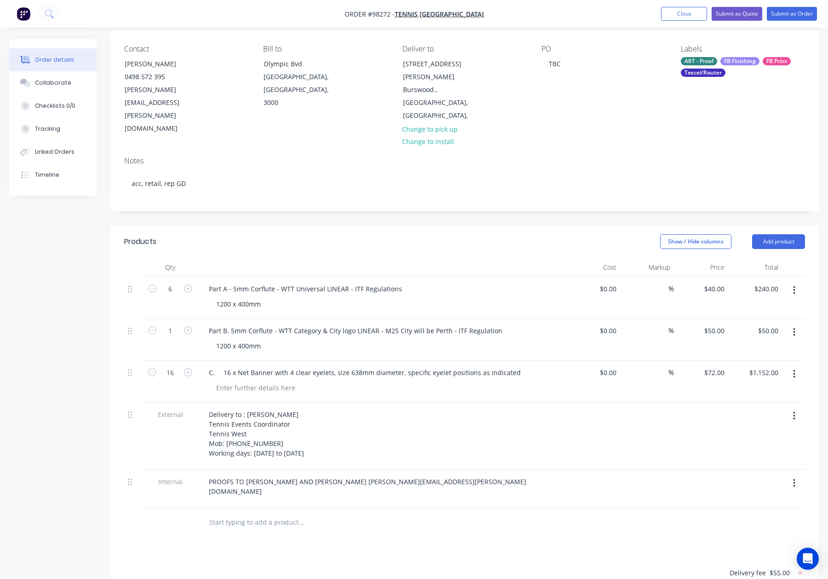
scroll to position [79, 0]
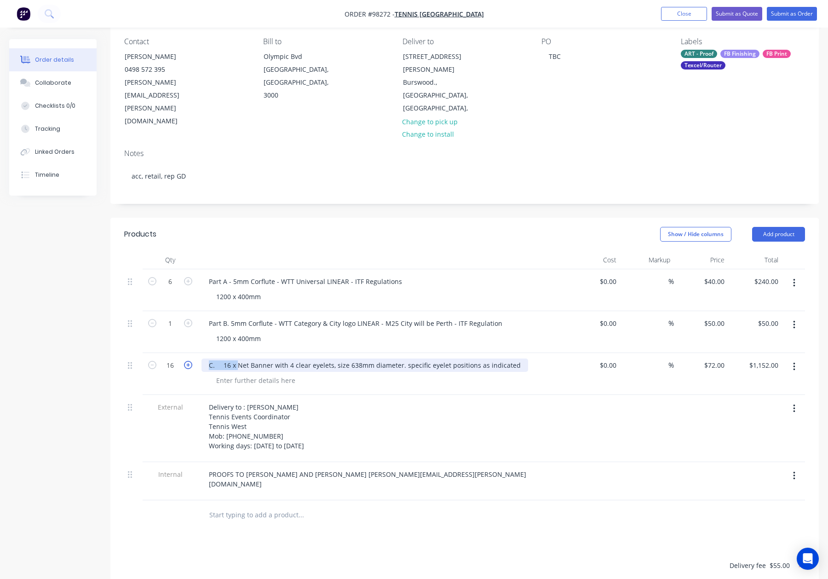
drag, startPoint x: 236, startPoint y: 326, endPoint x: 191, endPoint y: 326, distance: 44.6
click at [190, 353] on div "16 C. 16 x Net Banner with 4 clear eyelets, size 638mm diameter. specific eyele…" at bounding box center [464, 374] width 681 height 42
drag, startPoint x: 380, startPoint y: 326, endPoint x: 329, endPoint y: 326, distance: 51.5
click at [329, 358] on div "Part C - Net Banner with 4 clear eyelets, size 638mm diameter. specific eyelet …" at bounding box center [362, 364] width 322 height 13
copy div "size 638mm diameter"
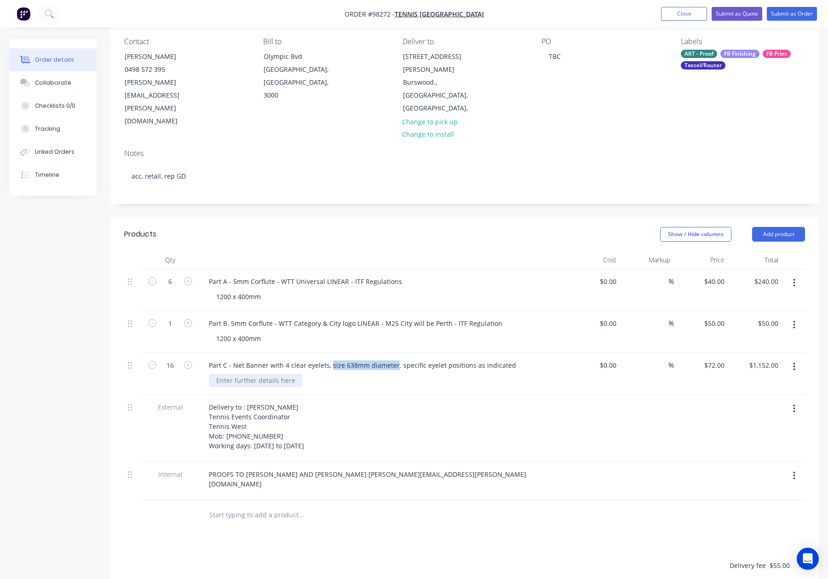
click at [272, 373] on div at bounding box center [256, 379] width 94 height 13
paste div
drag, startPoint x: 328, startPoint y: 327, endPoint x: 398, endPoint y: 329, distance: 70.4
click at [398, 358] on div "Part C - Net Banner with 4 clear eyelets, size 638mm diameter. specific eyelet …" at bounding box center [362, 364] width 322 height 13
click at [263, 358] on div "Part C - Net Banner with 4 clear eyelets - specific eyelet positions as indicat…" at bounding box center [328, 364] width 254 height 13
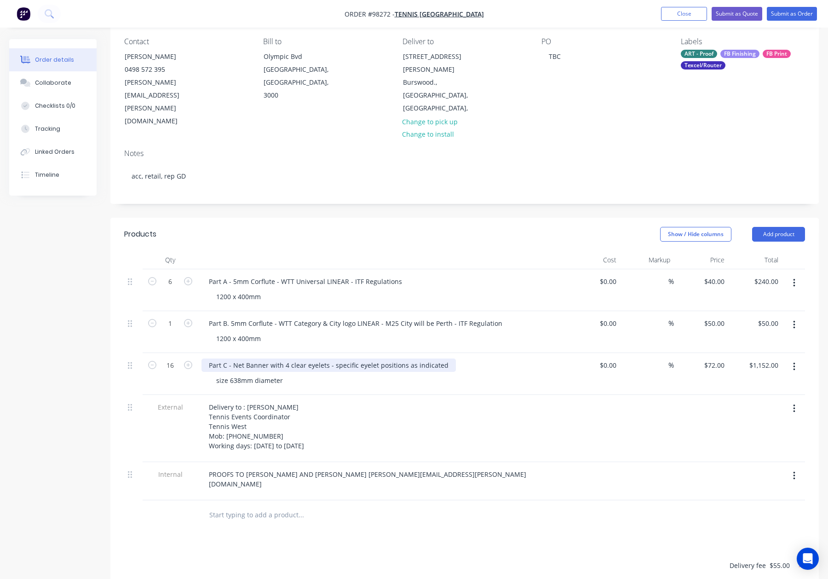
click at [268, 358] on div "Part C - Net Banner with 4 clear eyelets - specific eyelet positions as indicat…" at bounding box center [328, 364] width 254 height 13
click at [326, 373] on div "size 638mm diameter" at bounding box center [385, 379] width 353 height 13
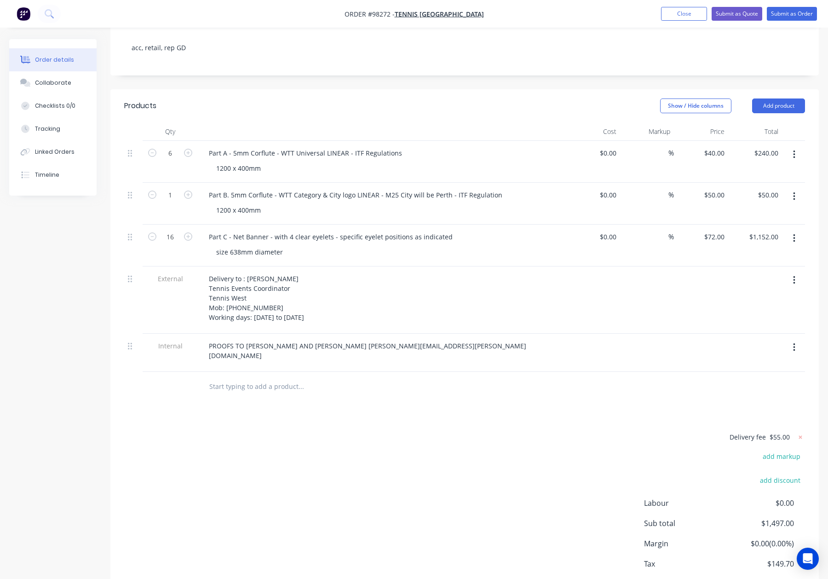
scroll to position [212, 0]
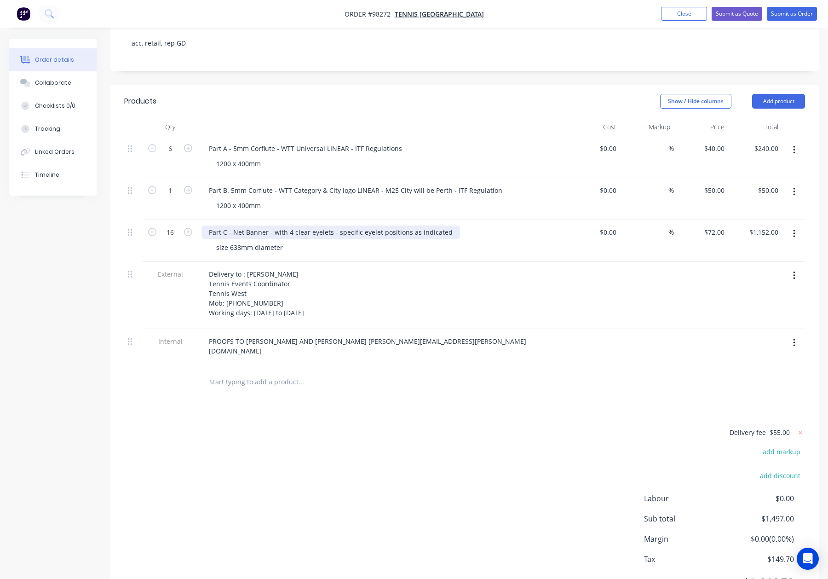
click at [232, 225] on div "Part C - Net Banner - with 4 clear eyelets - specific eyelet positions as indic…" at bounding box center [330, 231] width 258 height 13
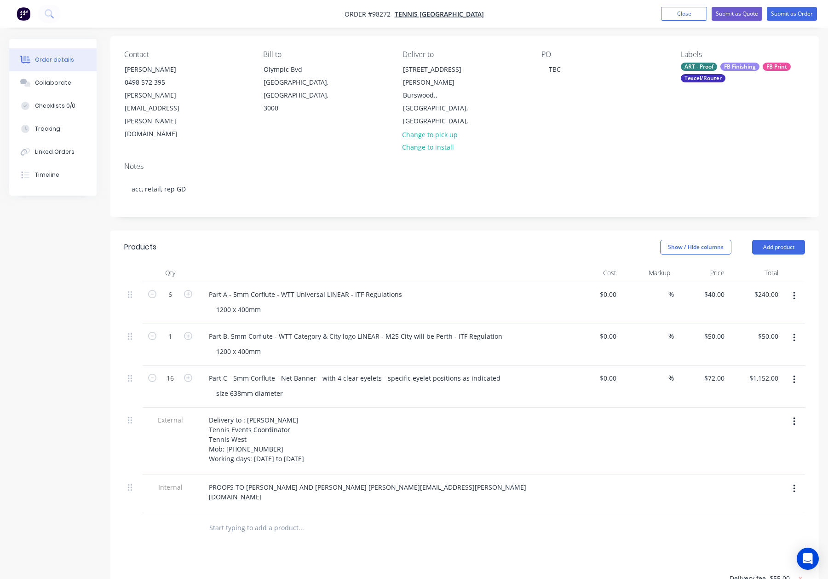
click at [384, 518] on input "text" at bounding box center [301, 527] width 184 height 18
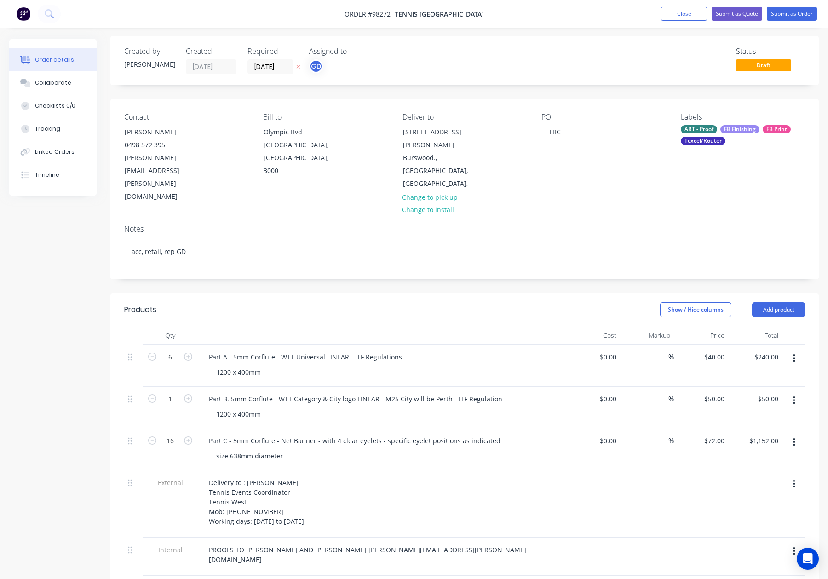
scroll to position [0, 0]
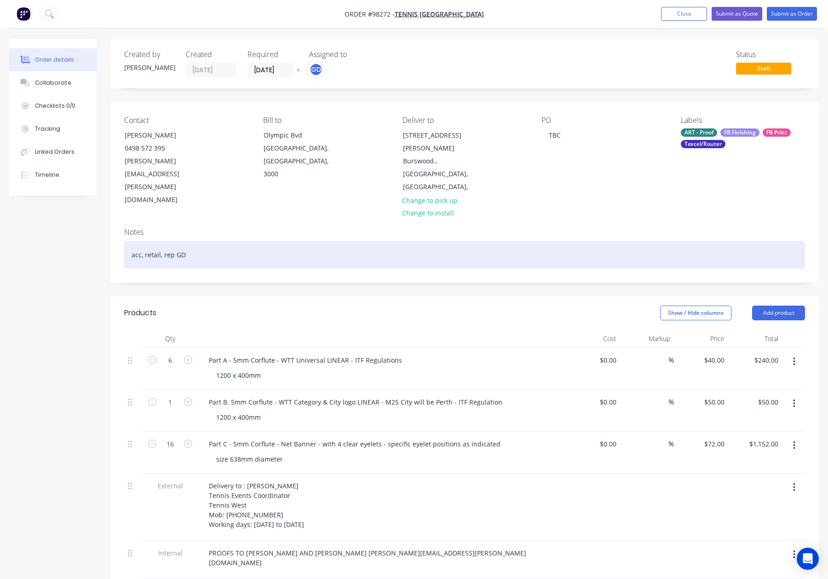
click at [209, 241] on div "acc, retail, rep GD" at bounding box center [464, 255] width 681 height 28
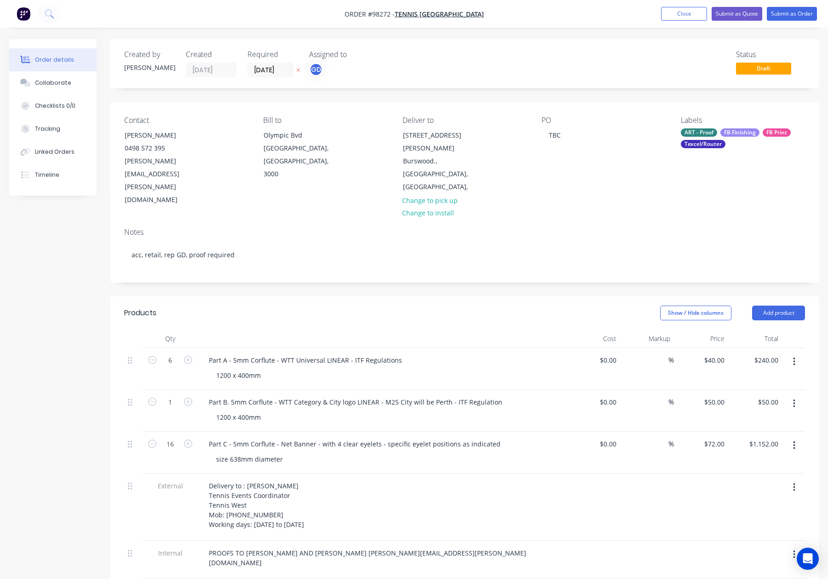
click at [716, 137] on div "ART - Proof FB Finishing FB Print Texcel/Router" at bounding box center [743, 138] width 124 height 20
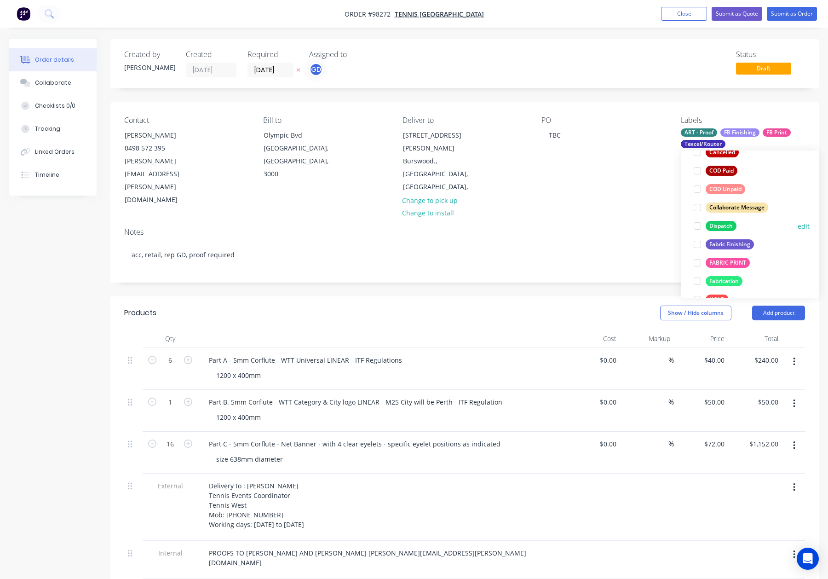
drag, startPoint x: 716, startPoint y: 226, endPoint x: 725, endPoint y: 223, distance: 10.2
click at [716, 226] on div "Dispatch" at bounding box center [720, 226] width 31 height 10
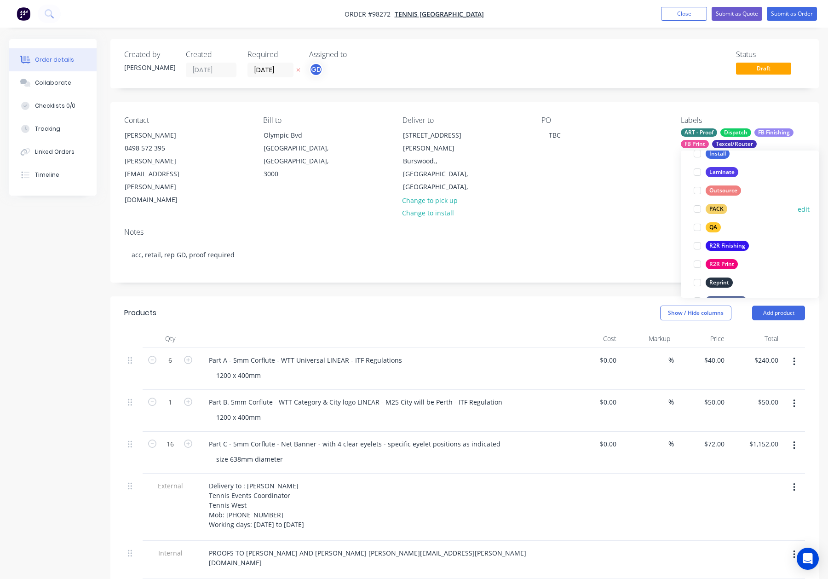
drag, startPoint x: 713, startPoint y: 203, endPoint x: 728, endPoint y: 203, distance: 15.6
click at [713, 204] on div "PACK" at bounding box center [716, 209] width 22 height 10
click at [717, 207] on div "QA" at bounding box center [712, 208] width 15 height 10
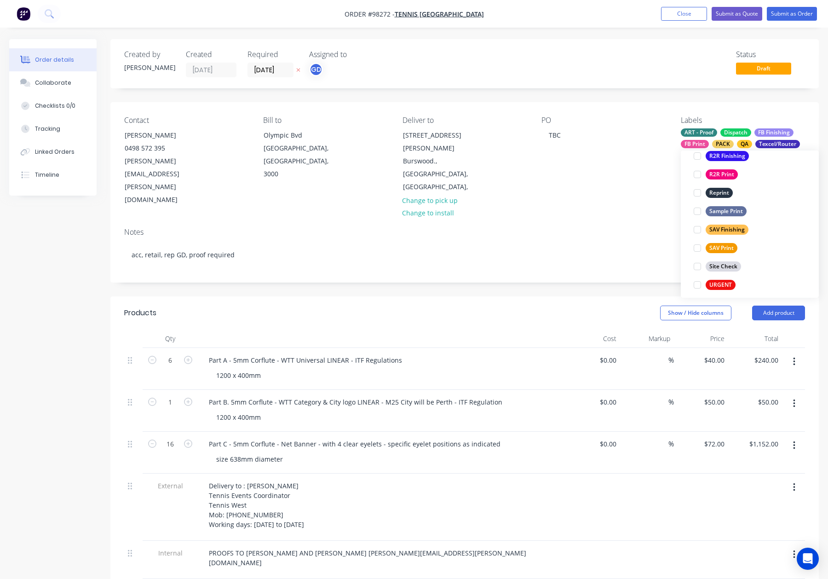
scroll to position [442, 0]
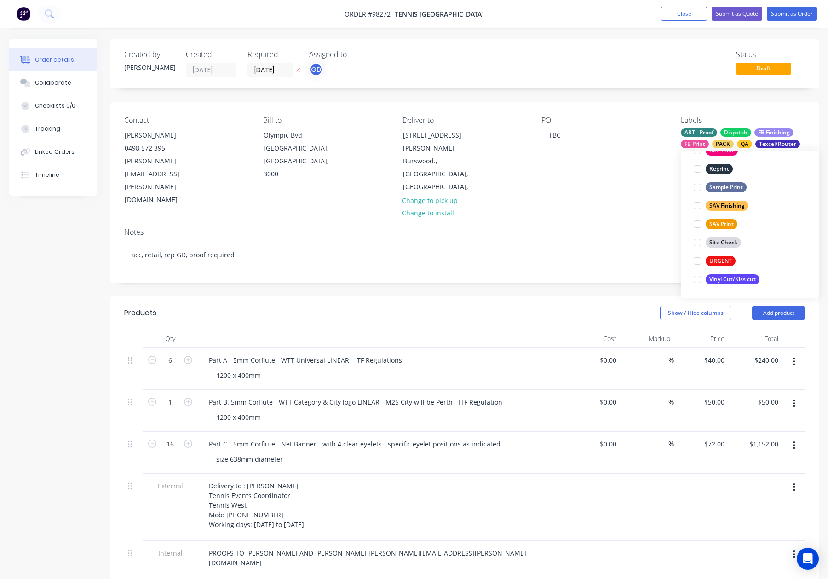
click at [610, 220] on div "Notes acc, retail, rep GD, proof required" at bounding box center [464, 251] width 708 height 62
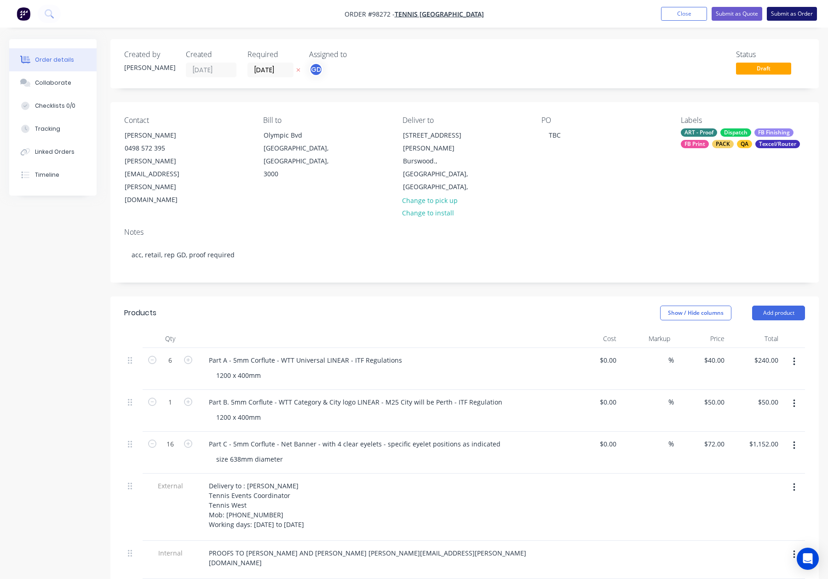
click at [798, 14] on button "Submit as Order" at bounding box center [792, 14] width 50 height 14
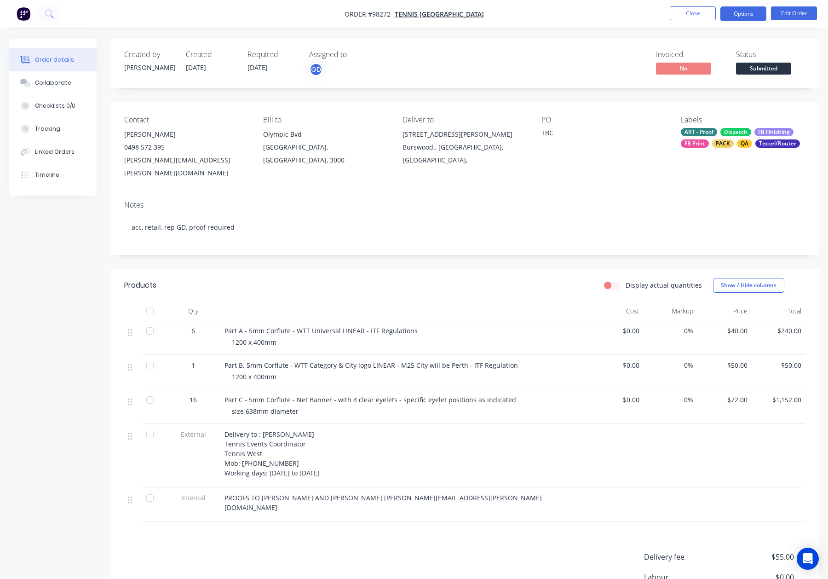
click at [740, 13] on button "Options" at bounding box center [743, 13] width 46 height 15
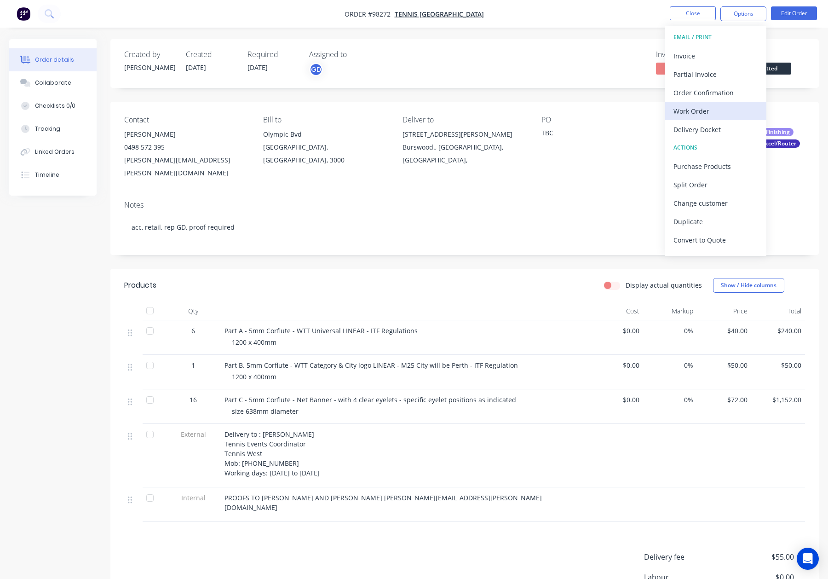
click at [723, 111] on div "Work Order" at bounding box center [715, 110] width 85 height 13
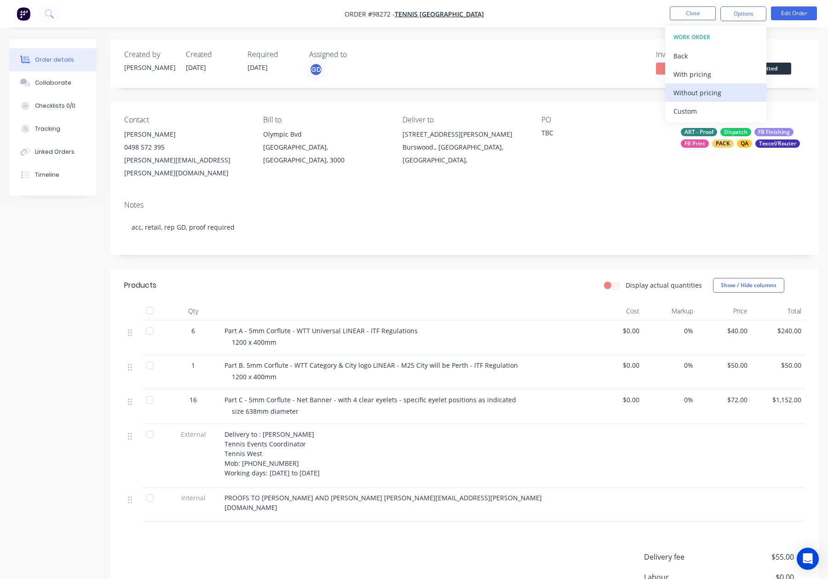
click at [717, 96] on div "Without pricing" at bounding box center [715, 92] width 85 height 13
click at [702, 8] on button "Close" at bounding box center [693, 13] width 46 height 14
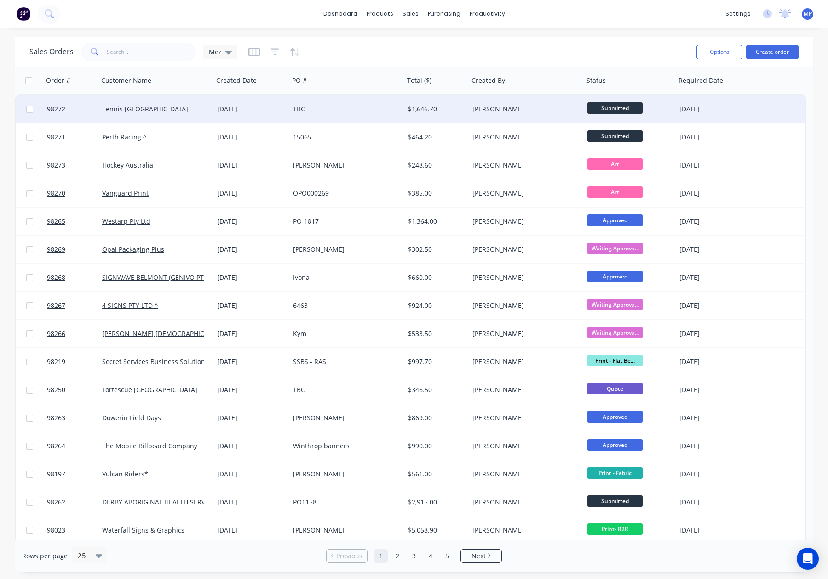
click at [529, 114] on div "[PERSON_NAME]" at bounding box center [526, 109] width 115 height 28
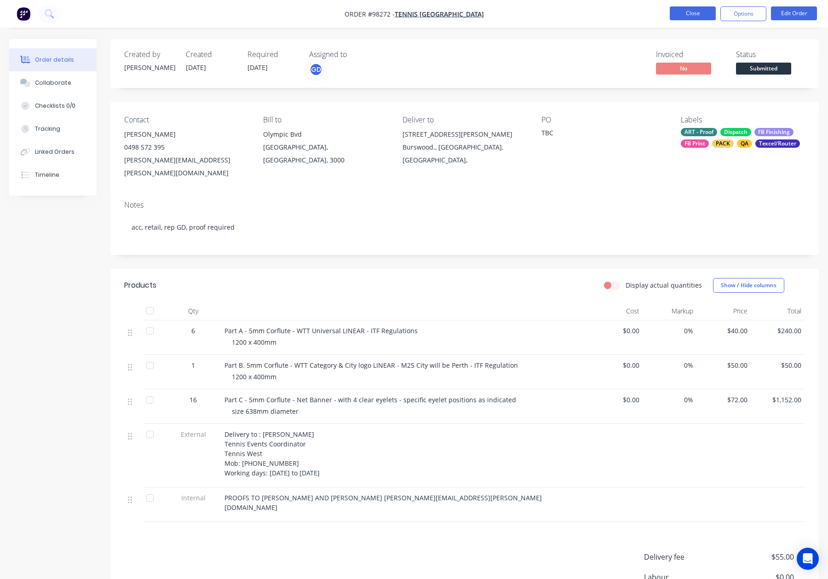
click at [685, 12] on button "Close" at bounding box center [693, 13] width 46 height 14
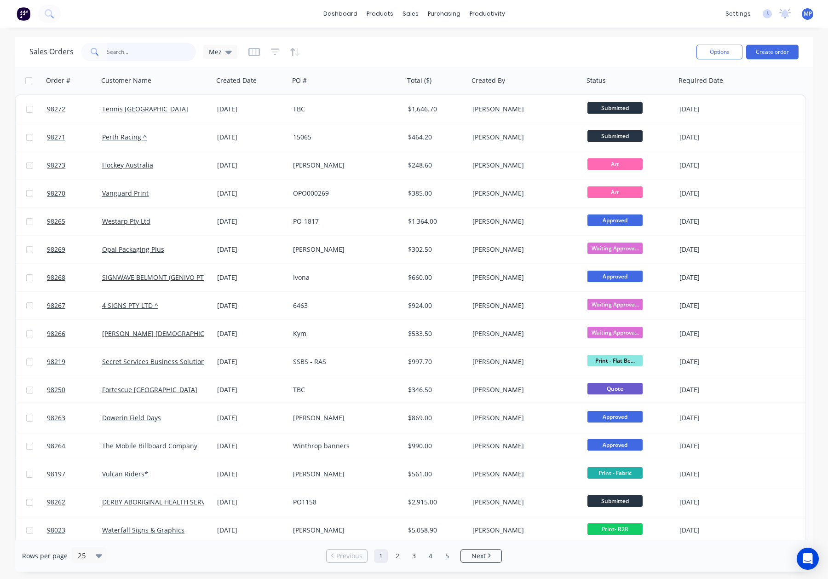
click at [128, 52] on input "text" at bounding box center [152, 52] width 90 height 18
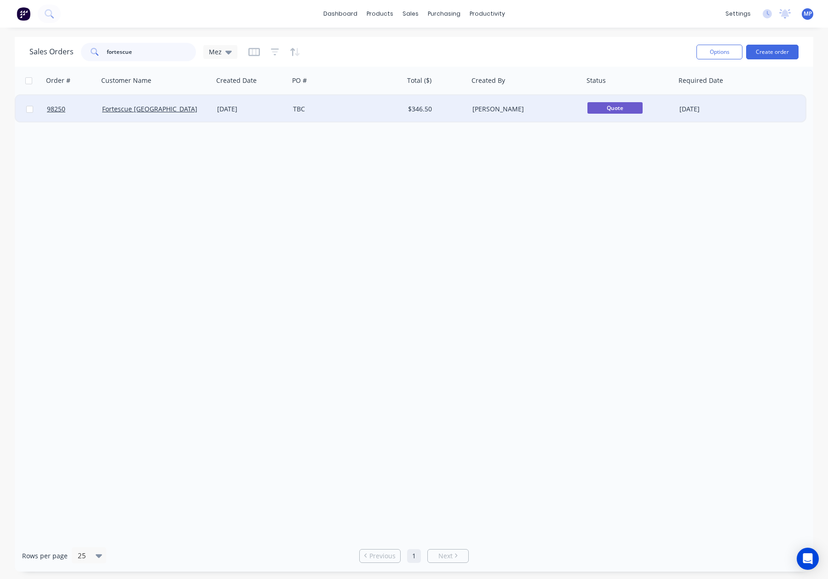
type input "fortescue"
click at [371, 110] on div "TBC" at bounding box center [344, 108] width 102 height 9
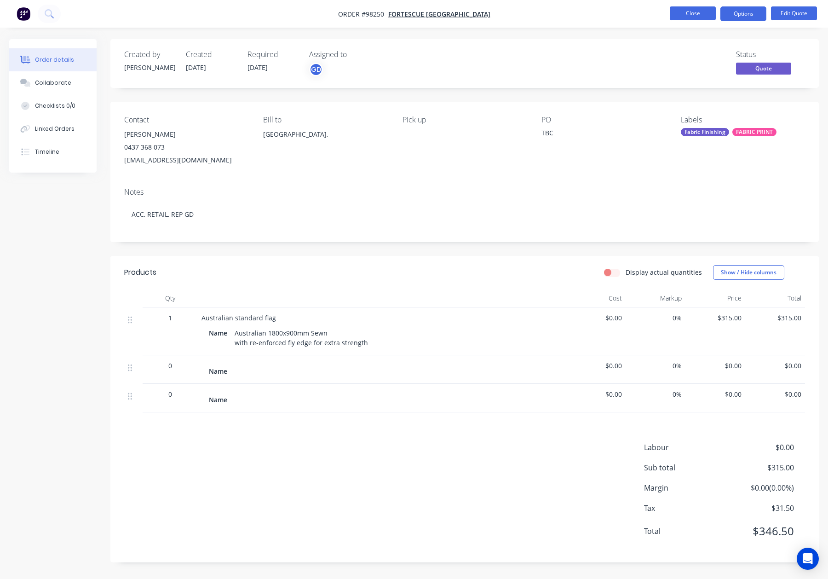
click at [688, 15] on button "Close" at bounding box center [693, 13] width 46 height 14
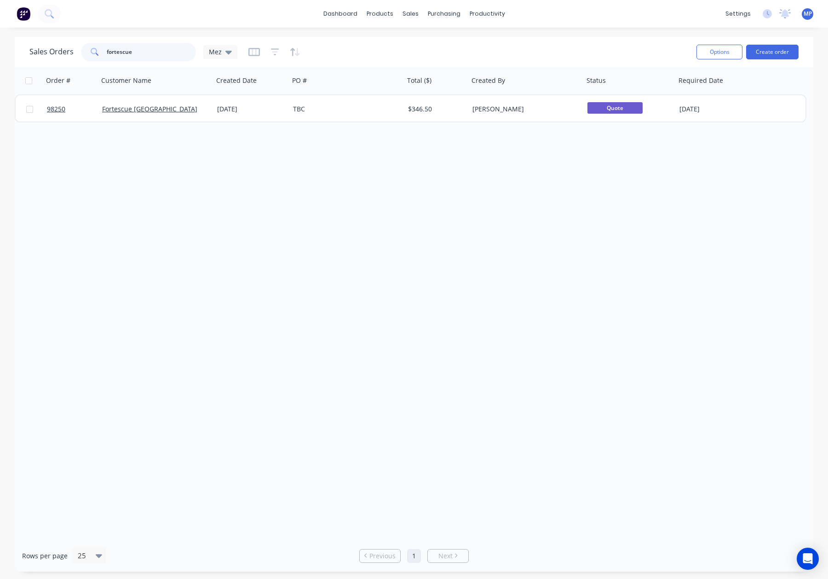
drag, startPoint x: 116, startPoint y: 53, endPoint x: 78, endPoint y: 53, distance: 38.6
click at [78, 53] on div "Sales Orders fortescue Mez" at bounding box center [133, 52] width 208 height 18
